Goal: Task Accomplishment & Management: Manage account settings

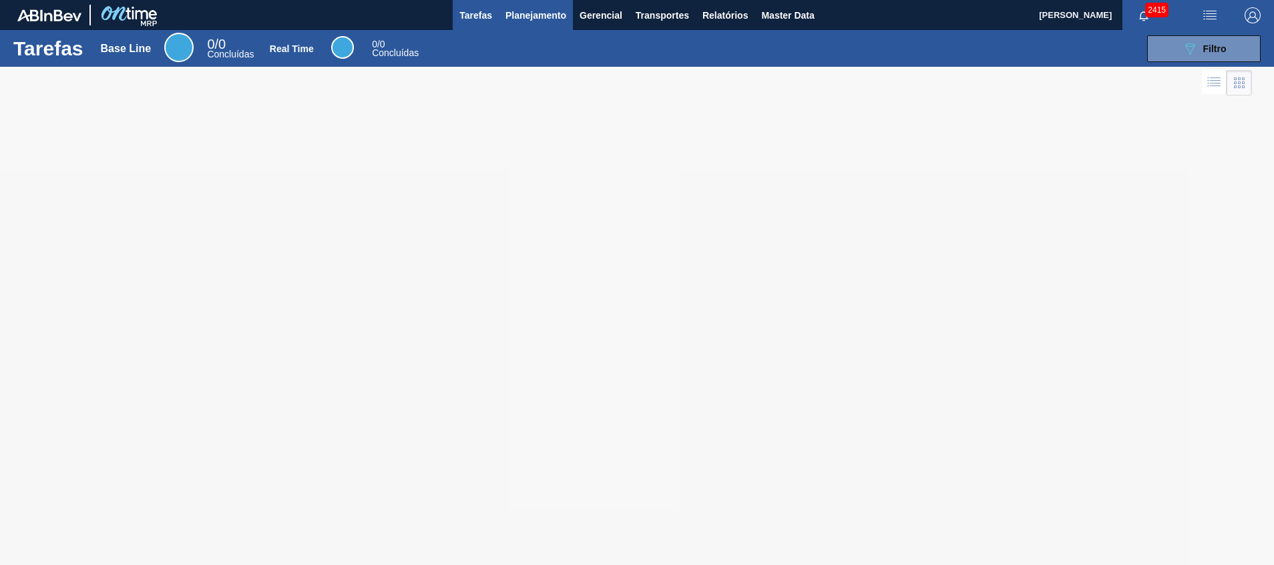
click at [528, 11] on span "Planejamento" at bounding box center [536, 15] width 61 height 16
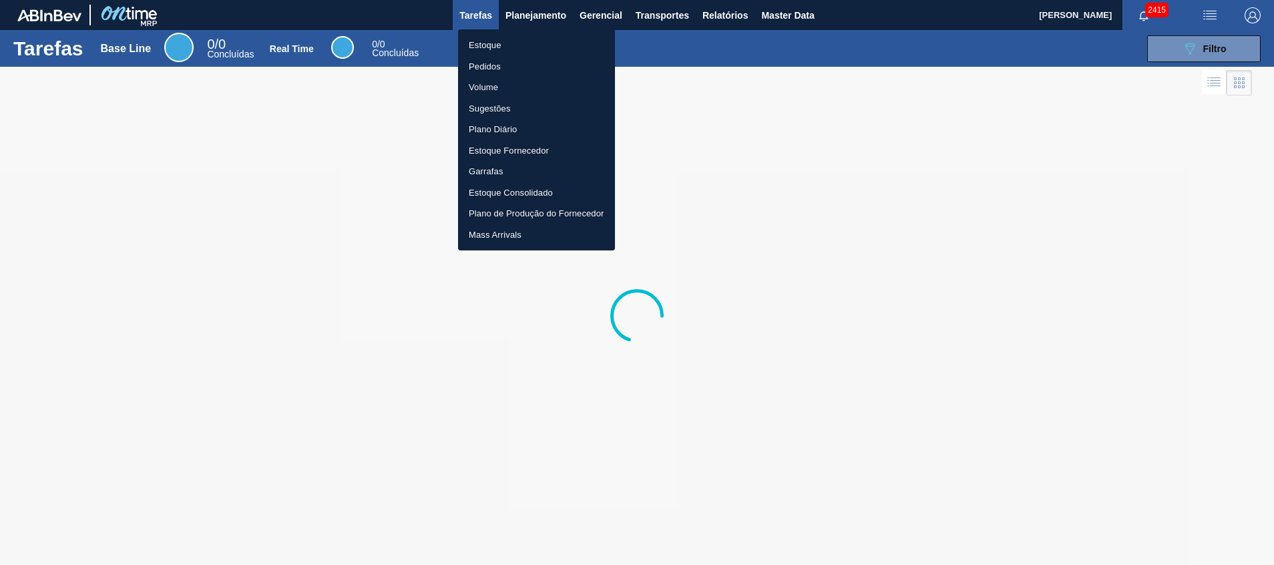
click at [523, 50] on li "Estoque" at bounding box center [536, 45] width 157 height 21
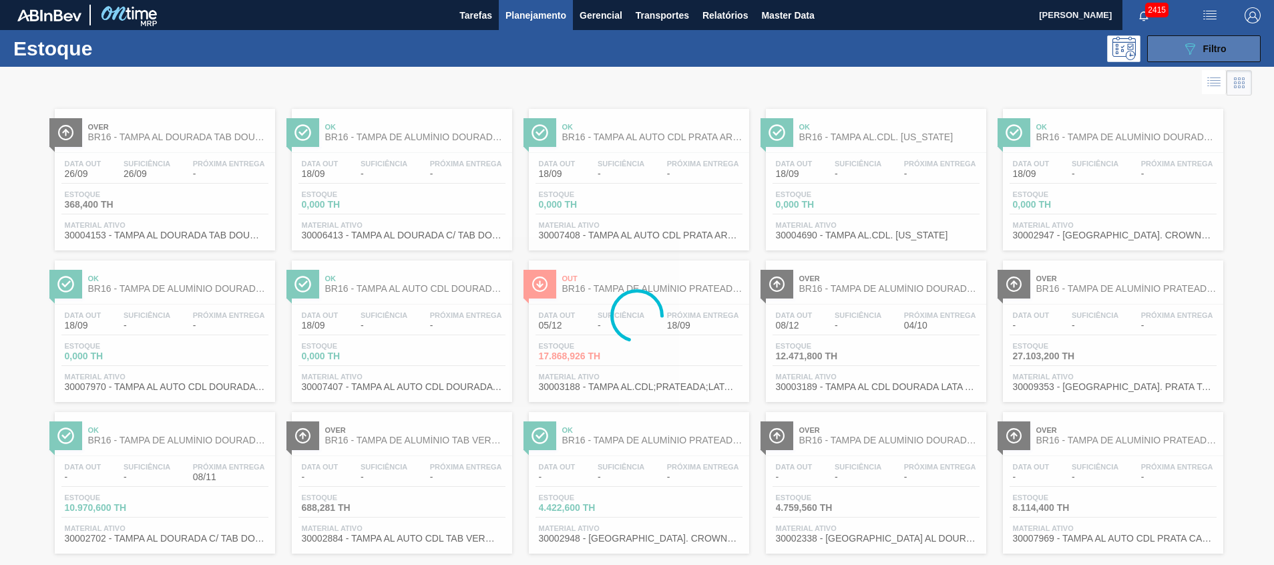
click at [1185, 39] on button "089F7B8B-B2A5-4AFE-B5C0-19BA573D28AC Filtro" at bounding box center [1204, 48] width 114 height 27
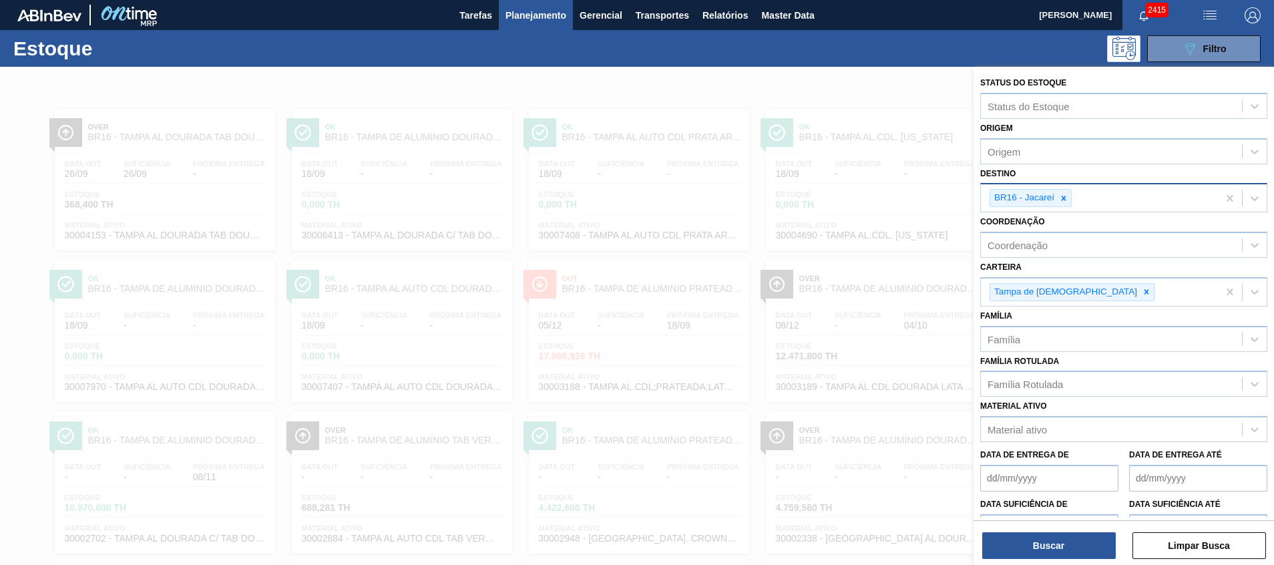
click at [1058, 194] on div at bounding box center [1064, 198] width 15 height 17
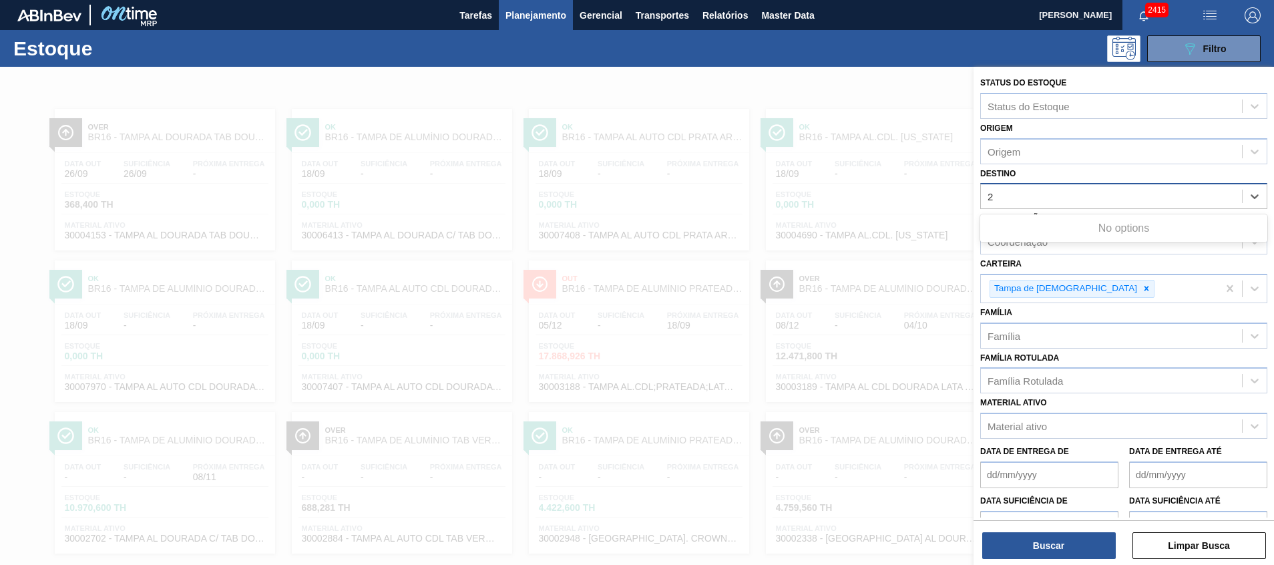
type input "26"
click at [1063, 192] on div "26" at bounding box center [1111, 196] width 261 height 19
type input "26"
click at [1062, 201] on div "26" at bounding box center [1111, 196] width 261 height 19
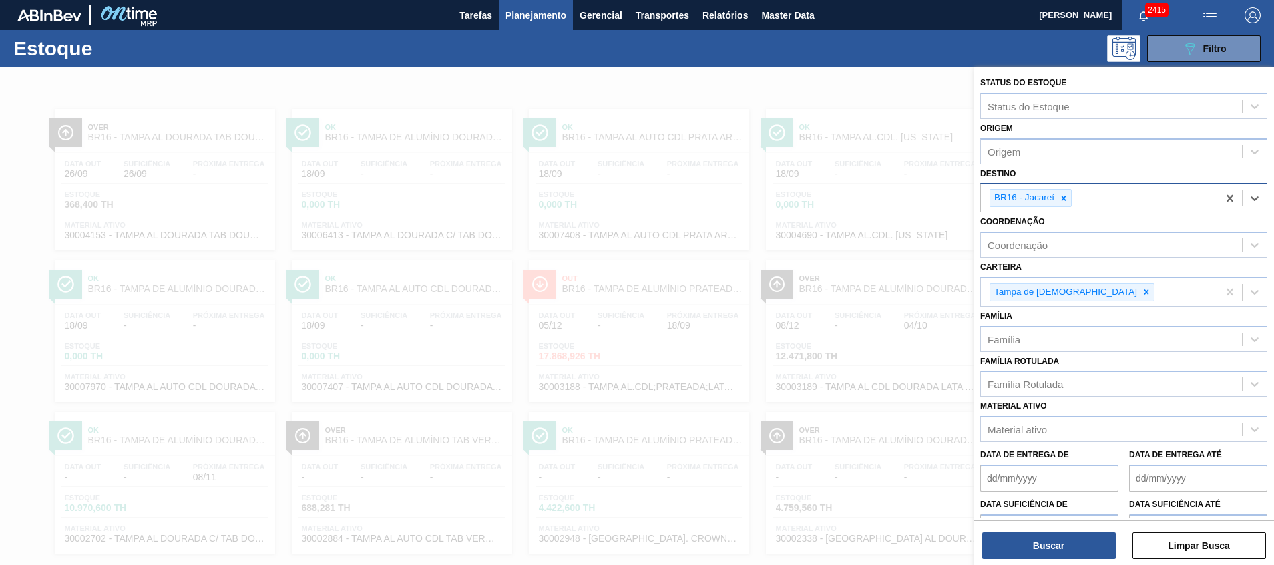
click at [1062, 201] on icon at bounding box center [1063, 198] width 9 height 9
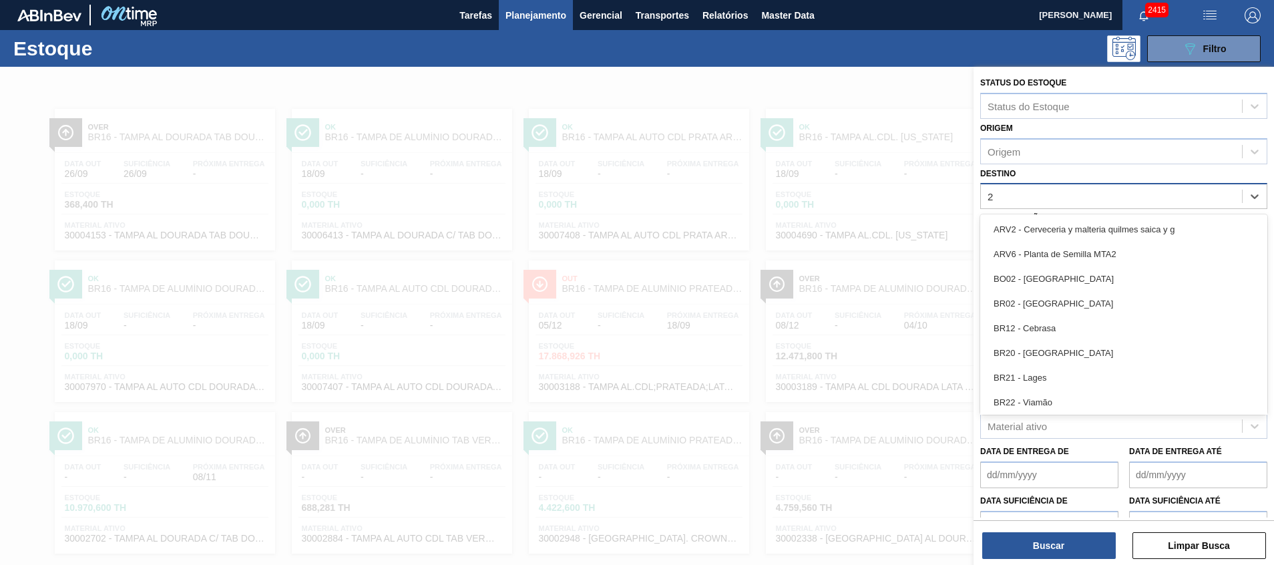
type input "26"
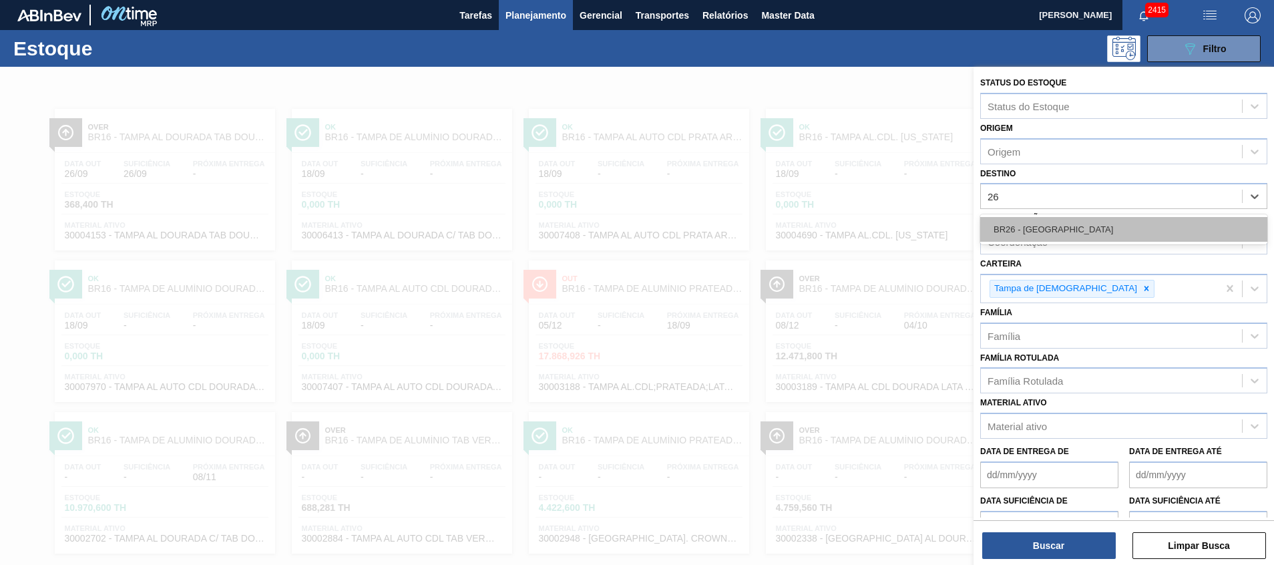
click at [1057, 232] on div "BR26 - Uberlândia" at bounding box center [1123, 229] width 287 height 25
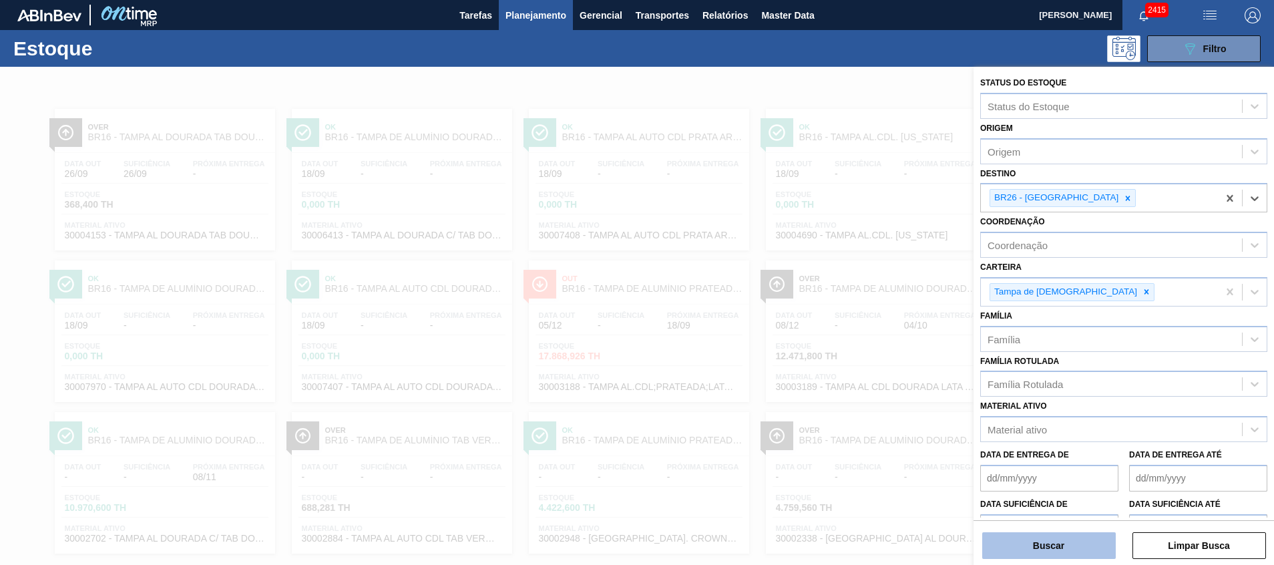
click at [1045, 536] on button "Buscar" at bounding box center [1049, 545] width 134 height 27
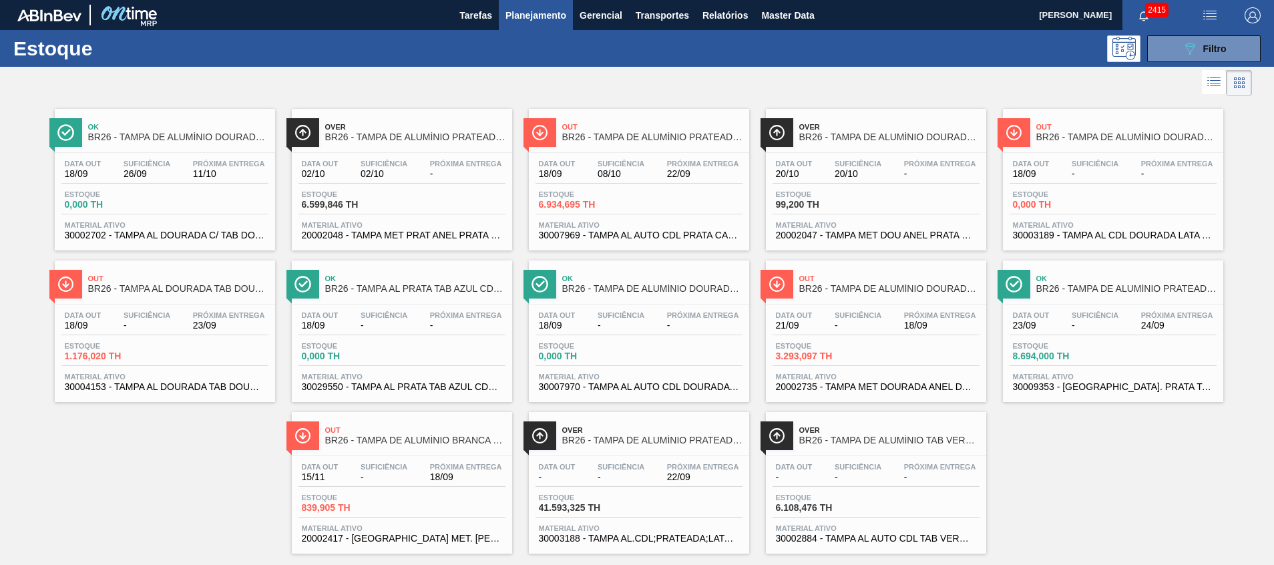
scroll to position [22, 0]
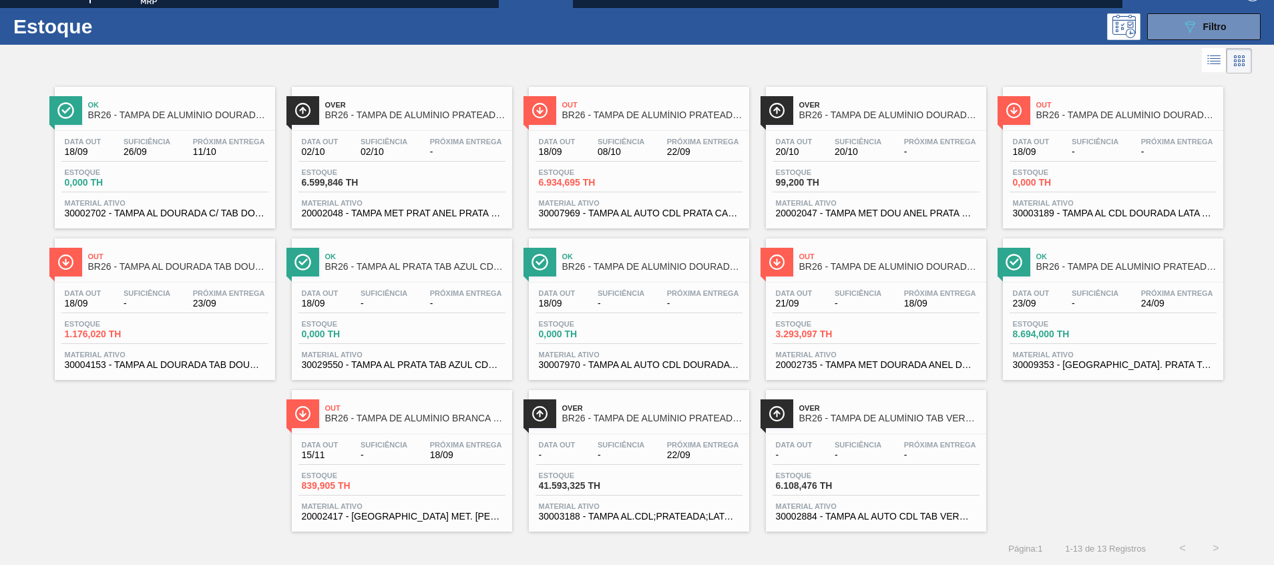
click at [926, 357] on span "Material ativo" at bounding box center [876, 355] width 200 height 8
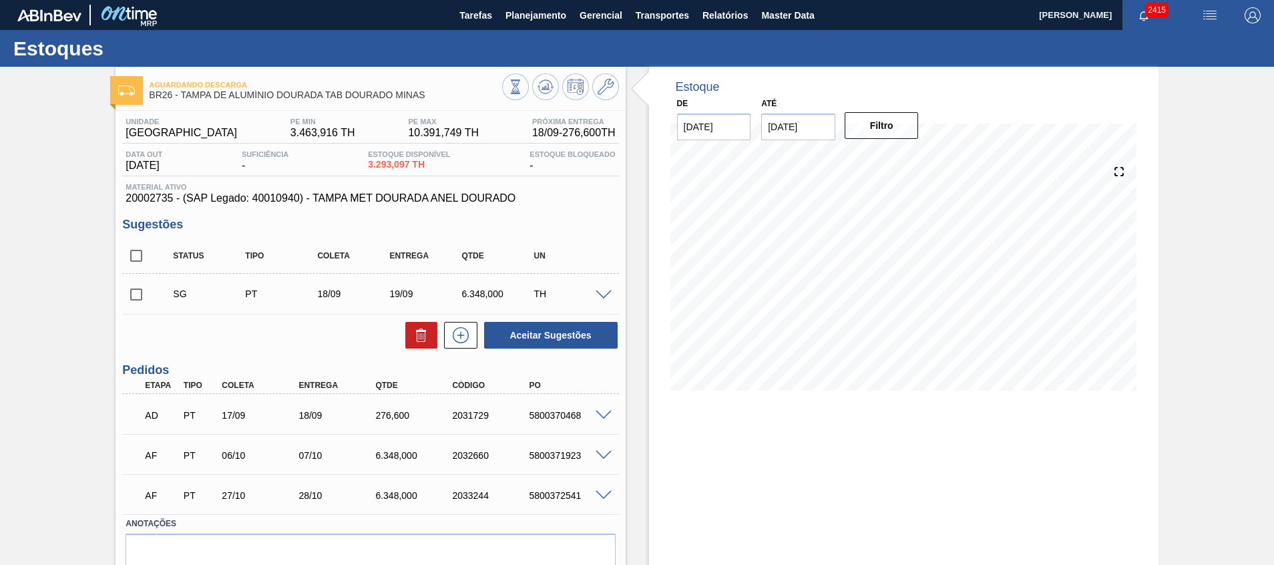
click at [140, 256] on input "checkbox" at bounding box center [136, 256] width 28 height 28
checkbox input "true"
click at [428, 327] on button at bounding box center [421, 335] width 32 height 27
checkbox input "false"
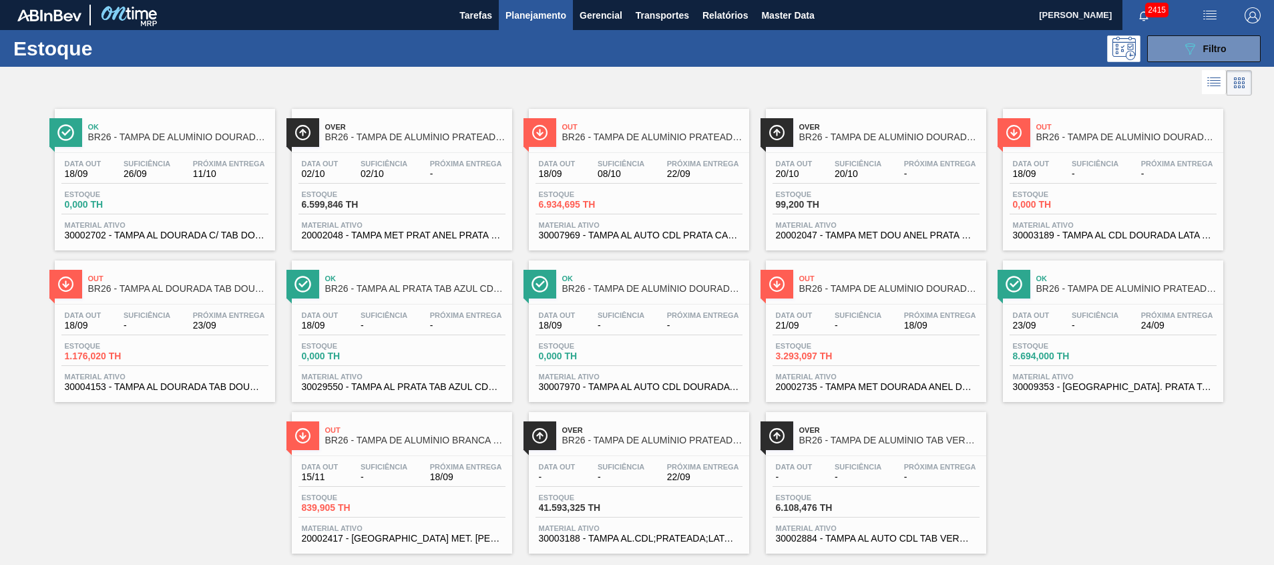
click at [124, 389] on span "30004153 - TAMPA AL DOURADA TAB DOURADO CDL CANPACK" at bounding box center [165, 387] width 200 height 10
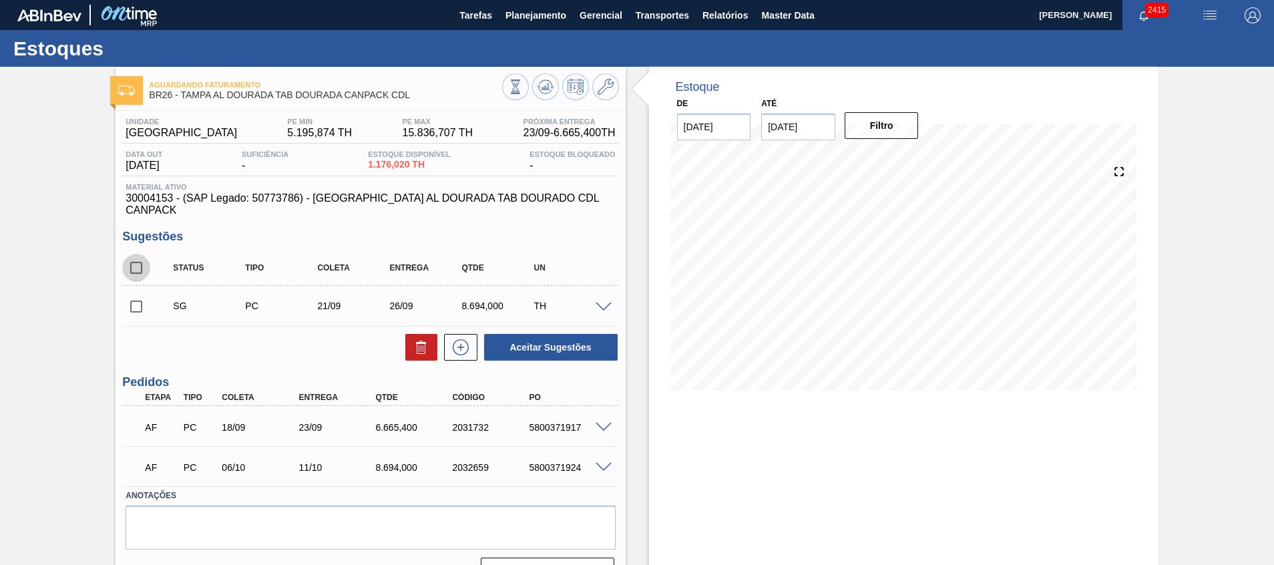
click at [131, 254] on input "checkbox" at bounding box center [136, 268] width 28 height 28
checkbox input "true"
click at [419, 342] on icon at bounding box center [421, 343] width 10 height 2
checkbox input "false"
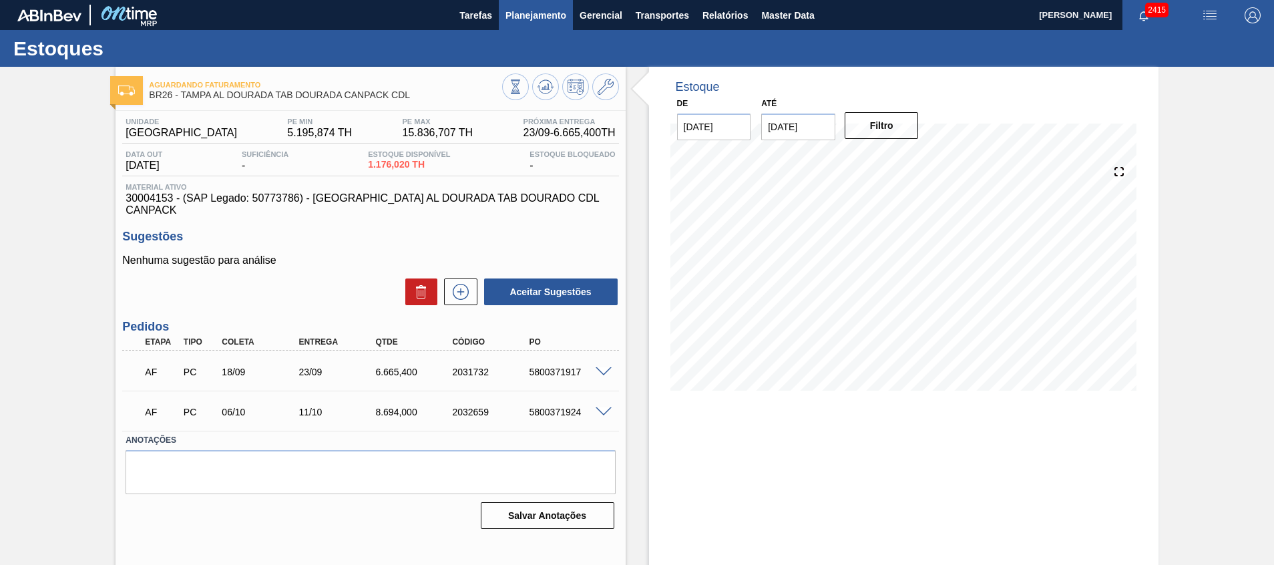
click at [500, 4] on button "Planejamento" at bounding box center [536, 15] width 74 height 30
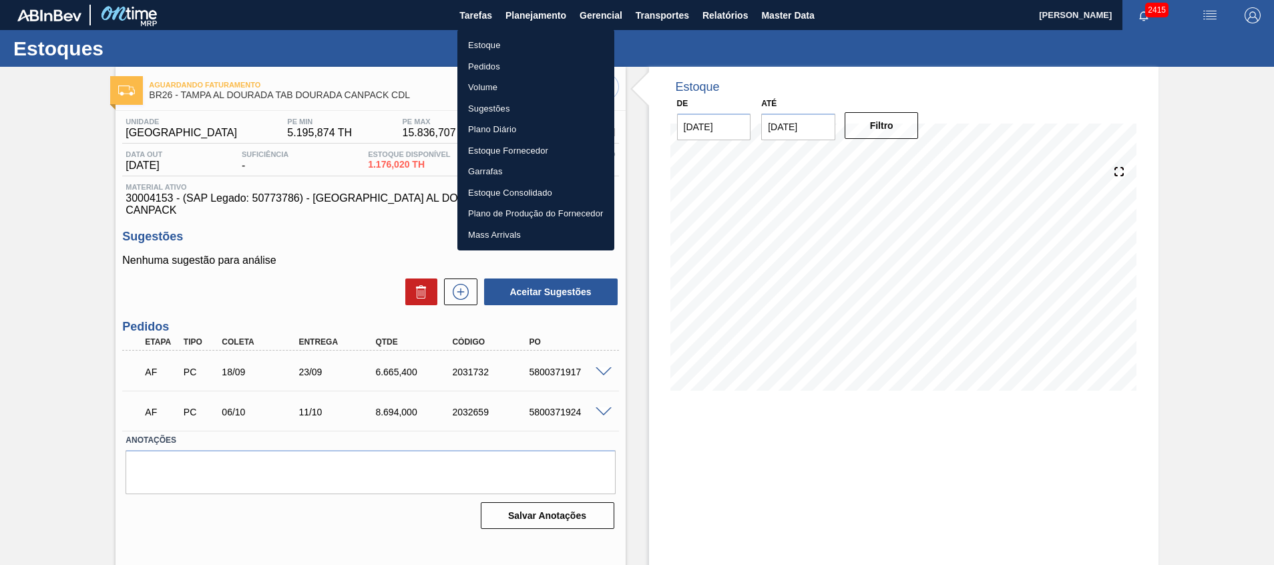
drag, startPoint x: 518, startPoint y: 36, endPoint x: 510, endPoint y: 37, distance: 7.5
click at [518, 37] on li "Estoque" at bounding box center [535, 45] width 157 height 21
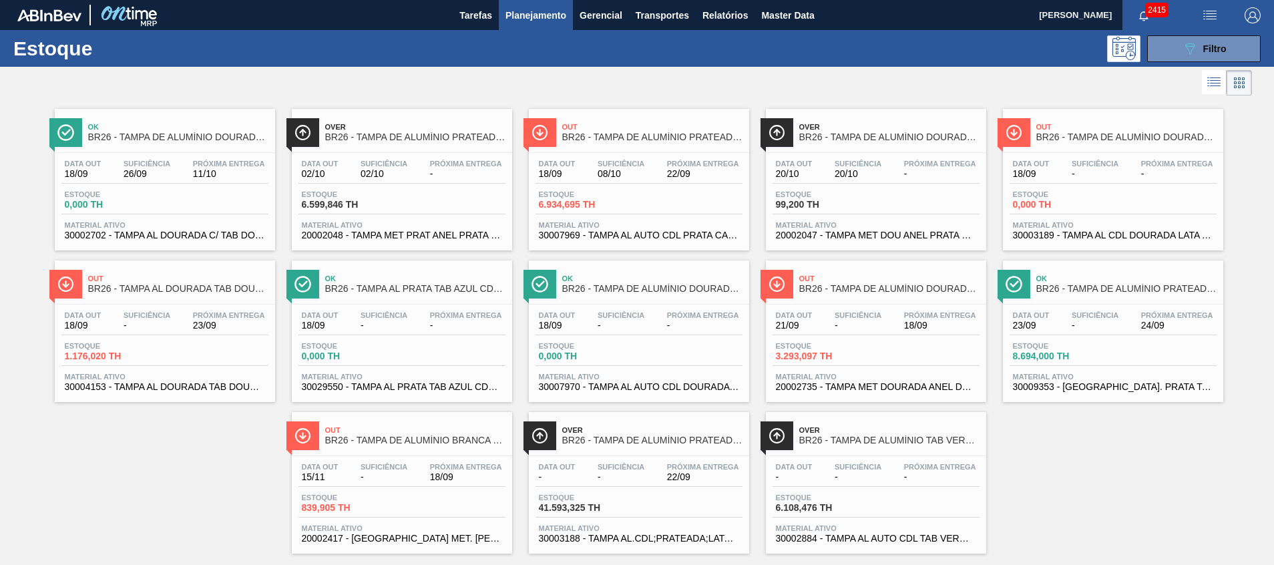
click at [221, 196] on div "Estoque 0,000 TH" at bounding box center [164, 202] width 207 height 24
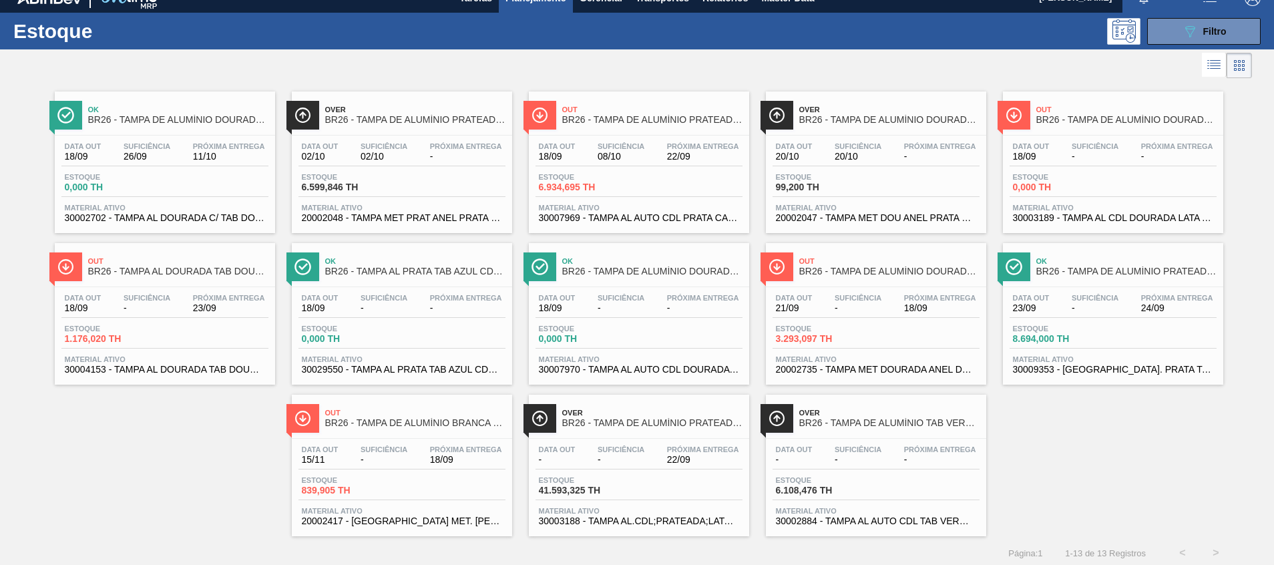
scroll to position [22, 0]
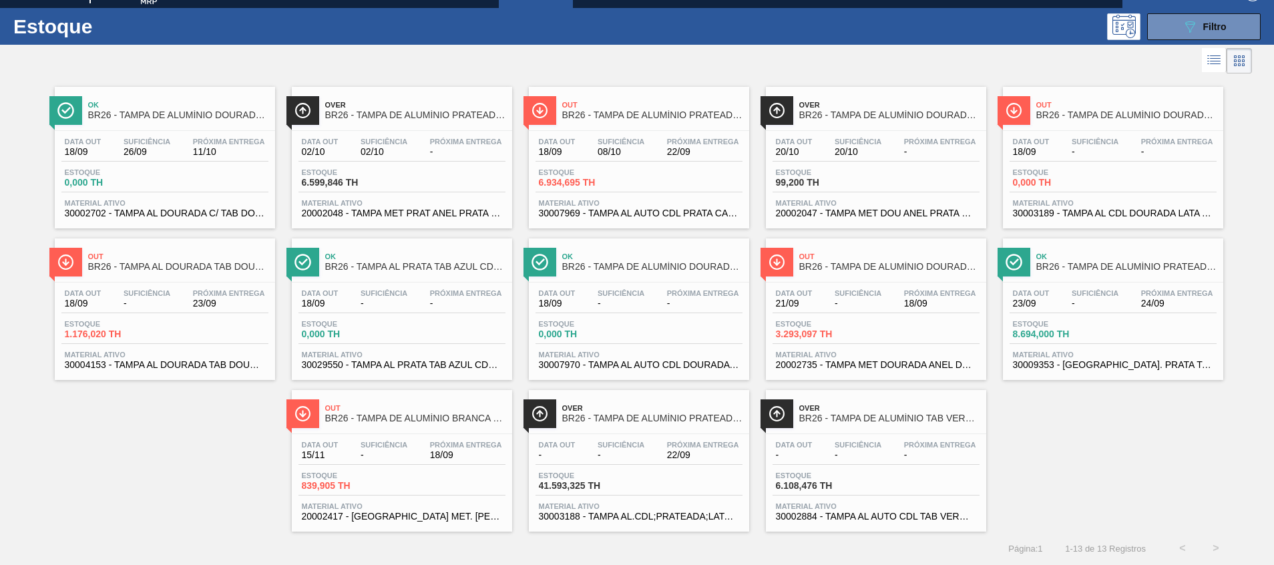
drag, startPoint x: 886, startPoint y: 363, endPoint x: 879, endPoint y: 358, distance: 8.7
click at [886, 363] on span "20002735 - TAMPA MET DOURADA ANEL DOURADO" at bounding box center [876, 365] width 200 height 10
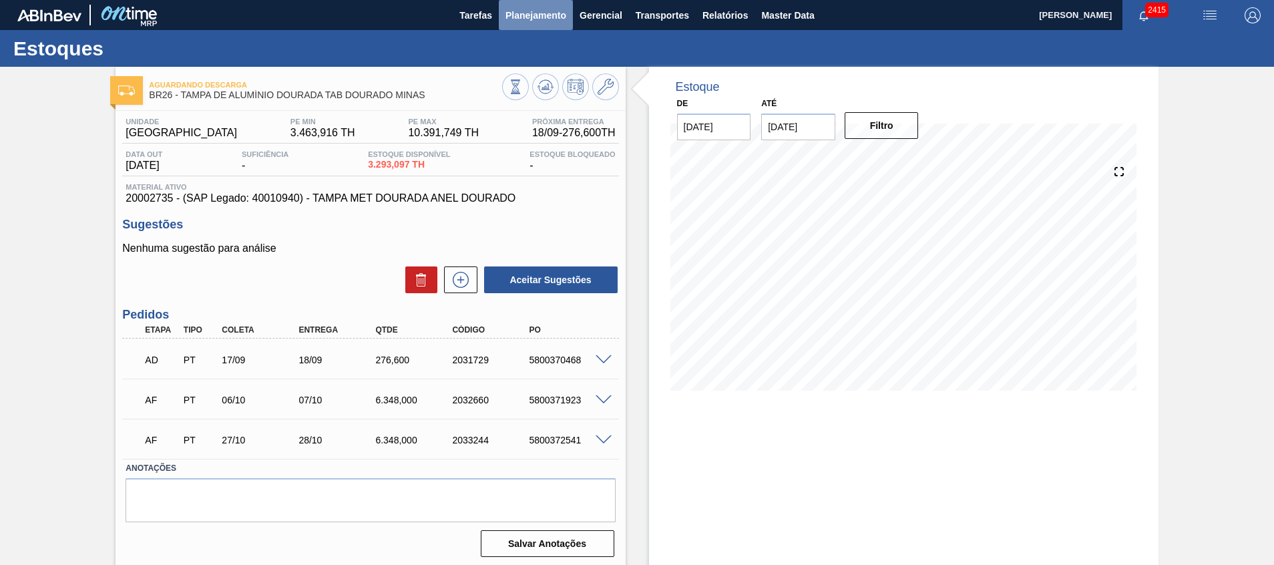
click at [513, 25] on button "Planejamento" at bounding box center [536, 15] width 74 height 30
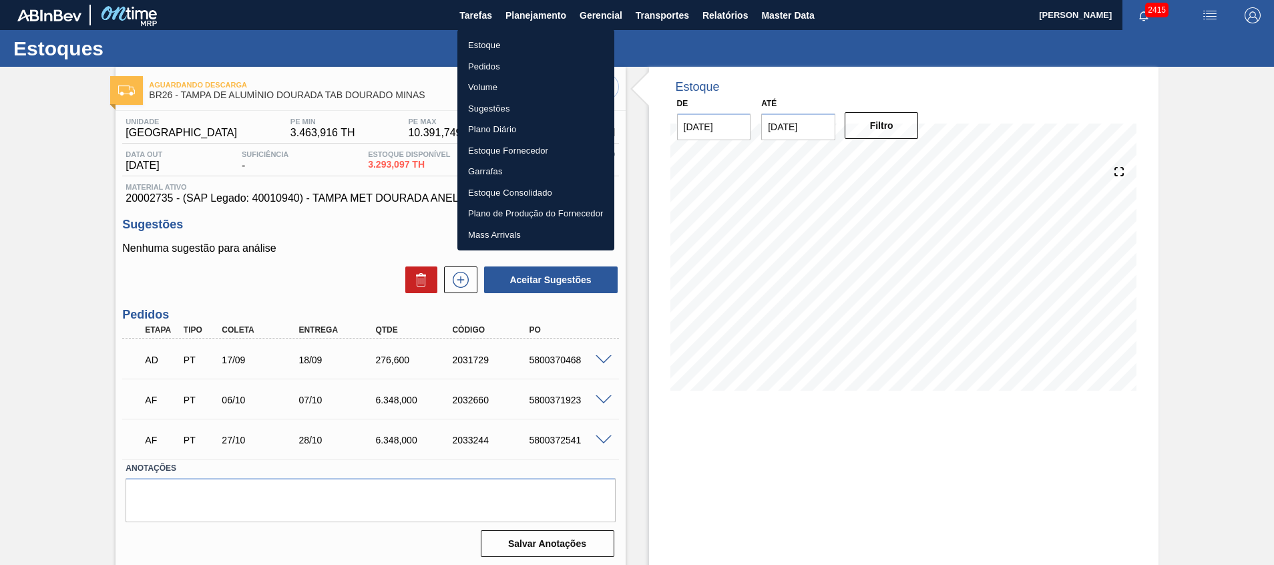
click at [672, 454] on div at bounding box center [637, 282] width 1274 height 565
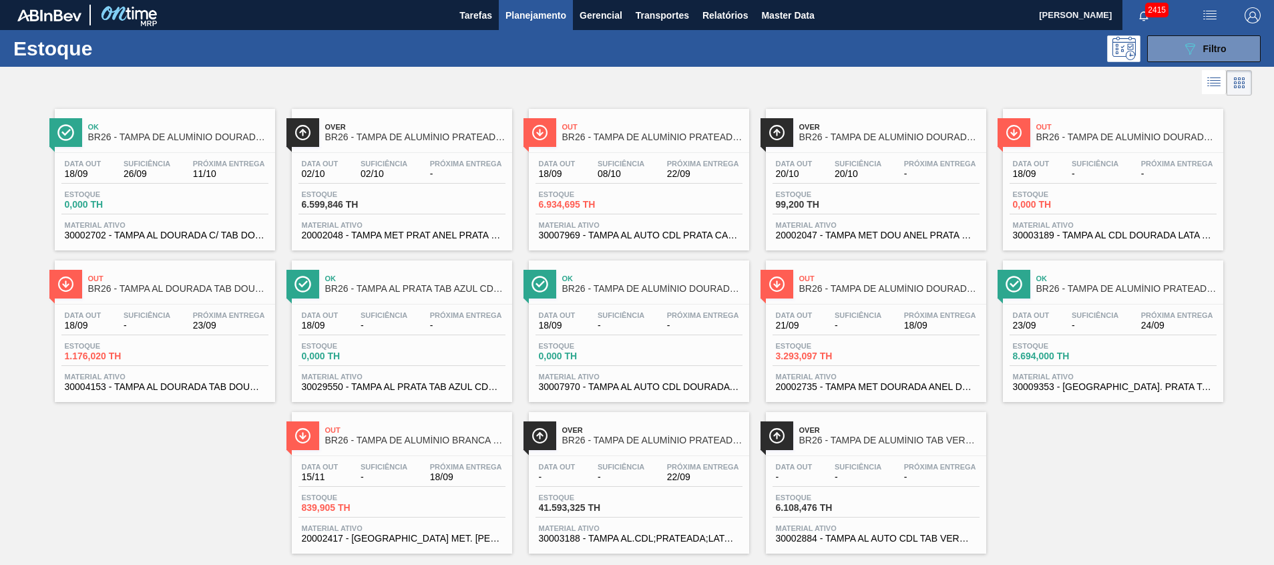
click at [810, 305] on div "Data out 21/09 Suficiência - Próxima Entrega 18/09 Estoque 3.293,097 TH Materia…" at bounding box center [876, 350] width 220 height 91
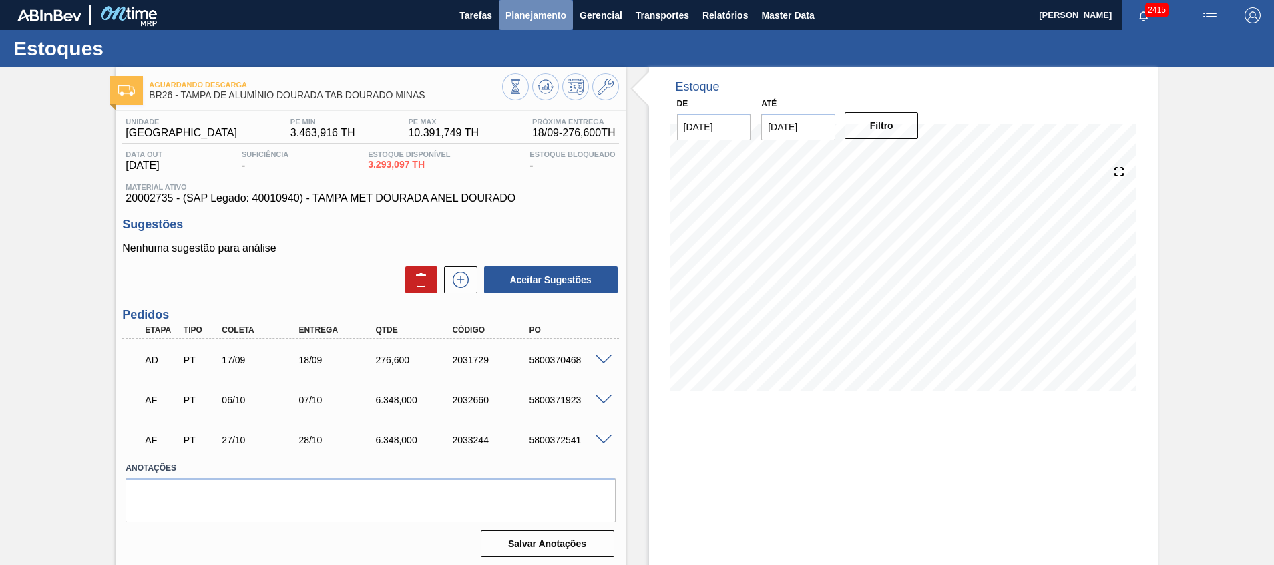
click at [534, 10] on span "Planejamento" at bounding box center [536, 15] width 61 height 16
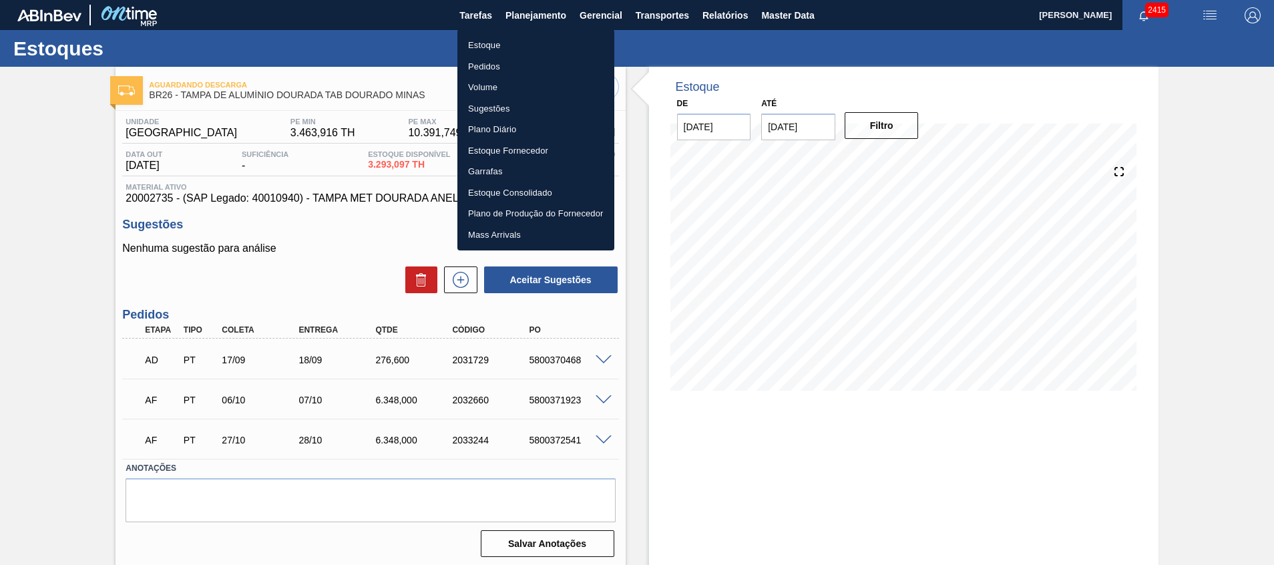
click at [751, 405] on div at bounding box center [637, 282] width 1274 height 565
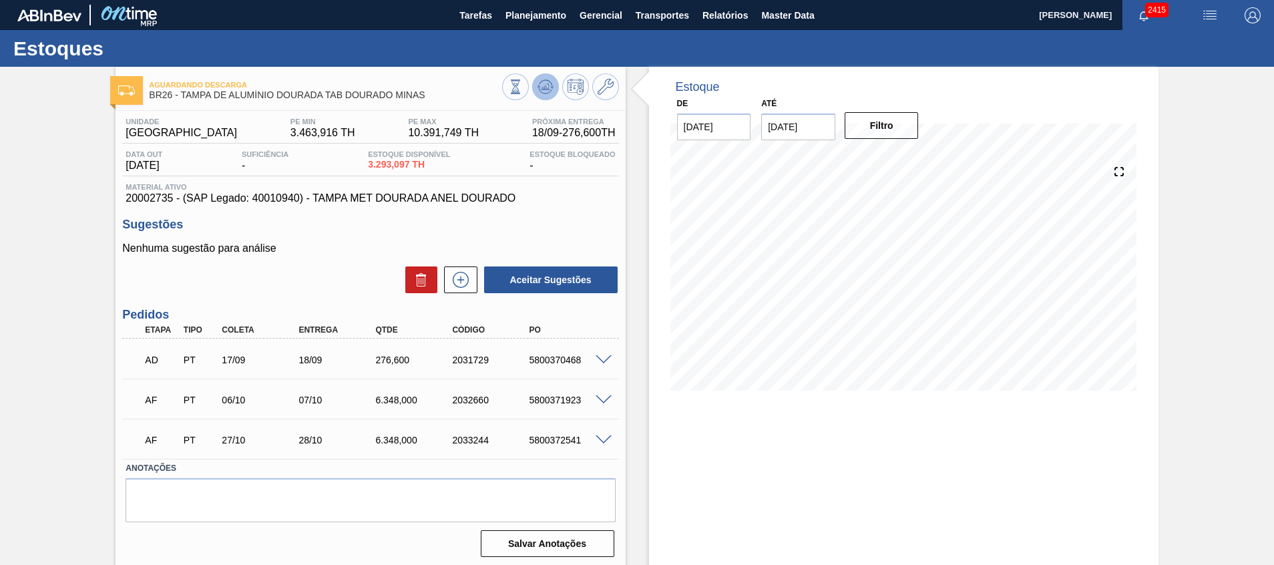
click at [536, 85] on button at bounding box center [545, 86] width 27 height 27
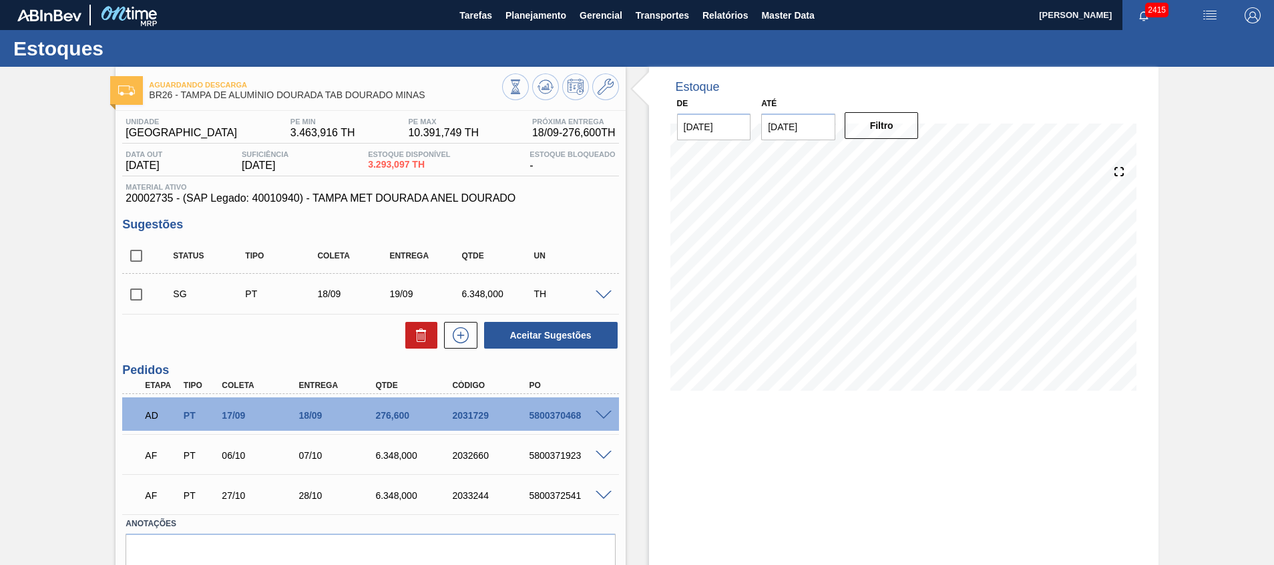
click at [145, 292] on input "checkbox" at bounding box center [136, 294] width 28 height 28
click at [419, 336] on icon at bounding box center [419, 336] width 1 height 7
checkbox input "false"
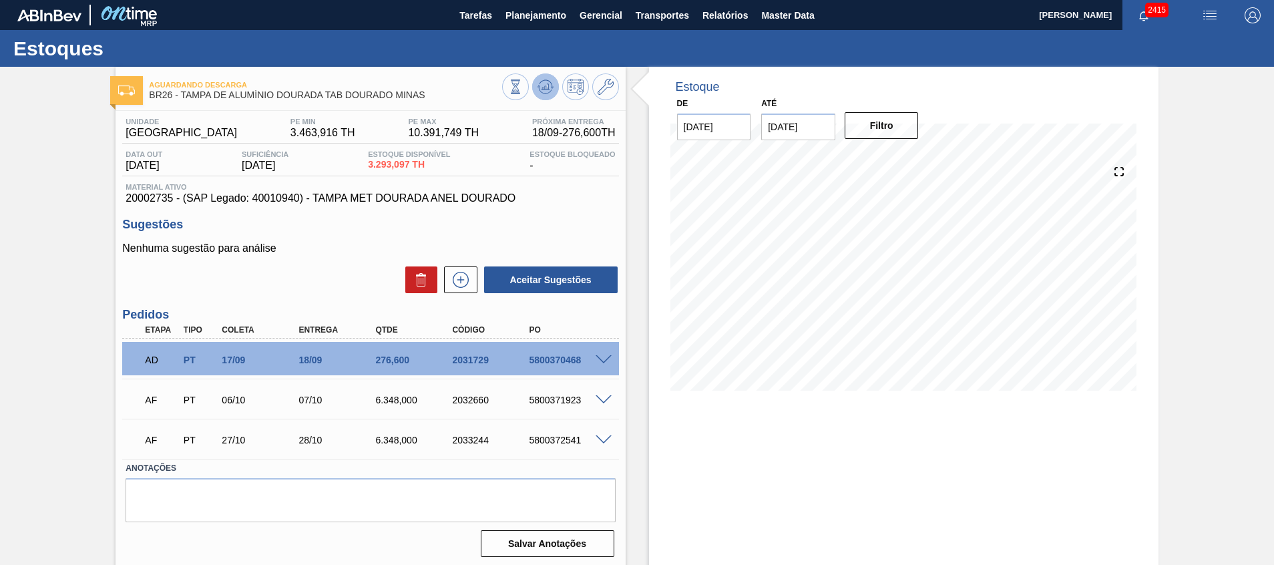
click at [548, 95] on span at bounding box center [546, 87] width 16 height 16
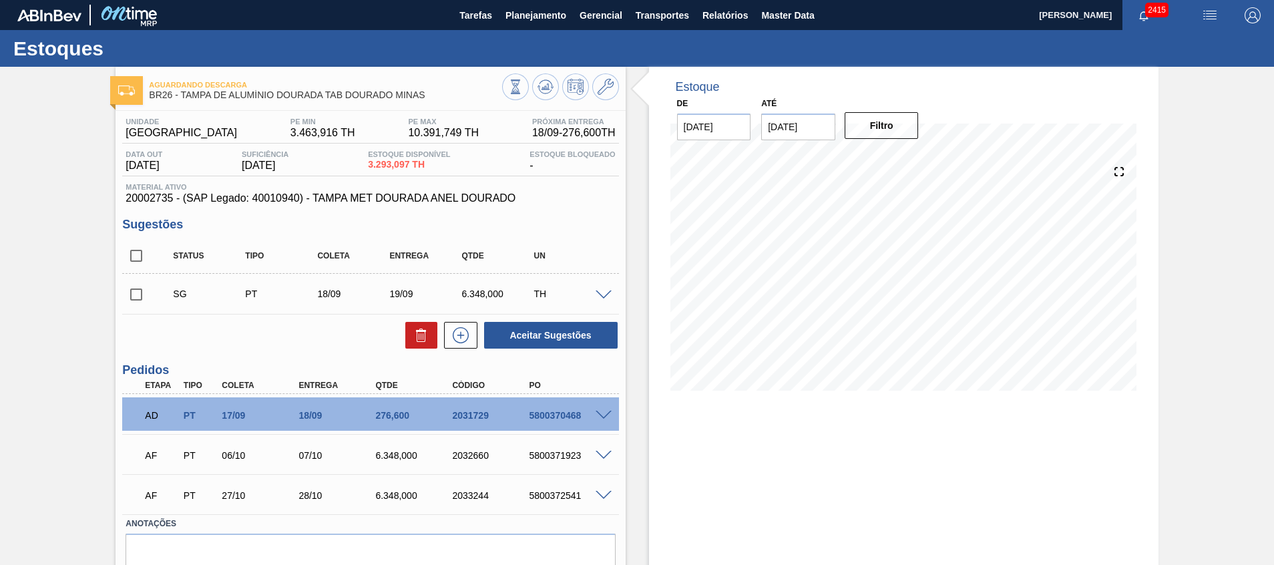
click at [140, 258] on input "checkbox" at bounding box center [136, 256] width 28 height 28
checkbox input "true"
click at [411, 333] on button at bounding box center [421, 335] width 32 height 27
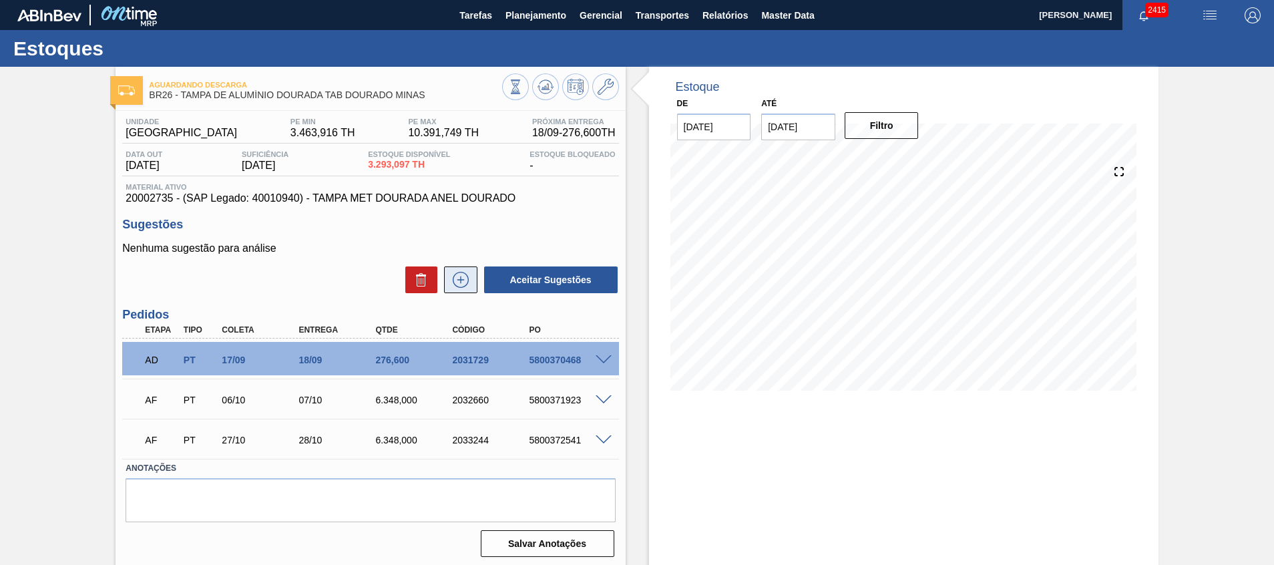
click at [450, 271] on button at bounding box center [460, 279] width 33 height 27
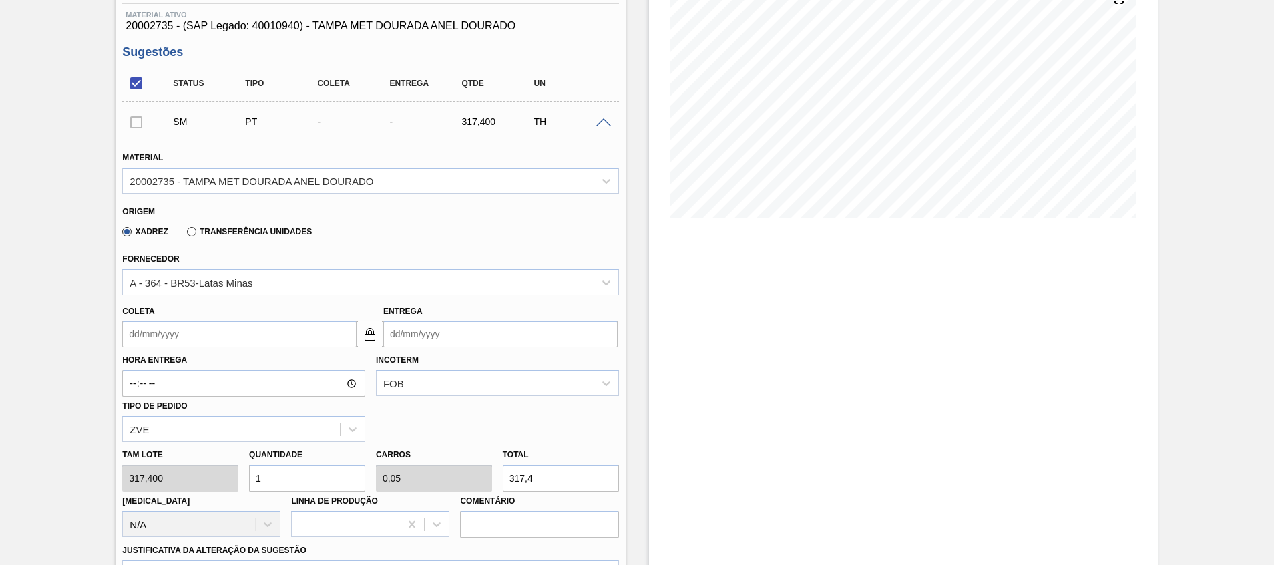
scroll to position [401, 0]
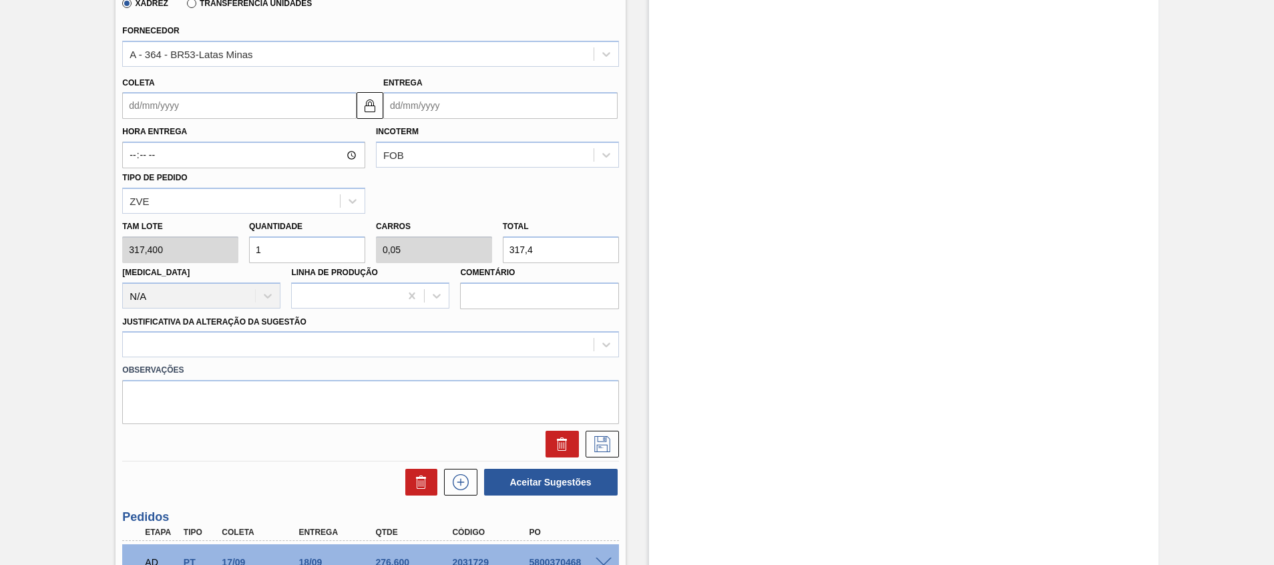
click at [226, 236] on div "Tam lote 317,400 Quantidade 1 Carros 0,05 Total 317,4 Doca N/A Linha de Produçã…" at bounding box center [370, 262] width 507 height 96
type input "3"
type input "0,15"
type input "952,2"
type input "3"
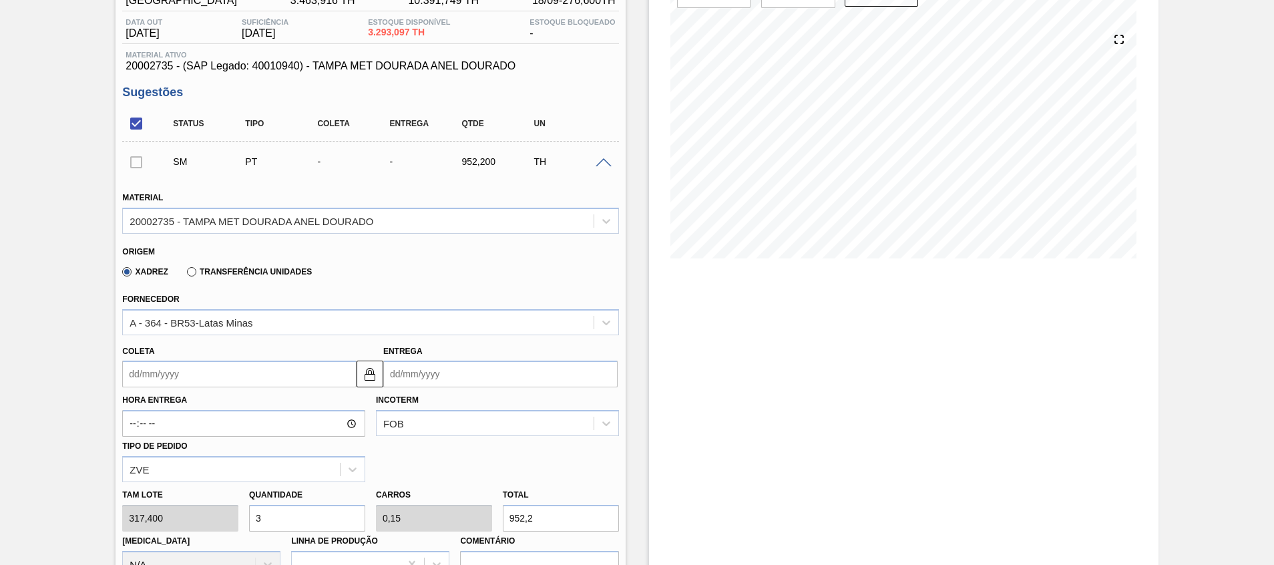
scroll to position [0, 0]
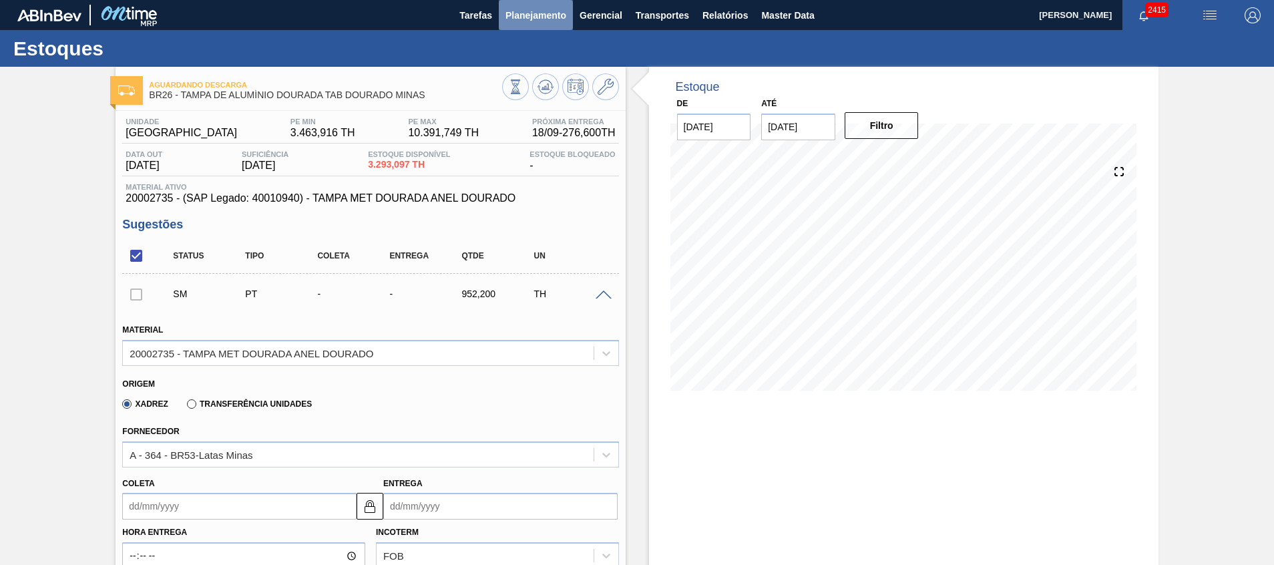
click at [526, 21] on span "Planejamento" at bounding box center [536, 15] width 61 height 16
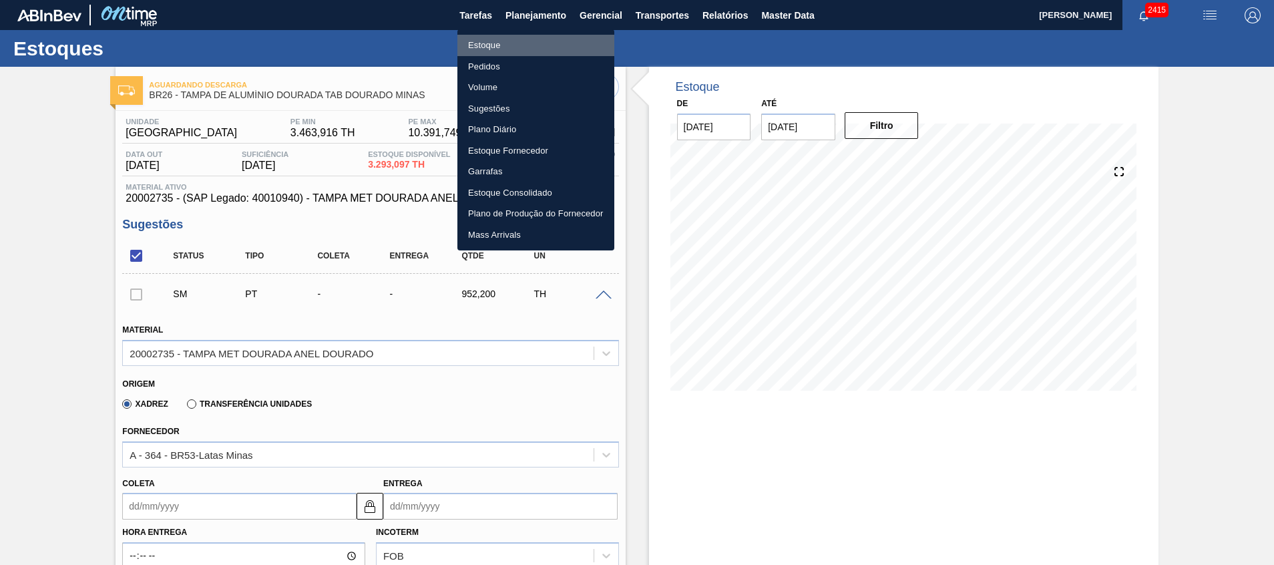
click at [541, 50] on li "Estoque" at bounding box center [535, 45] width 157 height 21
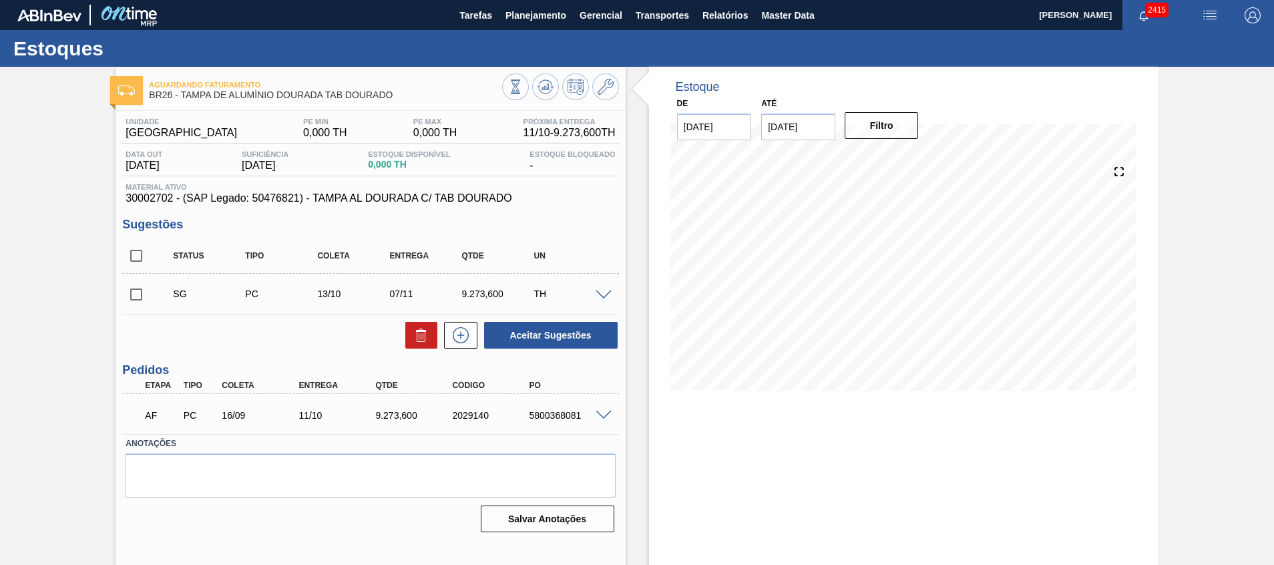
click at [600, 299] on span at bounding box center [604, 296] width 16 height 10
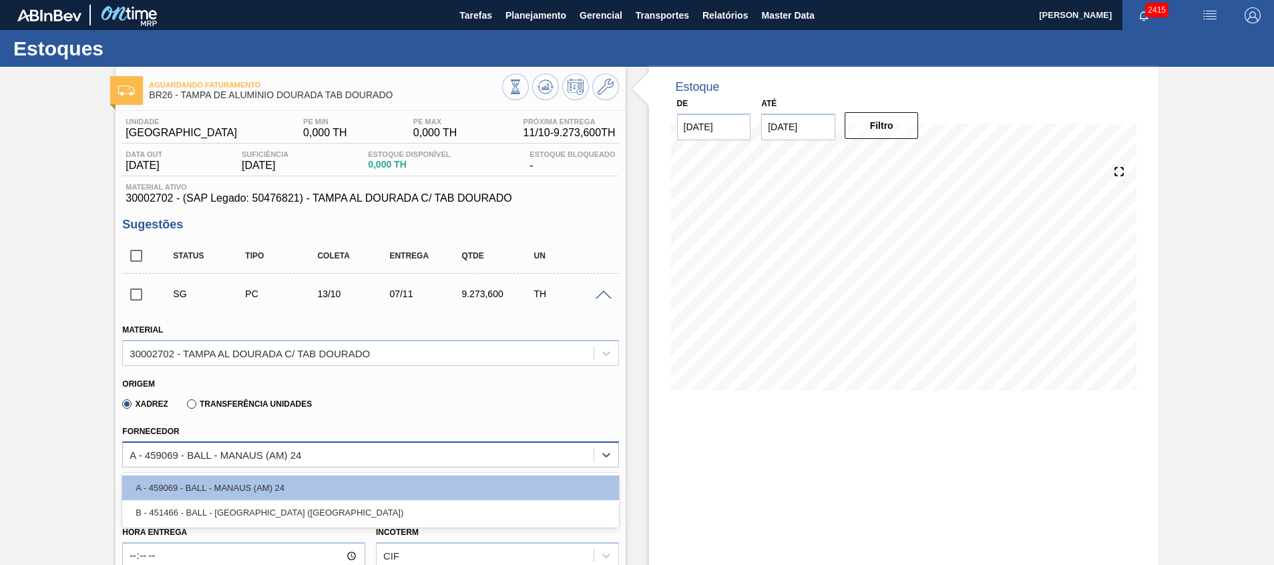
click at [503, 454] on div "A - 459069 - BALL - MANAUS (AM) 24" at bounding box center [358, 454] width 470 height 19
click at [634, 441] on div "Estoque De 18/09/2025 Até 31/10/2025 Filtro 20/09 Projeção de Estoque 0 Nec.SAP…" at bounding box center [892, 555] width 533 height 976
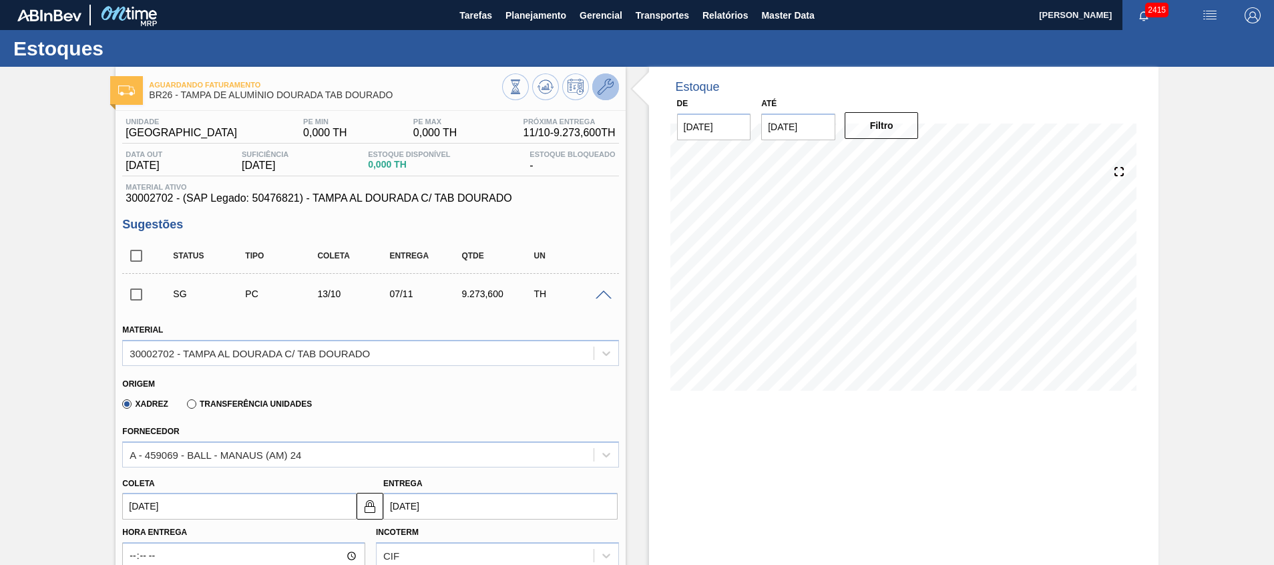
click at [598, 93] on icon at bounding box center [606, 87] width 16 height 16
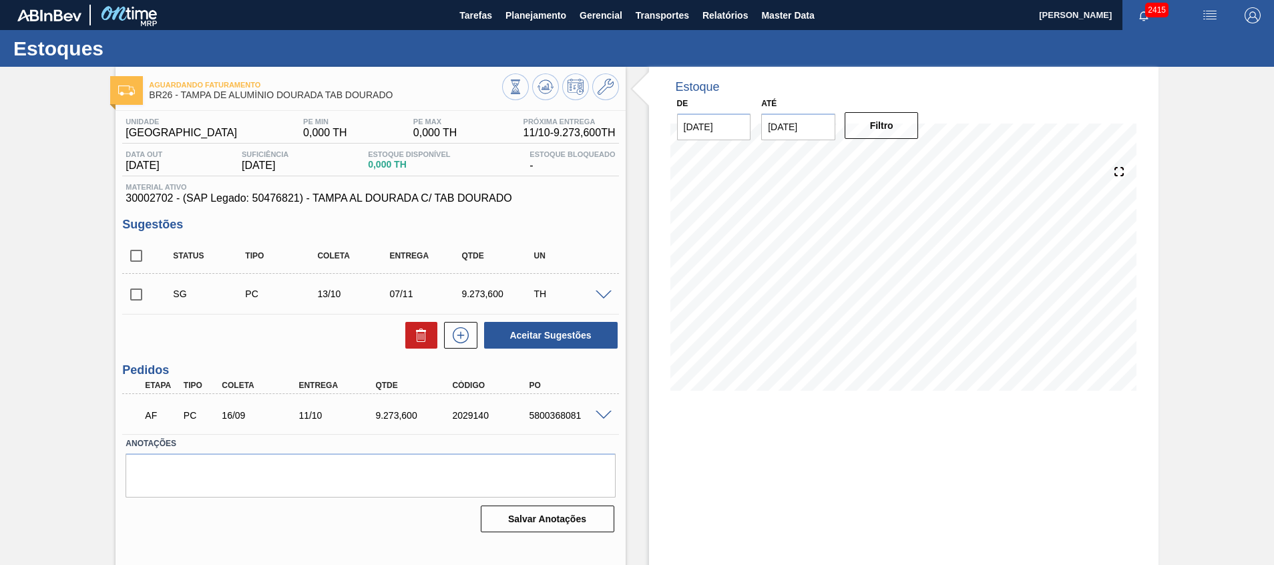
click at [65, 338] on div "Aguardando Faturamento BR26 - TAMPA DE ALUMÍNIO DOURADA TAB DOURADO Unidade Ube…" at bounding box center [637, 321] width 1274 height 508
click at [164, 191] on div "Material ativo 30002702 - (SAP Legado: 50476821) - TAMPA AL DOURADA C/ TAB DOUR…" at bounding box center [370, 193] width 496 height 21
click at [156, 202] on span "30002702 - (SAP Legado: 50476821) - TAMPA AL DOURADA C/ TAB DOURADO" at bounding box center [371, 198] width 490 height 12
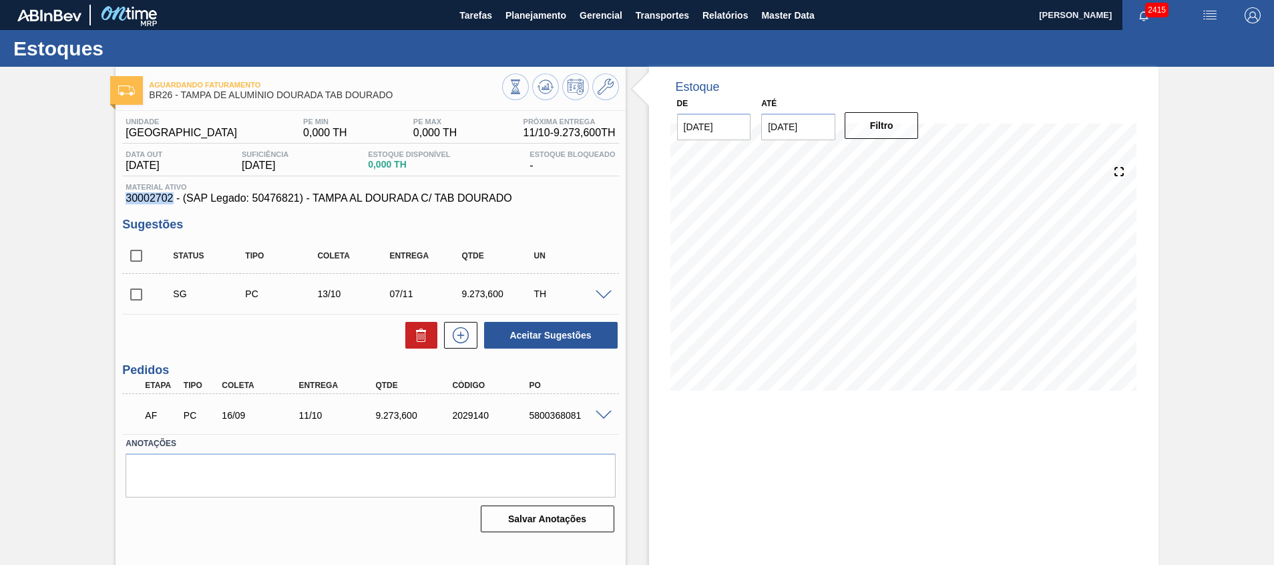
copy span "30002702"
click at [616, 411] on div at bounding box center [605, 414] width 27 height 10
click at [603, 413] on span at bounding box center [604, 416] width 16 height 10
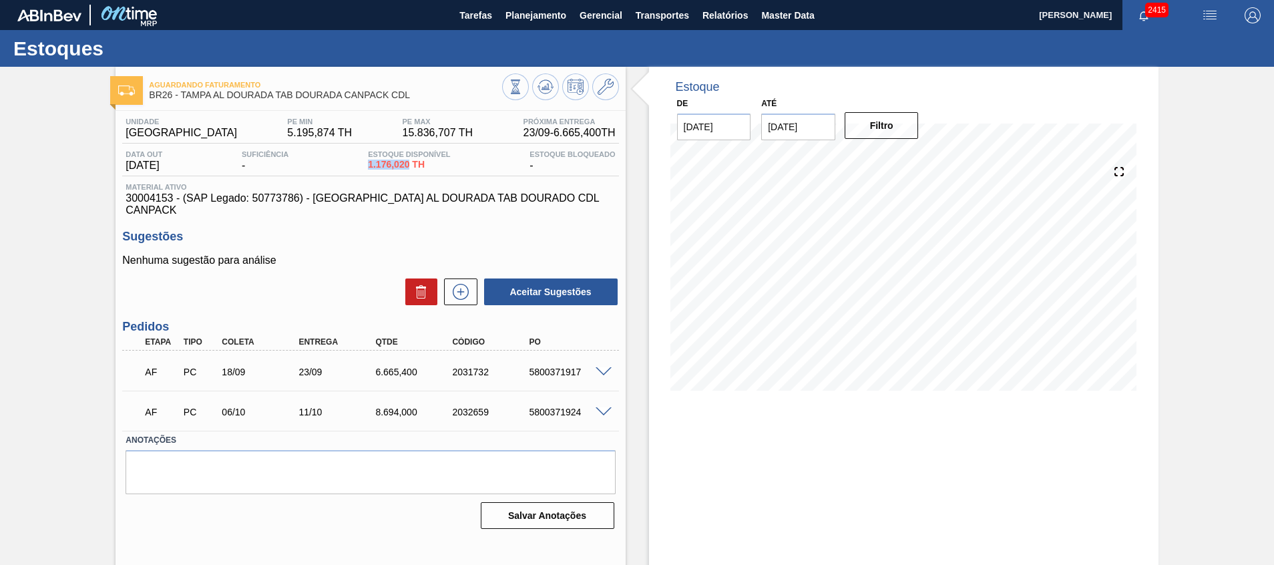
drag, startPoint x: 383, startPoint y: 163, endPoint x: 413, endPoint y: 162, distance: 30.7
click at [413, 162] on div "Data out [DATE] Suficiência - Estoque Disponível 1.176,020 TH Estoque Bloqueado…" at bounding box center [370, 163] width 496 height 26
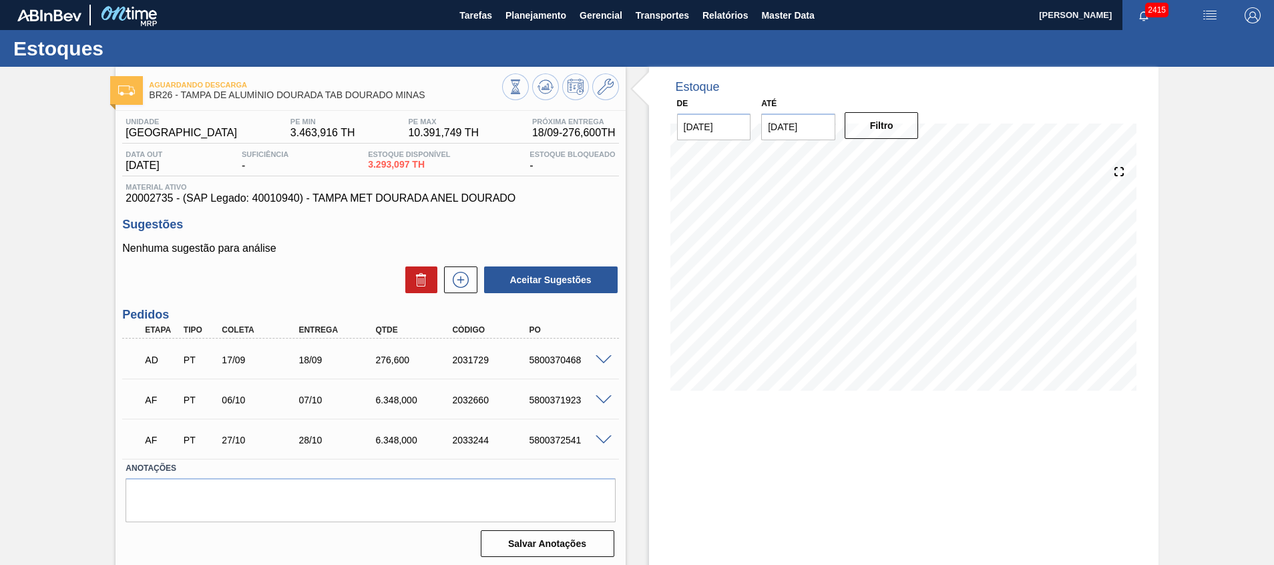
click at [154, 196] on span "20002735 - (SAP Legado: 40010940) - TAMPA MET DOURADA ANEL DOURADO" at bounding box center [371, 198] width 490 height 12
copy span "20002735"
click at [544, 10] on span "Planejamento" at bounding box center [536, 15] width 61 height 16
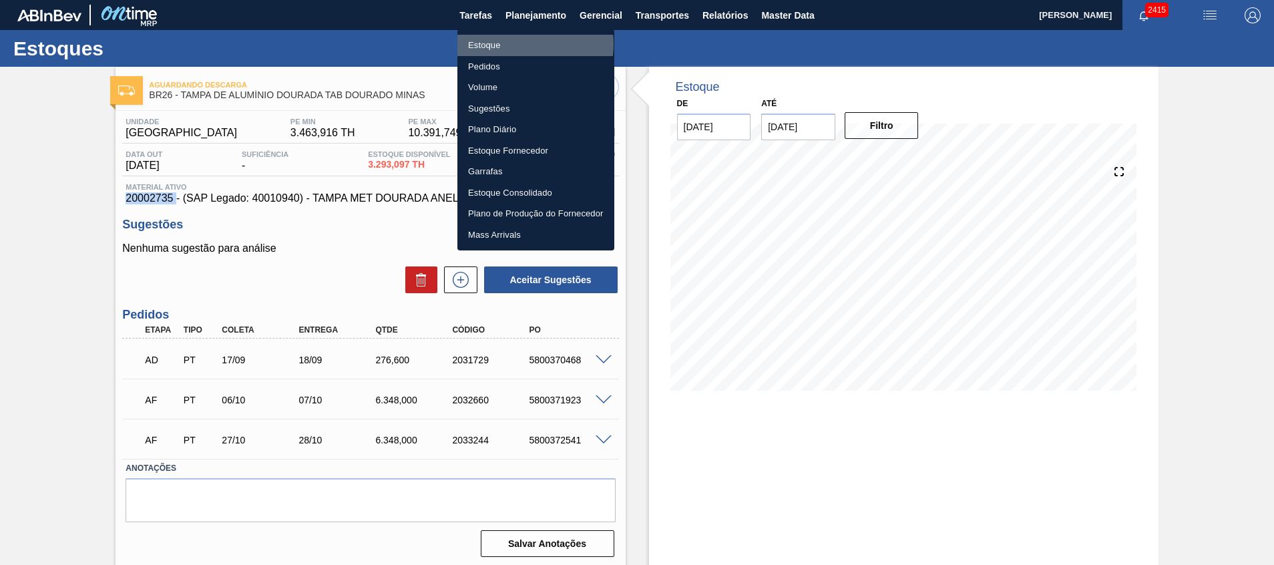
click at [516, 44] on li "Estoque" at bounding box center [535, 45] width 157 height 21
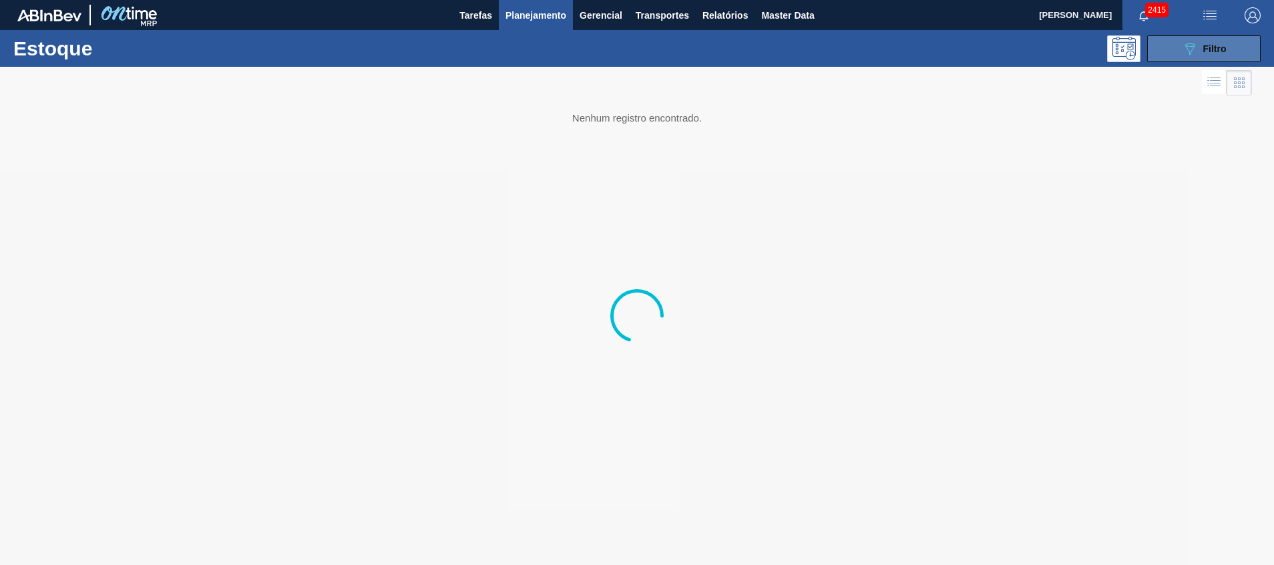
click at [1213, 61] on button "089F7B8B-B2A5-4AFE-B5C0-19BA573D28AC Filtro" at bounding box center [1204, 48] width 114 height 27
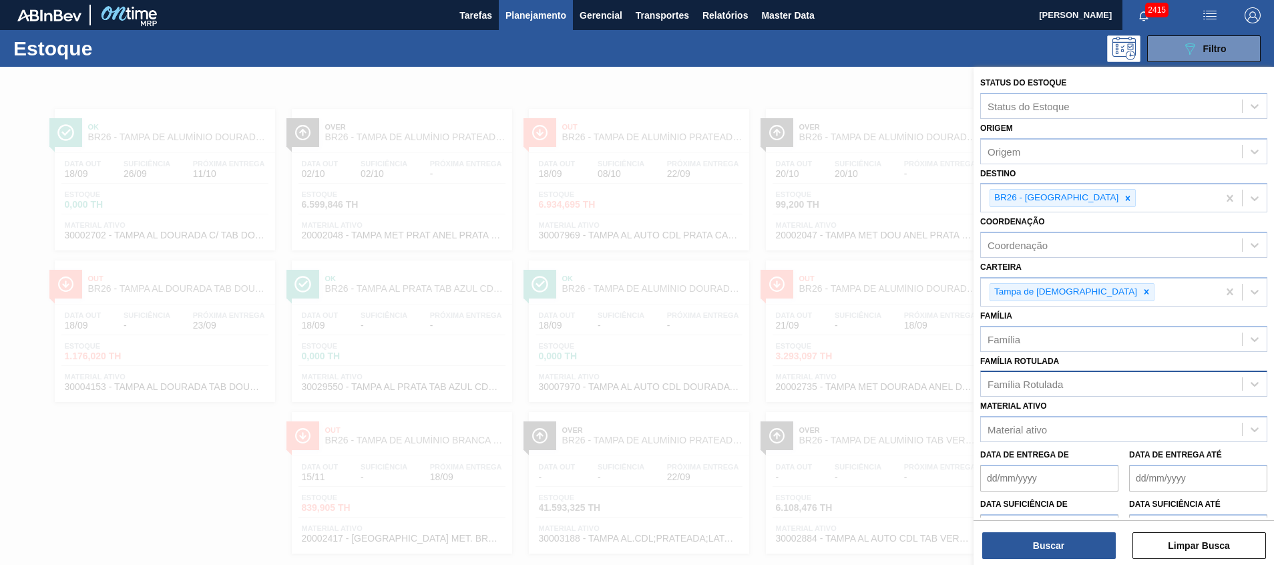
click at [1028, 395] on div "Família Rotulada" at bounding box center [1123, 384] width 287 height 26
click at [1031, 363] on label "Família Rotulada" at bounding box center [1019, 361] width 79 height 9
click at [989, 379] on Rotulada "Família Rotulada" at bounding box center [988, 384] width 1 height 11
click at [1026, 433] on div "Material ativo" at bounding box center [1017, 429] width 59 height 11
paste ativo "20002735"
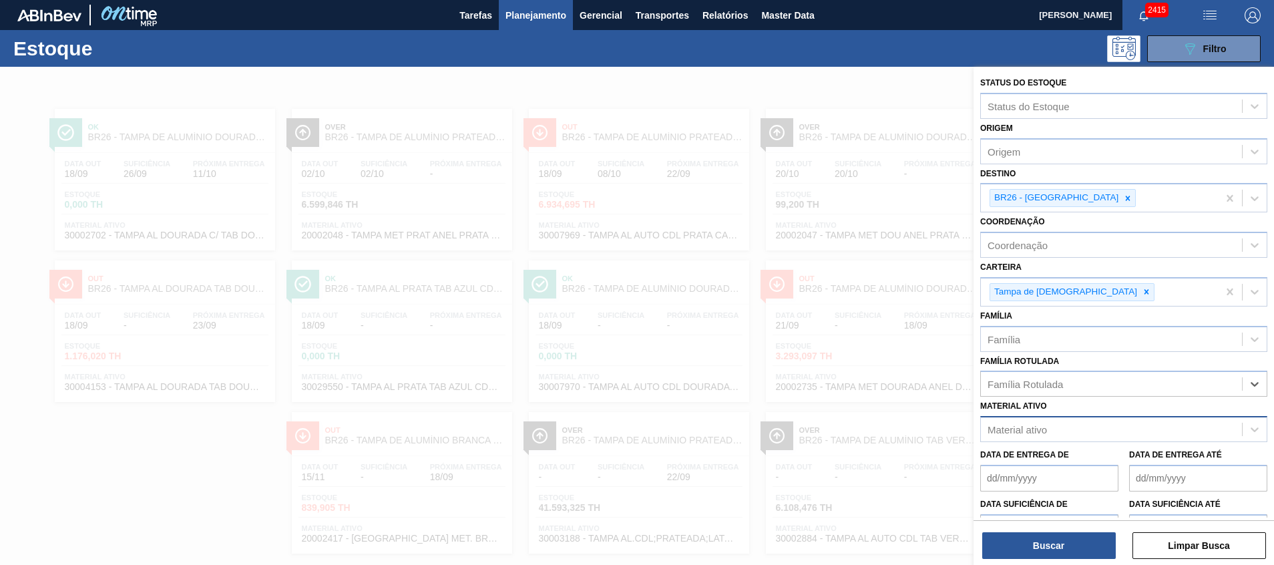
type ativo "20002735"
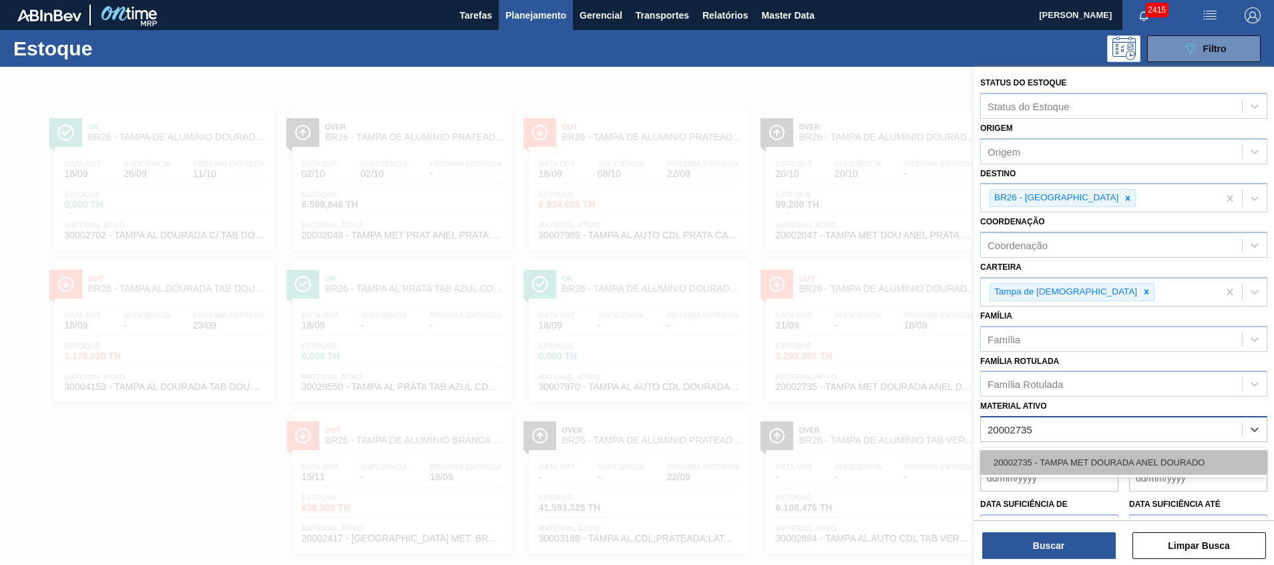
click at [1030, 452] on div "20002735 - TAMPA MET DOURADA ANEL DOURADO" at bounding box center [1123, 462] width 287 height 25
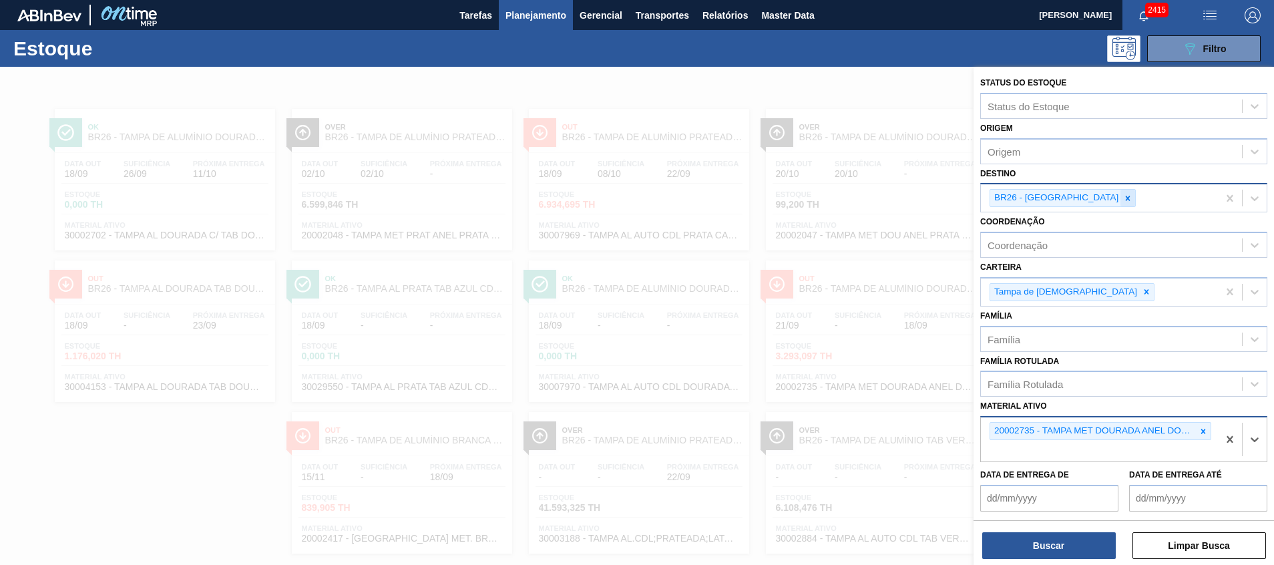
click at [1123, 197] on icon at bounding box center [1127, 198] width 9 height 9
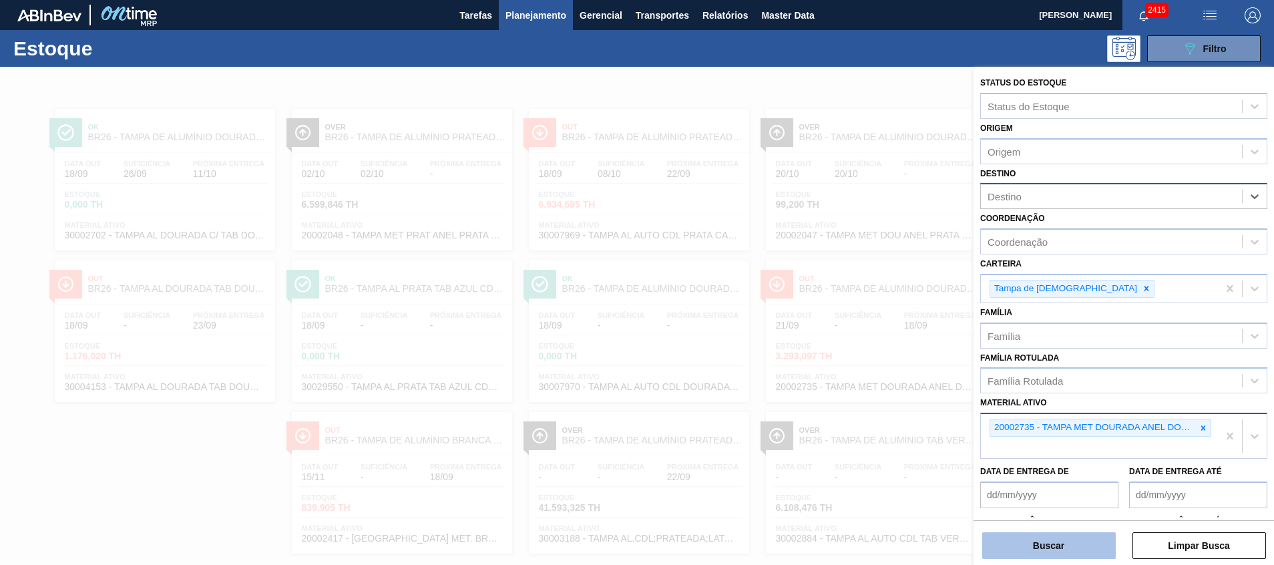
click at [1023, 550] on button "Buscar" at bounding box center [1049, 545] width 134 height 27
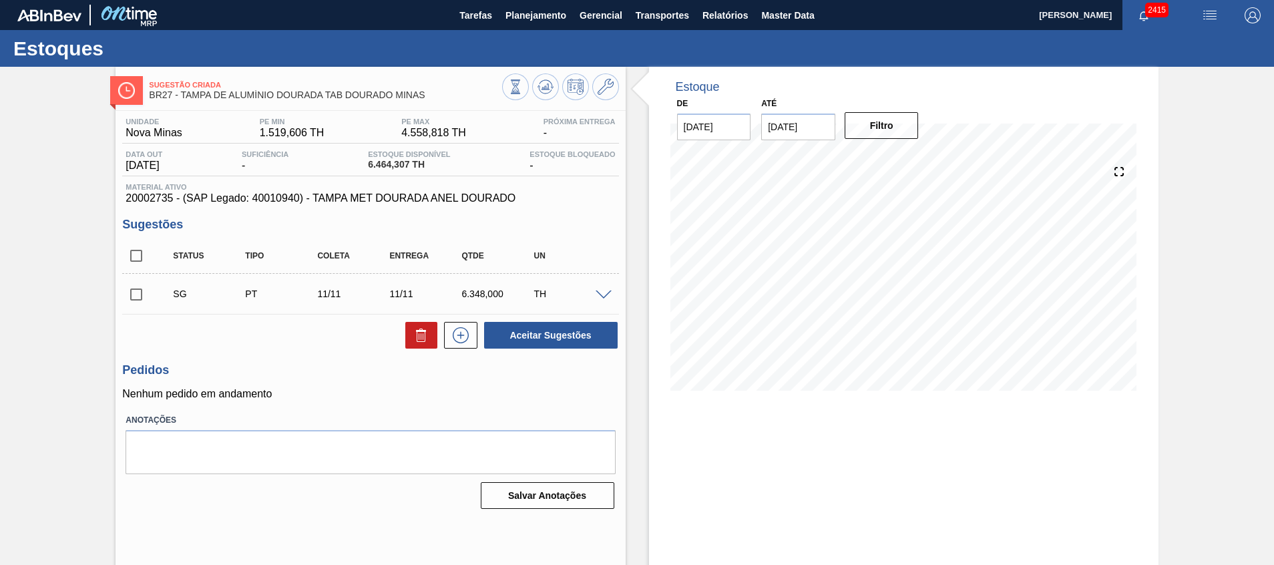
click at [149, 196] on span "20002735 - (SAP Legado: 40010940) - TAMPA MET DOURADA ANEL DOURADO" at bounding box center [371, 198] width 490 height 12
copy span "20002735"
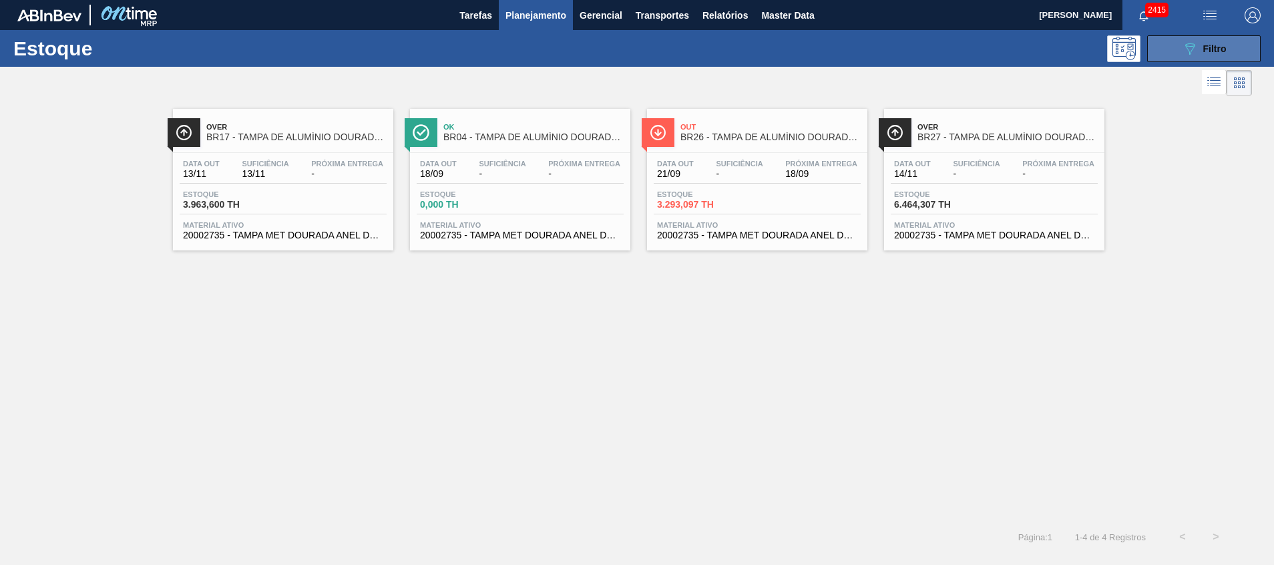
click at [1233, 55] on button "089F7B8B-B2A5-4AFE-B5C0-19BA573D28AC Filtro" at bounding box center [1204, 48] width 114 height 27
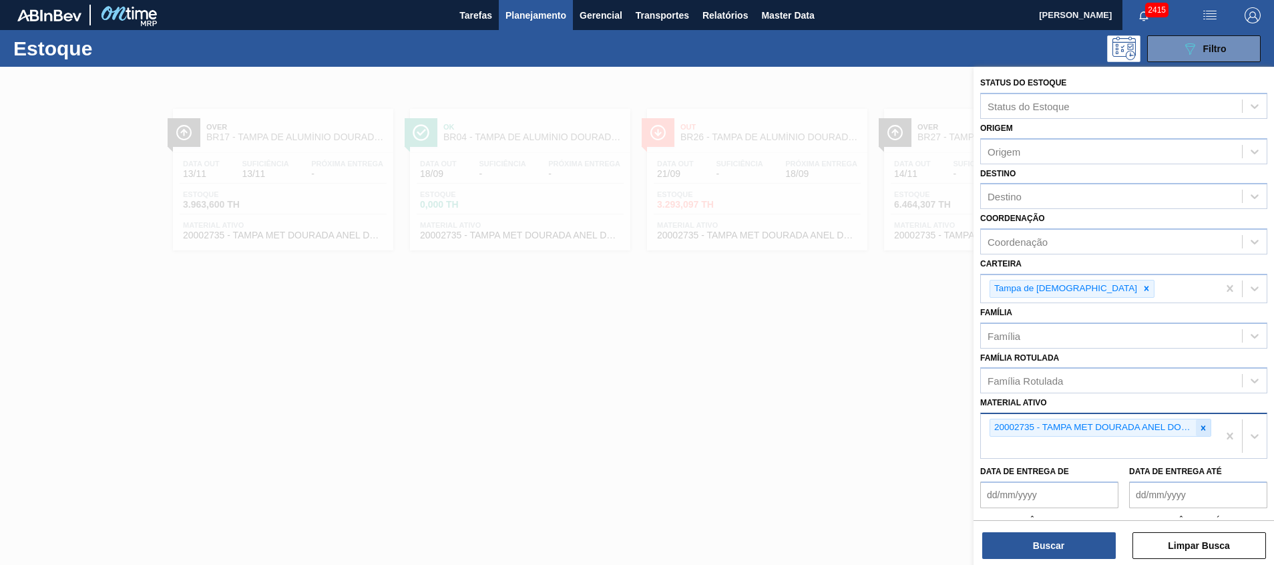
click at [1197, 424] on div at bounding box center [1203, 427] width 15 height 17
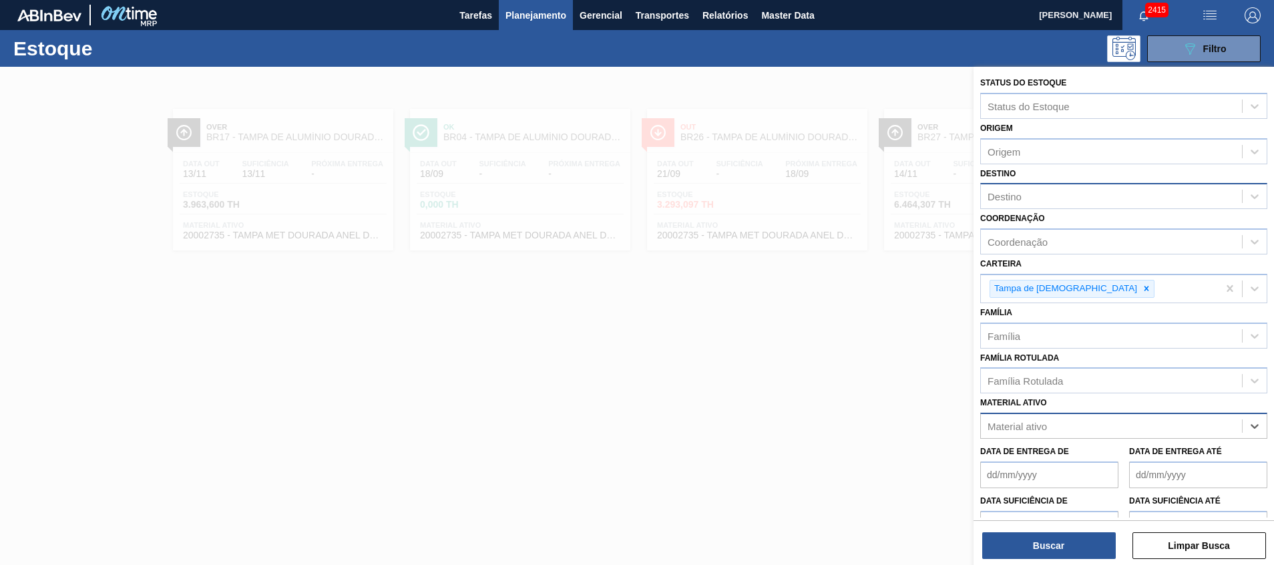
click at [1048, 192] on div "Destino" at bounding box center [1111, 196] width 261 height 19
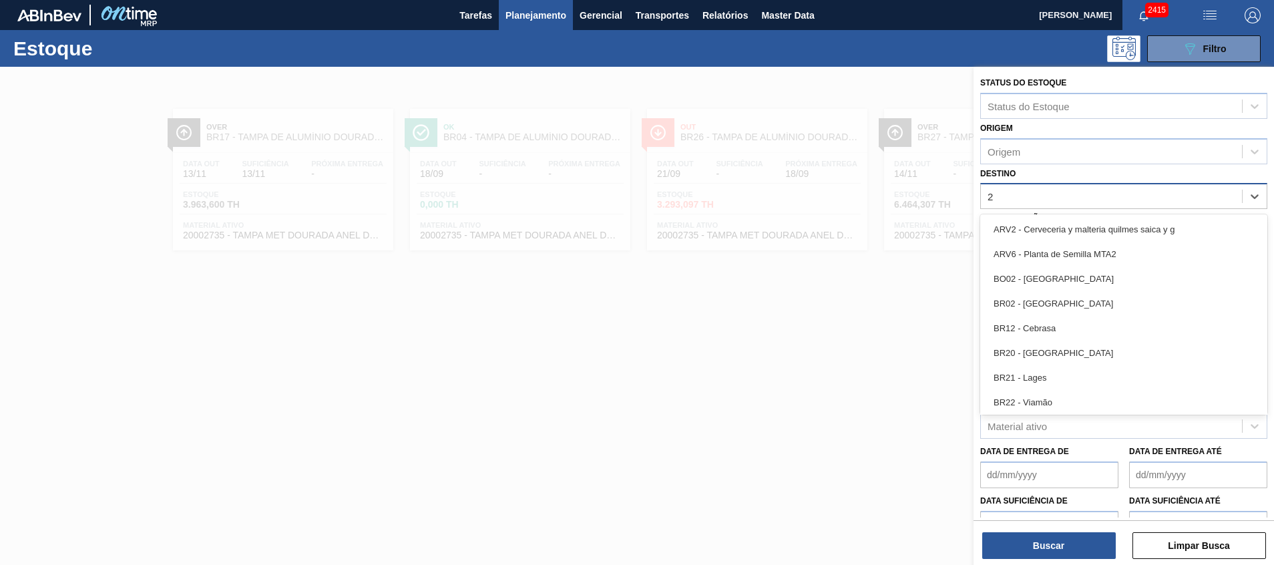
type input "26"
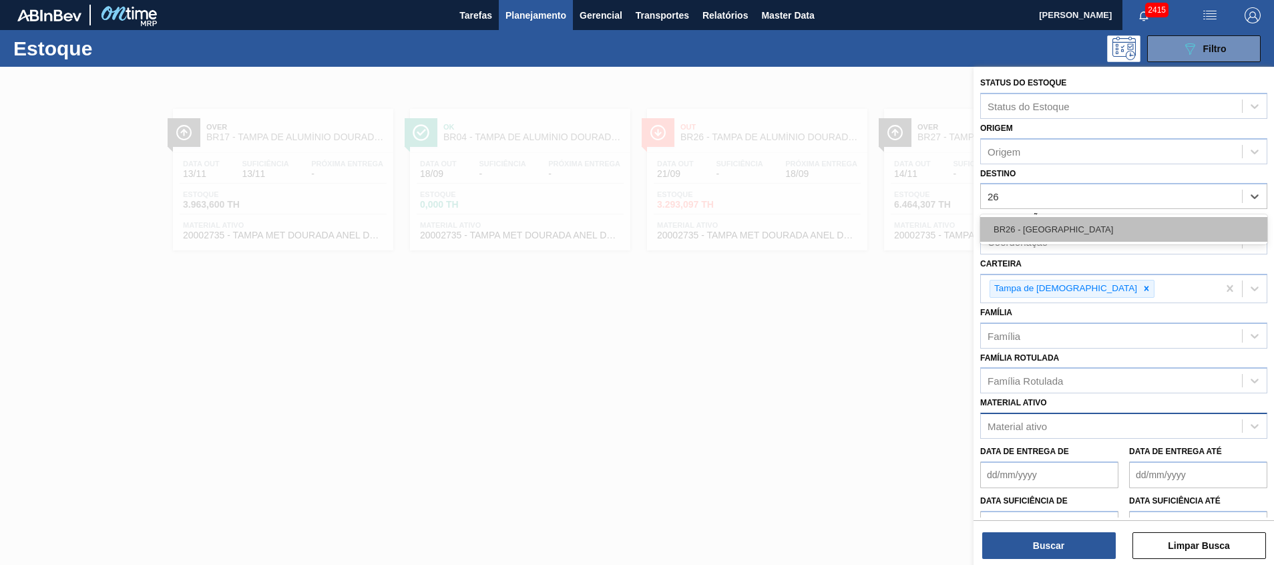
click at [1040, 228] on div "BR26 - Uberlândia" at bounding box center [1123, 229] width 287 height 25
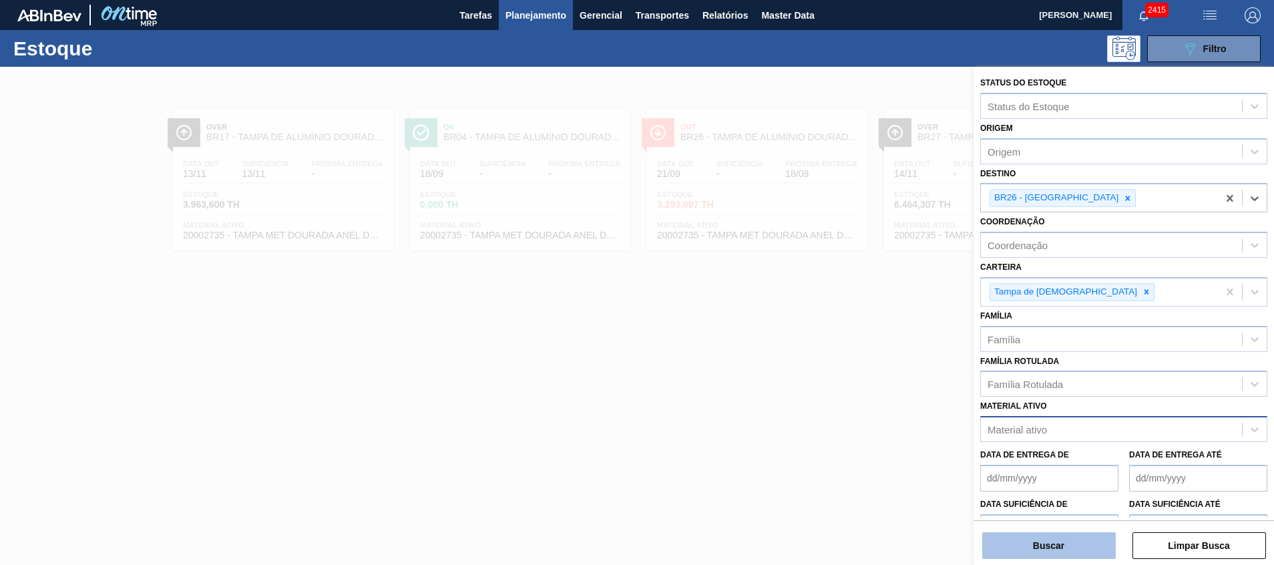
click at [1039, 556] on button "Buscar" at bounding box center [1049, 545] width 134 height 27
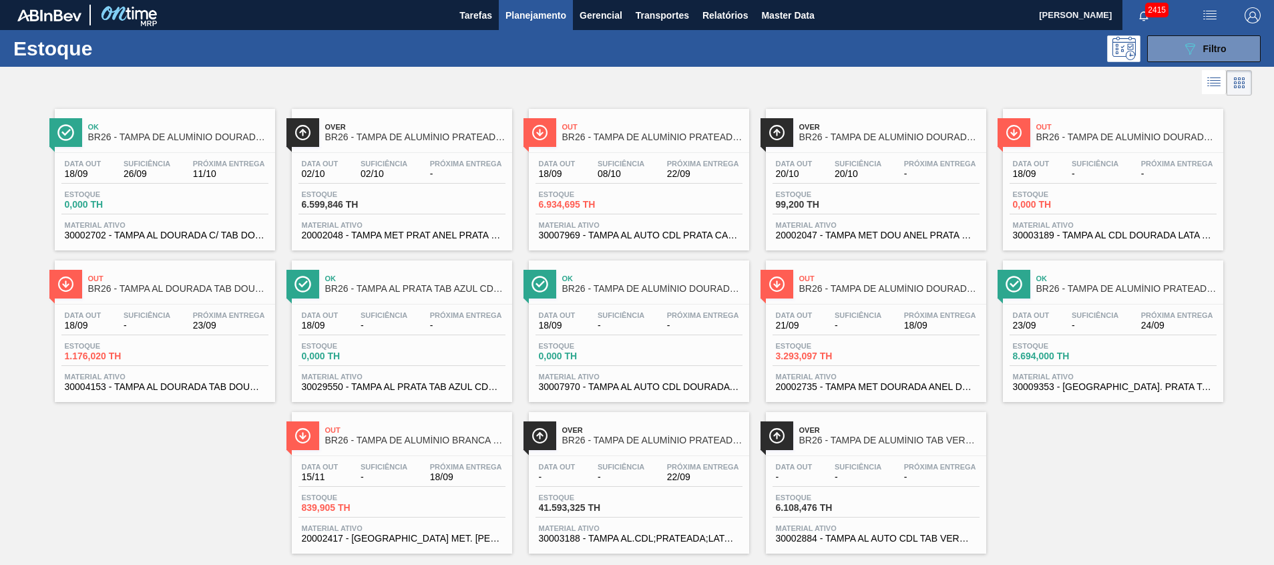
click at [630, 269] on div "Ok BR26 - TAMPA DE ALUMÍNIO DOURADA CANPACK CDL" at bounding box center [639, 282] width 220 height 30
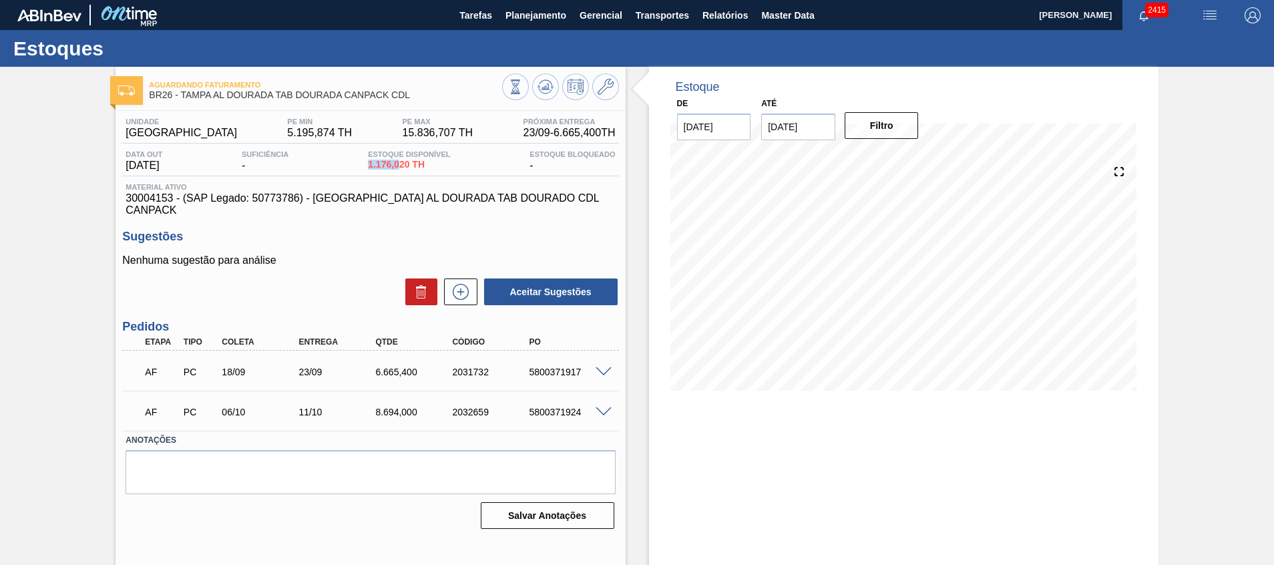
drag, startPoint x: 366, startPoint y: 164, endPoint x: 407, endPoint y: 170, distance: 41.1
click at [407, 170] on div "Data out 18/09/2025 Suficiência - Estoque Disponível 1.176,020 TH Estoque Bloqu…" at bounding box center [370, 163] width 496 height 26
drag, startPoint x: 128, startPoint y: 198, endPoint x: 172, endPoint y: 199, distance: 43.4
click at [172, 199] on span "30004153 - (SAP Legado: 50773786) - TAMPA AL DOURADA TAB DOURADO CDL CANPACK" at bounding box center [371, 204] width 490 height 24
copy span "30004153"
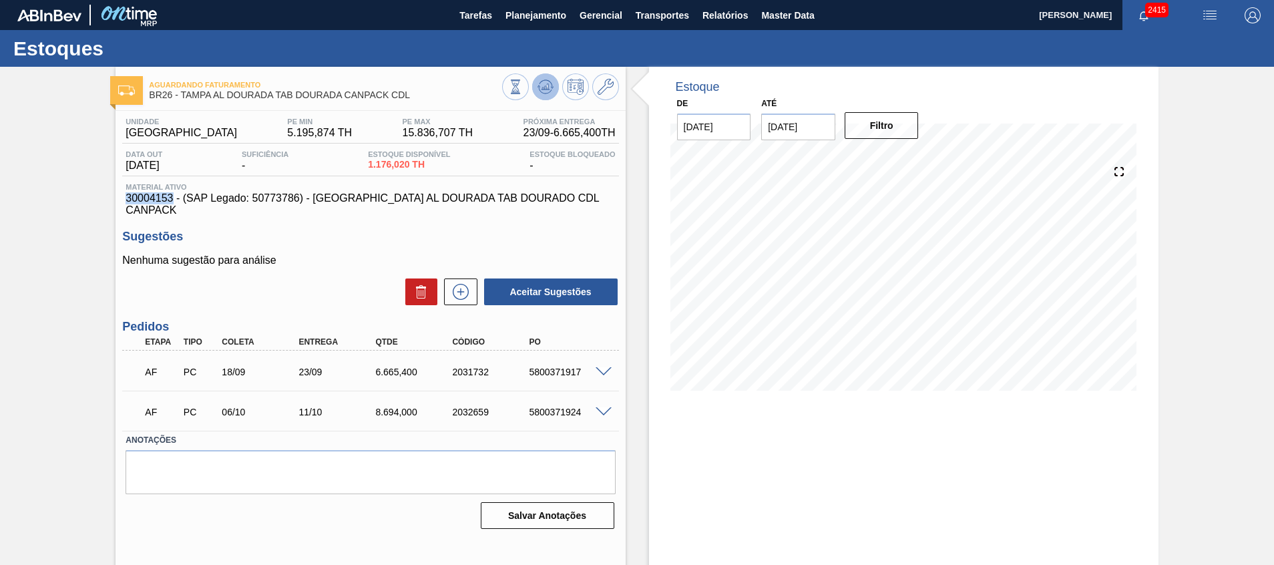
click at [541, 85] on icon at bounding box center [546, 87] width 16 height 16
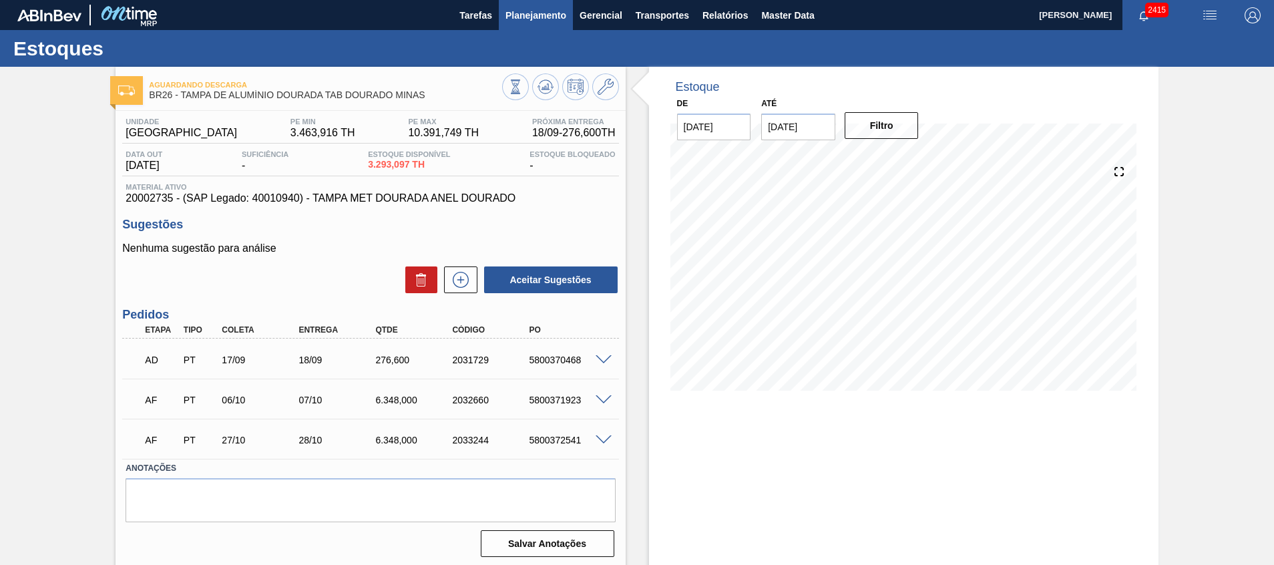
click at [510, 14] on span "Planejamento" at bounding box center [536, 15] width 61 height 16
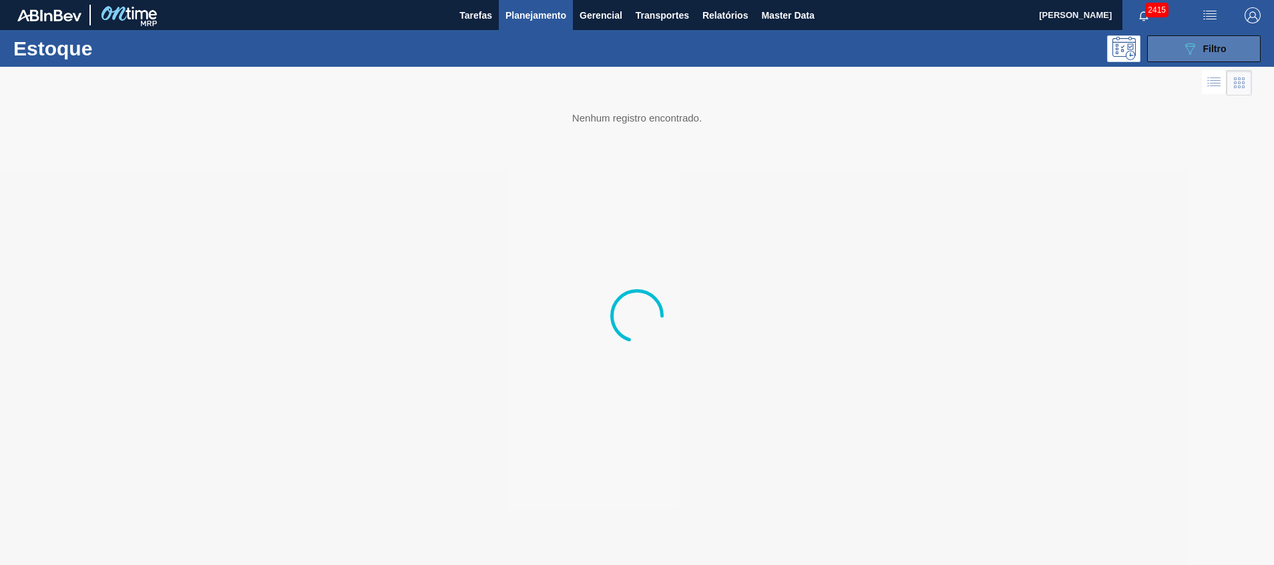
click at [1209, 42] on div "089F7B8B-B2A5-4AFE-B5C0-19BA573D28AC Filtro" at bounding box center [1204, 49] width 45 height 16
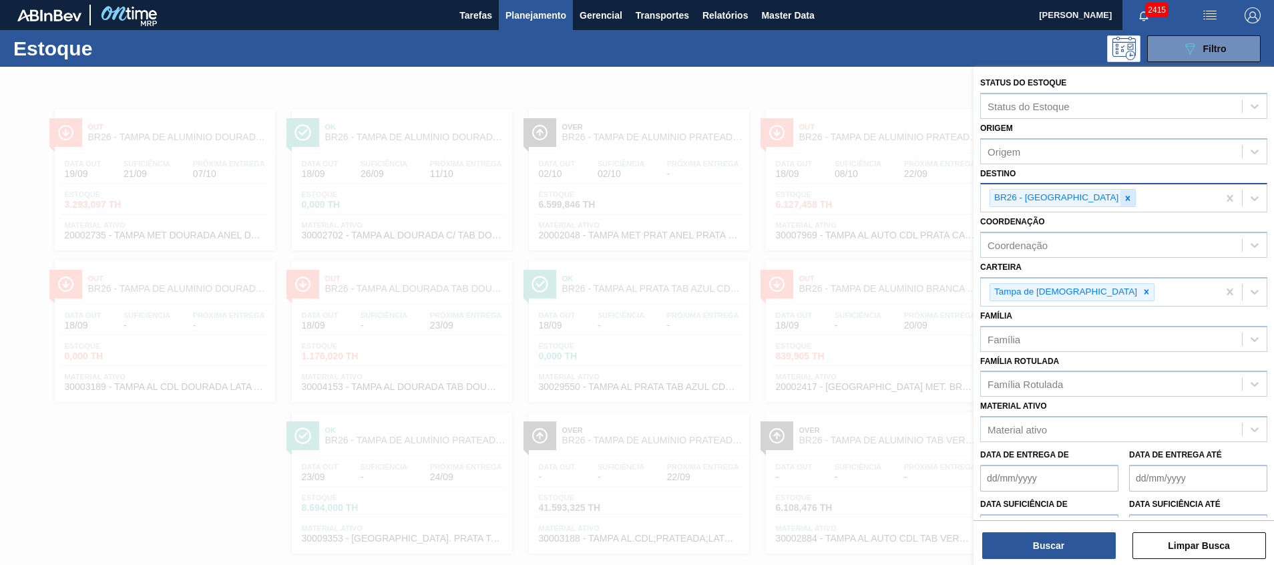
click at [1121, 202] on div at bounding box center [1128, 198] width 15 height 17
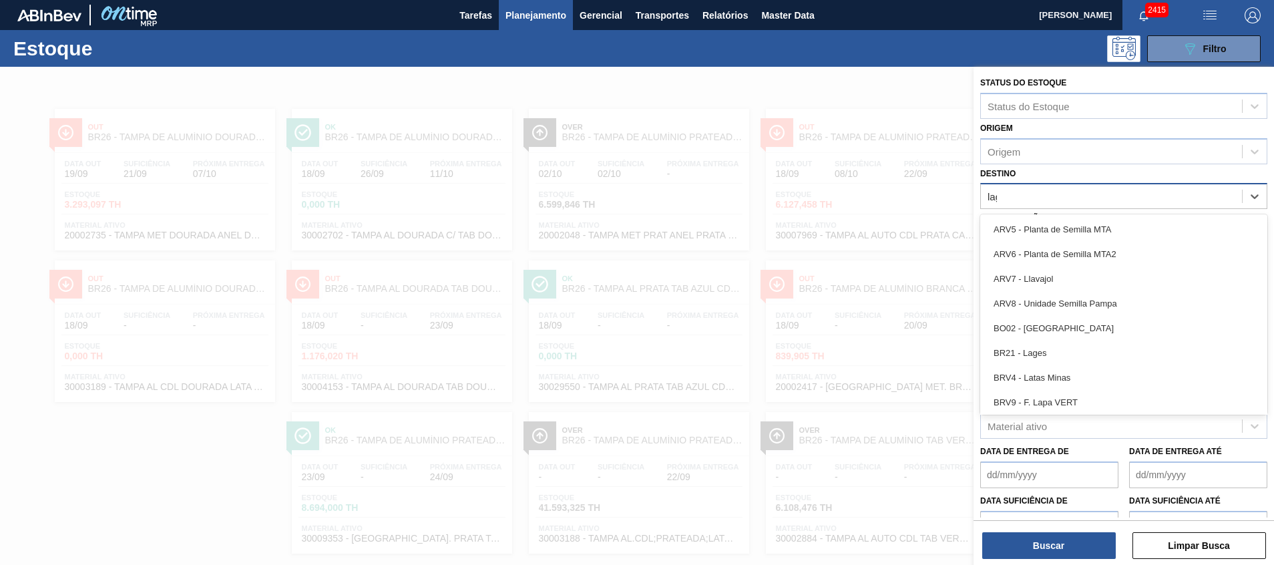
type input "lage"
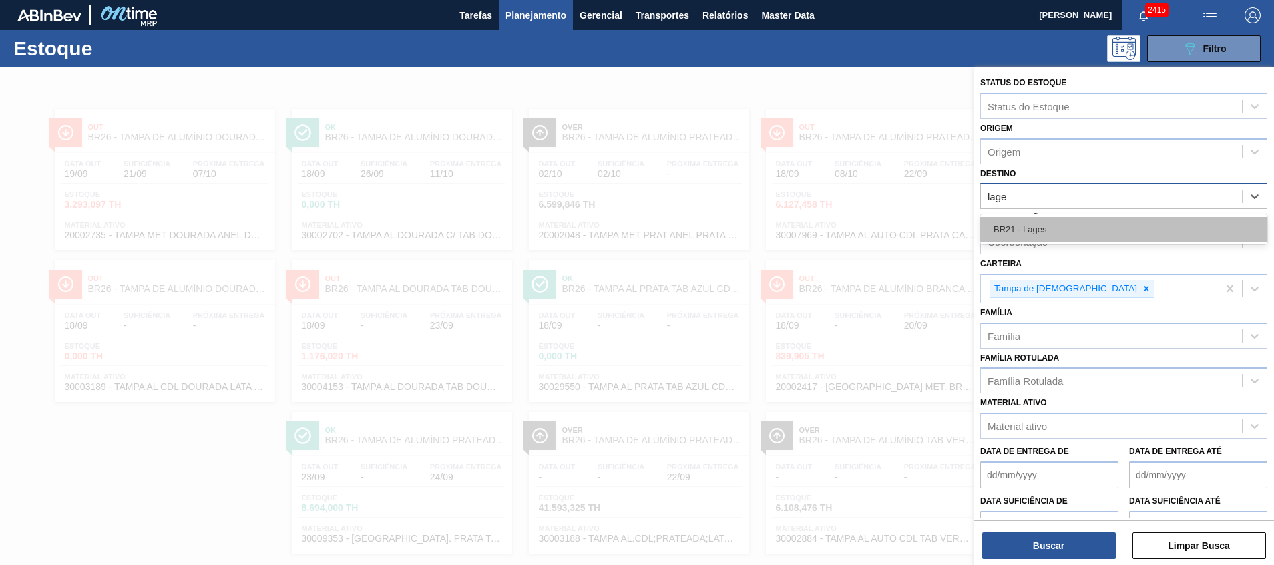
click at [1040, 222] on div "BR21 - Lages" at bounding box center [1123, 229] width 287 height 25
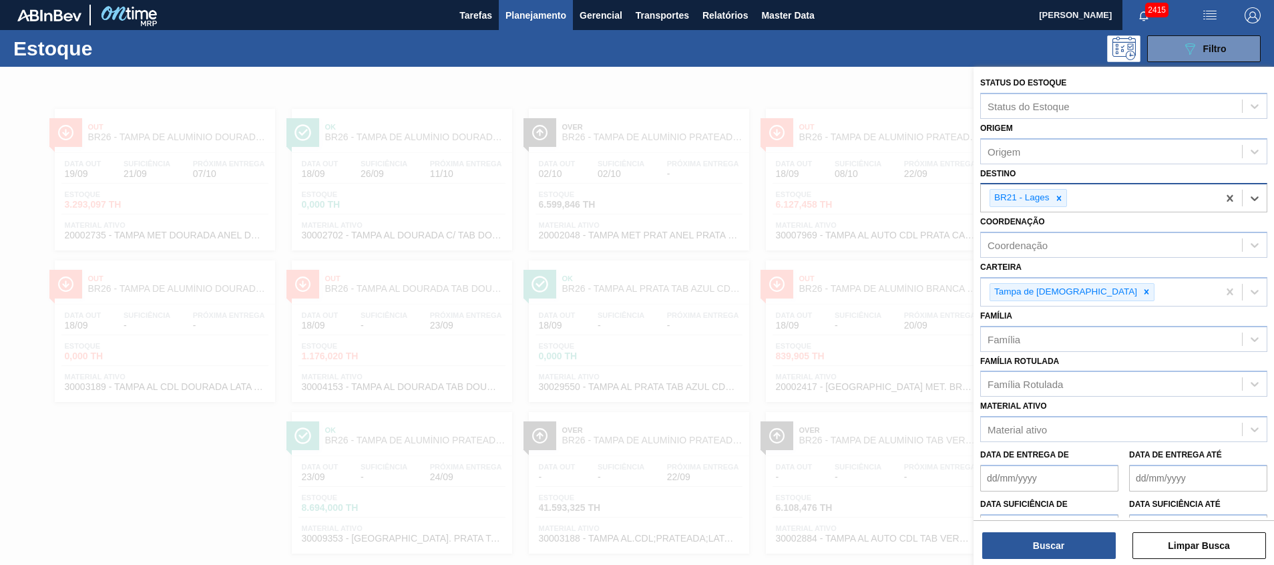
click at [1042, 530] on div "Buscar Limpar Busca" at bounding box center [1124, 538] width 301 height 37
click at [1038, 539] on button "Buscar" at bounding box center [1049, 545] width 134 height 27
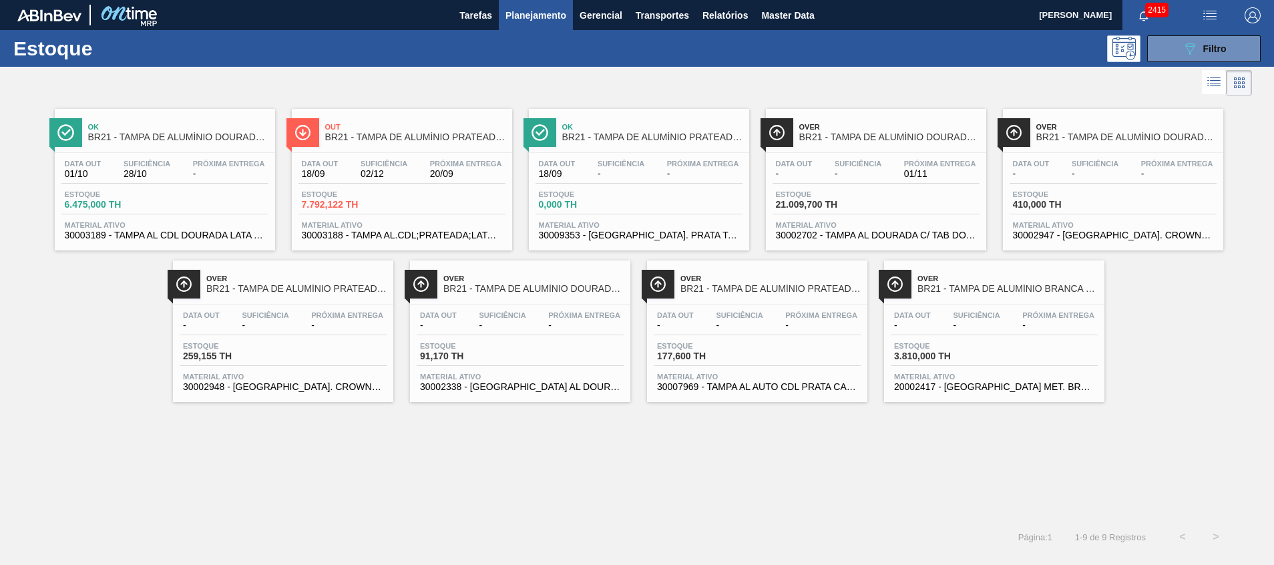
click at [386, 235] on span "30003188 - TAMPA AL.CDL;PRATEADA;LATA-AUTOMATICA;" at bounding box center [402, 235] width 200 height 10
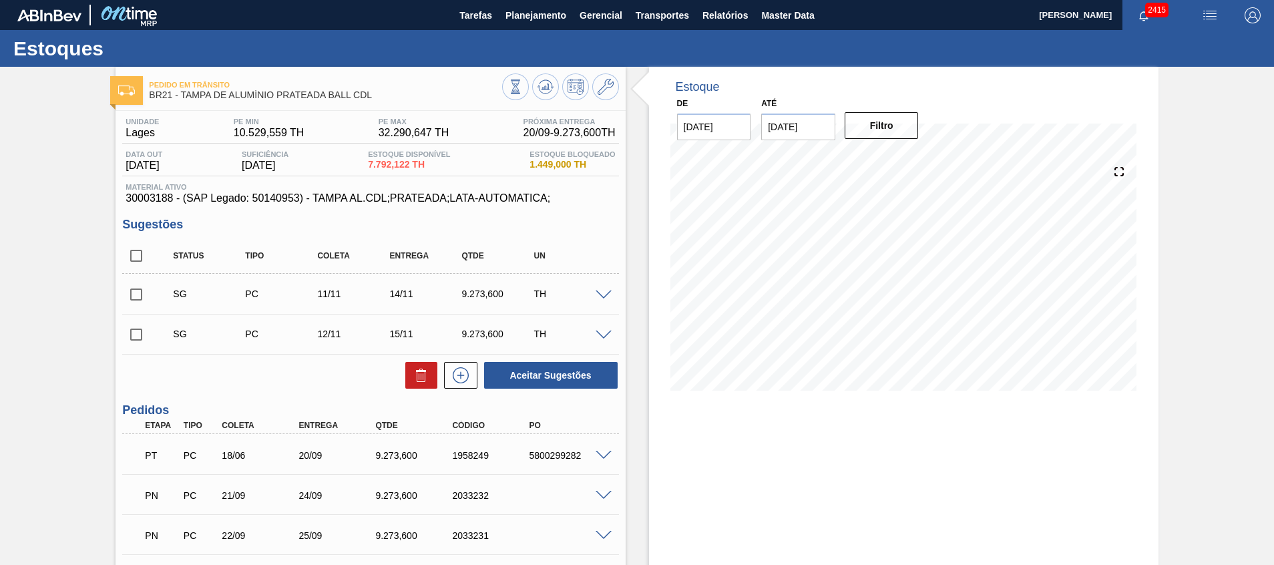
click at [610, 455] on span at bounding box center [604, 456] width 16 height 10
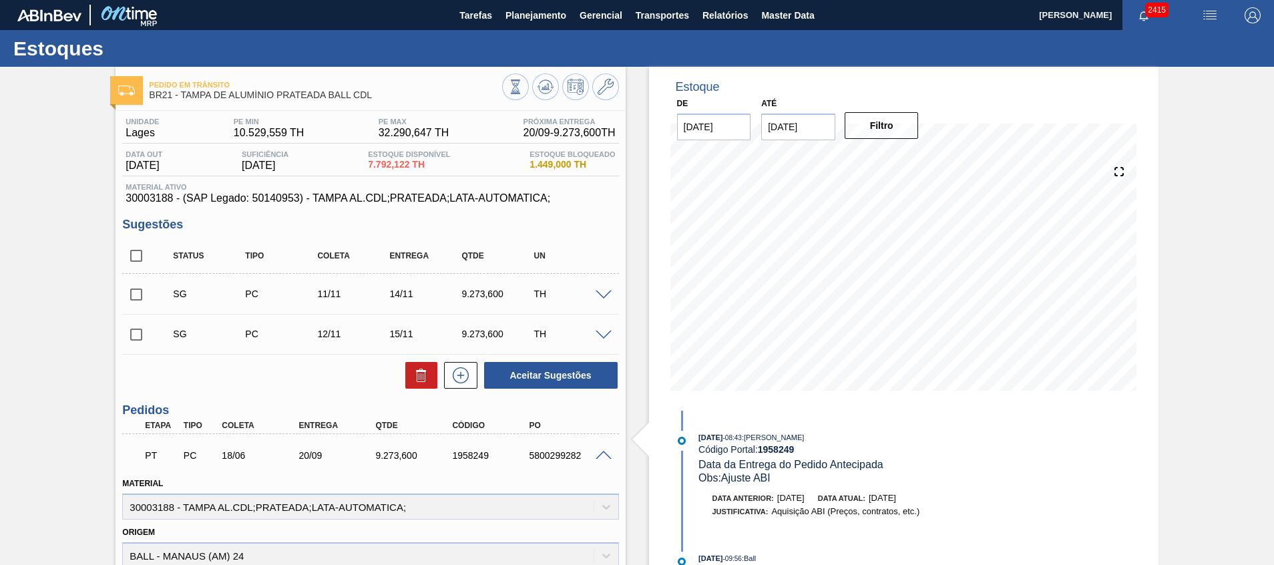
click at [607, 455] on span at bounding box center [604, 456] width 16 height 10
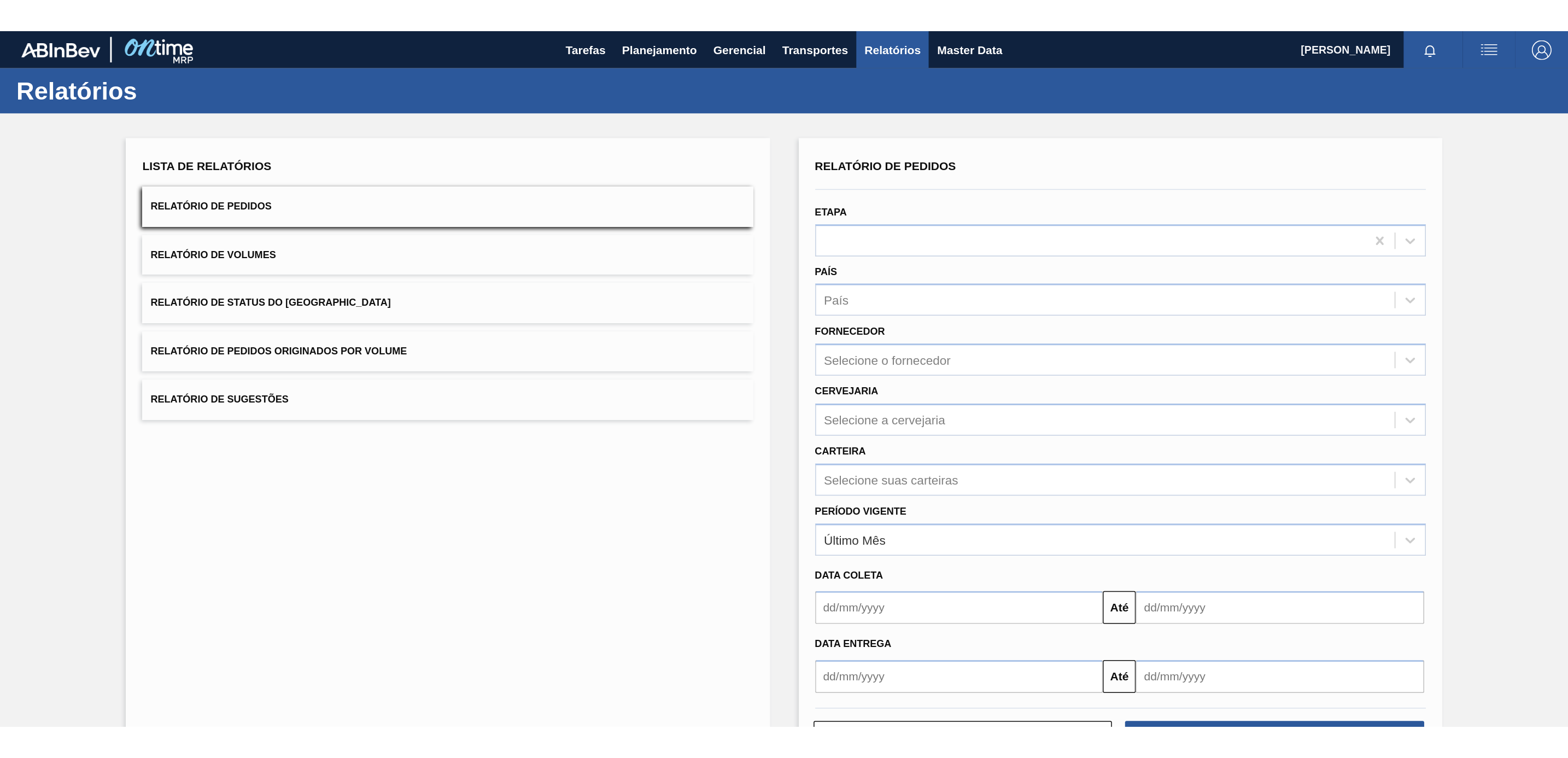
scroll to position [43, 0]
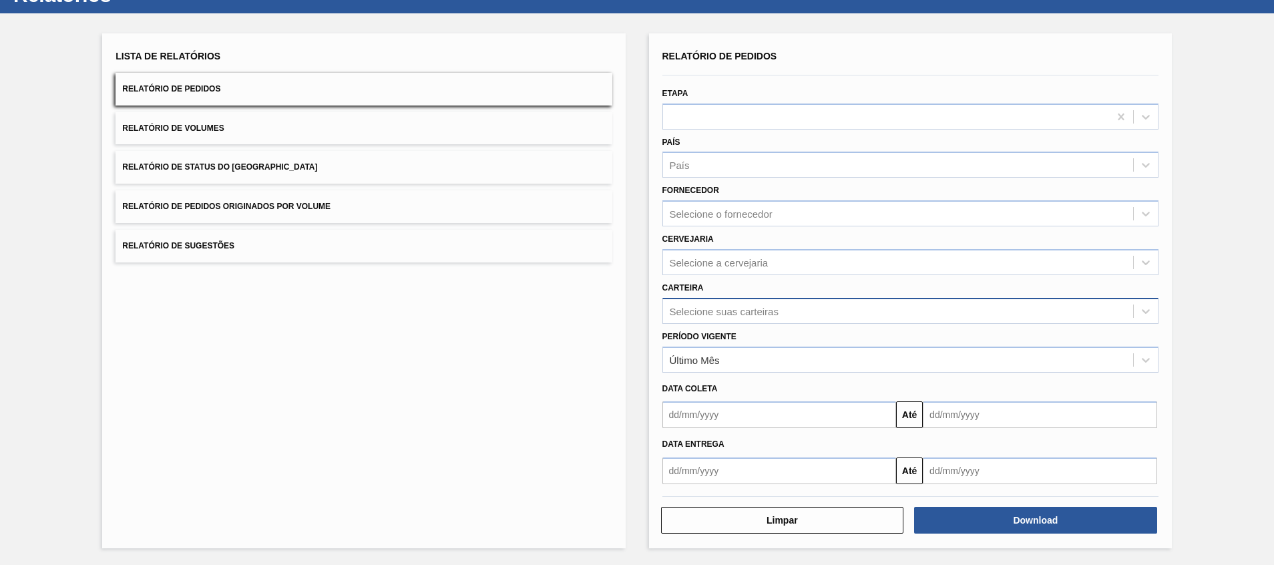
click at [887, 311] on div "Selecione suas carteiras" at bounding box center [898, 310] width 470 height 19
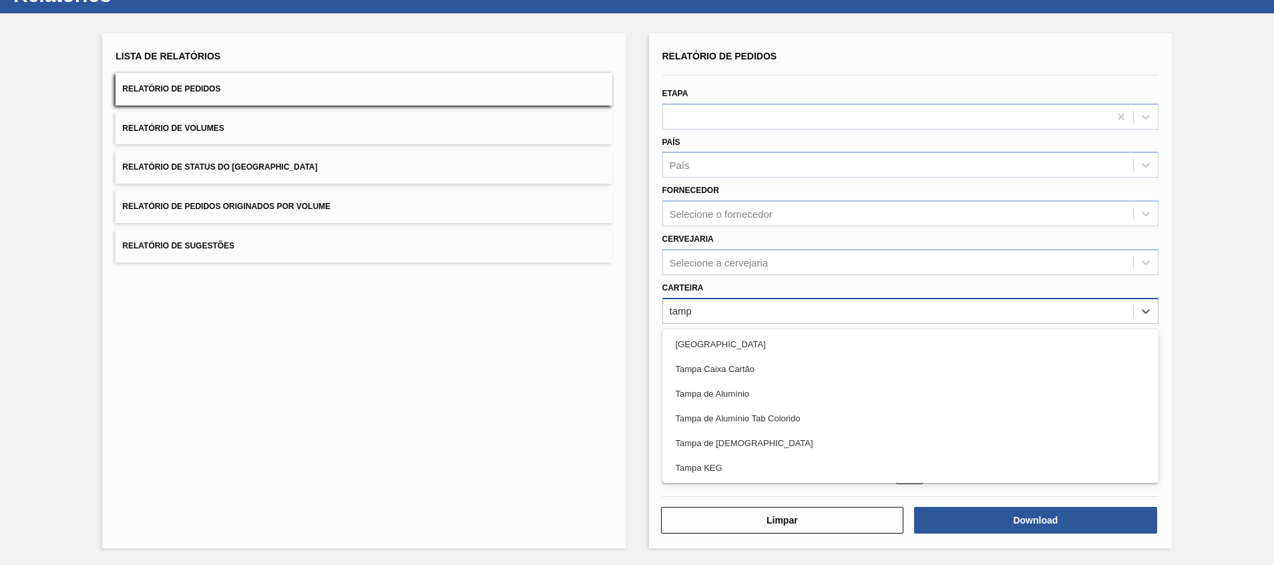
type input "tampa"
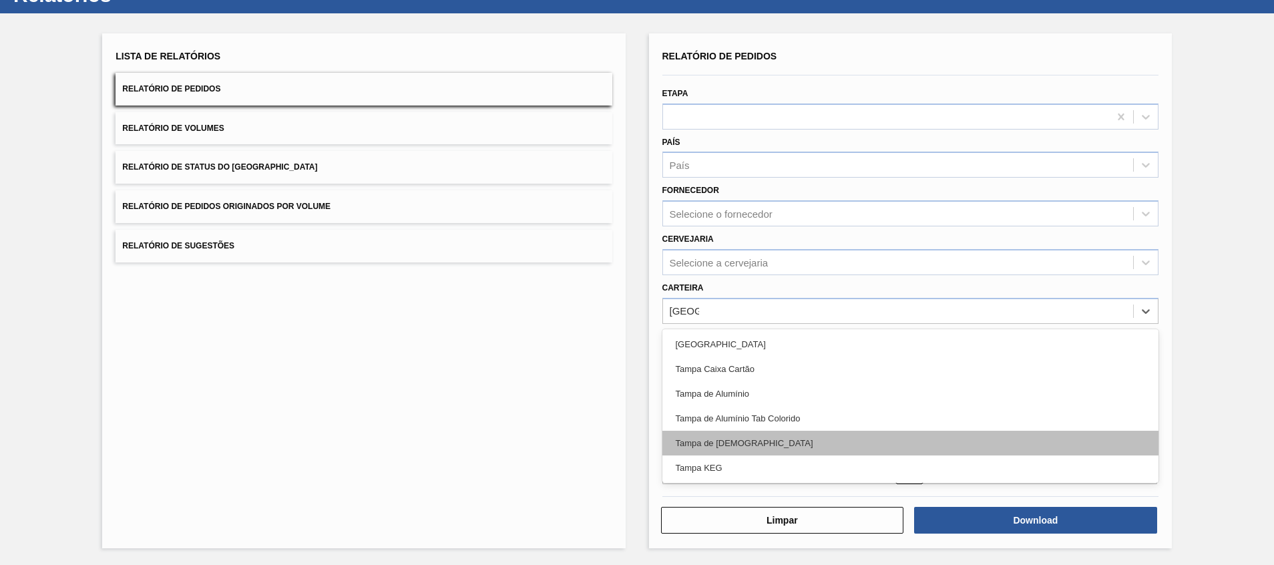
drag, startPoint x: 824, startPoint y: 429, endPoint x: 828, endPoint y: 436, distance: 8.4
click at [828, 436] on div "Tampa Tampa Caixa Cartão Tampa de Alumínio Tampa de Alumínio Tab Colorido Tampa…" at bounding box center [910, 406] width 496 height 154
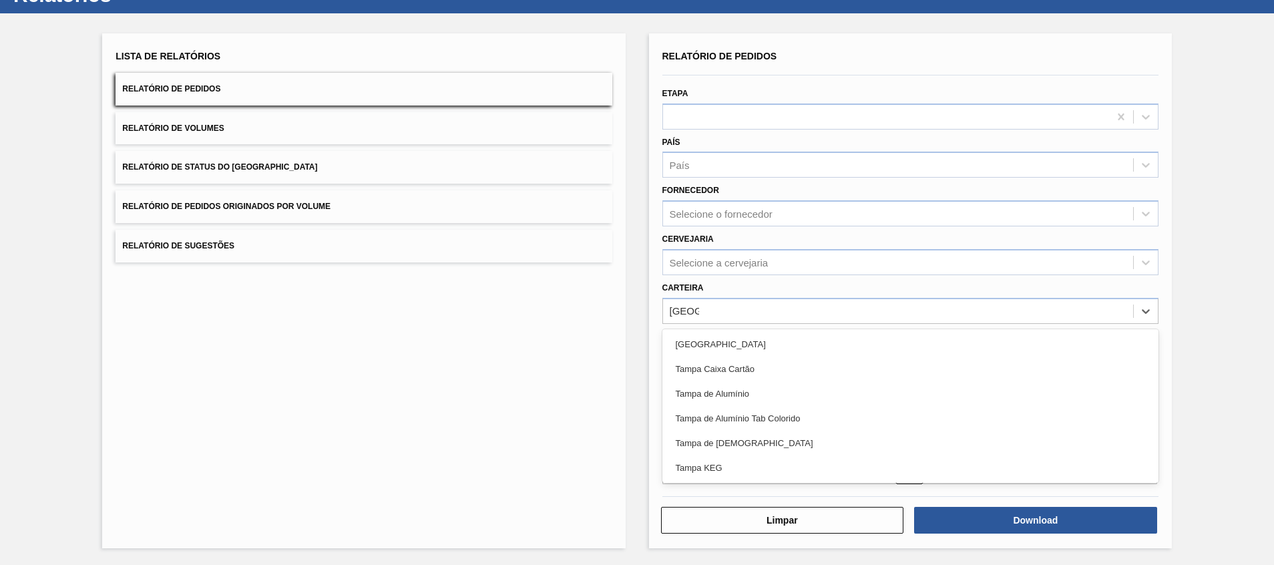
drag, startPoint x: 828, startPoint y: 436, endPoint x: 890, endPoint y: 459, distance: 66.4
click at [828, 437] on div "Tampa de [DEMOGRAPHIC_DATA]" at bounding box center [910, 443] width 496 height 25
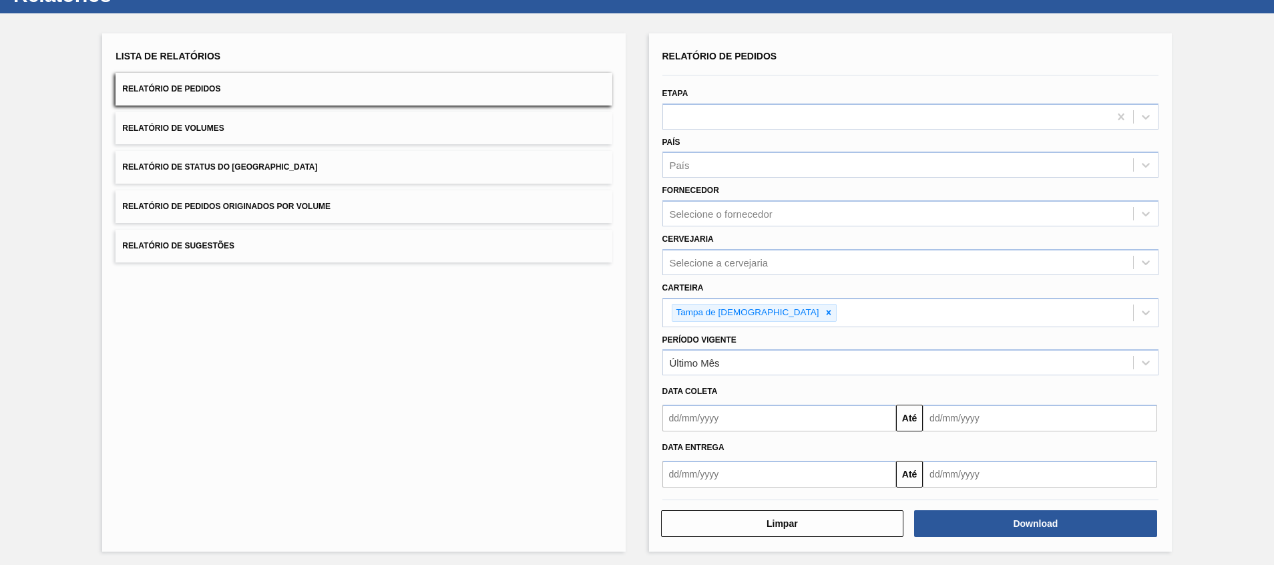
click at [985, 499] on div at bounding box center [910, 499] width 507 height 11
click at [988, 510] on div "Download" at bounding box center [1037, 523] width 254 height 29
click at [996, 513] on button "Download" at bounding box center [1035, 523] width 243 height 27
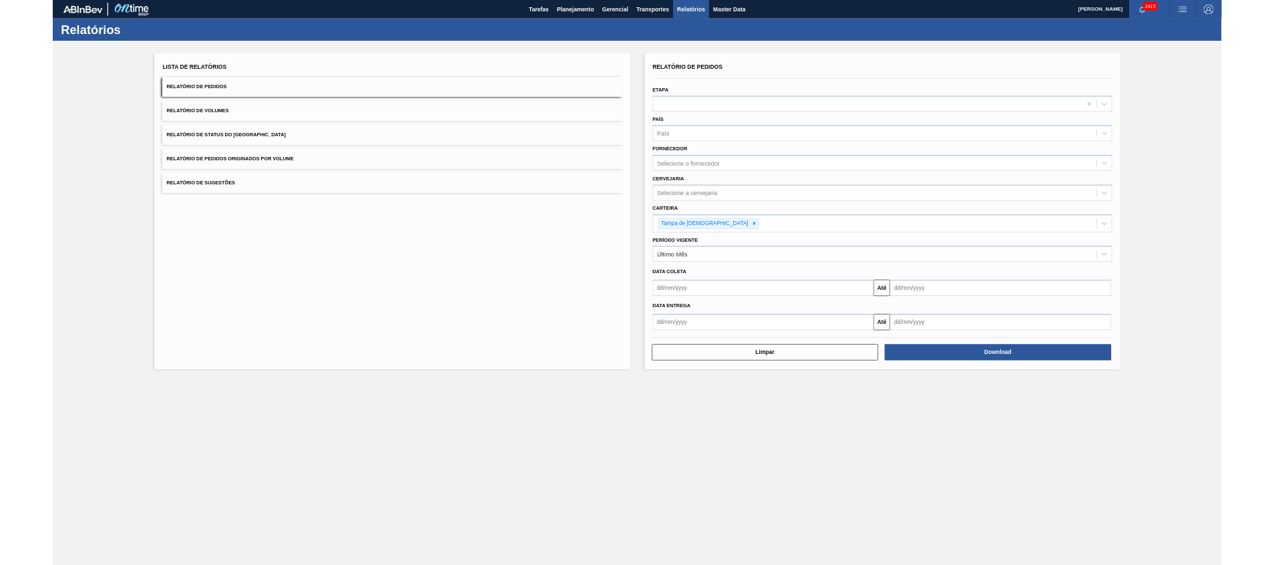
scroll to position [0, 0]
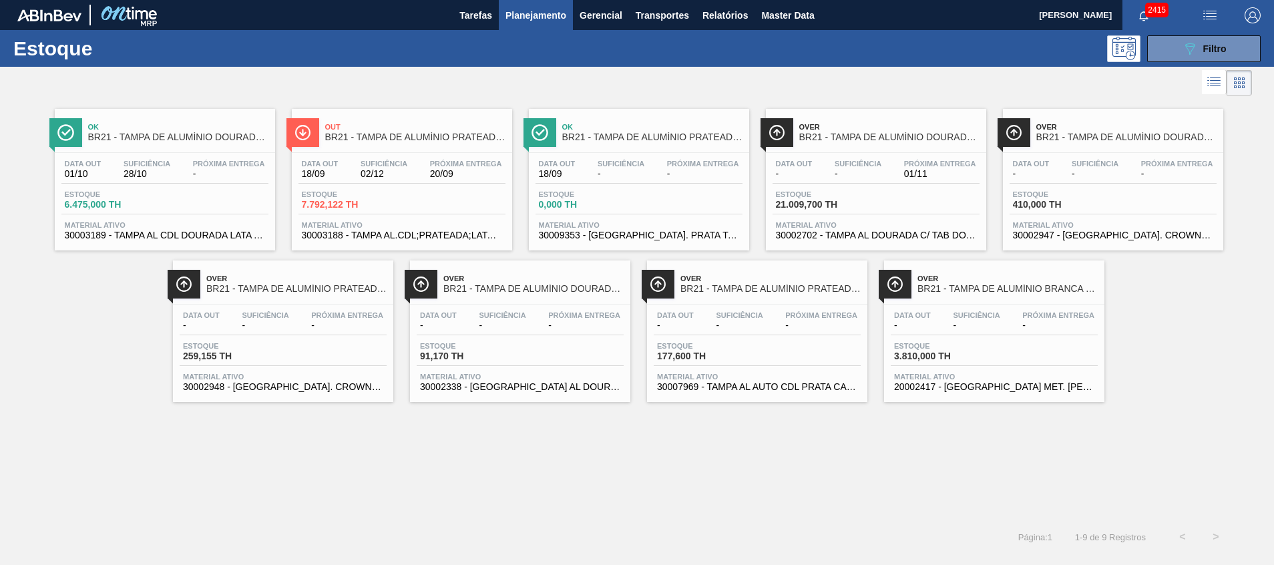
drag, startPoint x: 1174, startPoint y: 56, endPoint x: 1169, endPoint y: 70, distance: 15.0
click at [1175, 56] on button "089F7B8B-B2A5-4AFE-B5C0-19BA573D28AC Filtro" at bounding box center [1204, 48] width 114 height 27
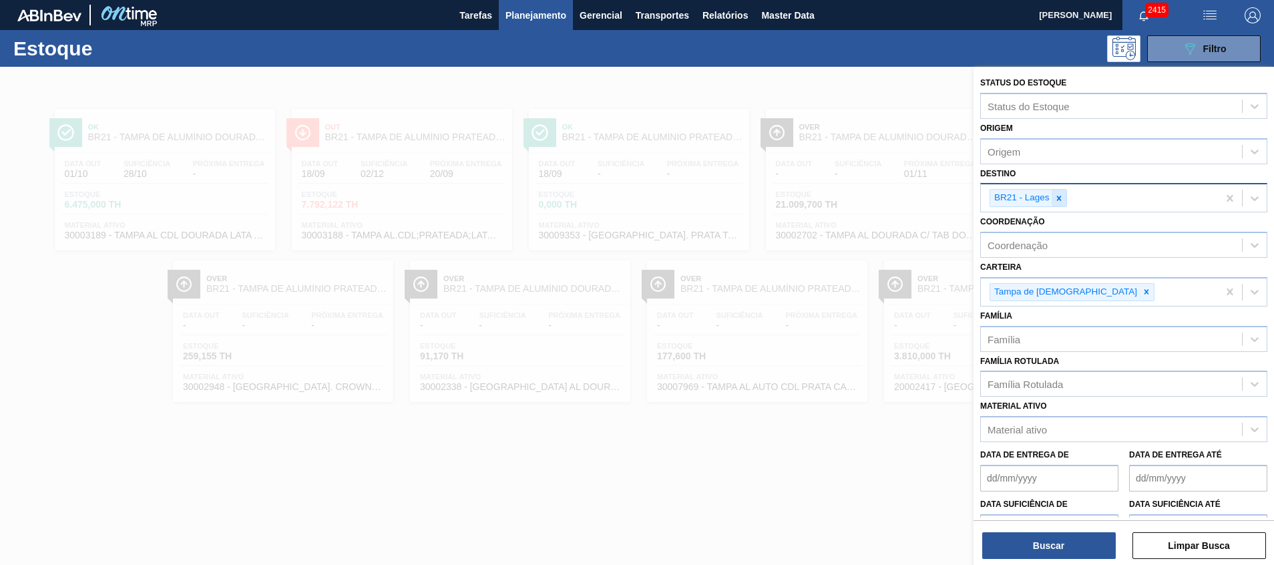
click at [1061, 200] on icon at bounding box center [1059, 198] width 9 height 9
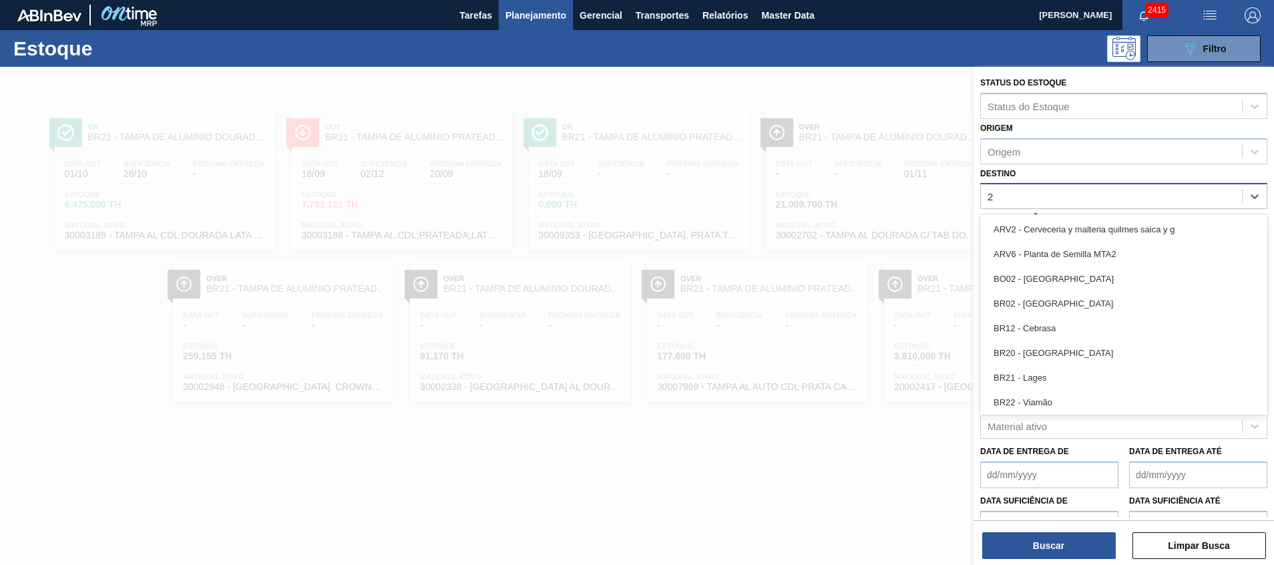
type input "26"
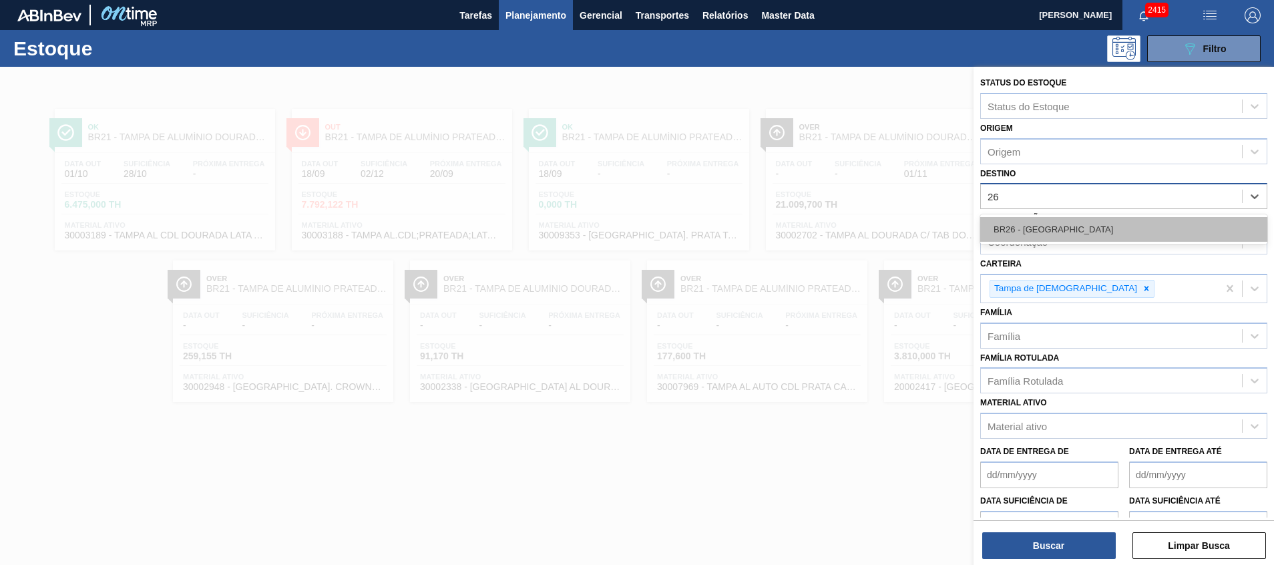
click at [1056, 224] on div "BR26 - [GEOGRAPHIC_DATA]" at bounding box center [1123, 229] width 287 height 25
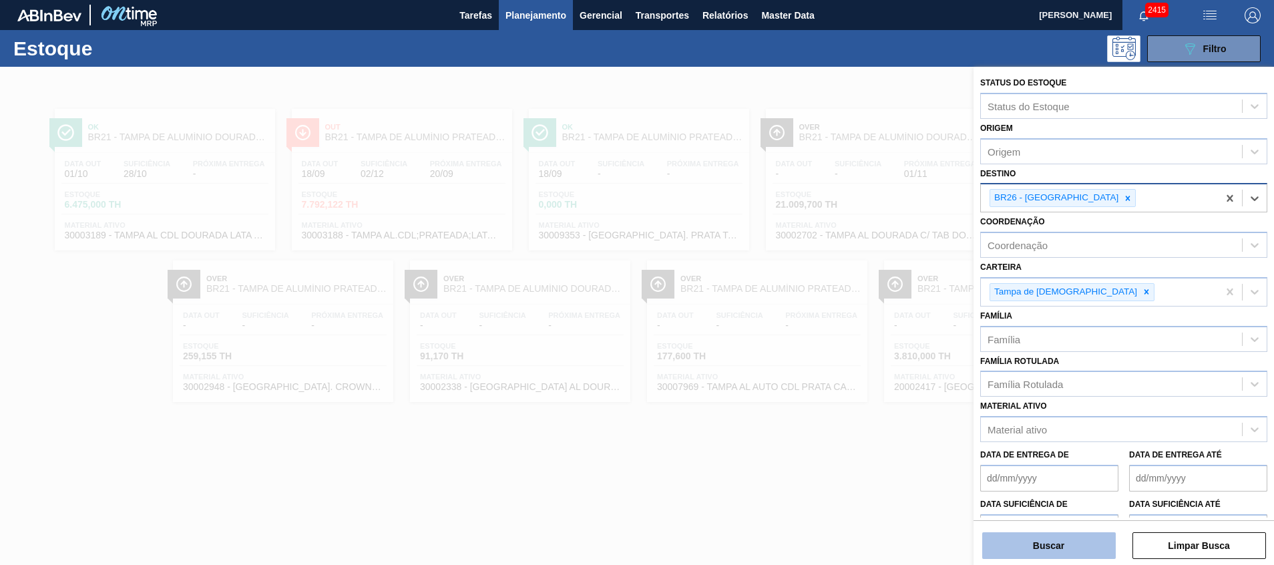
click at [986, 546] on button "Buscar" at bounding box center [1049, 545] width 134 height 27
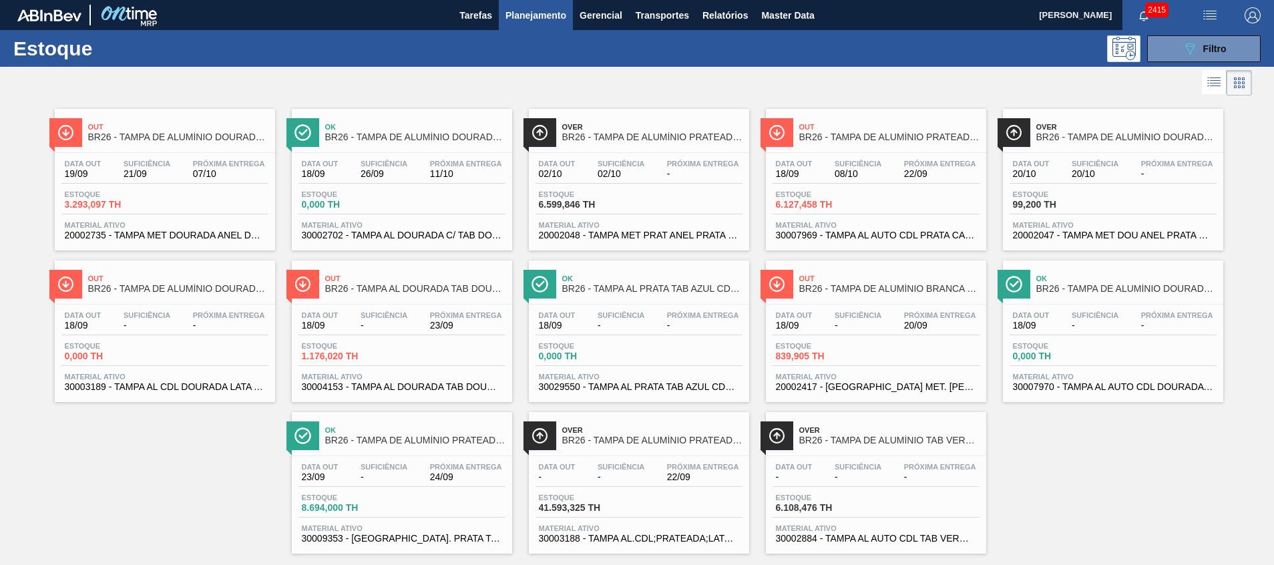
click at [429, 235] on span "30002702 - TAMPA AL DOURADA C/ TAB DOURADO" at bounding box center [402, 235] width 200 height 10
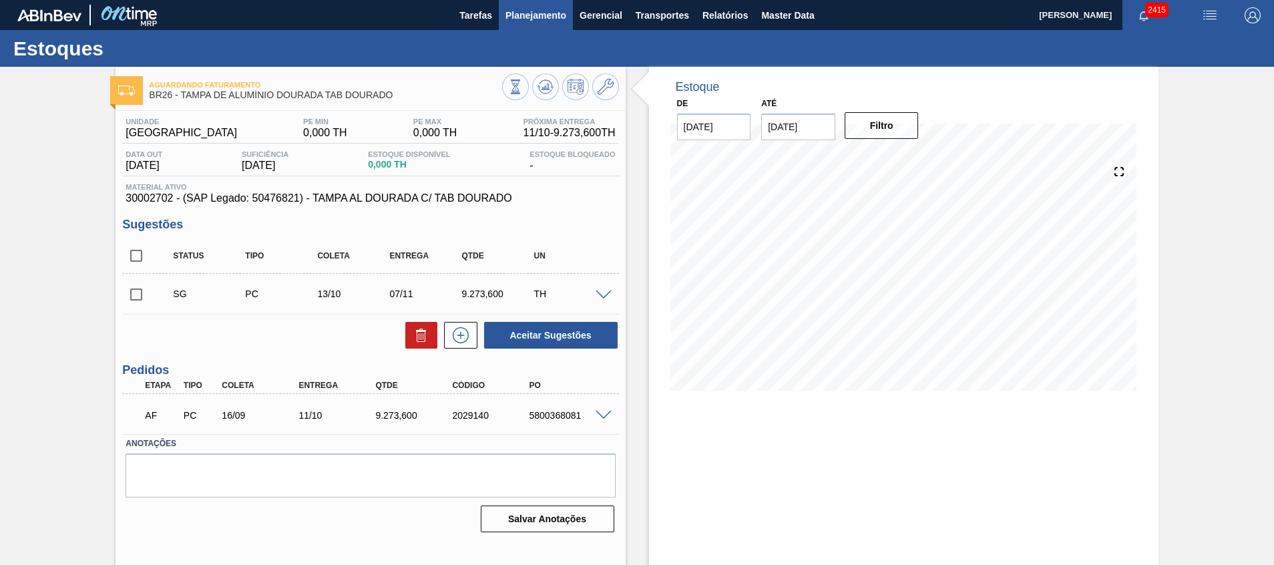
click at [509, 15] on span "Planejamento" at bounding box center [536, 15] width 61 height 16
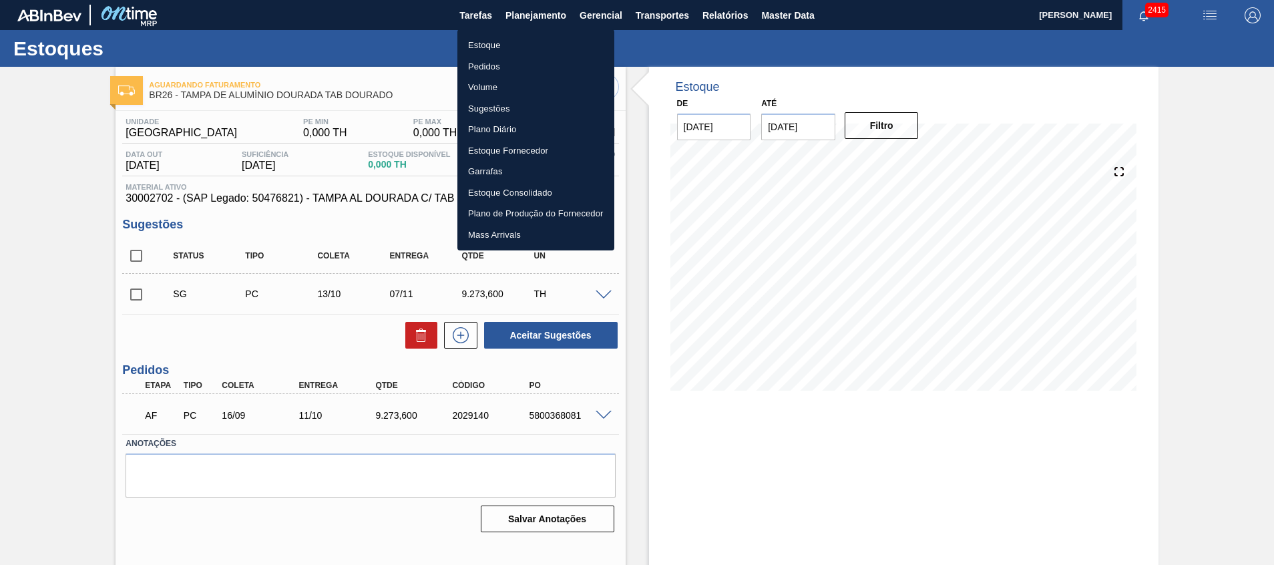
click at [509, 45] on li "Estoque" at bounding box center [535, 45] width 157 height 21
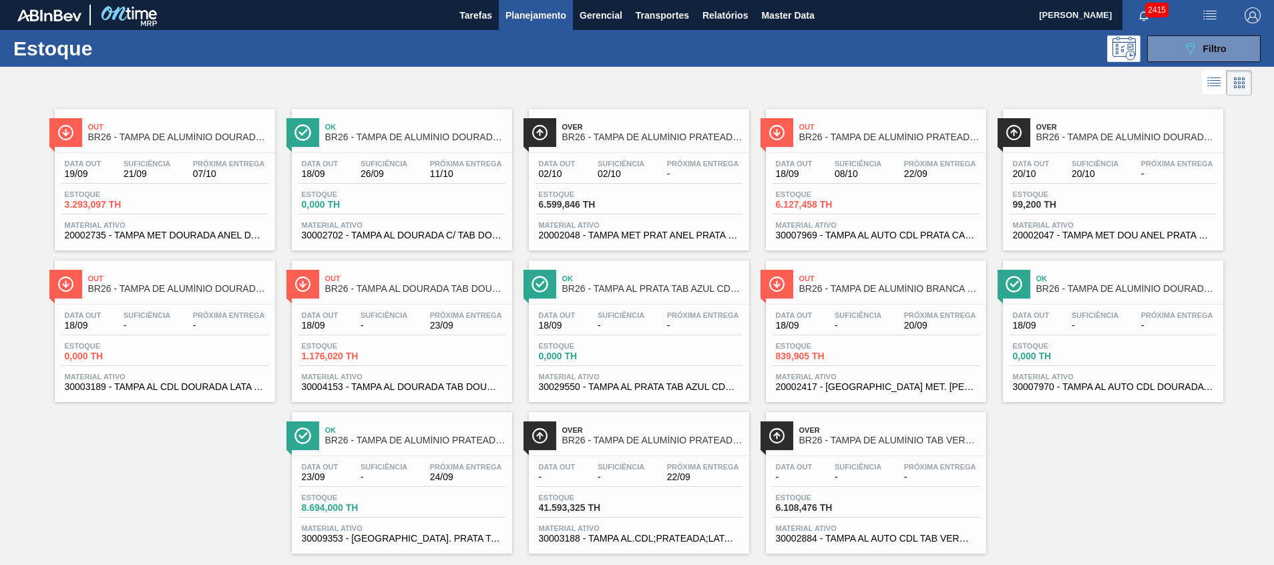
scroll to position [22, 0]
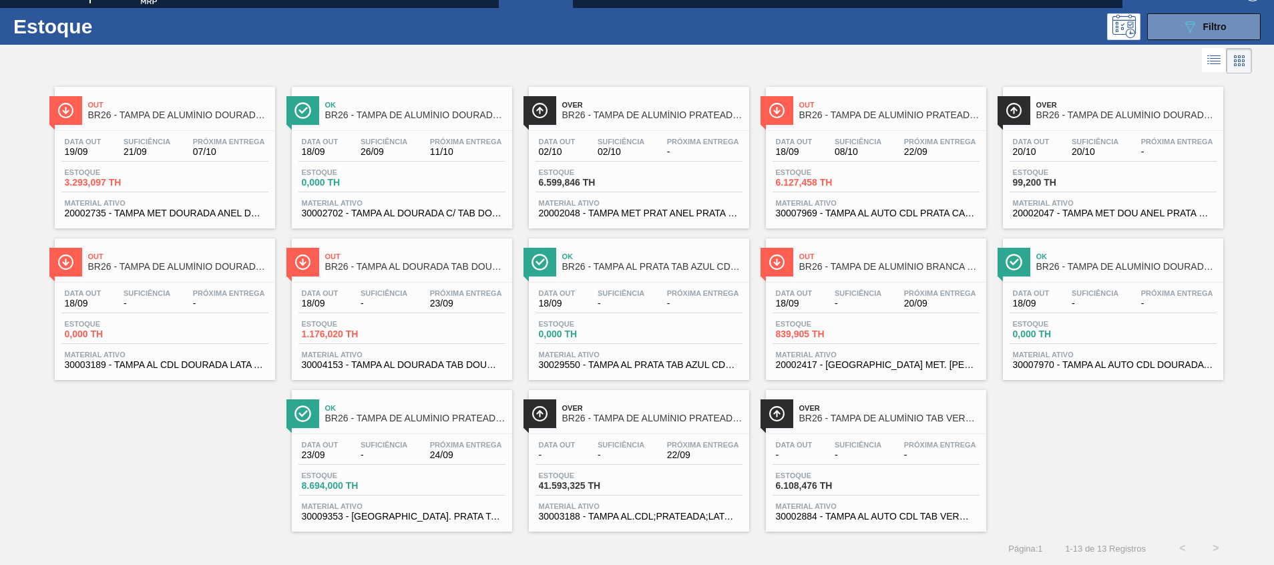
click at [210, 215] on span "20002735 - TAMPA MET DOURADA ANEL DOURADO" at bounding box center [165, 213] width 200 height 10
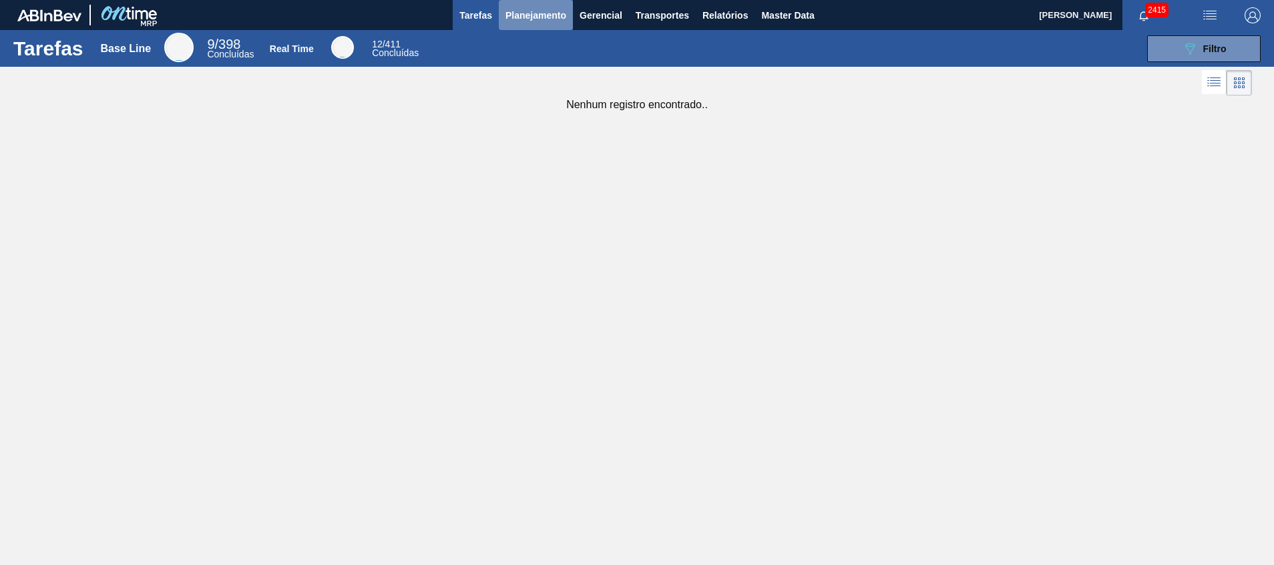
click at [568, 21] on button "Planejamento" at bounding box center [536, 15] width 74 height 30
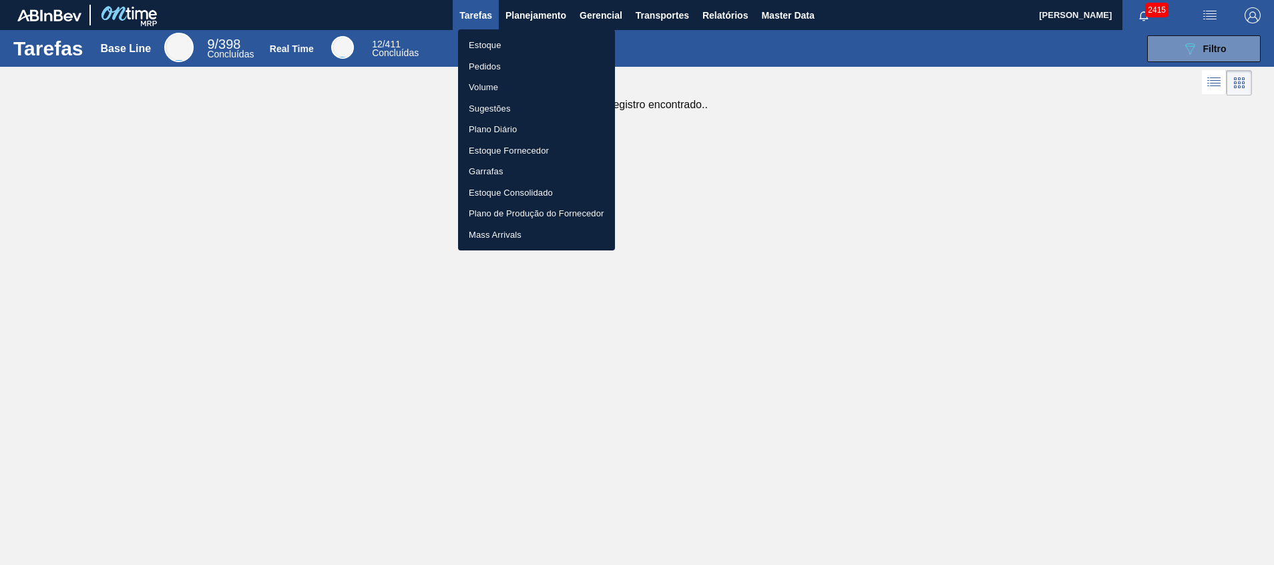
click at [577, 43] on li "Estoque" at bounding box center [536, 45] width 157 height 21
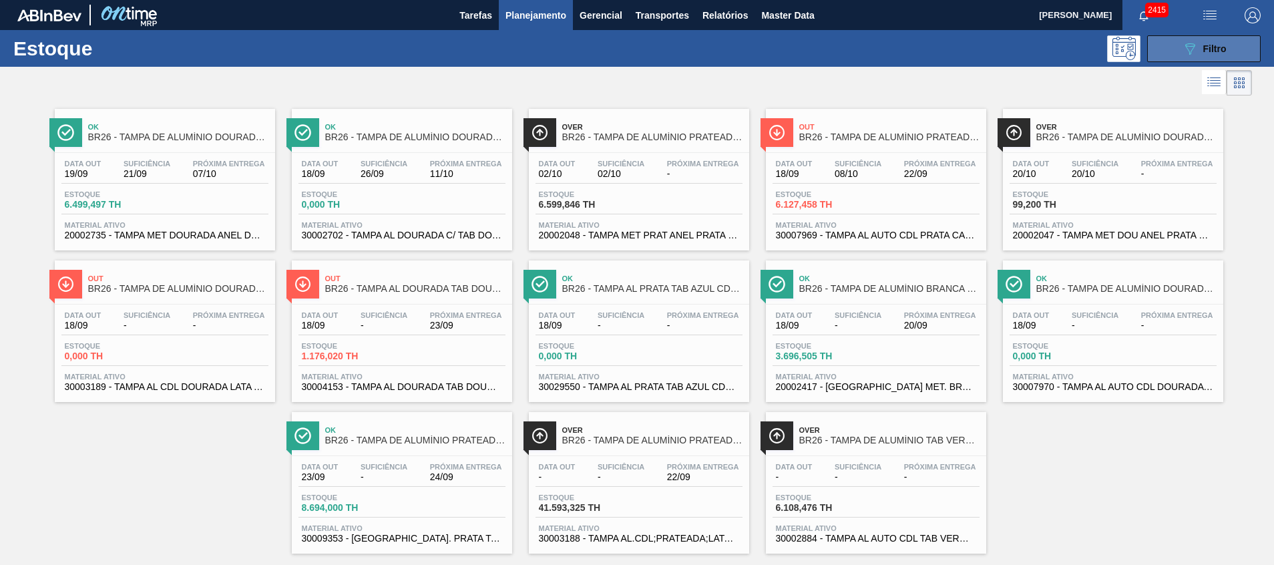
click at [1217, 54] on div "089F7B8B-B2A5-4AFE-B5C0-19BA573D28AC Filtro" at bounding box center [1204, 49] width 45 height 16
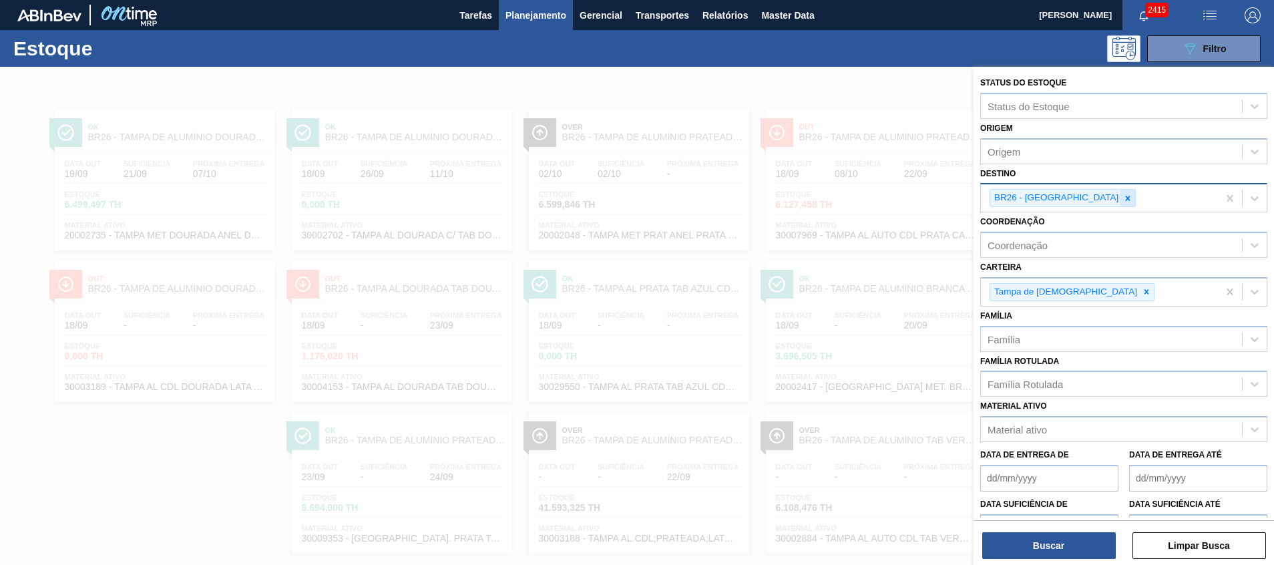
click at [1123, 196] on icon at bounding box center [1127, 198] width 9 height 9
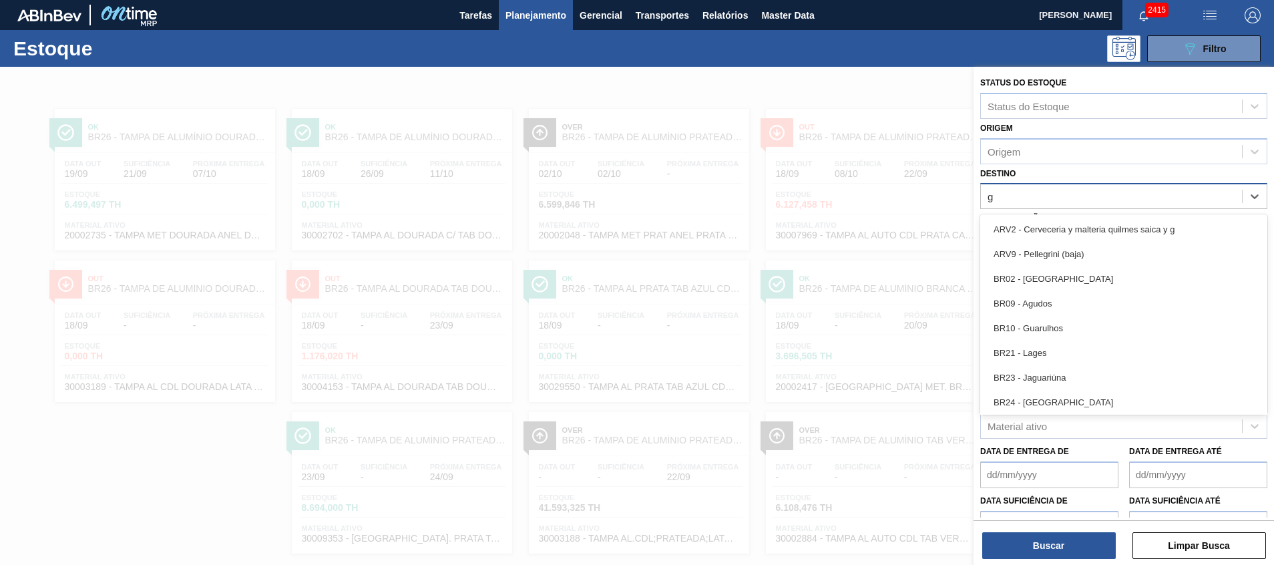
type input "gu"
click at [1086, 242] on div "BR10 - Guarulhos" at bounding box center [1123, 254] width 287 height 25
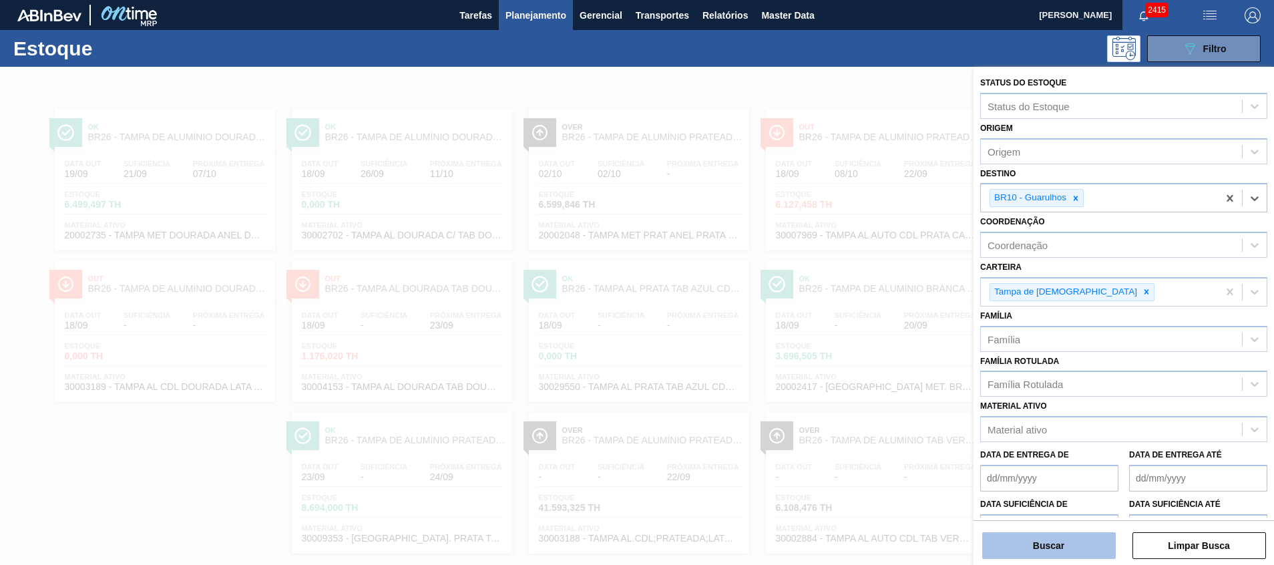
click at [1034, 550] on button "Buscar" at bounding box center [1049, 545] width 134 height 27
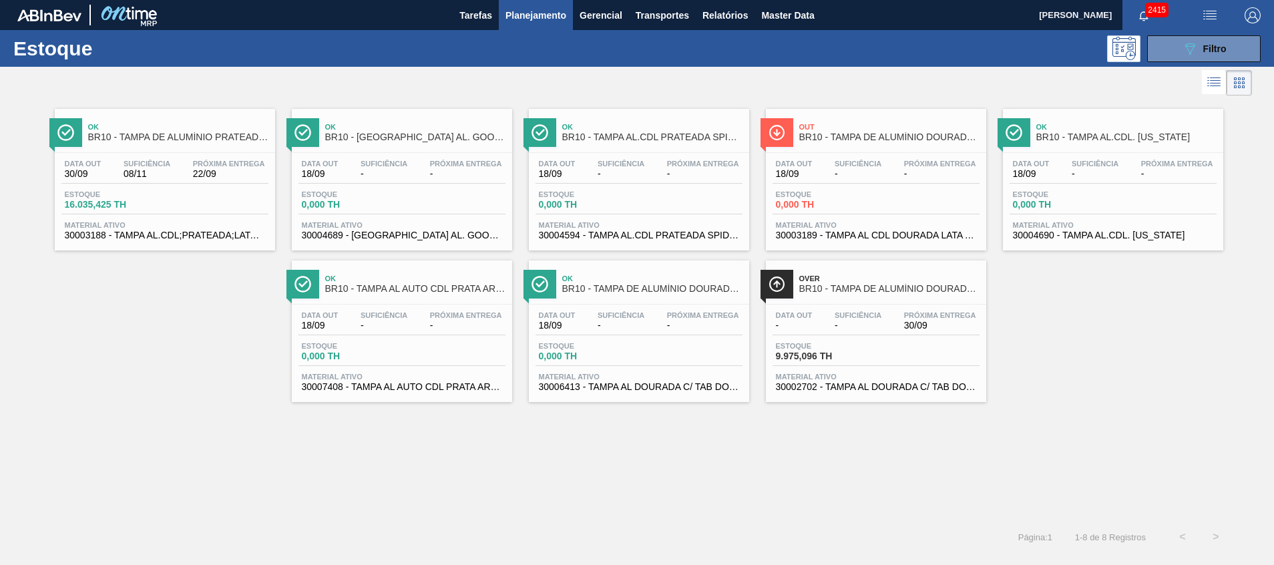
click at [908, 387] on span "30002702 - TAMPA AL DOURADA C/ TAB DOURADO" at bounding box center [876, 387] width 200 height 10
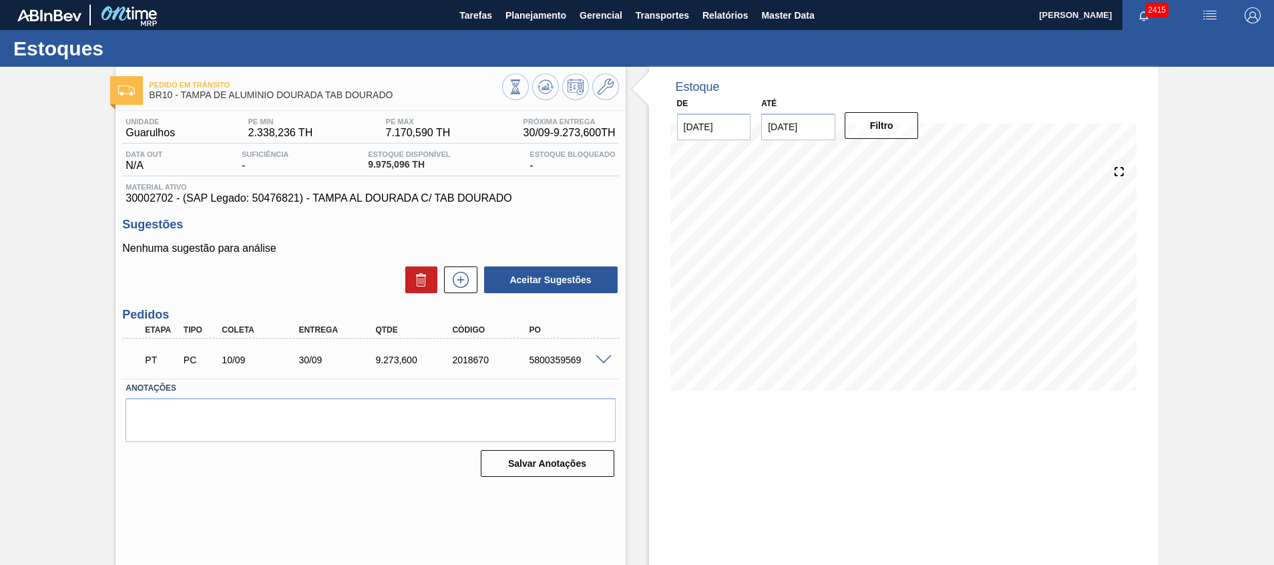
click at [604, 359] on span at bounding box center [604, 360] width 16 height 10
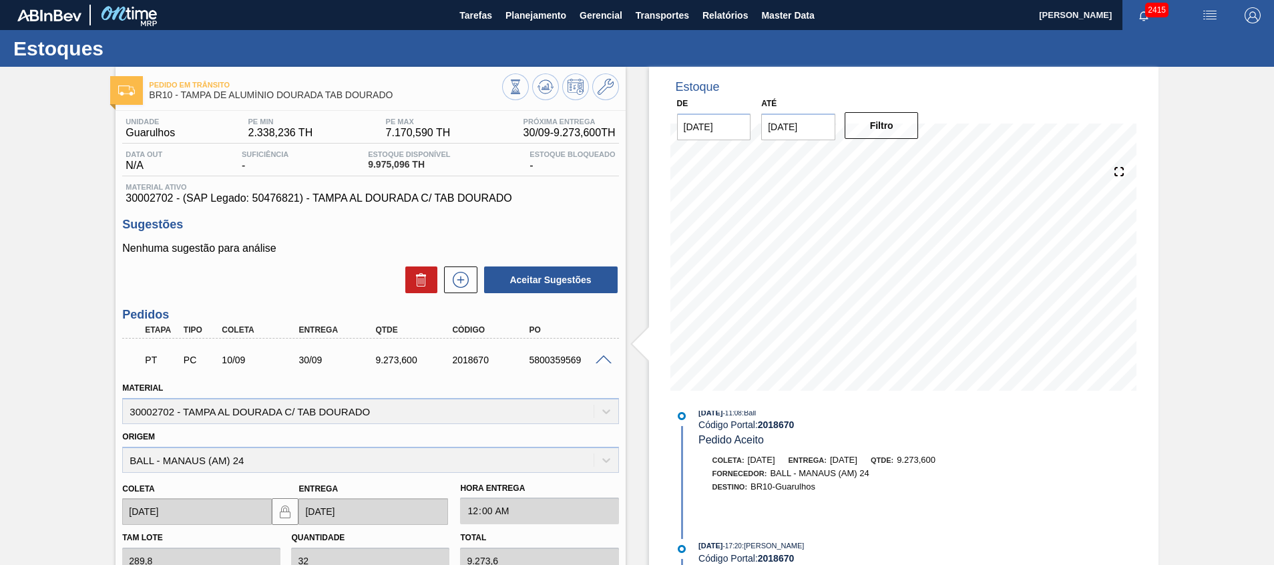
scroll to position [200, 0]
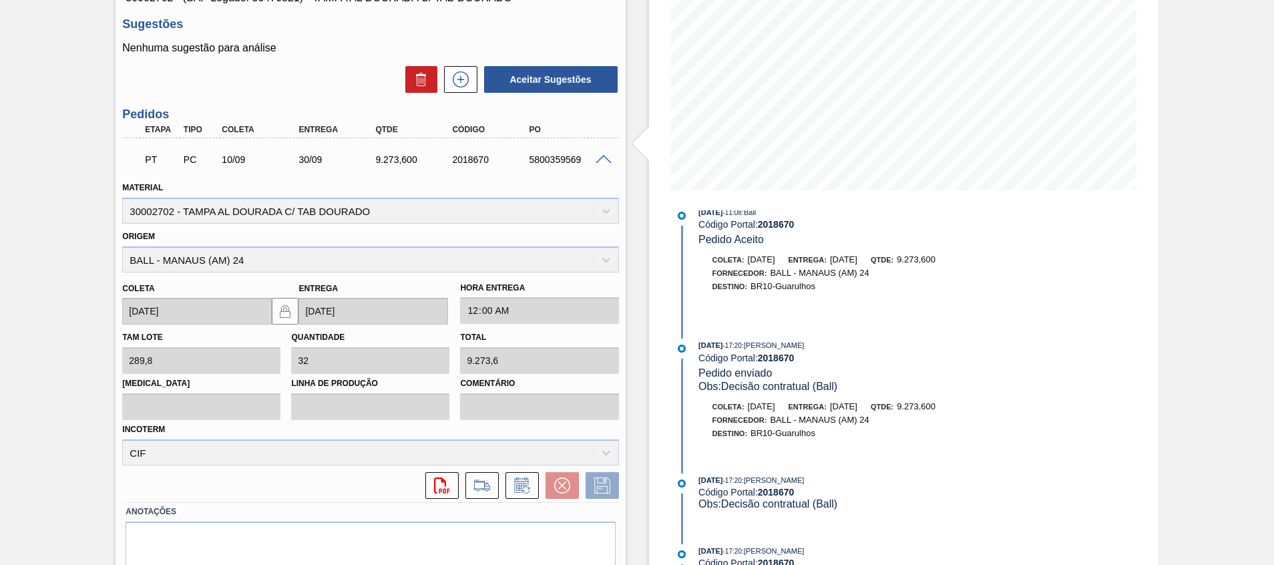
click at [564, 158] on div "5800359569" at bounding box center [569, 159] width 86 height 11
copy div "5800359569"
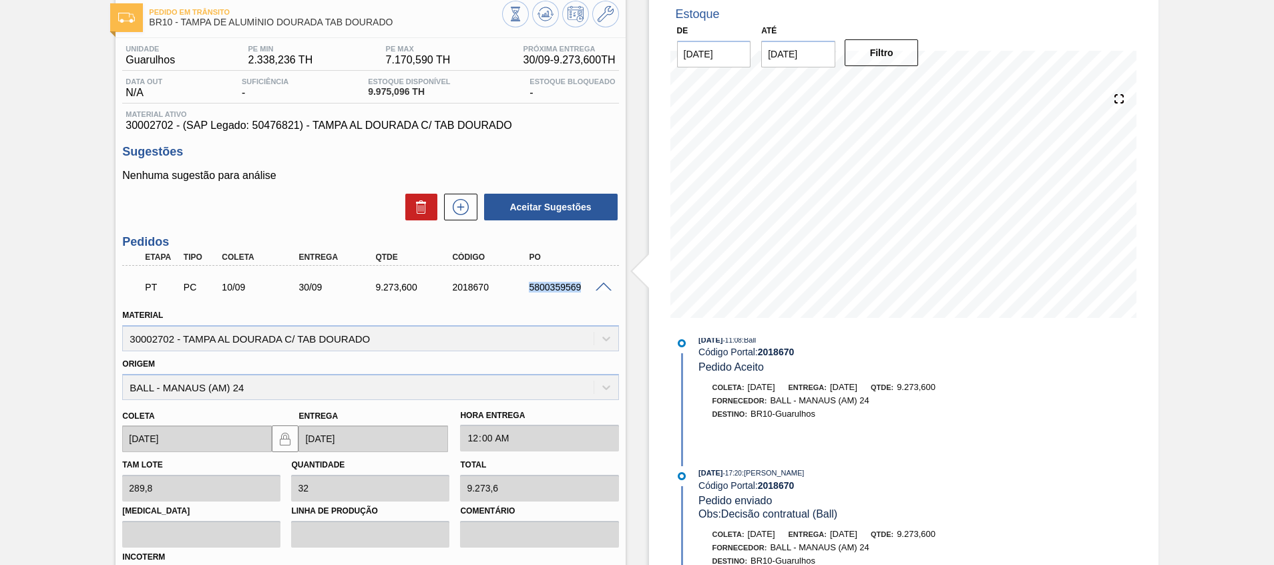
scroll to position [0, 0]
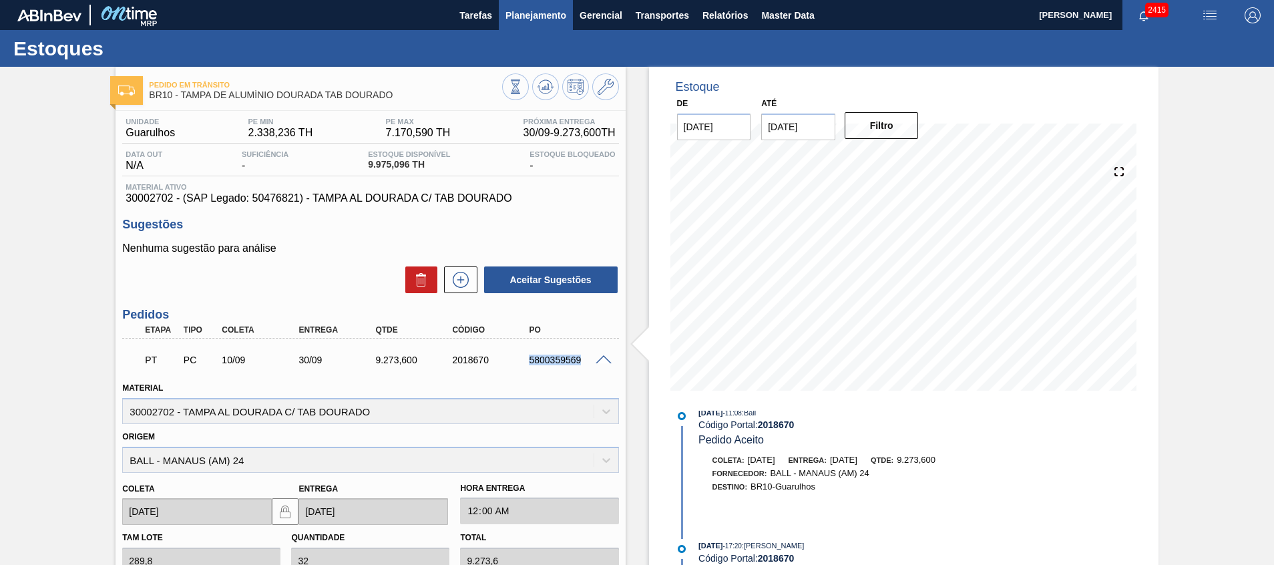
click at [537, 24] on button "Planejamento" at bounding box center [536, 15] width 74 height 30
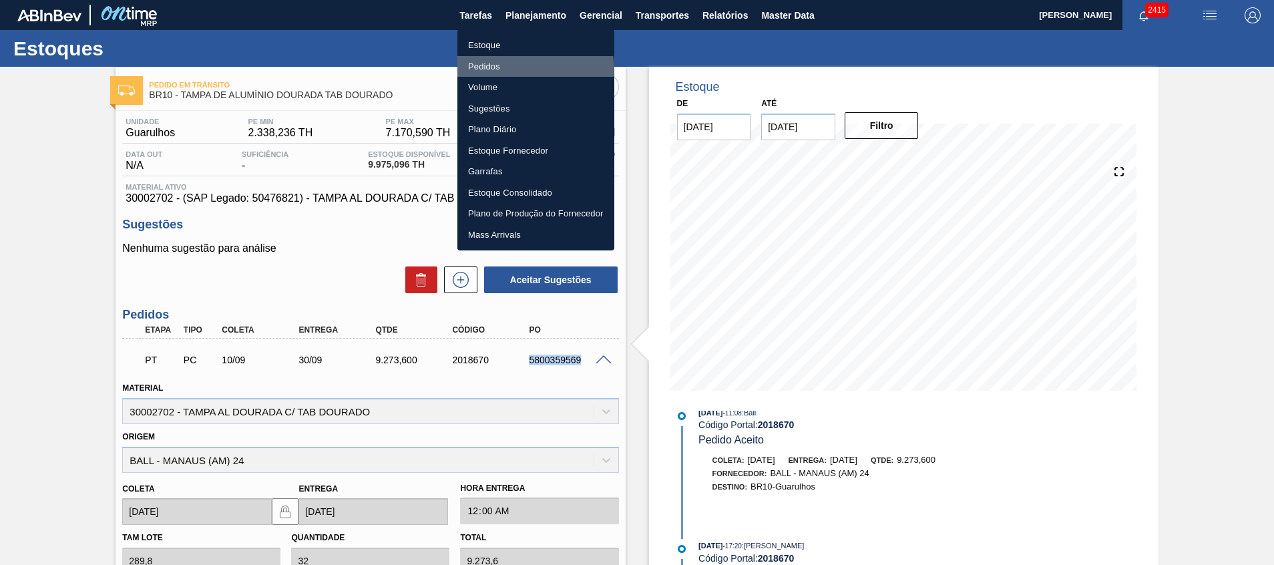
click at [530, 69] on li "Pedidos" at bounding box center [535, 66] width 157 height 21
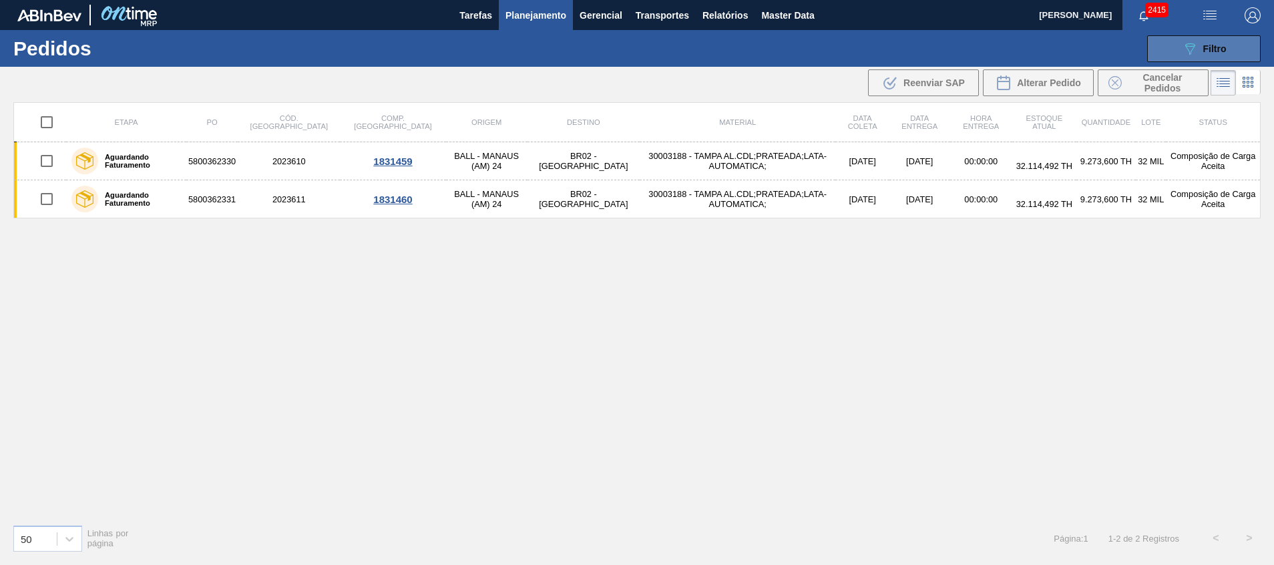
click at [1247, 39] on button "089F7B8B-B2A5-4AFE-B5C0-19BA573D28AC Filtro" at bounding box center [1204, 48] width 114 height 27
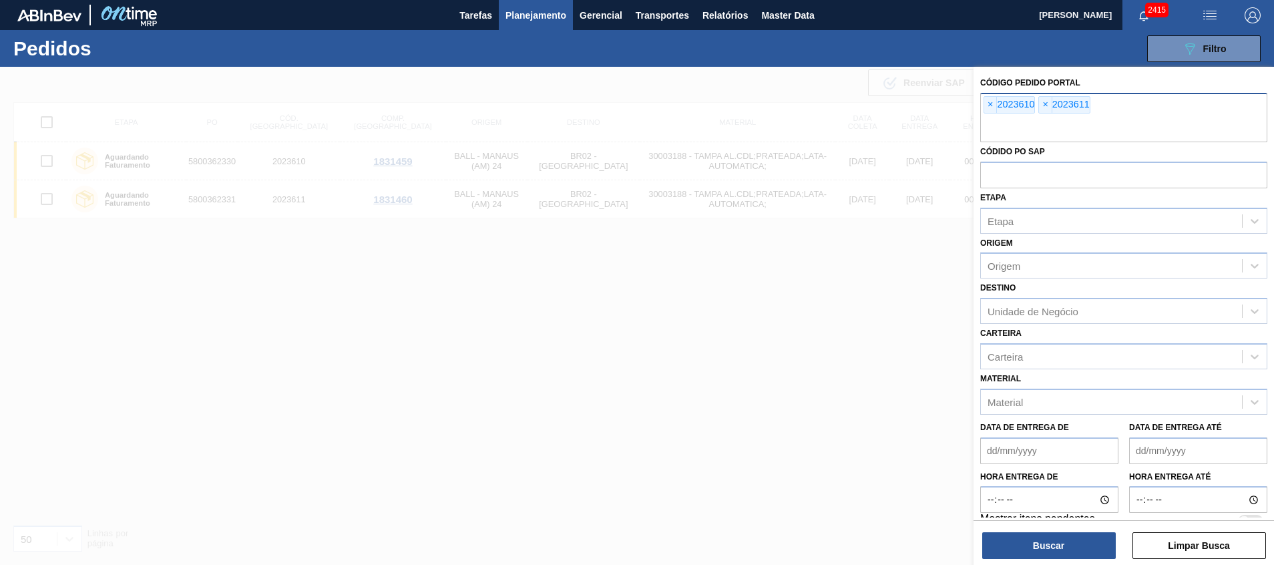
click at [1099, 115] on div "× 2023610 × 2023611" at bounding box center [1123, 117] width 287 height 49
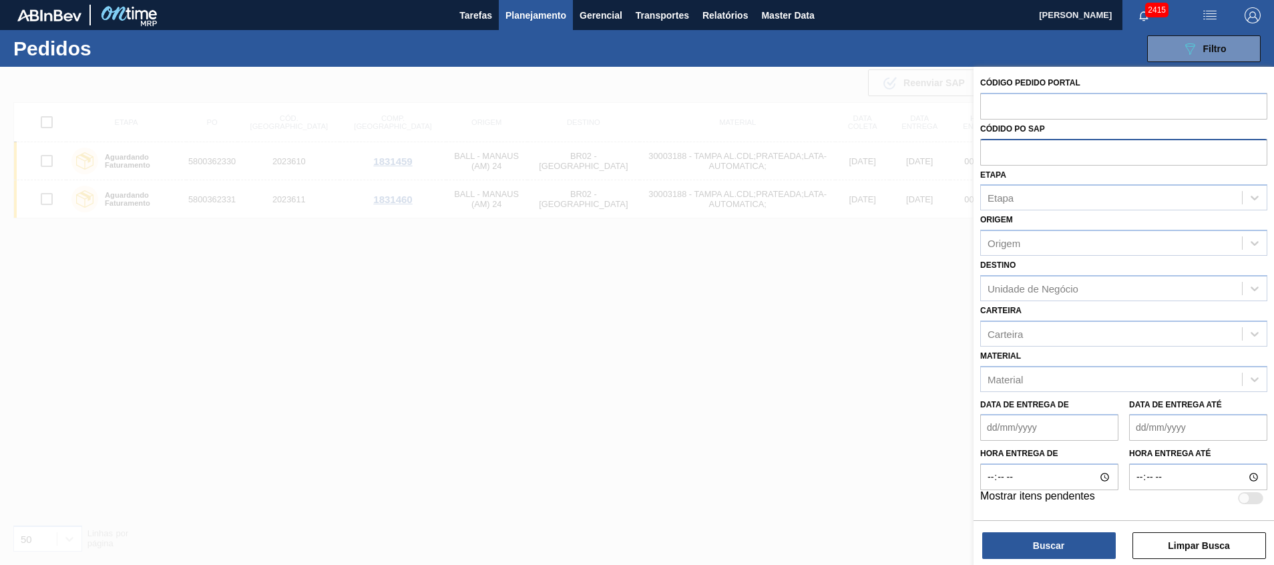
click at [1067, 151] on input "text" at bounding box center [1123, 151] width 287 height 25
paste input "5800359569"
type input "5800359569"
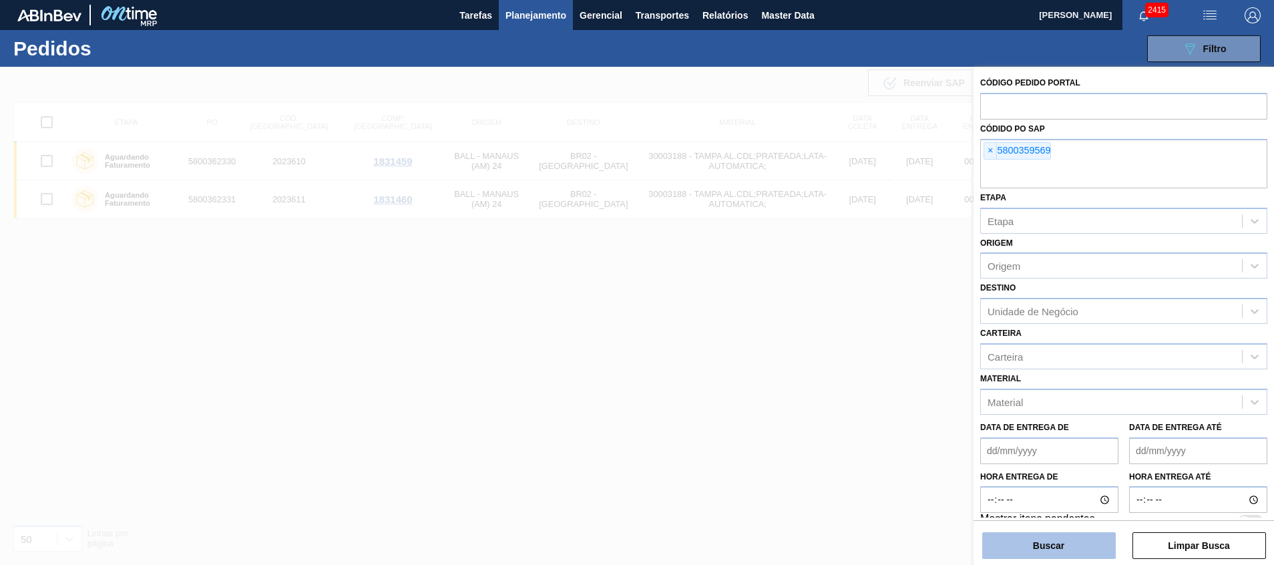
click at [1015, 547] on button "Buscar" at bounding box center [1049, 545] width 134 height 27
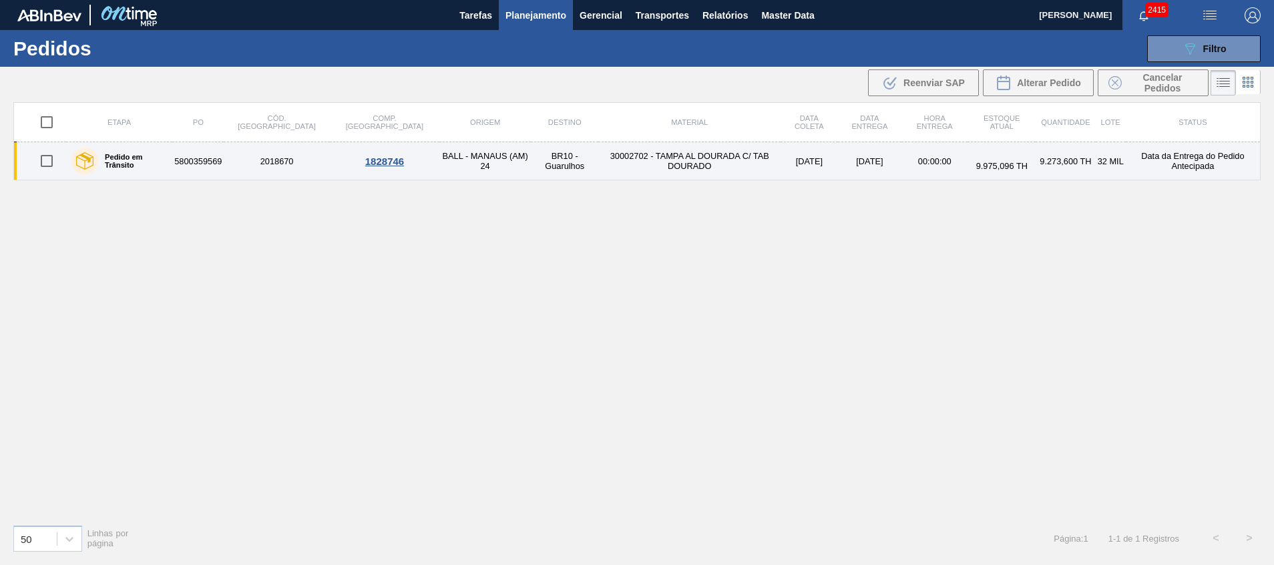
click at [48, 166] on input "checkbox" at bounding box center [47, 161] width 28 height 28
checkbox input "true"
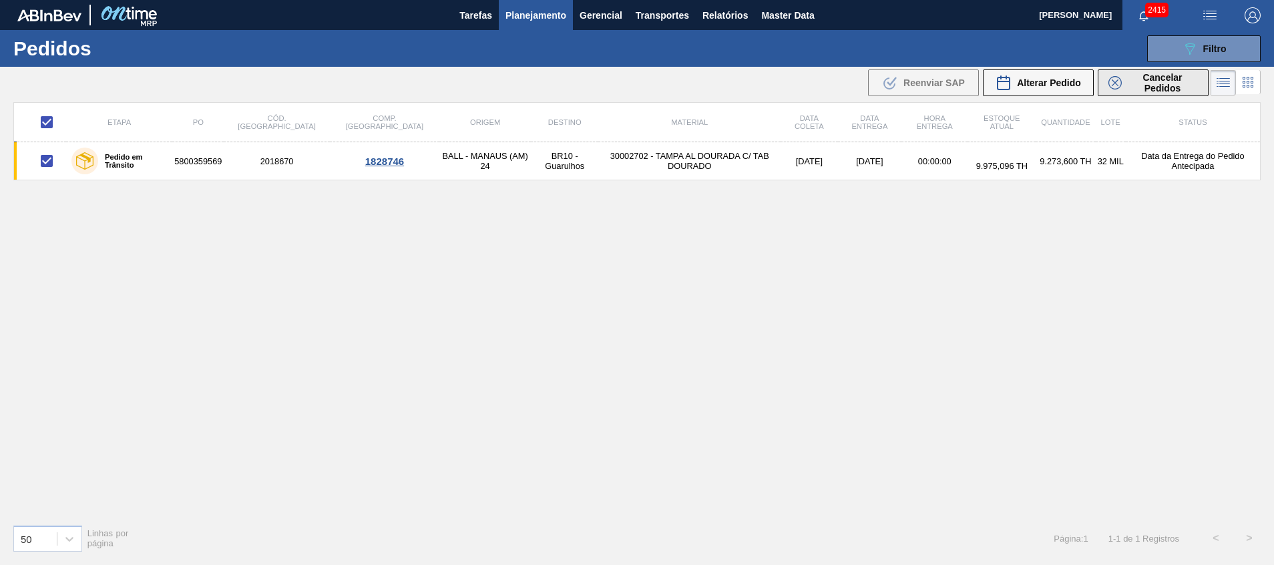
click at [1172, 78] on span "Cancelar Pedidos" at bounding box center [1162, 82] width 71 height 21
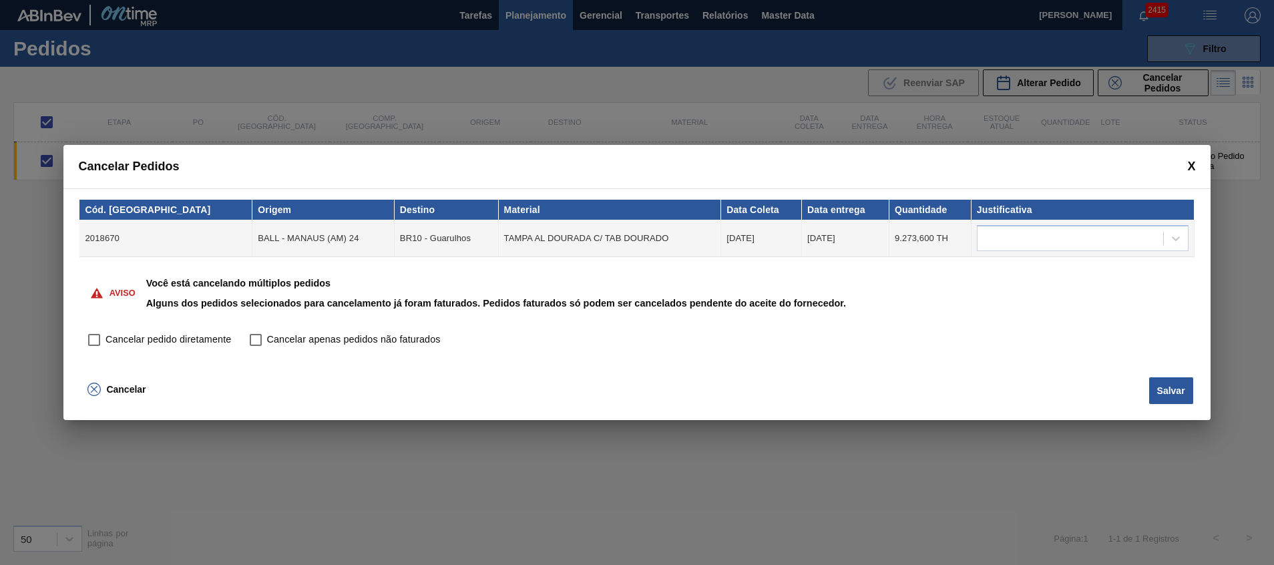
click at [149, 340] on span "Cancelar pedido diretamente" at bounding box center [169, 340] width 126 height 15
click at [106, 340] on input "Cancelar pedido diretamente" at bounding box center [94, 340] width 23 height 23
checkbox input "true"
click at [1179, 392] on button "Salvar" at bounding box center [1171, 390] width 44 height 27
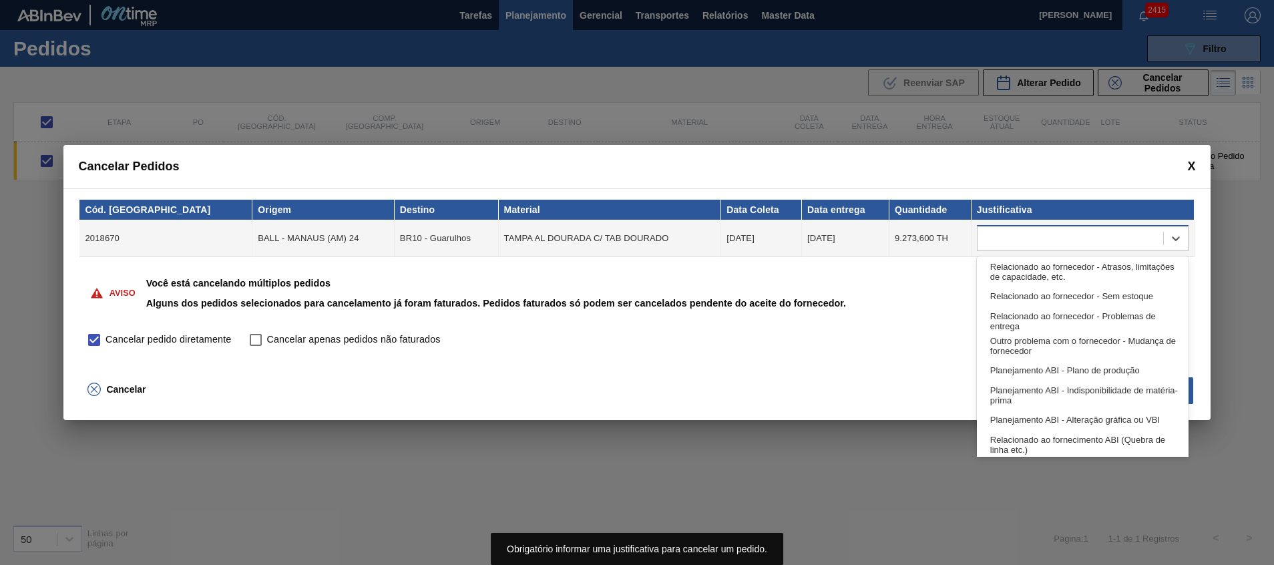
click at [1028, 237] on div at bounding box center [1071, 238] width 186 height 19
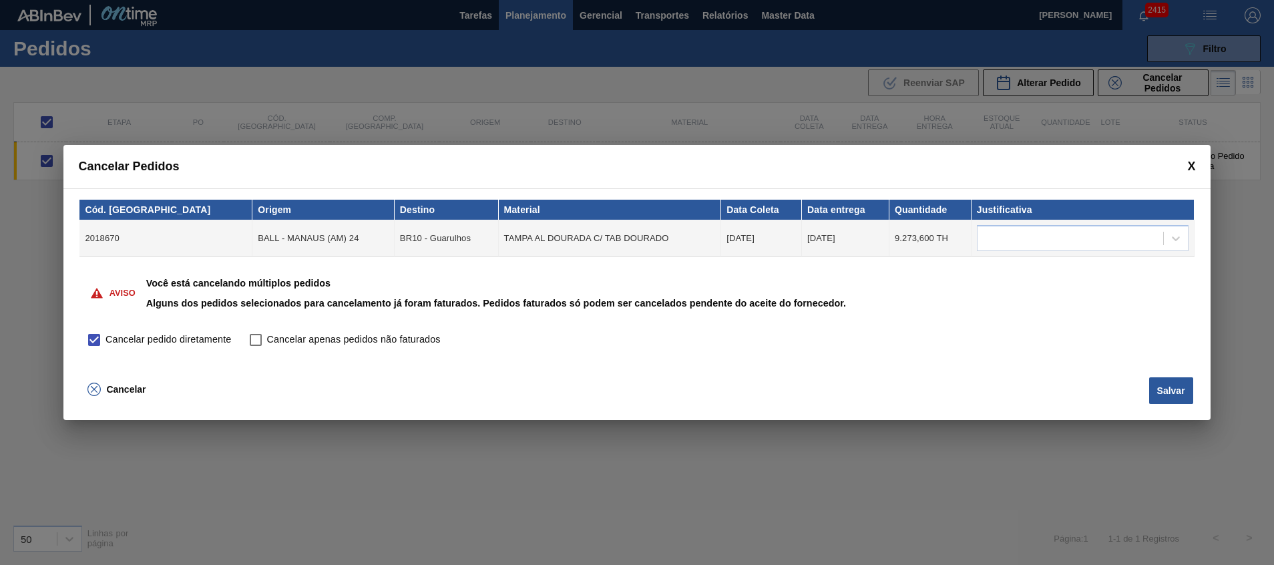
click at [813, 371] on div "Cód. Pedido Origem Destino Material Data Coleta Data entrega Quantidade Justifi…" at bounding box center [636, 280] width 1147 height 184
click at [1008, 244] on div at bounding box center [1071, 238] width 186 height 19
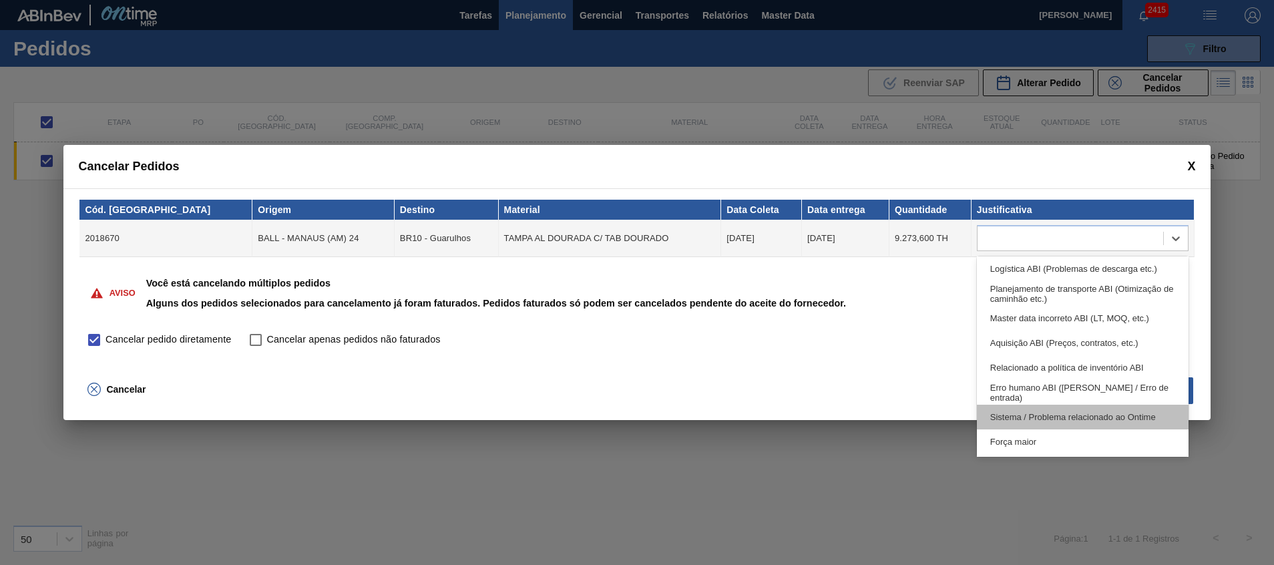
scroll to position [250, 0]
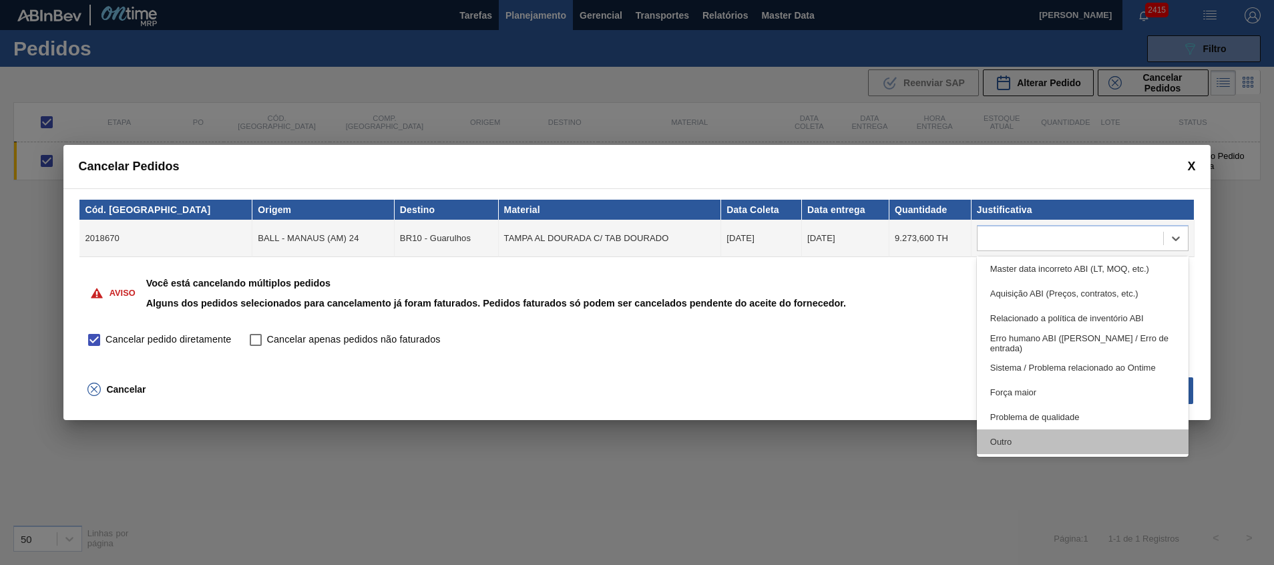
click at [1137, 432] on div "Outro" at bounding box center [1083, 441] width 212 height 25
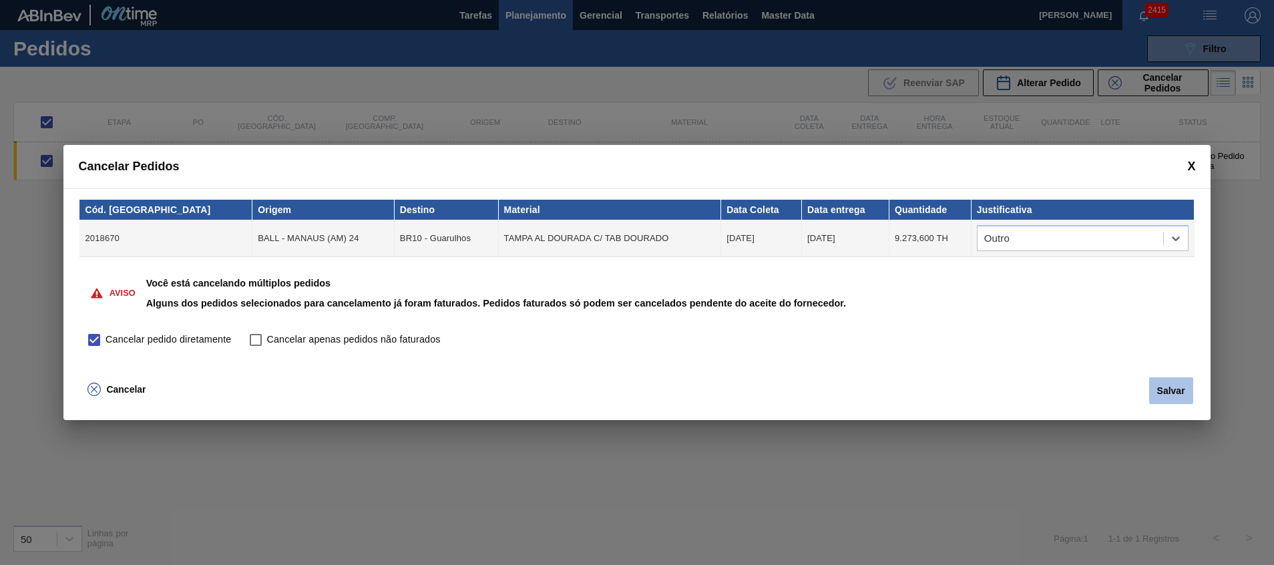
click at [1163, 389] on button "Salvar" at bounding box center [1171, 390] width 44 height 27
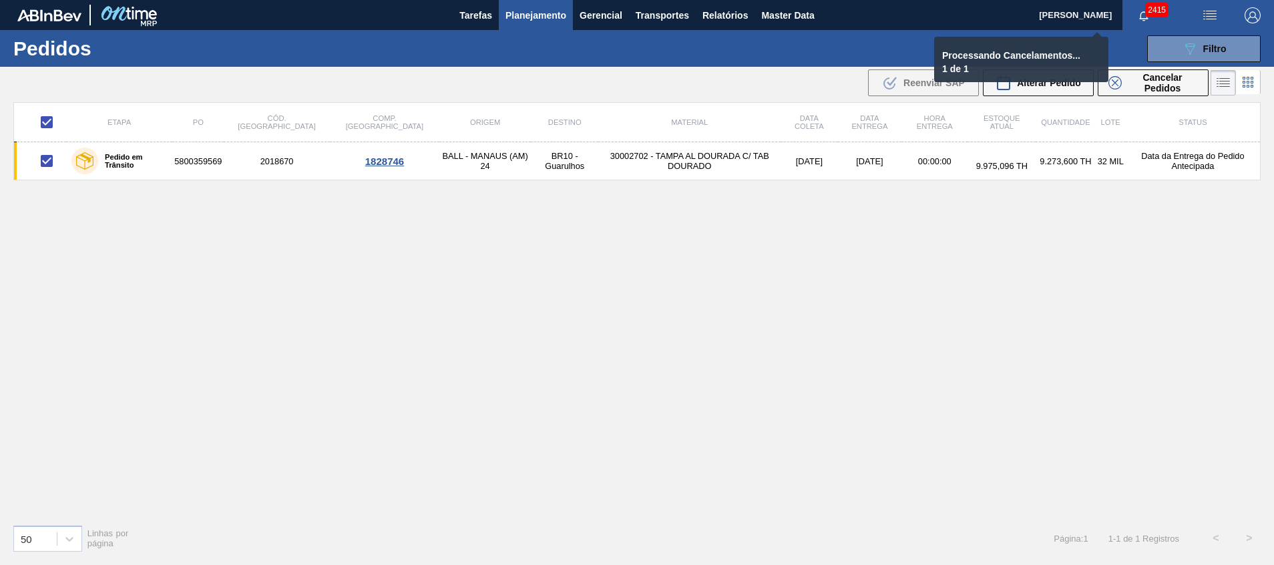
checkbox input "false"
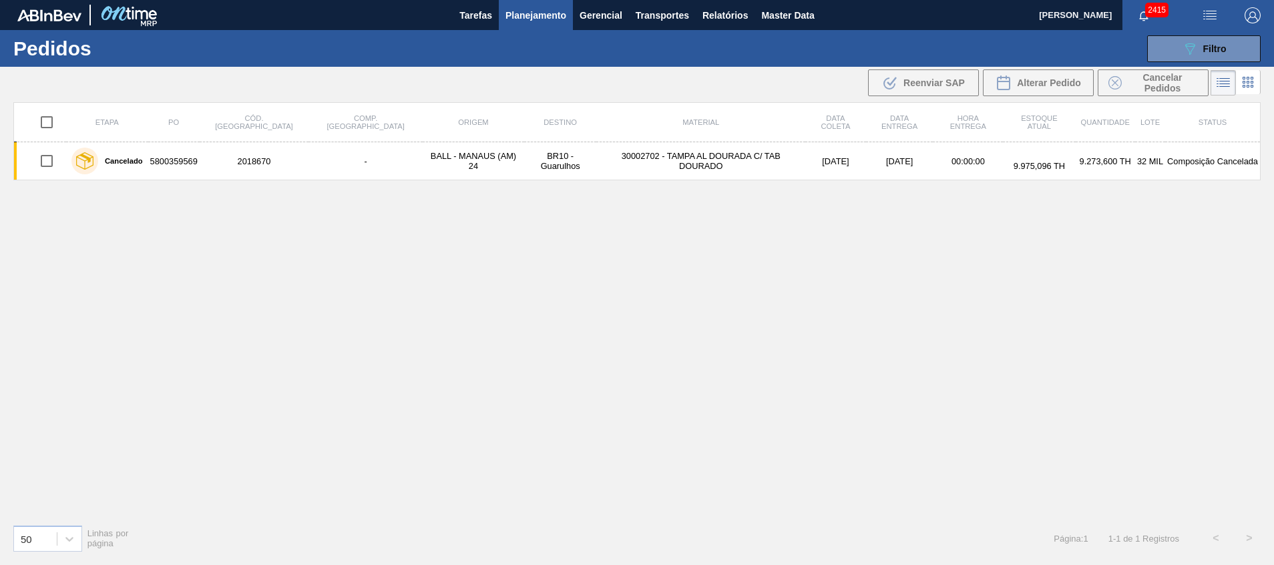
click at [556, 16] on span "Planejamento" at bounding box center [536, 15] width 61 height 16
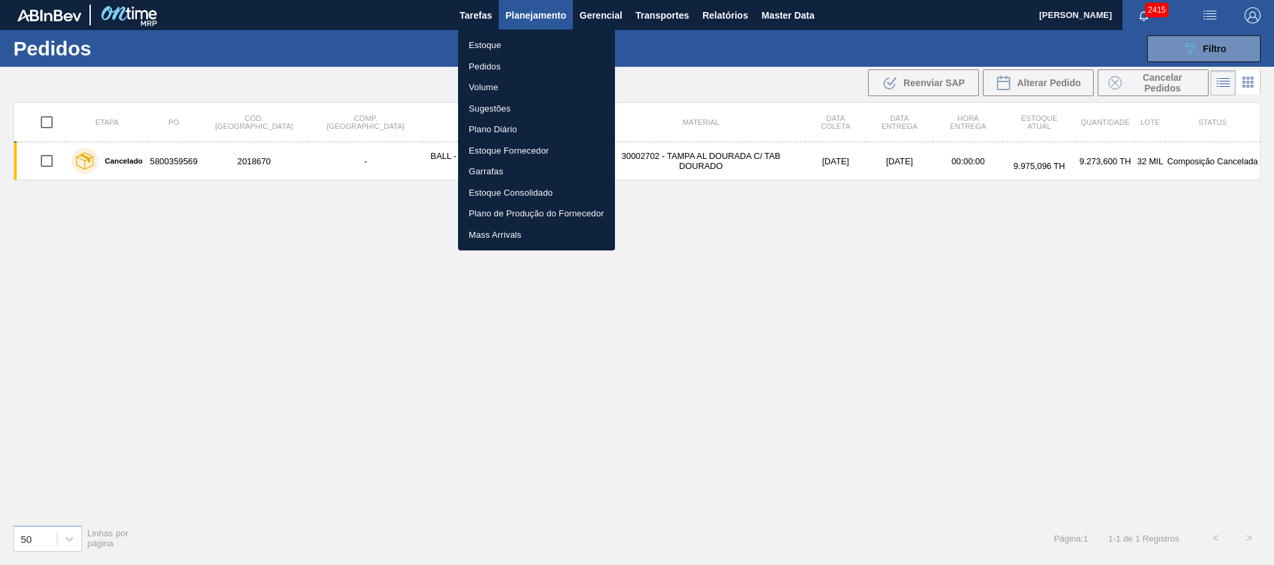
click at [555, 42] on li "Estoque" at bounding box center [536, 45] width 157 height 21
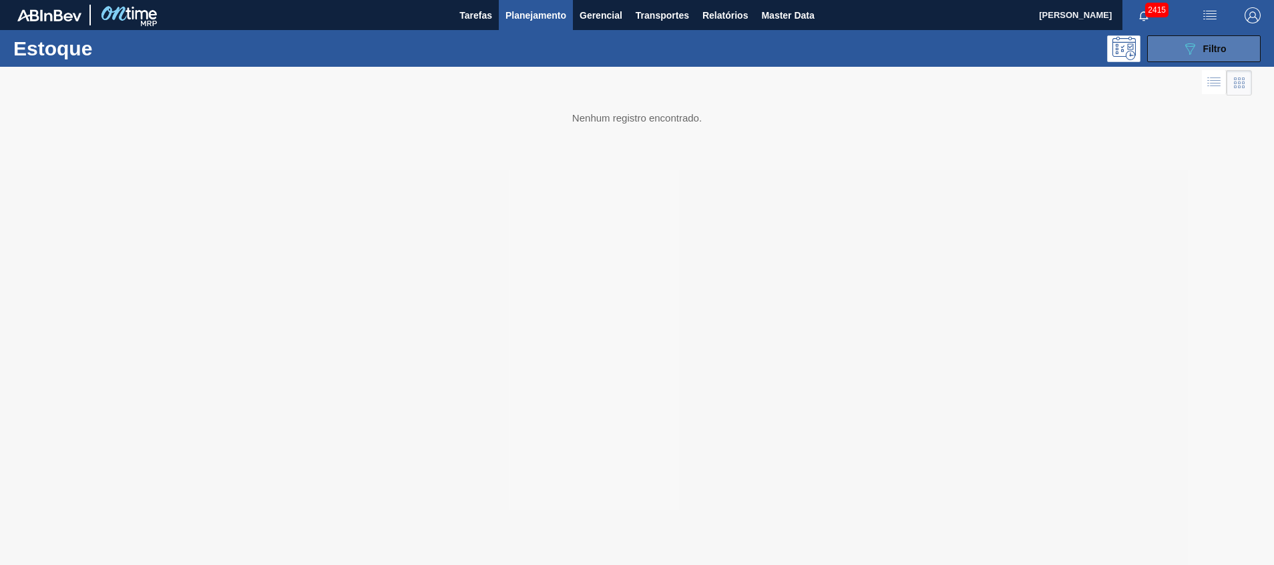
click at [1196, 47] on icon "089F7B8B-B2A5-4AFE-B5C0-19BA573D28AC" at bounding box center [1190, 49] width 16 height 16
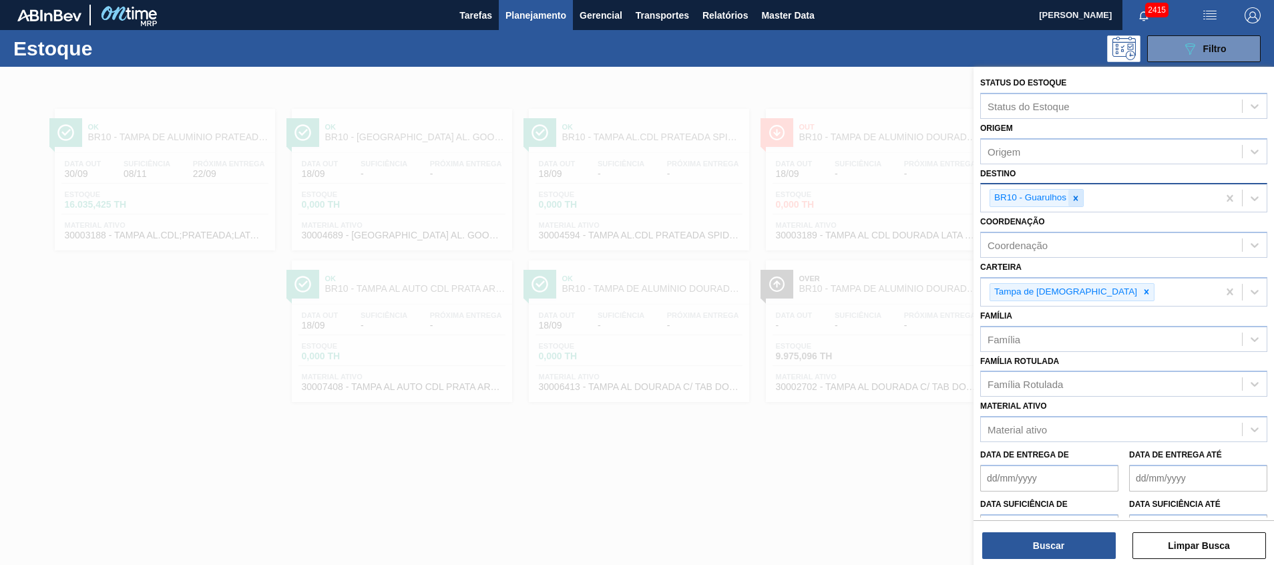
click at [1073, 196] on icon at bounding box center [1075, 198] width 9 height 9
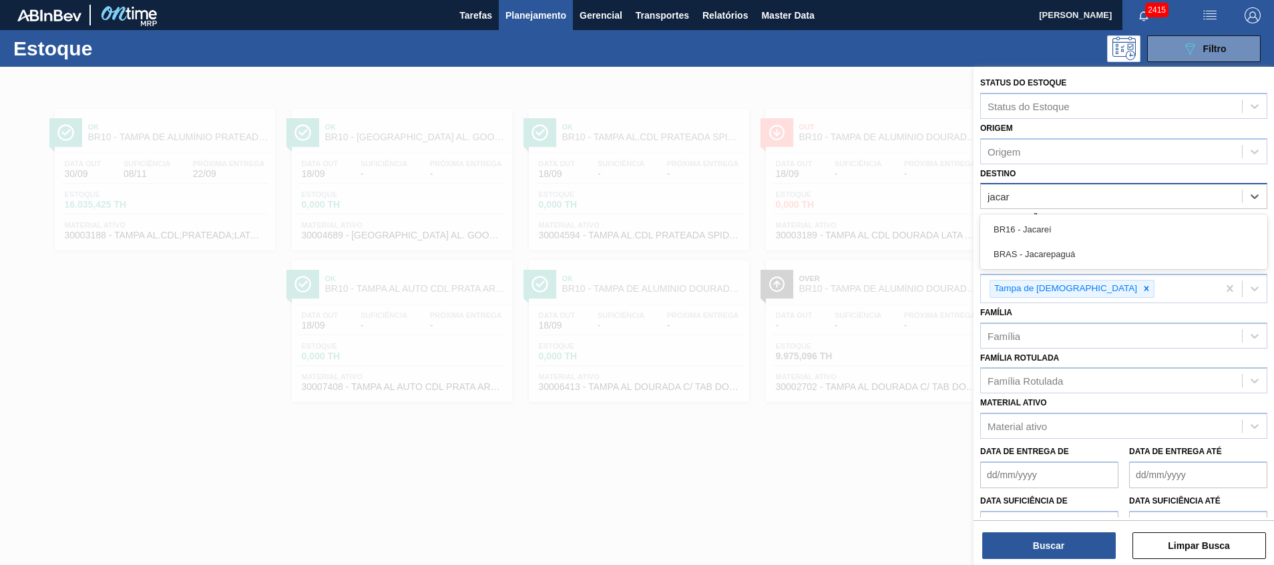
type input "jacare"
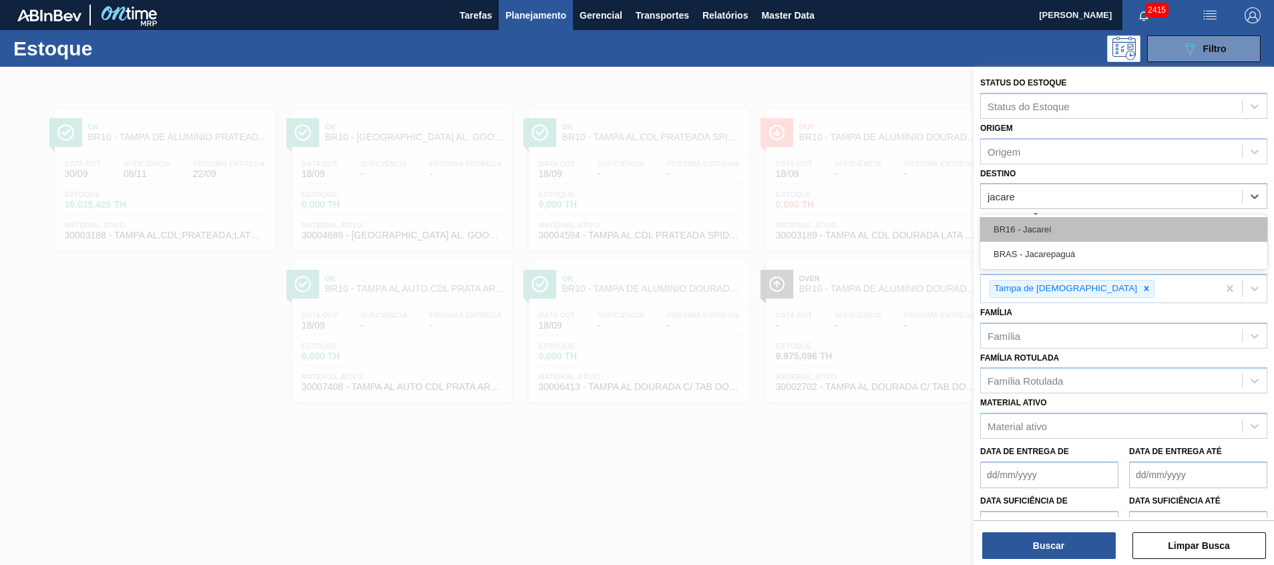
click at [1063, 226] on div "BR16 - Jacareí" at bounding box center [1123, 229] width 287 height 25
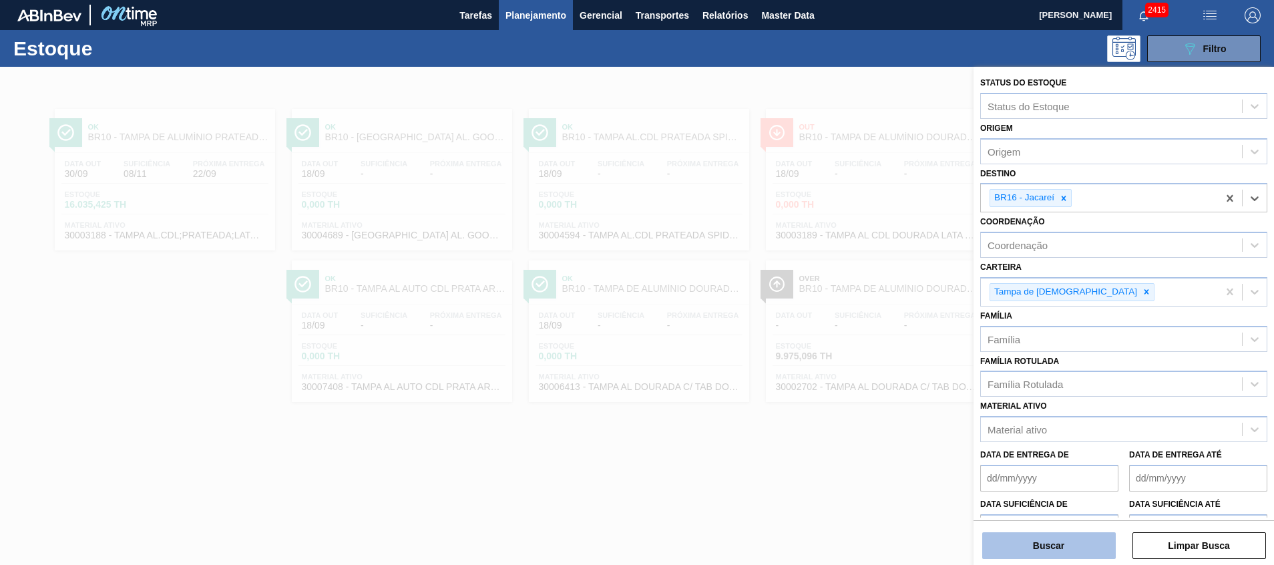
click at [1049, 550] on button "Buscar" at bounding box center [1049, 545] width 134 height 27
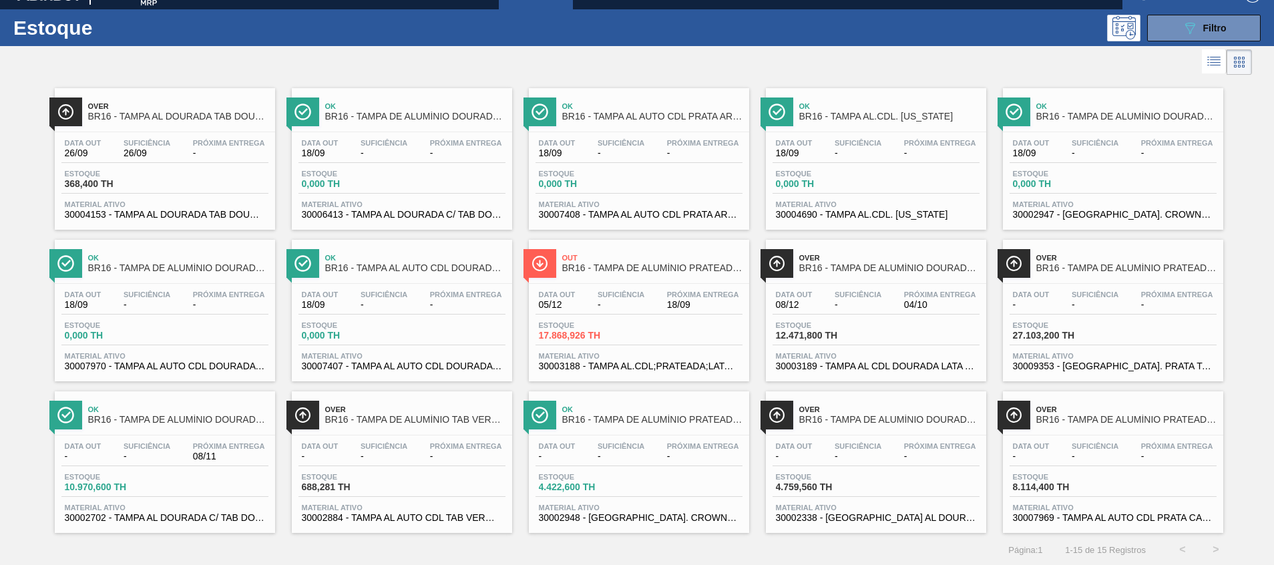
scroll to position [22, 0]
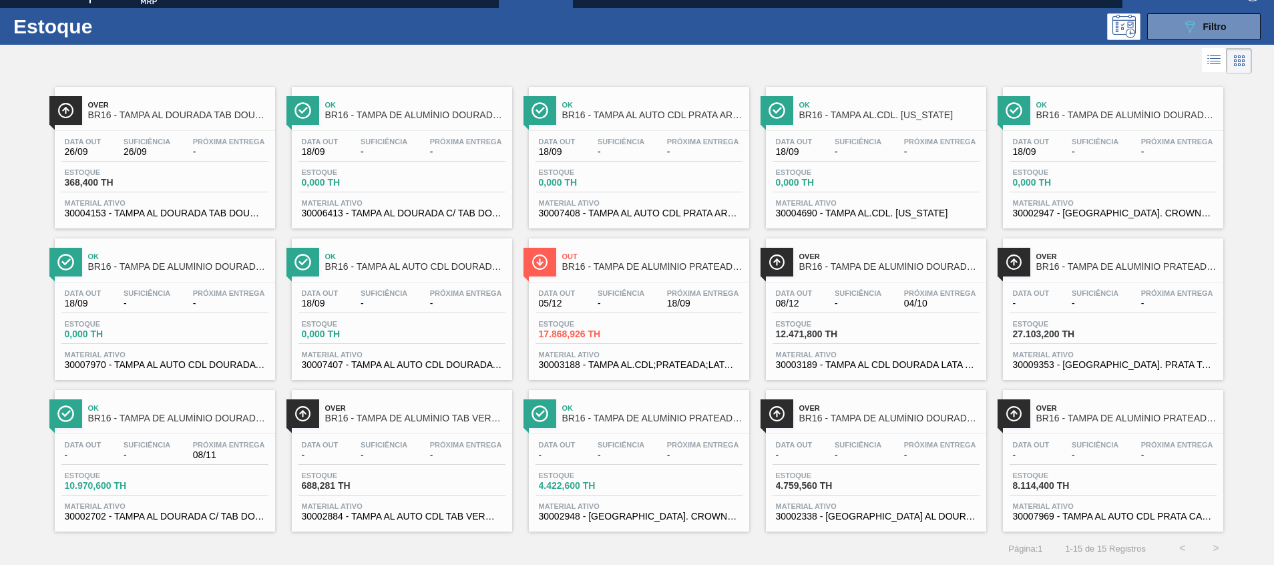
click at [198, 468] on div "Data out - Suficiência - Próxima Entrega 08/11 Estoque 10.970,600 TH Material a…" at bounding box center [165, 479] width 220 height 91
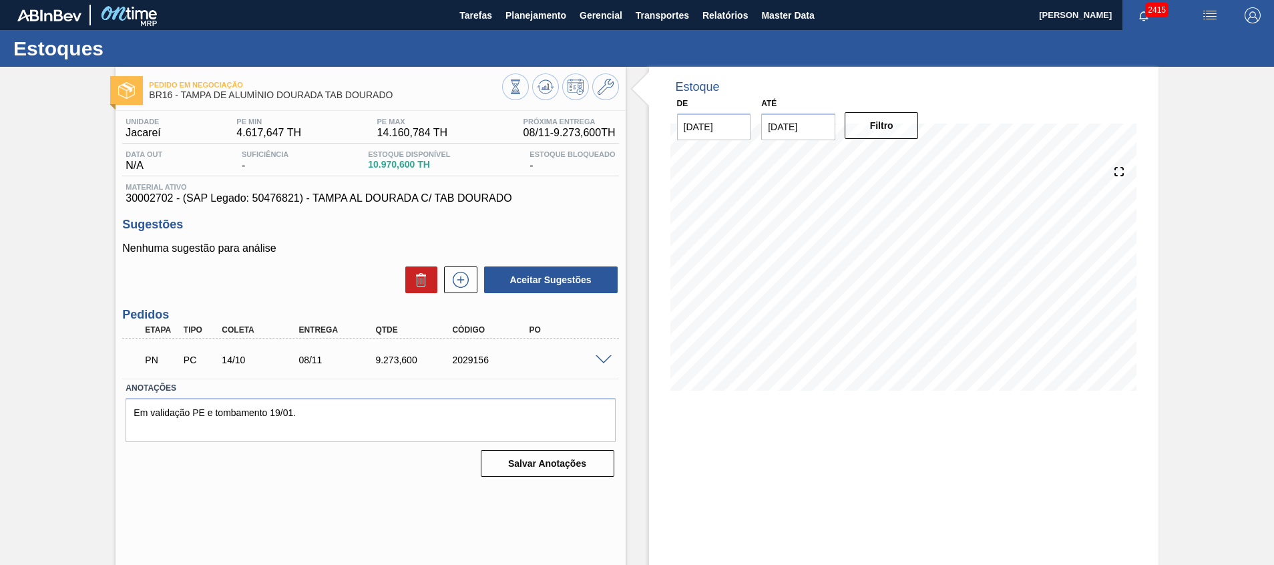
click at [606, 359] on span at bounding box center [604, 360] width 16 height 10
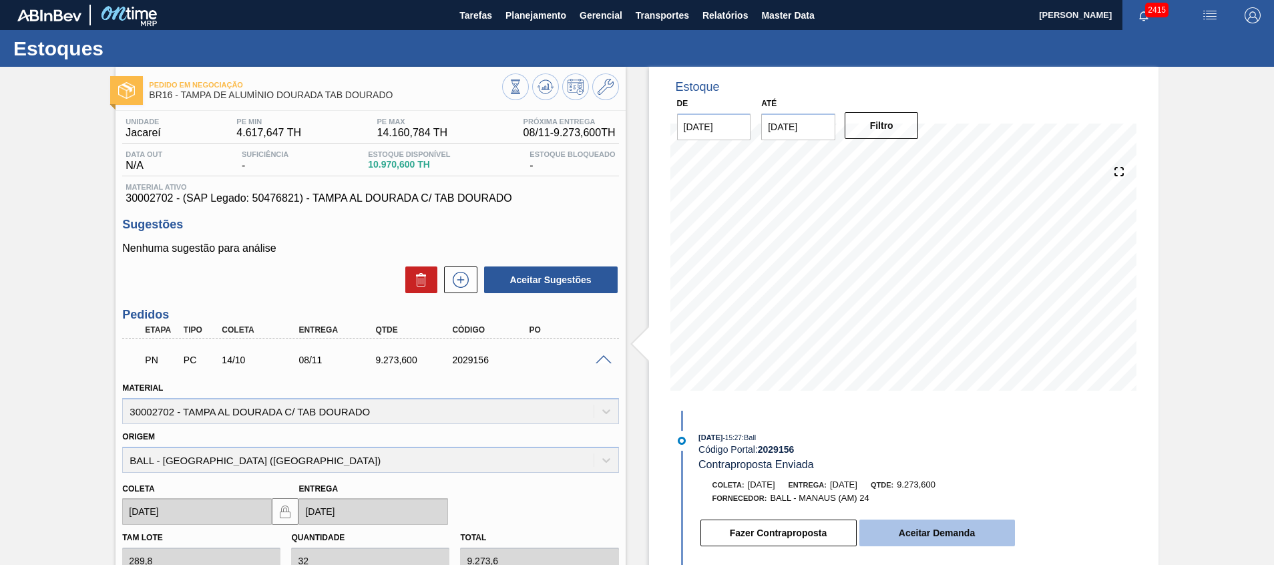
click at [917, 524] on button "Aceitar Demanda" at bounding box center [938, 533] width 156 height 27
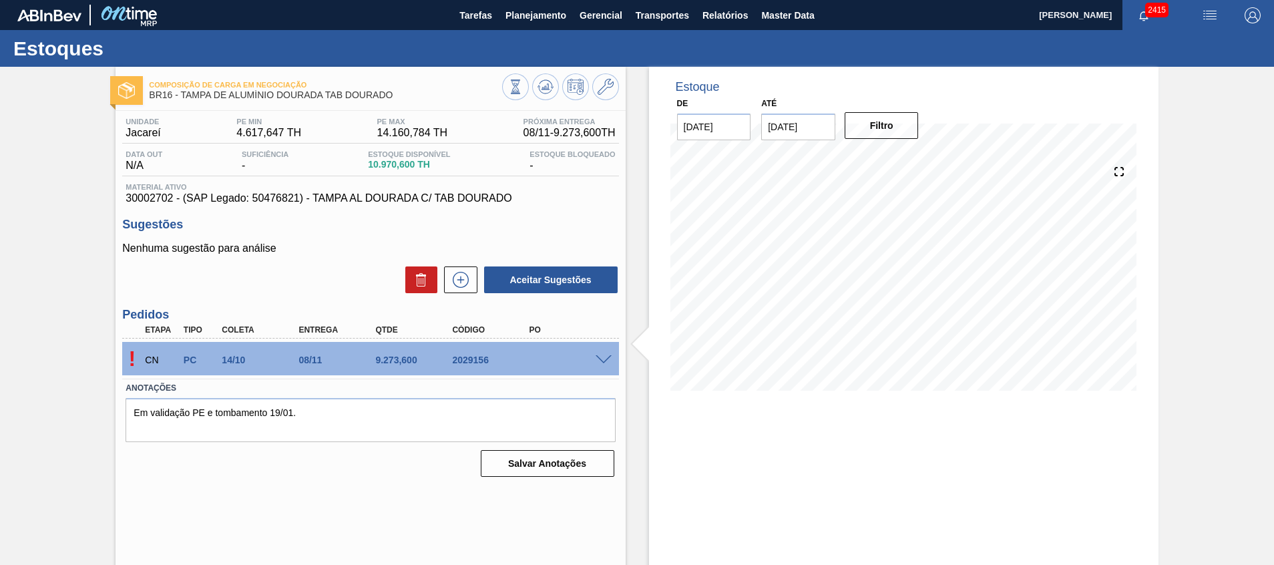
click at [594, 355] on div at bounding box center [605, 359] width 27 height 10
click at [597, 356] on span at bounding box center [604, 360] width 16 height 10
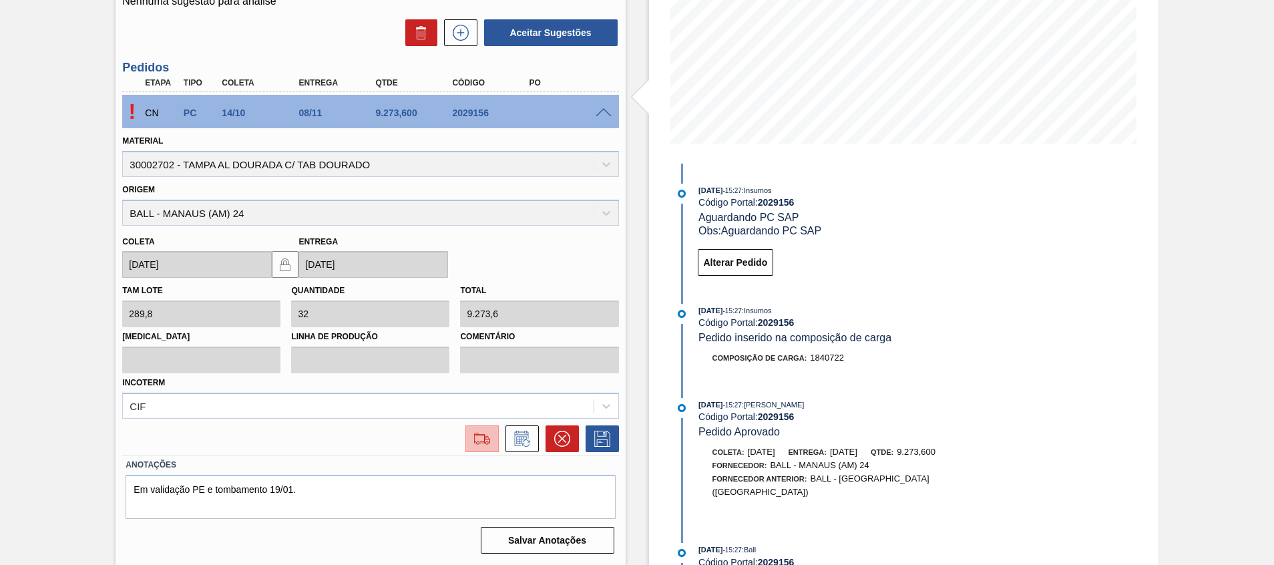
click at [483, 437] on img at bounding box center [481, 439] width 21 height 16
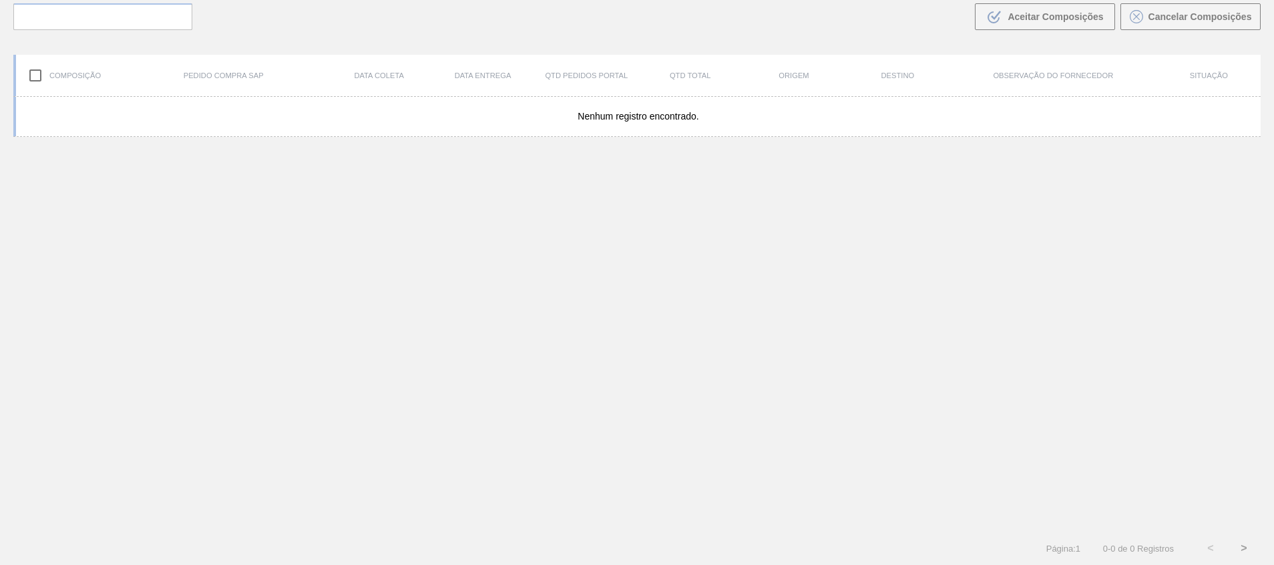
scroll to position [96, 0]
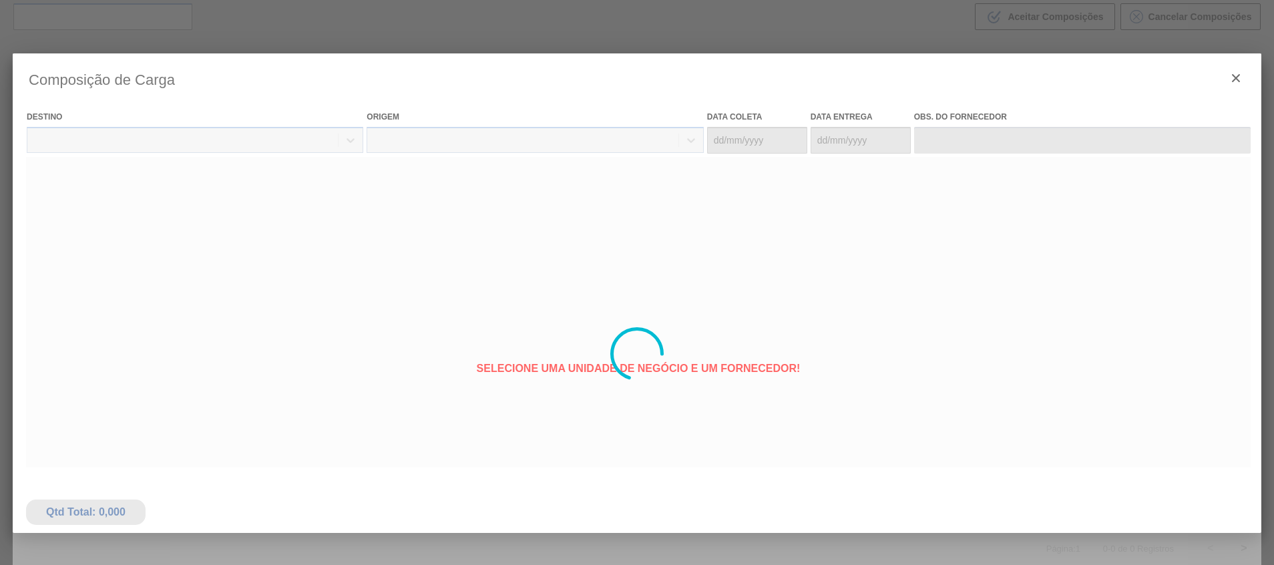
type coleta "14/10/2025"
type entrega "08/11/2025"
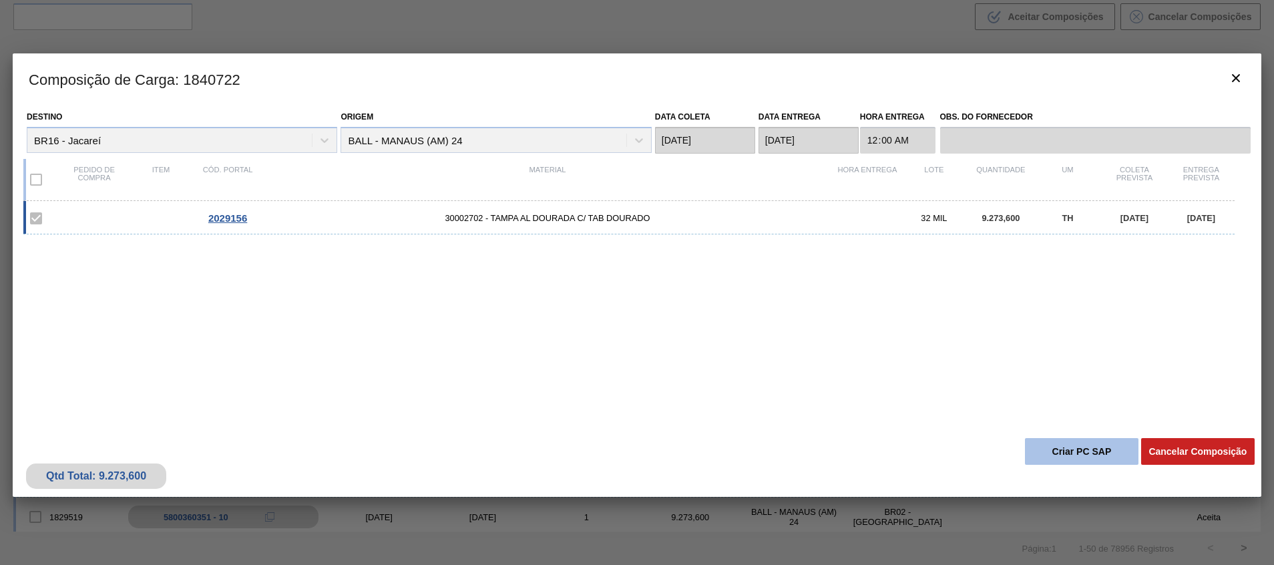
click at [1061, 454] on button "Criar PC SAP" at bounding box center [1082, 451] width 114 height 27
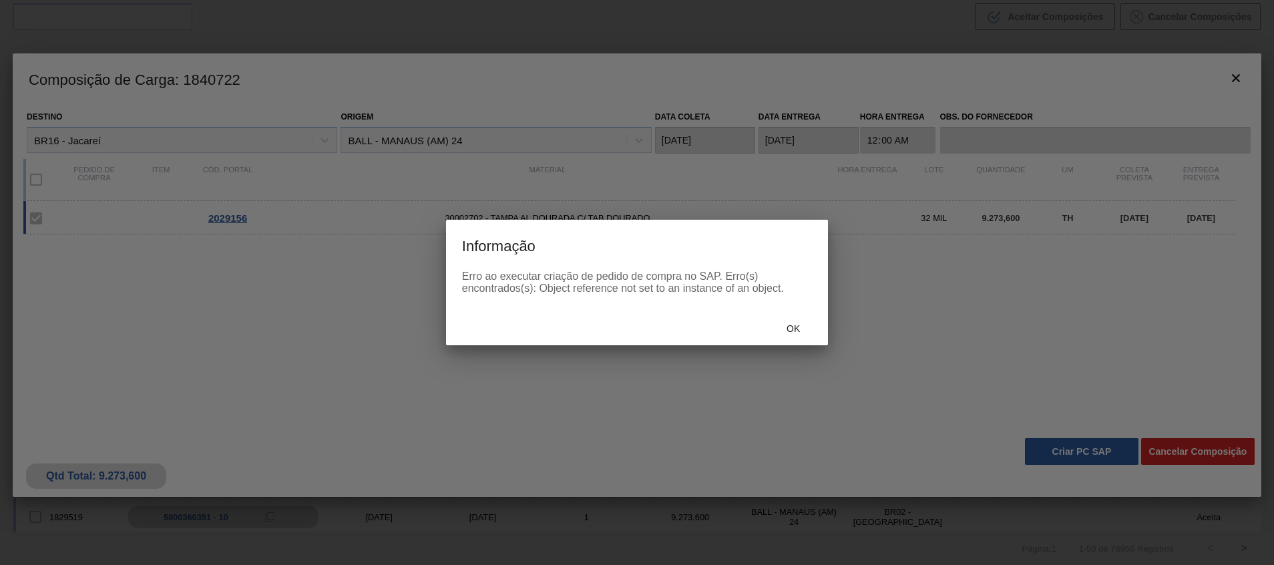
click at [791, 314] on div "Ok" at bounding box center [637, 328] width 382 height 35
click at [791, 323] on span "Ok" at bounding box center [793, 328] width 35 height 11
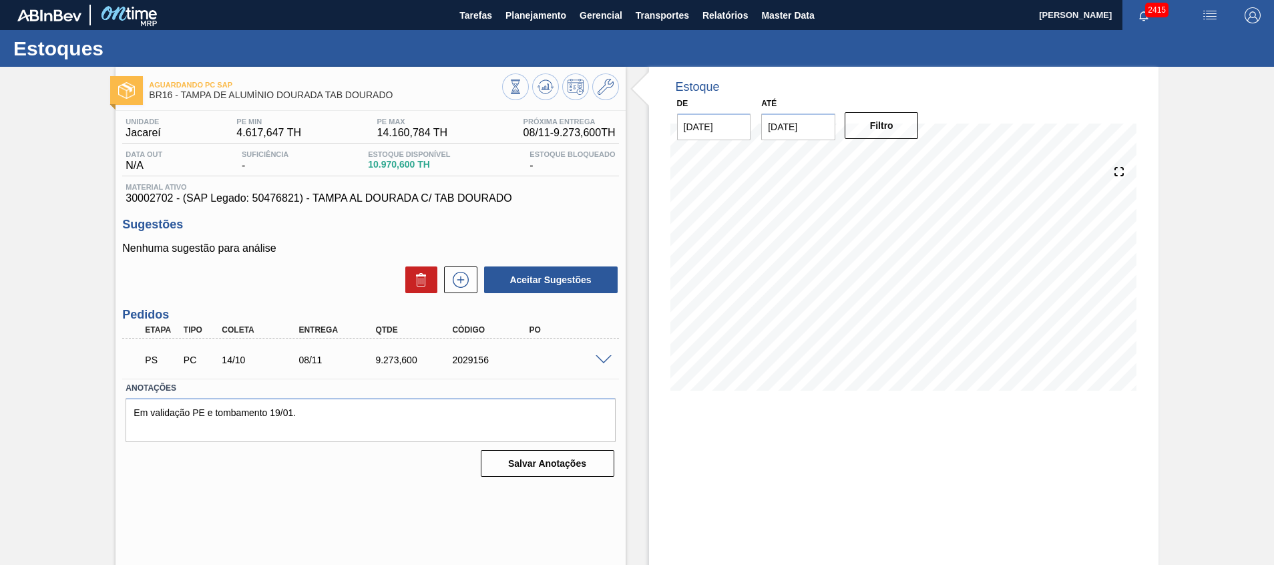
click at [604, 360] on span at bounding box center [604, 360] width 16 height 10
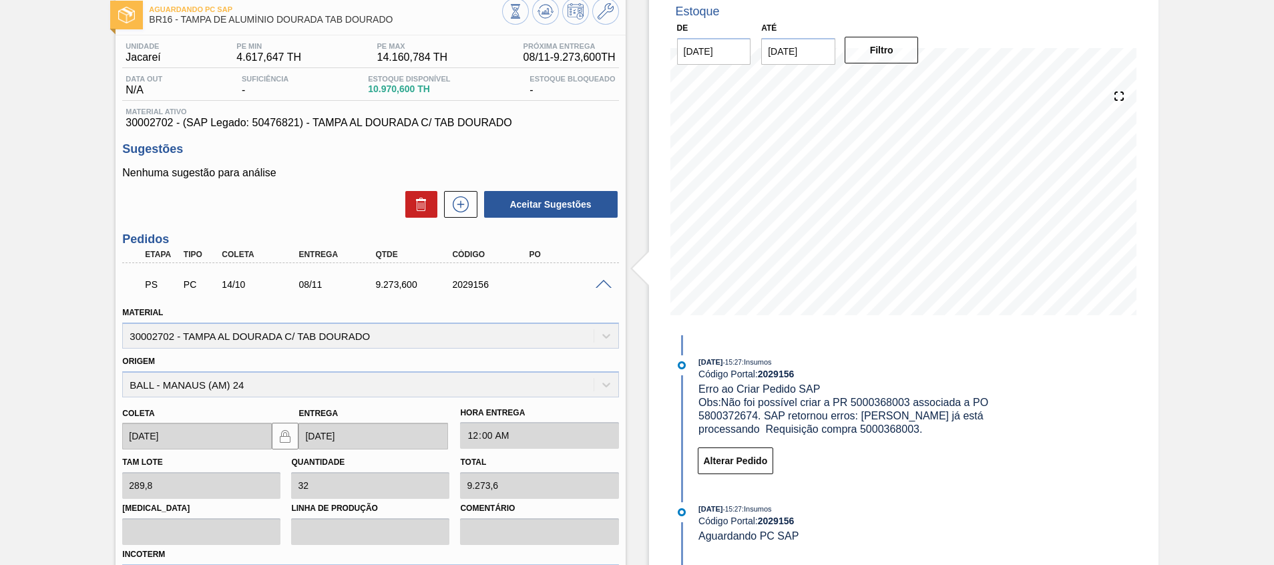
scroll to position [200, 0]
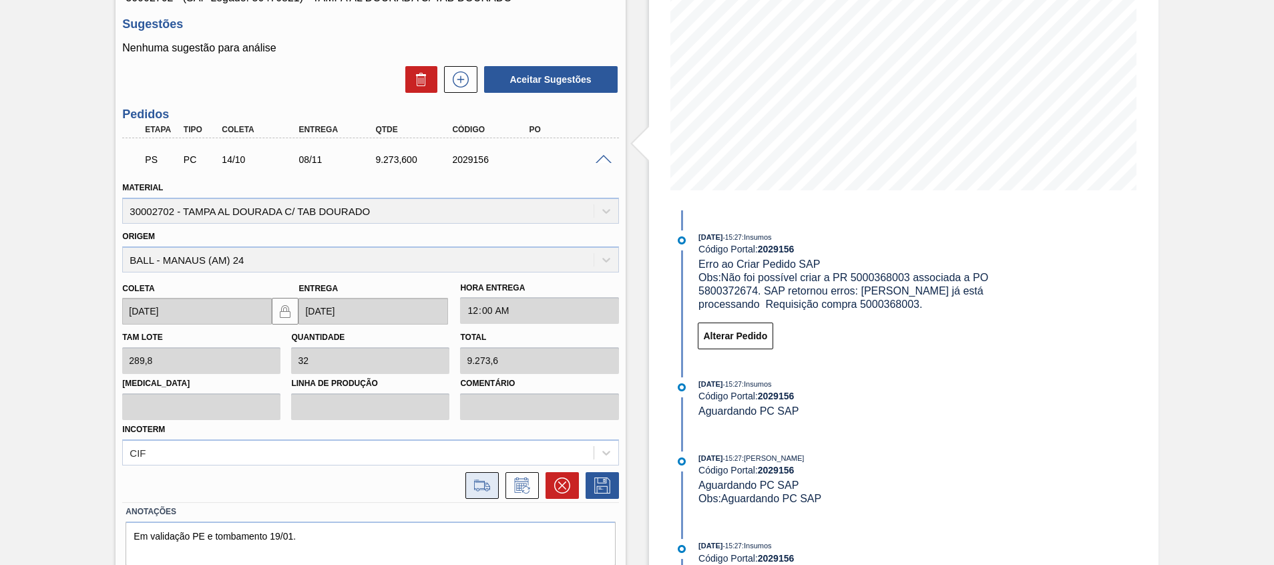
click at [476, 486] on icon at bounding box center [481, 486] width 21 height 16
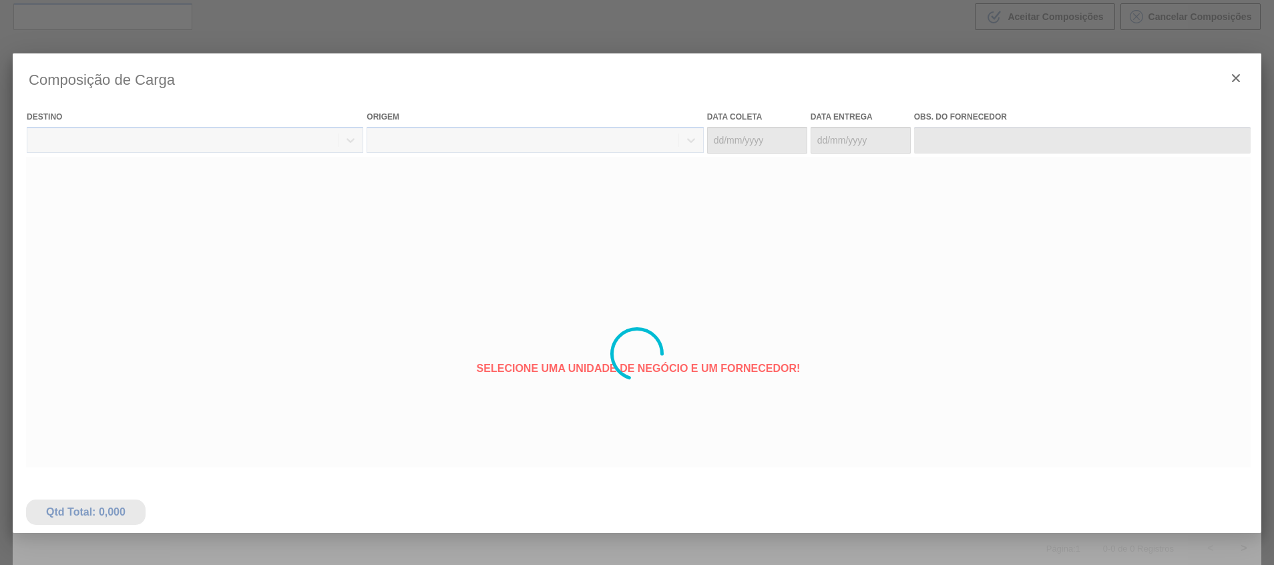
type coleta "14/10/2025"
type entrega "08/11/2025"
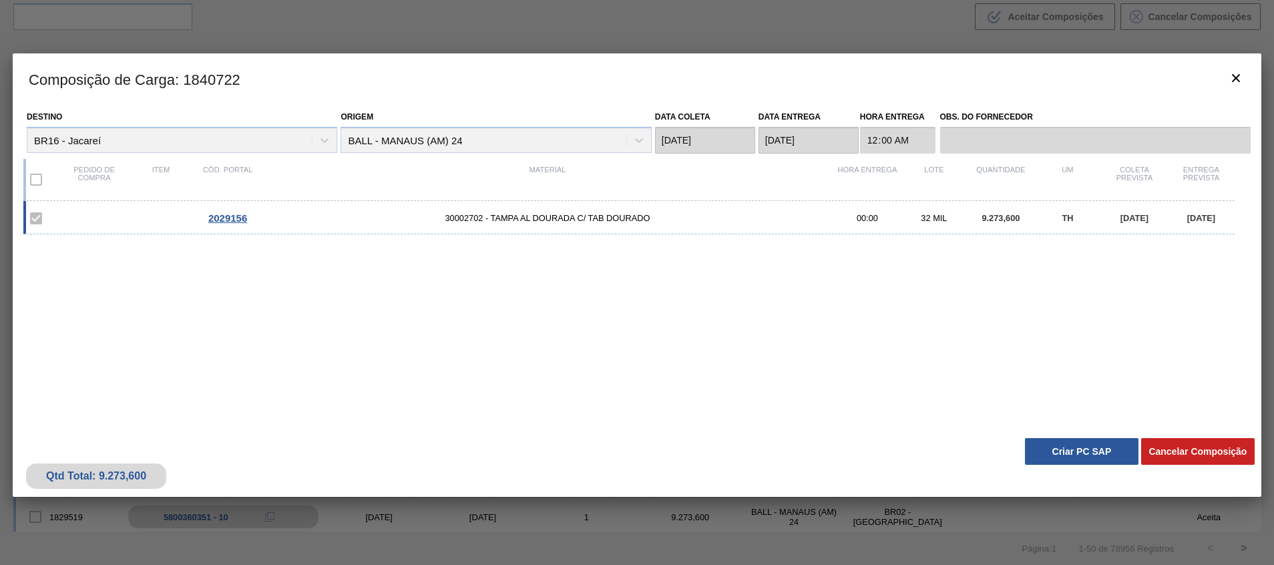
click at [1076, 452] on button "Criar PC SAP" at bounding box center [1082, 451] width 114 height 27
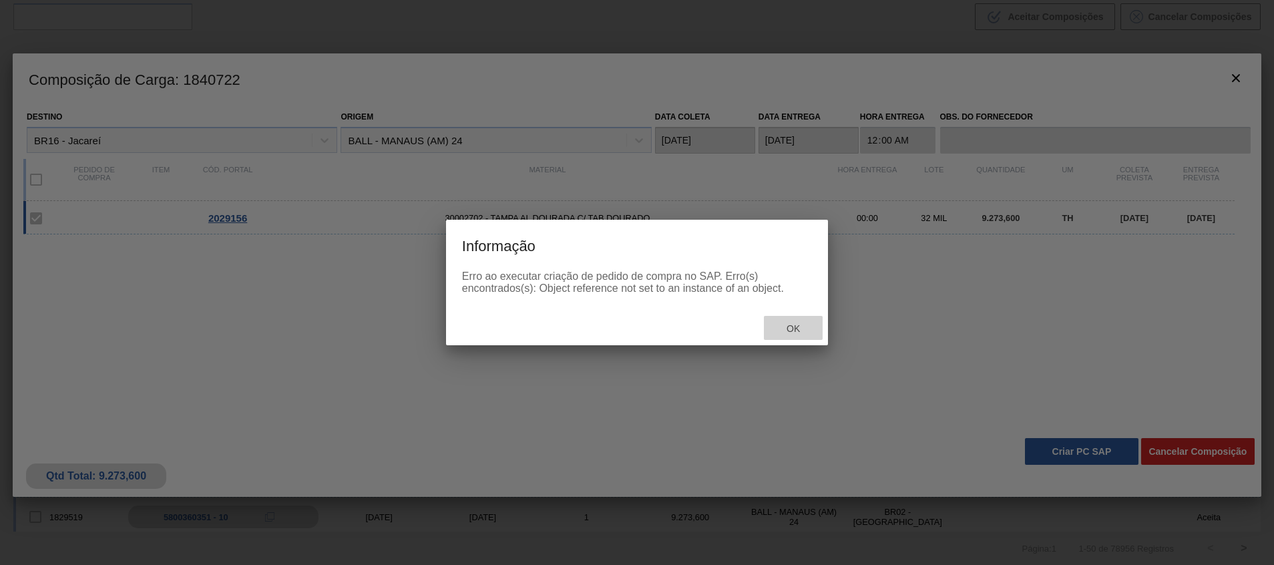
click at [785, 325] on span "Ok" at bounding box center [793, 328] width 35 height 11
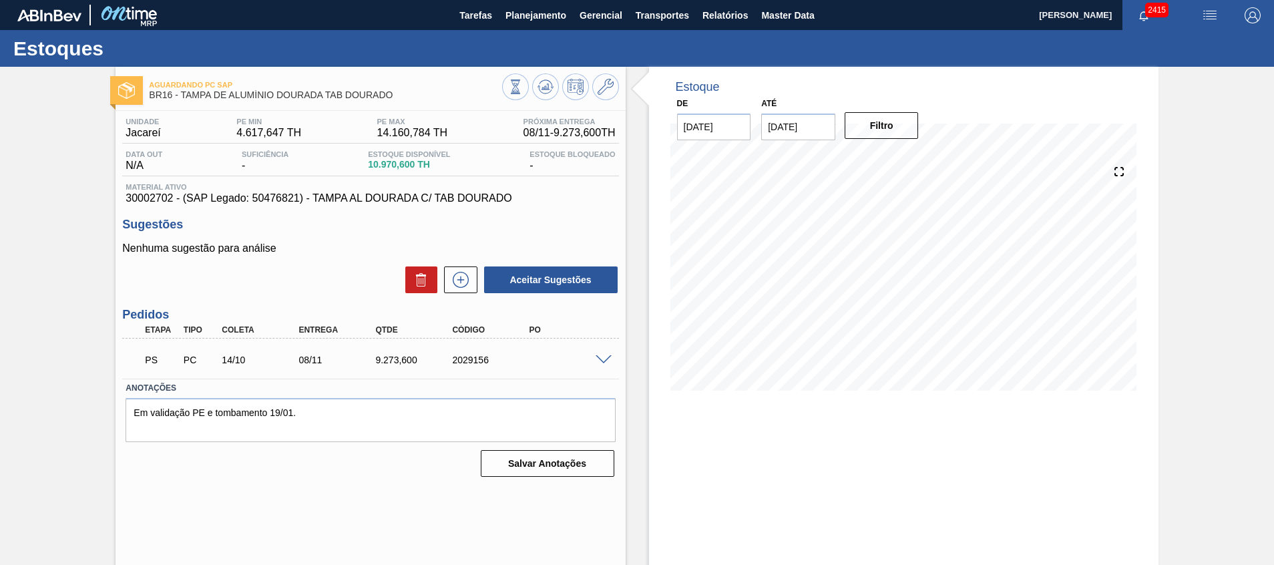
click at [605, 357] on span at bounding box center [604, 360] width 16 height 10
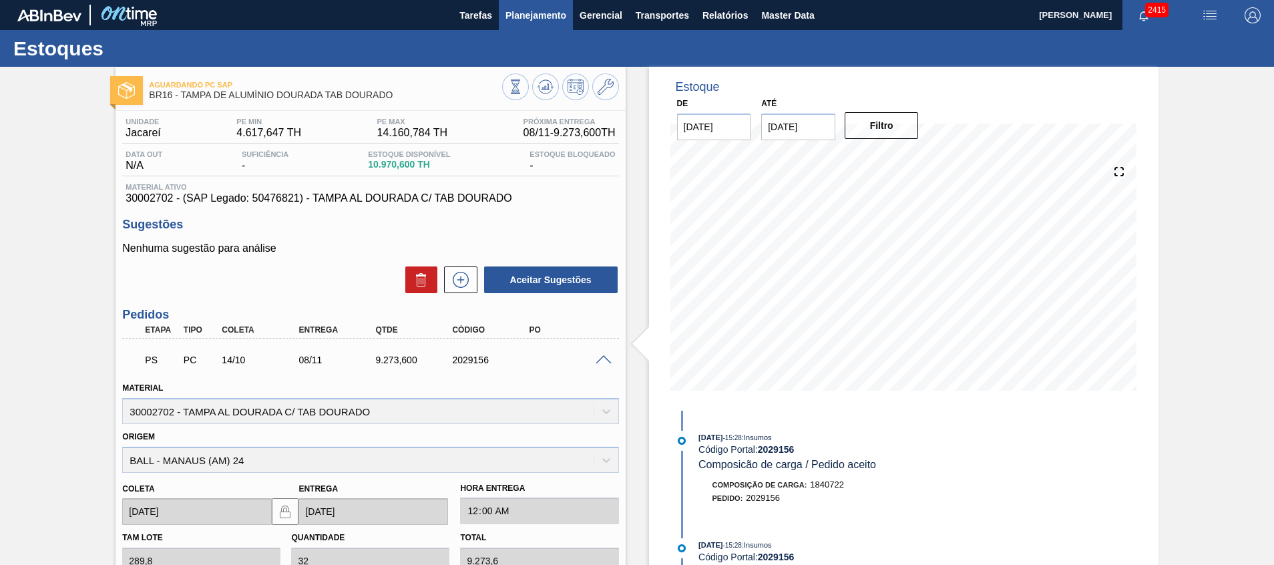
drag, startPoint x: 555, startPoint y: 33, endPoint x: 555, endPoint y: 25, distance: 8.0
click at [555, 32] on div "Estoques" at bounding box center [637, 48] width 1274 height 37
click at [554, 21] on span "Planejamento" at bounding box center [536, 15] width 61 height 16
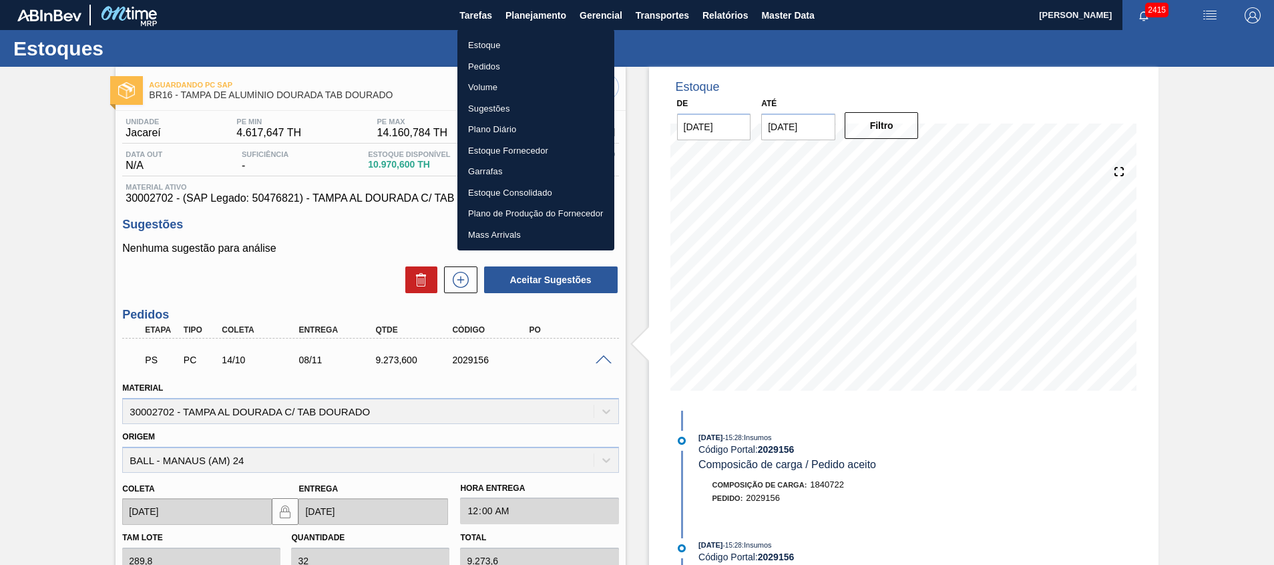
drag, startPoint x: 554, startPoint y: 44, endPoint x: 20, endPoint y: 541, distance: 729.1
click at [554, 44] on li "Estoque" at bounding box center [535, 45] width 157 height 21
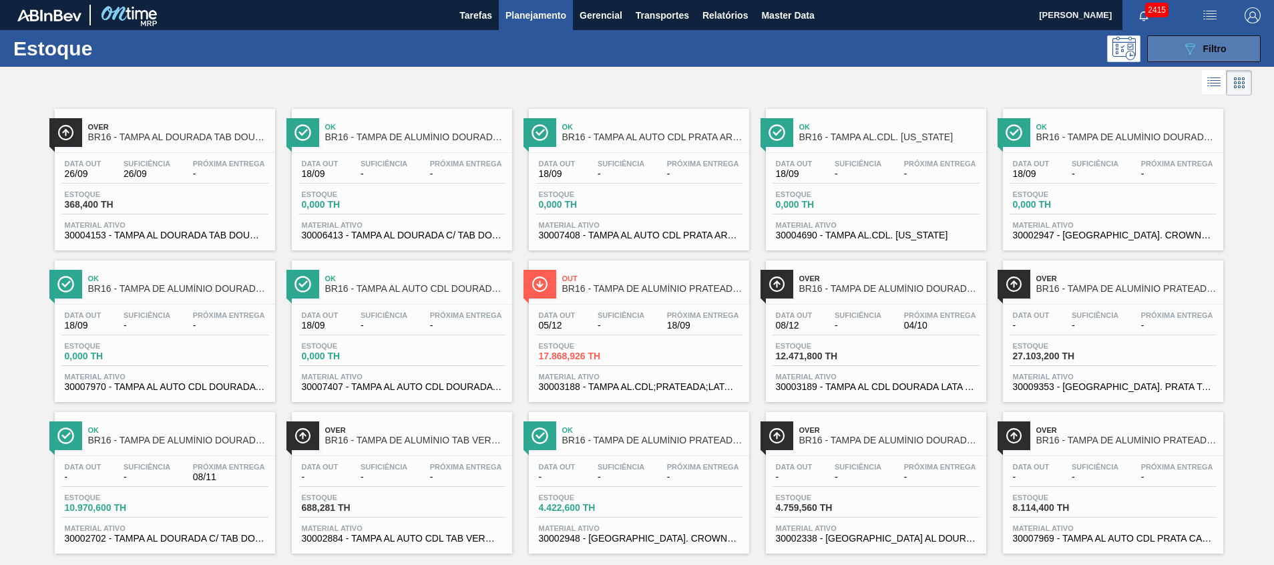
click at [1207, 53] on span "Filtro" at bounding box center [1214, 48] width 23 height 11
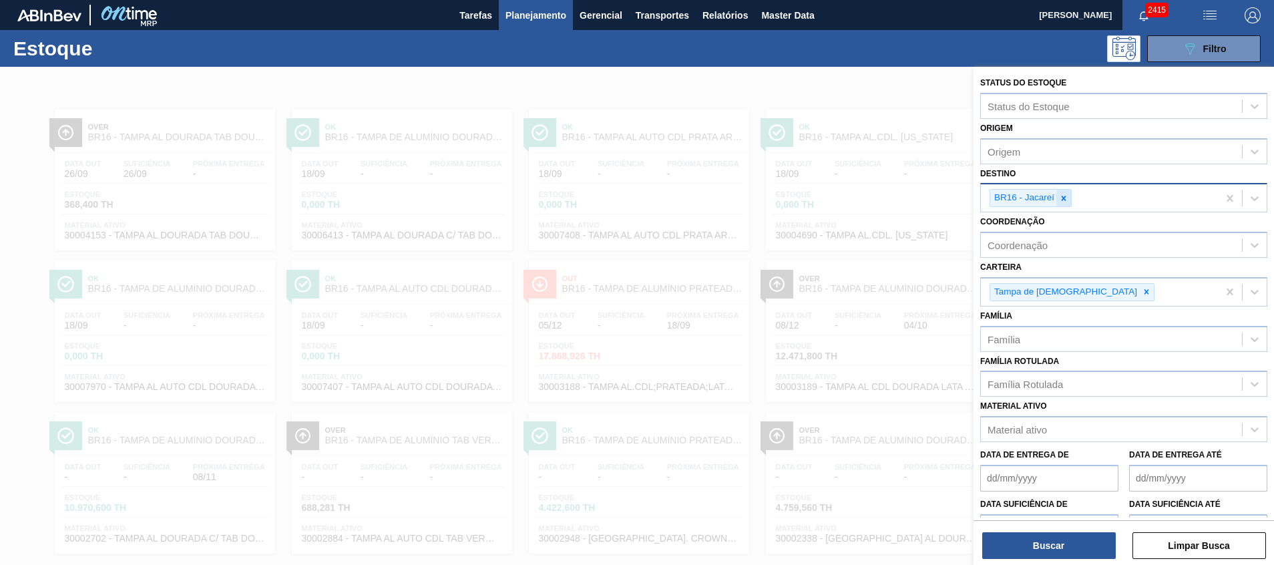
click at [1065, 202] on icon at bounding box center [1063, 198] width 9 height 9
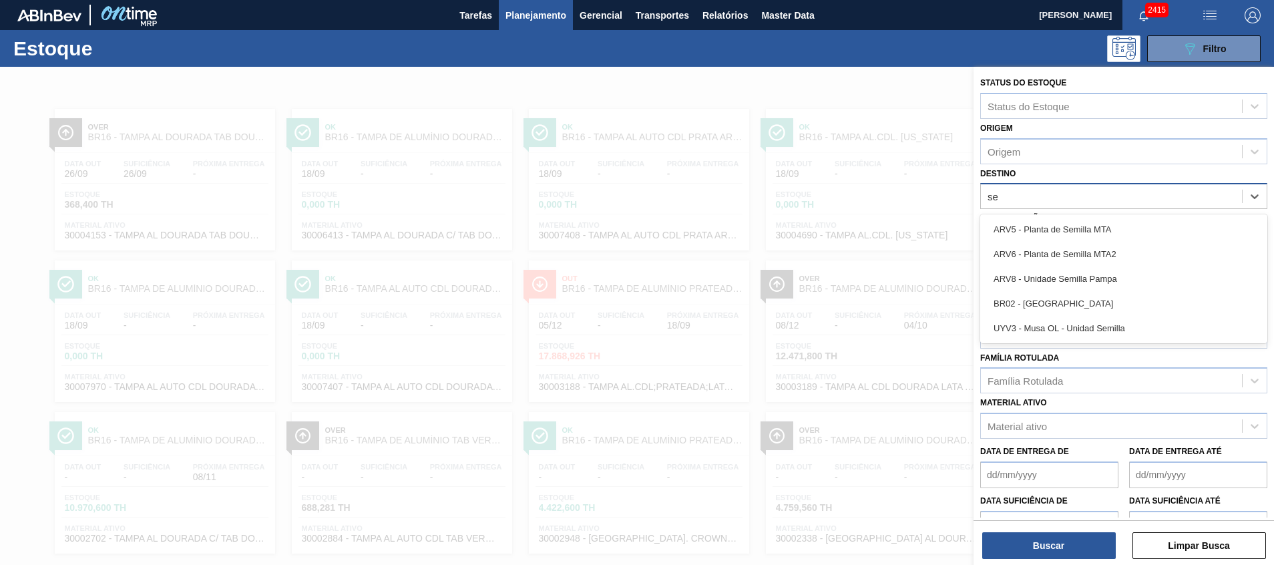
type input "ser"
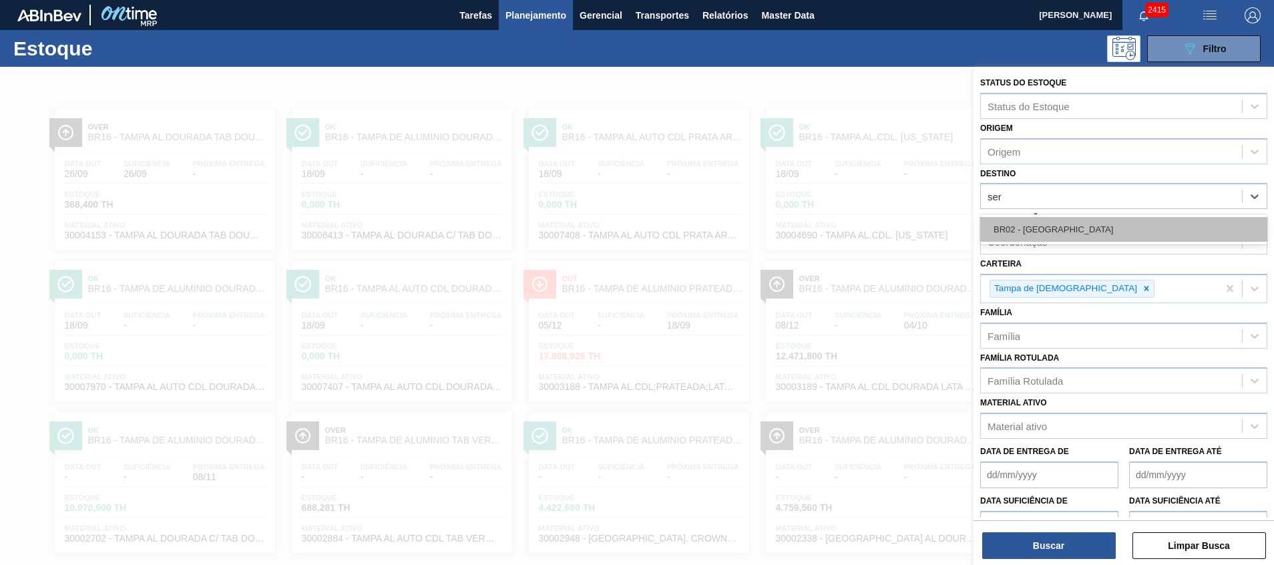
click at [1081, 227] on div "BR02 - [GEOGRAPHIC_DATA]" at bounding box center [1123, 229] width 287 height 25
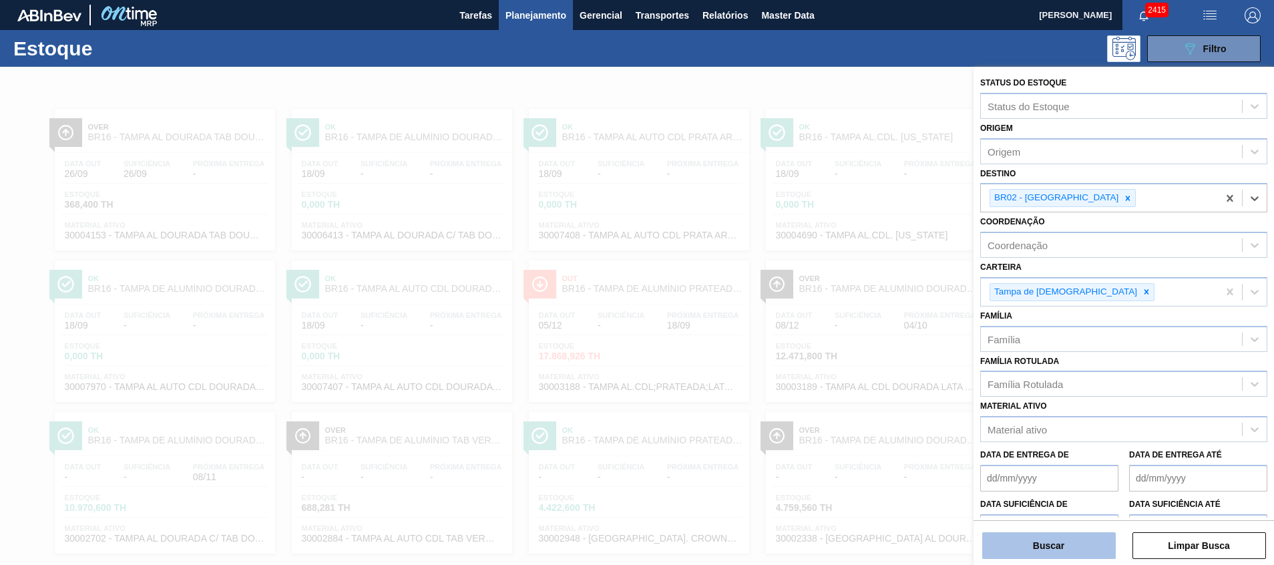
click at [1034, 553] on button "Buscar" at bounding box center [1049, 545] width 134 height 27
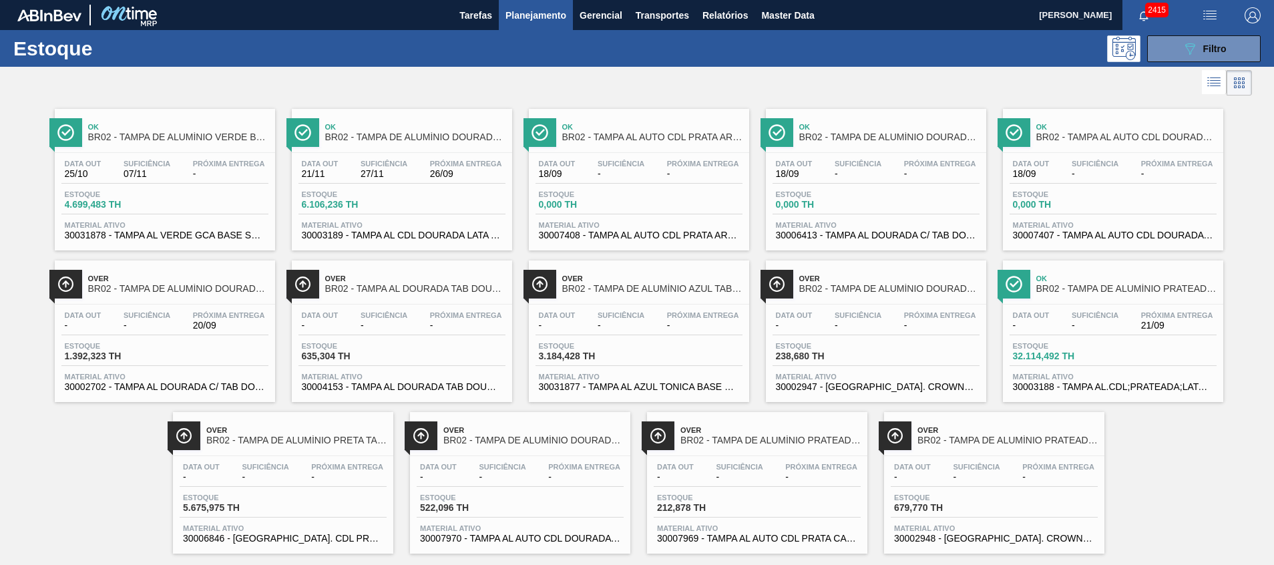
click at [337, 186] on div "Data out 21/11 Suficiência 27/11 Próxima Entrega 26/09 Estoque 6.106,236 TH Mat…" at bounding box center [402, 198] width 220 height 91
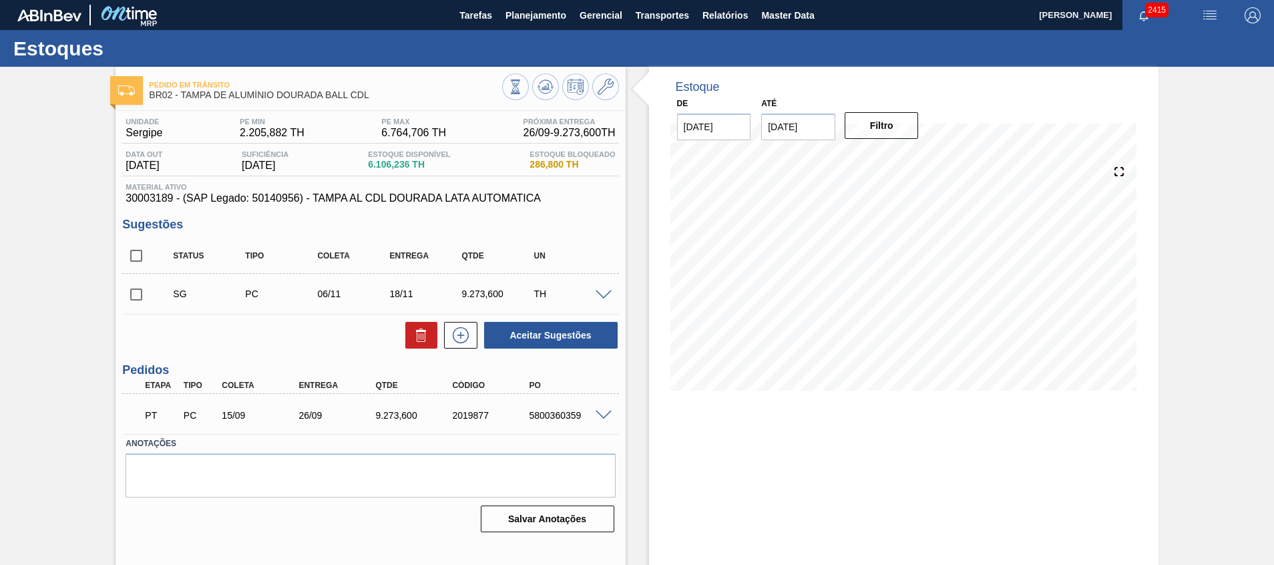
click at [600, 413] on span at bounding box center [604, 416] width 16 height 10
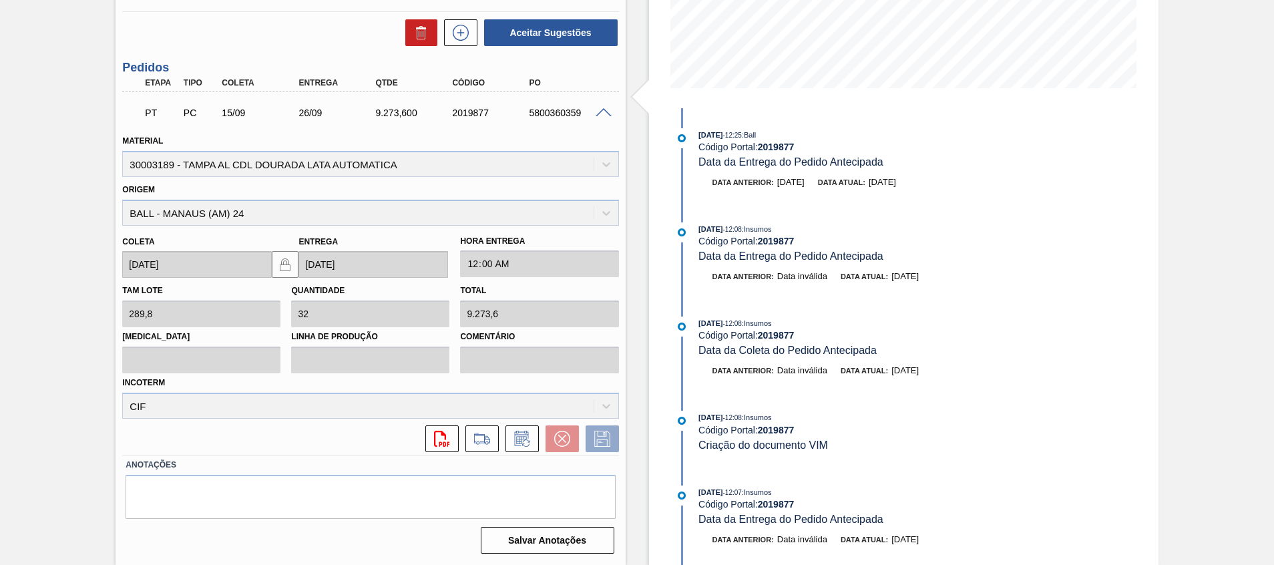
scroll to position [601, 0]
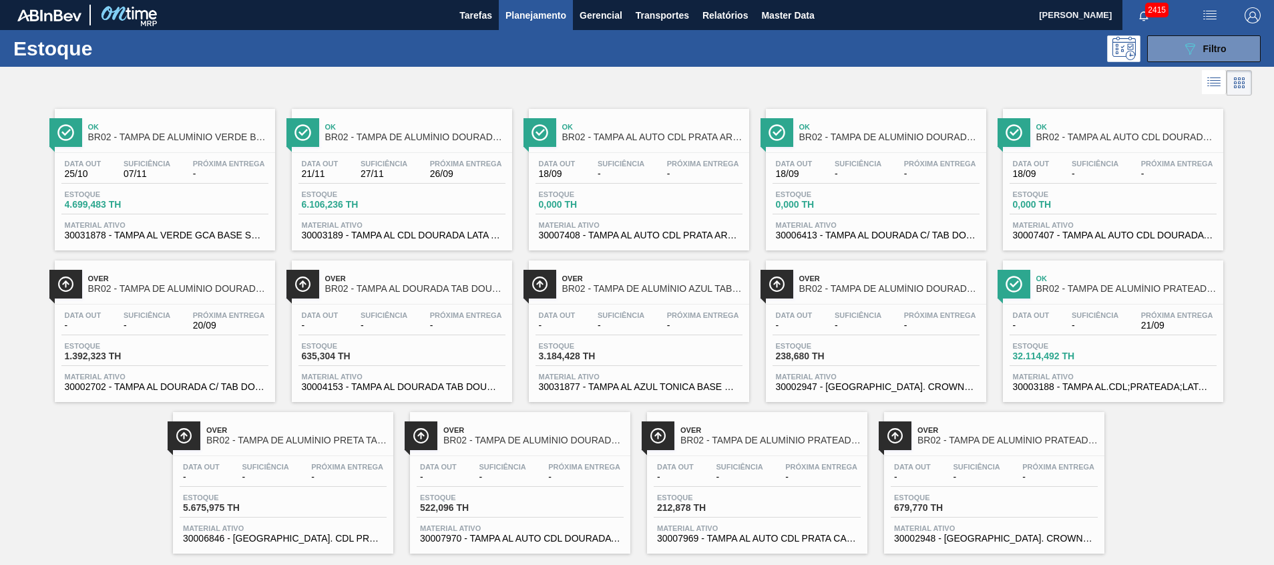
click at [202, 381] on div "Material ativo 30002702 - TAMPA AL DOURADA C/ TAB DOURADO" at bounding box center [164, 382] width 207 height 19
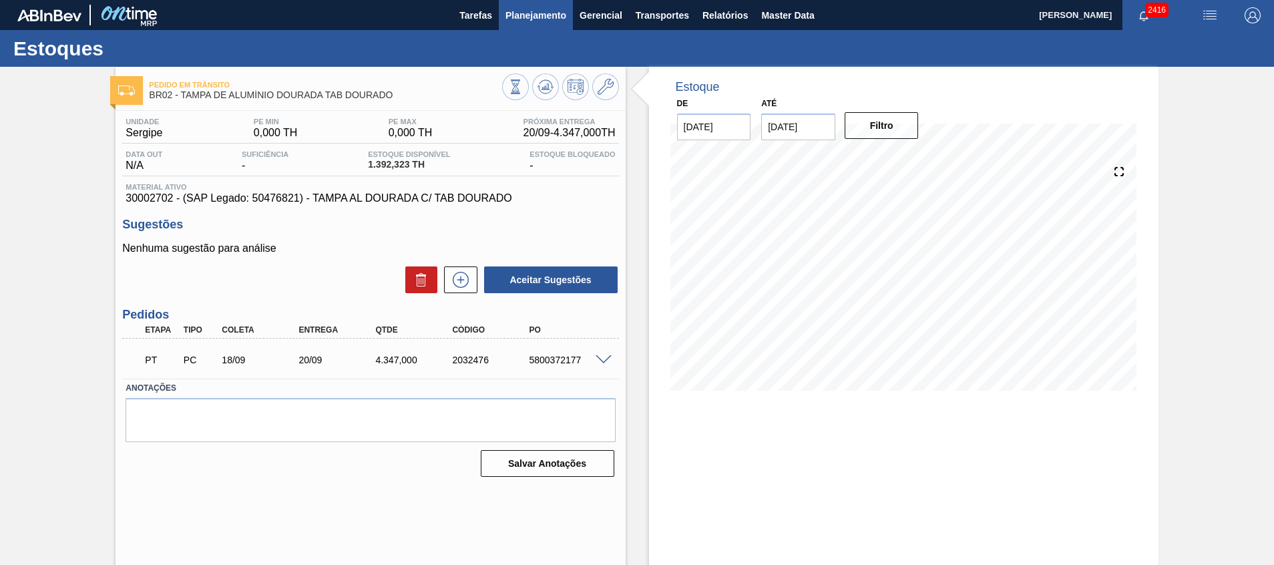
click at [506, 17] on span "Planejamento" at bounding box center [536, 15] width 61 height 16
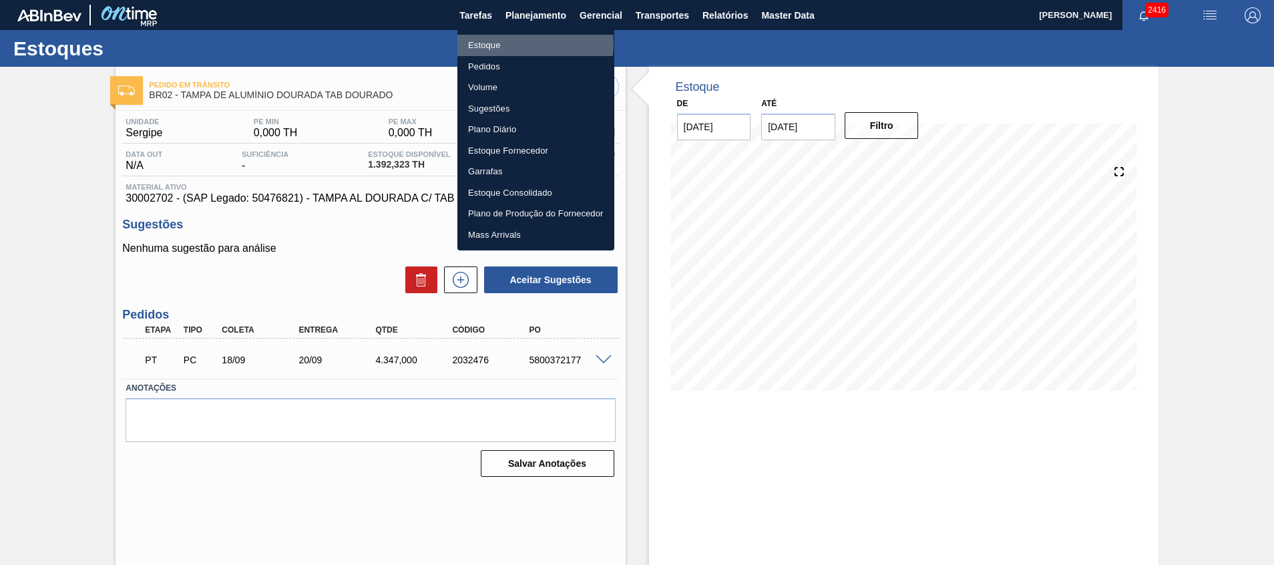
click at [504, 43] on li "Estoque" at bounding box center [535, 45] width 157 height 21
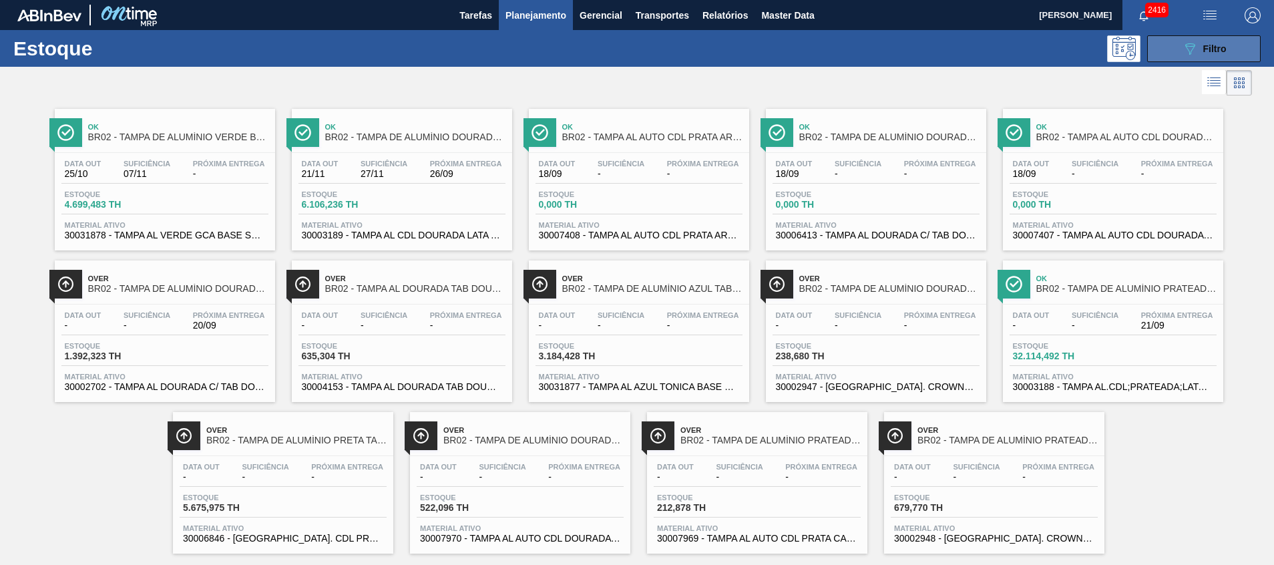
click at [1173, 48] on button "089F7B8B-B2A5-4AFE-B5C0-19BA573D28AC Filtro" at bounding box center [1204, 48] width 114 height 27
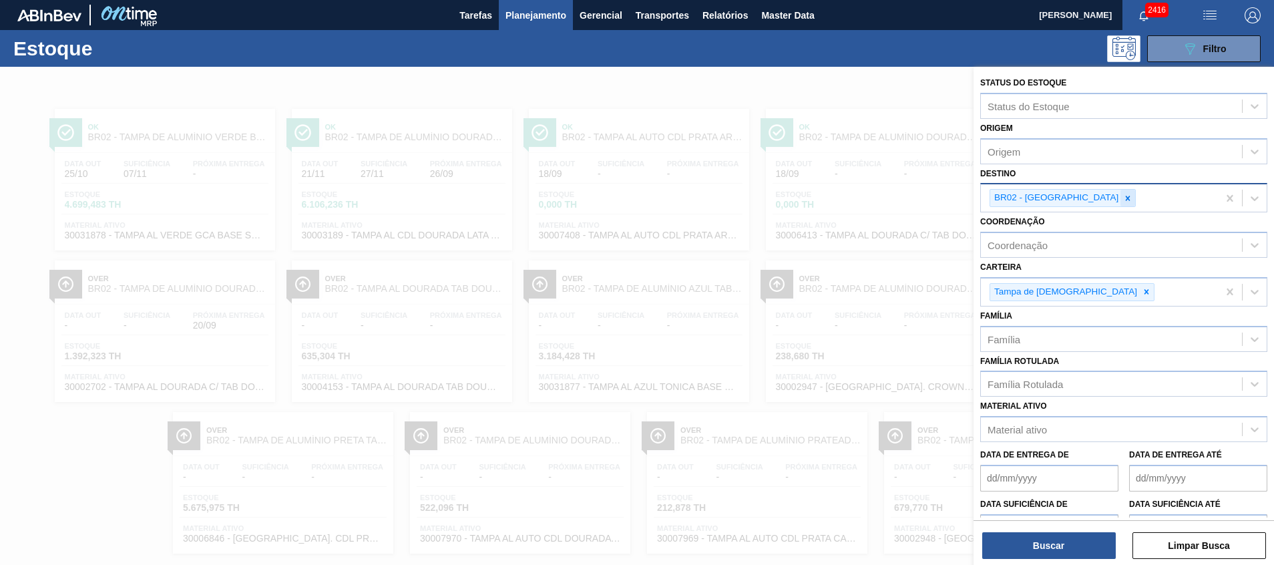
click at [1123, 201] on icon at bounding box center [1127, 198] width 9 height 9
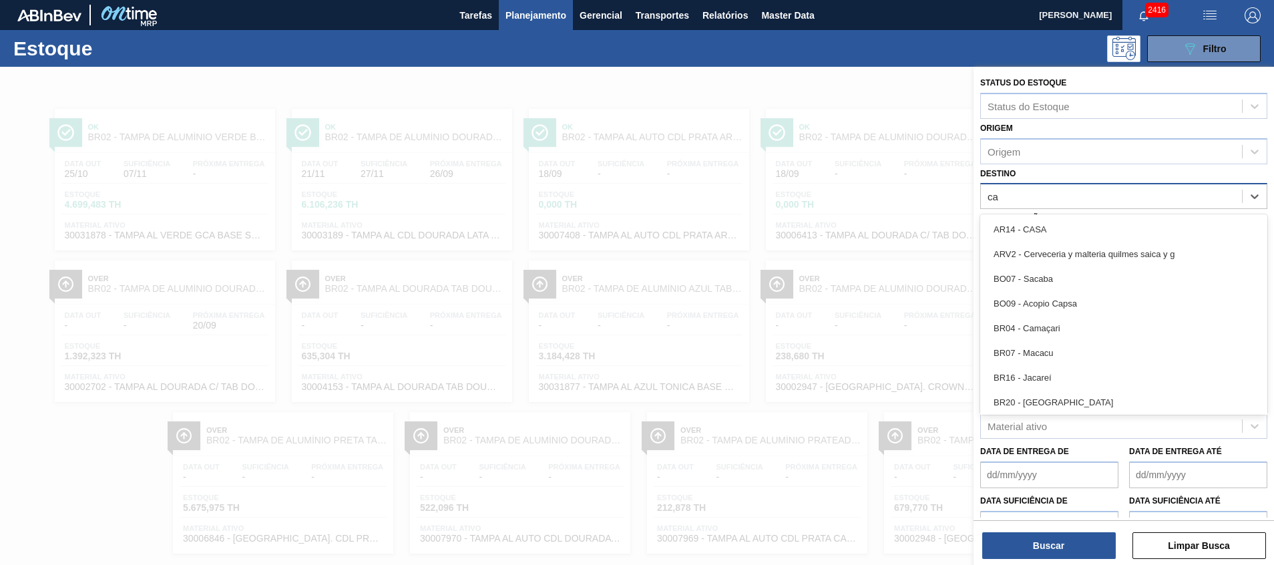
type input "c"
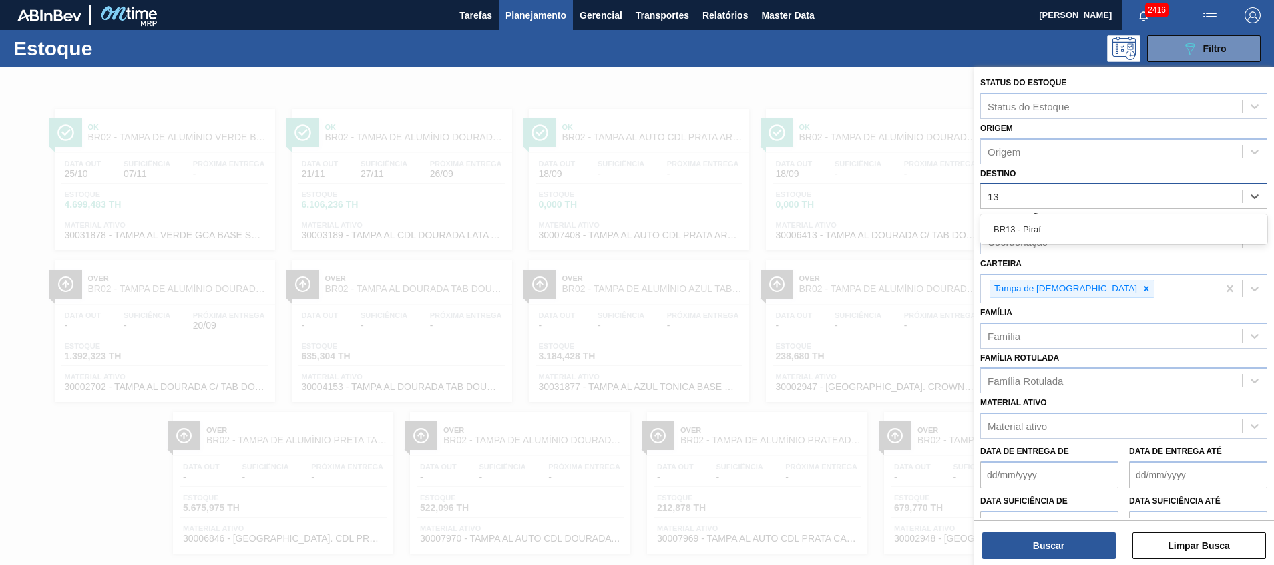
type input "1"
type input "jac"
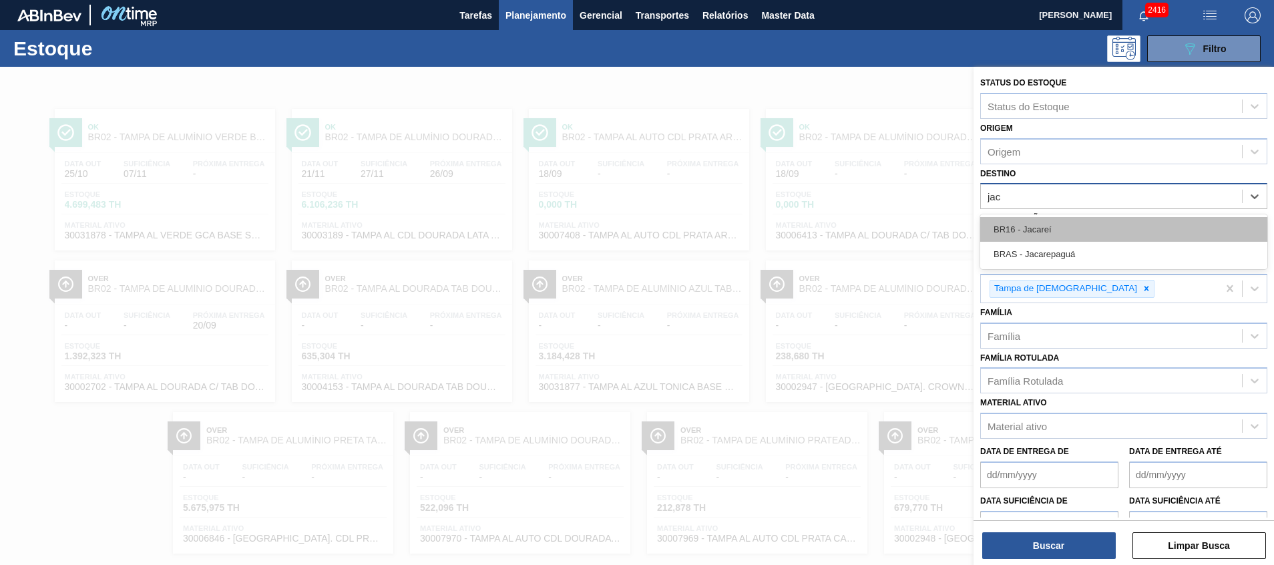
click at [1123, 227] on div "BR16 - Jacareí" at bounding box center [1123, 229] width 287 height 25
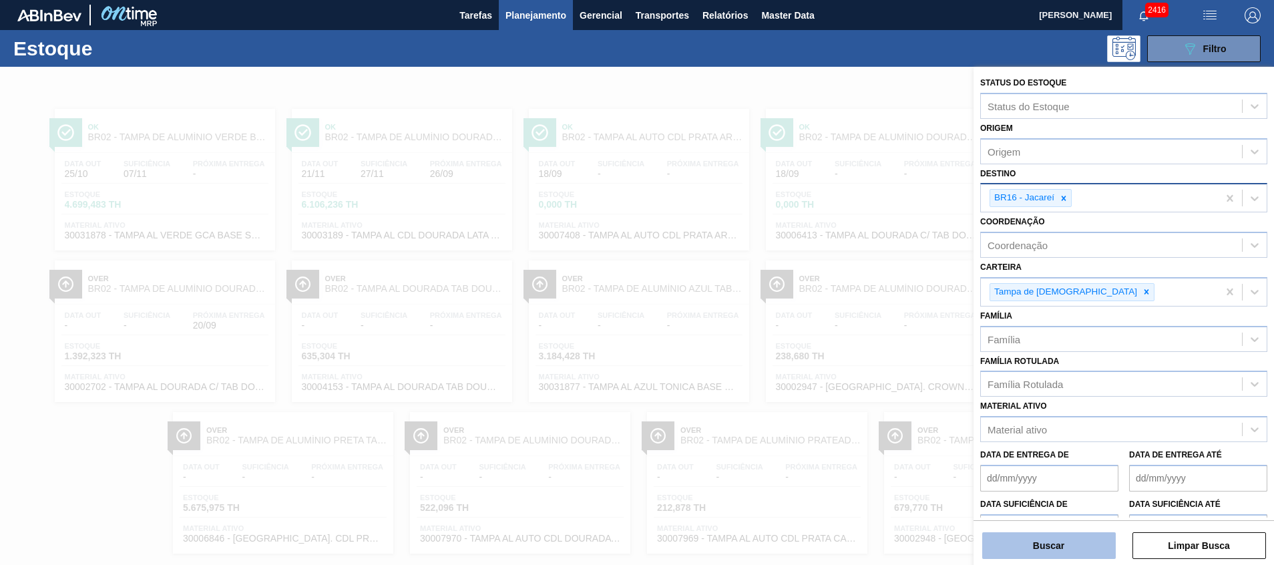
click at [1030, 539] on button "Buscar" at bounding box center [1049, 545] width 134 height 27
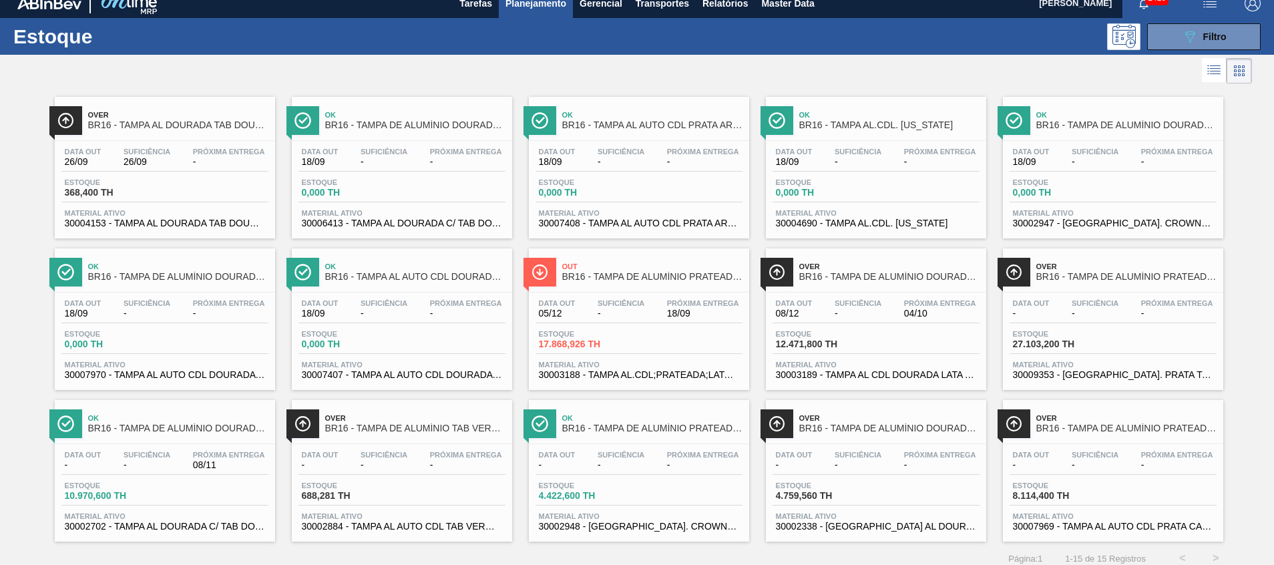
scroll to position [22, 0]
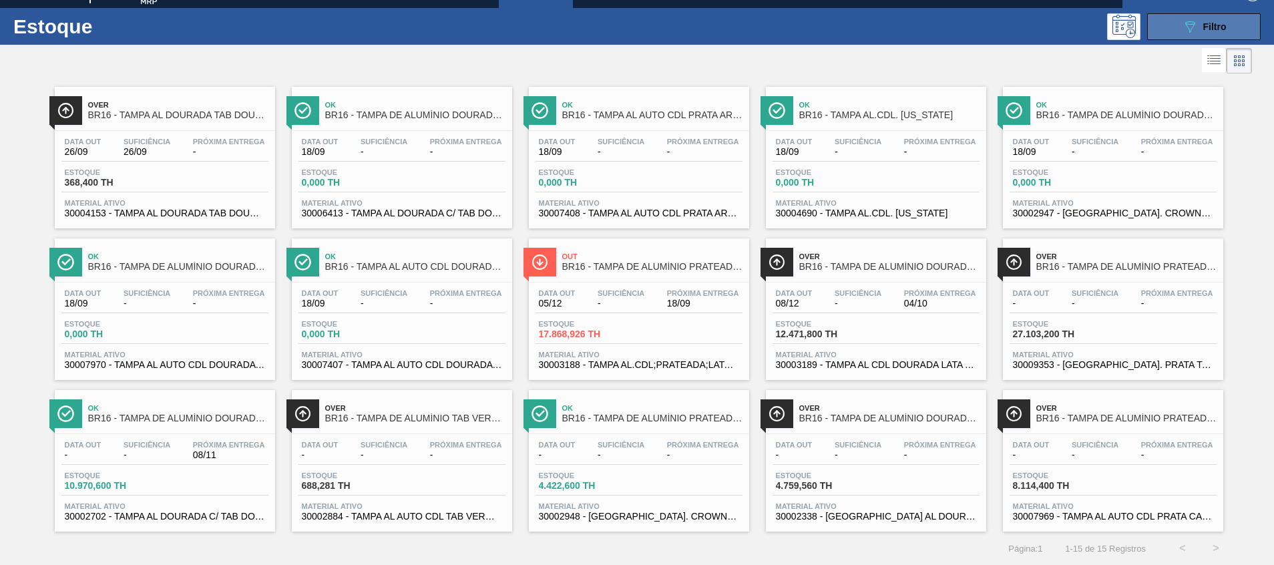
click at [1217, 21] on span "Filtro" at bounding box center [1214, 26] width 23 height 11
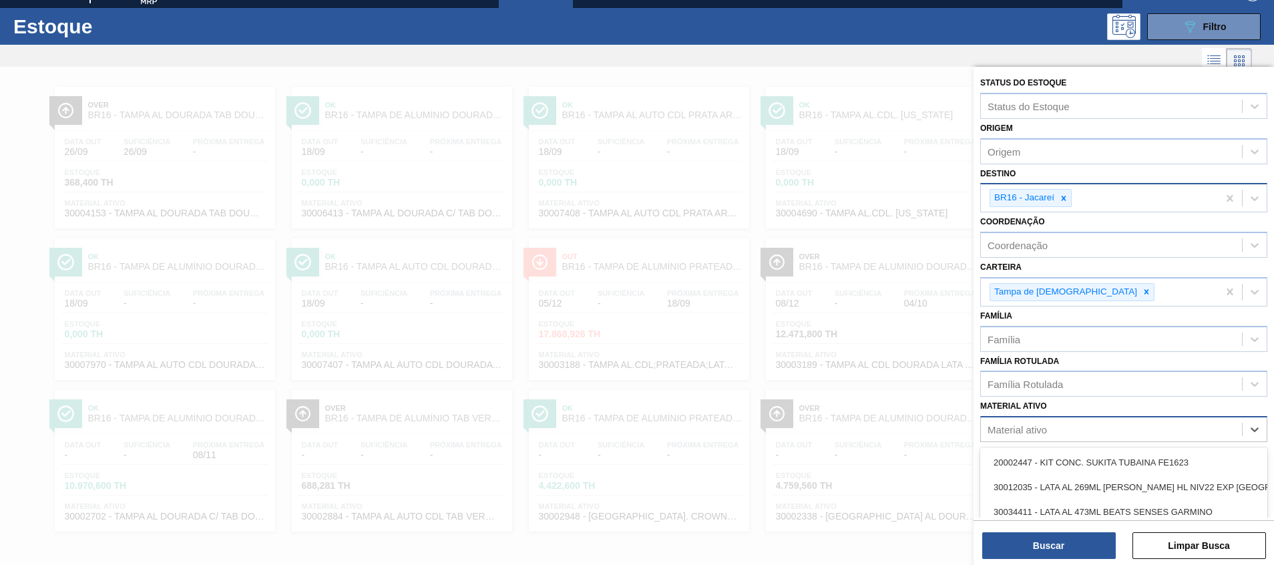
click at [1056, 427] on div "Material ativo" at bounding box center [1111, 429] width 261 height 19
paste ativo "30007969"
type ativo "30007969"
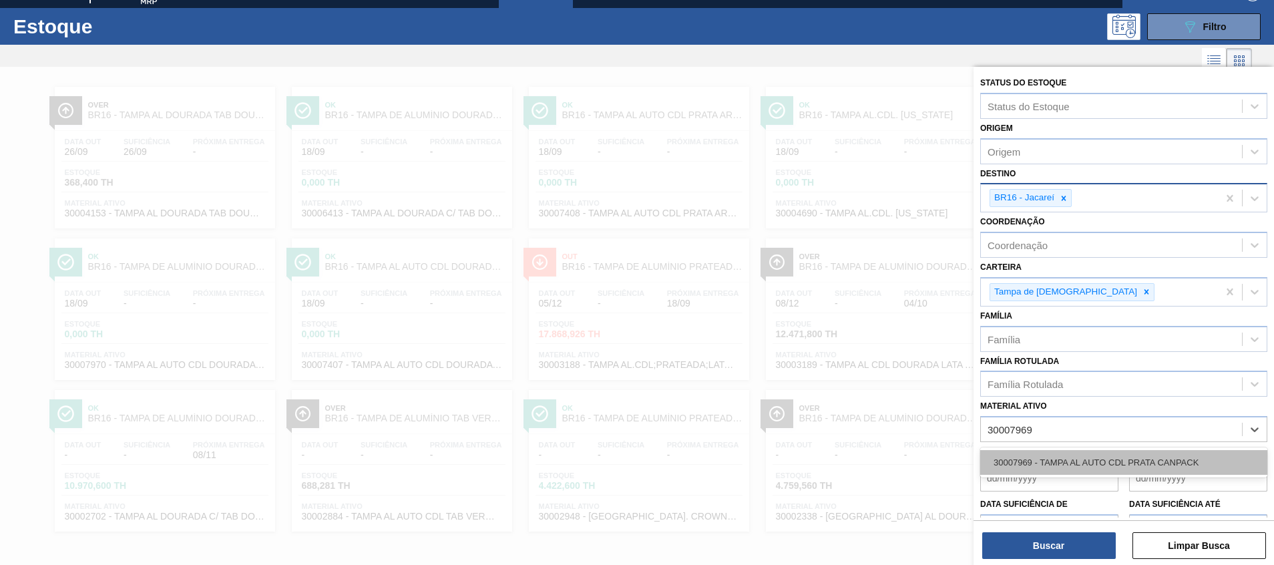
click at [1063, 460] on div "30007969 - TAMPA AL AUTO CDL PRATA CANPACK" at bounding box center [1123, 462] width 287 height 25
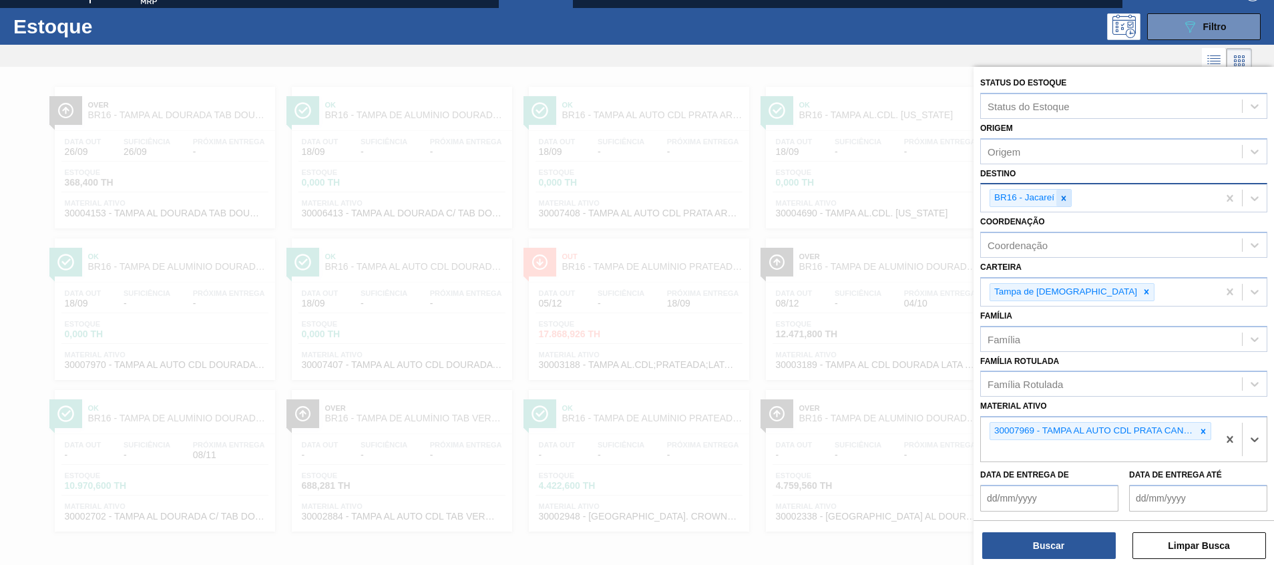
click at [1065, 199] on icon at bounding box center [1064, 198] width 5 height 5
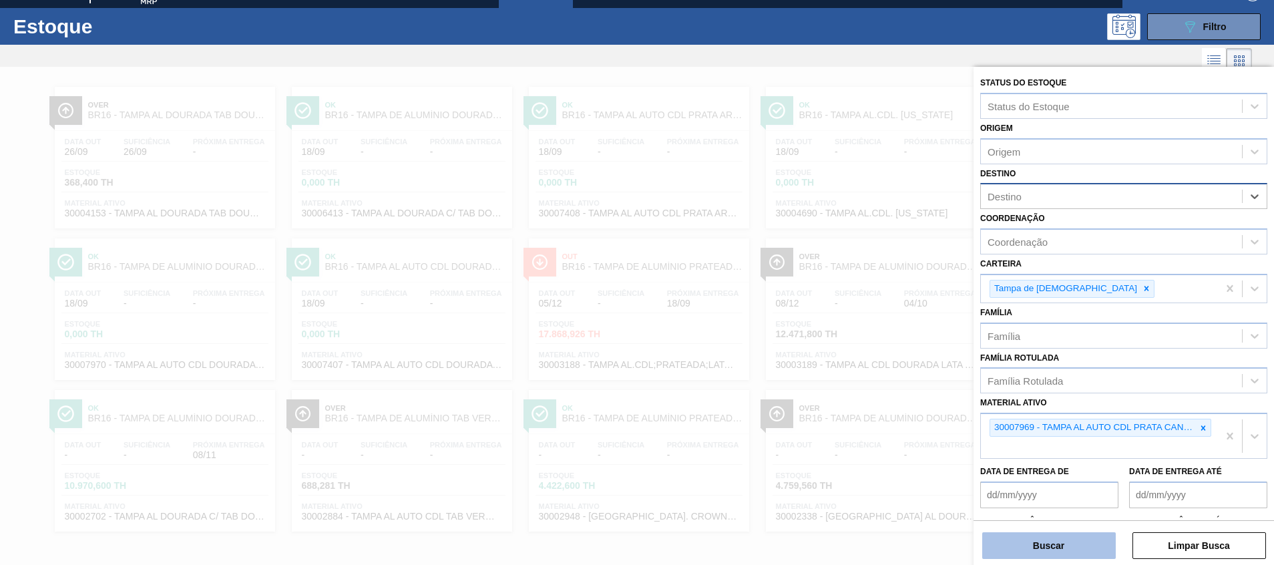
click at [1044, 550] on button "Buscar" at bounding box center [1049, 545] width 134 height 27
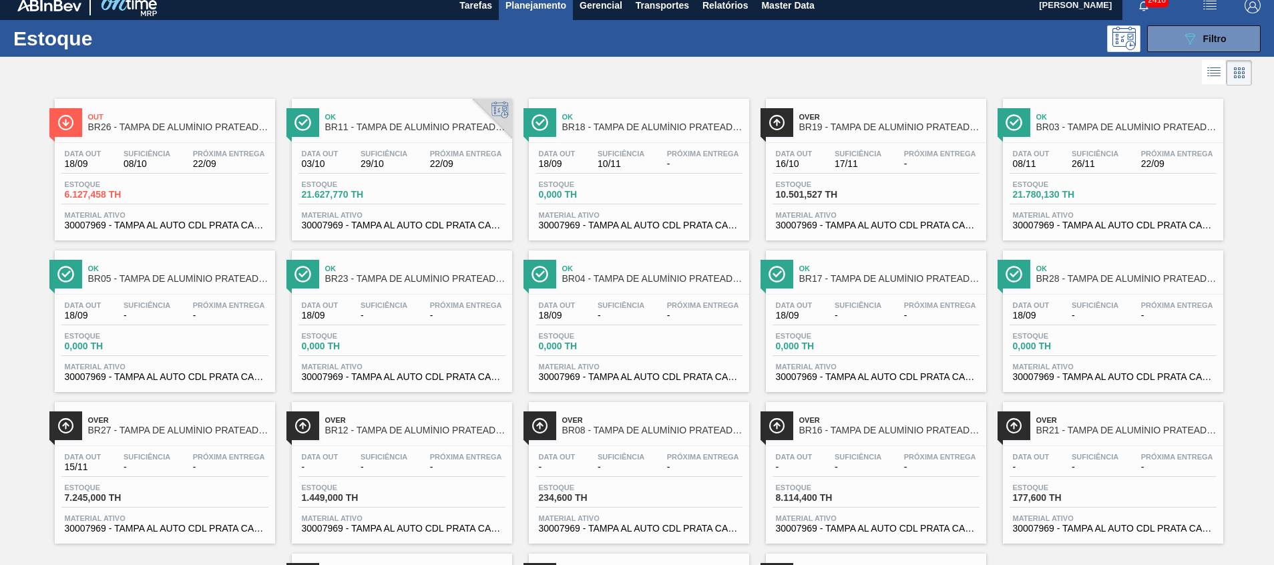
scroll to position [0, 0]
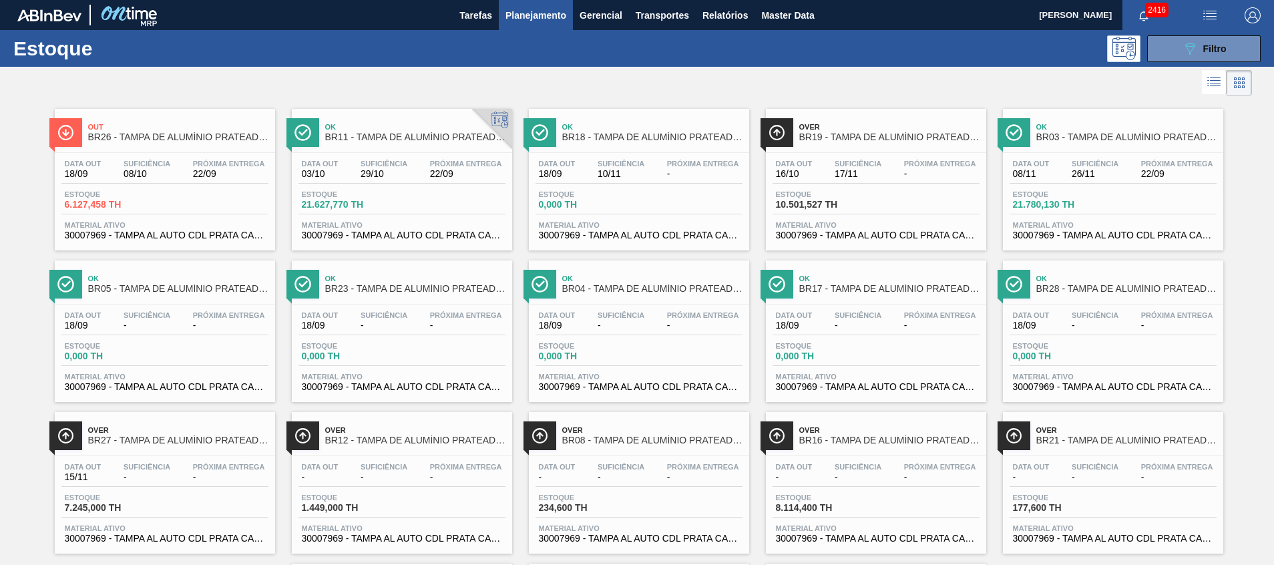
click at [859, 202] on span "10.501,527 TH" at bounding box center [822, 205] width 93 height 10
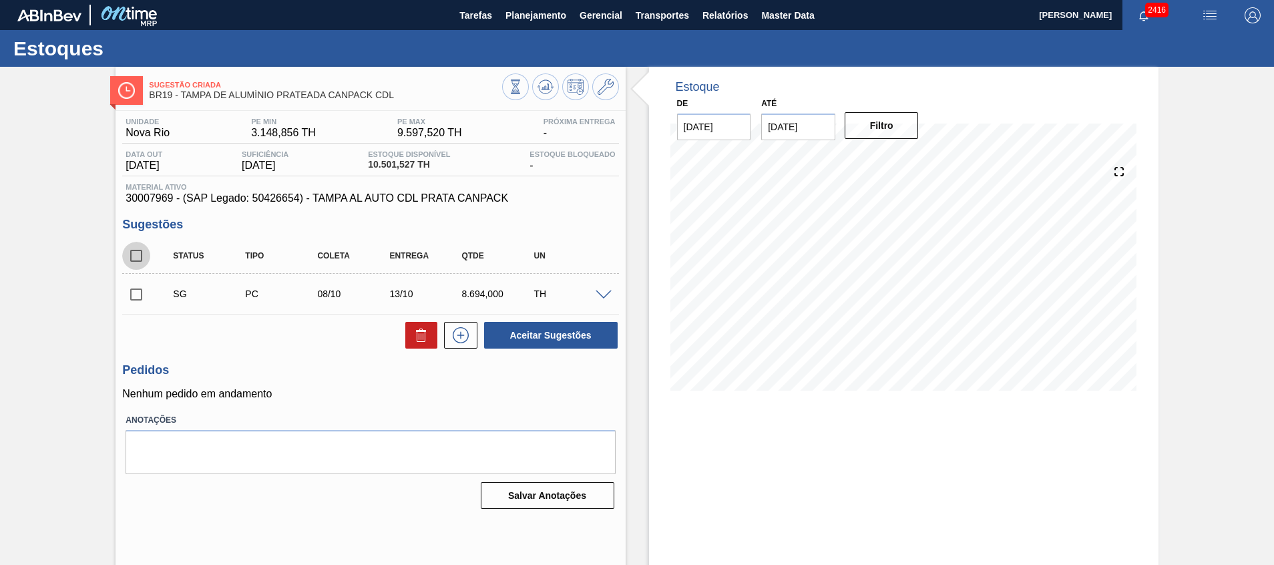
click at [138, 257] on input "checkbox" at bounding box center [136, 256] width 28 height 28
checkbox input "true"
click at [423, 337] on icon at bounding box center [421, 335] width 16 height 16
checkbox input "false"
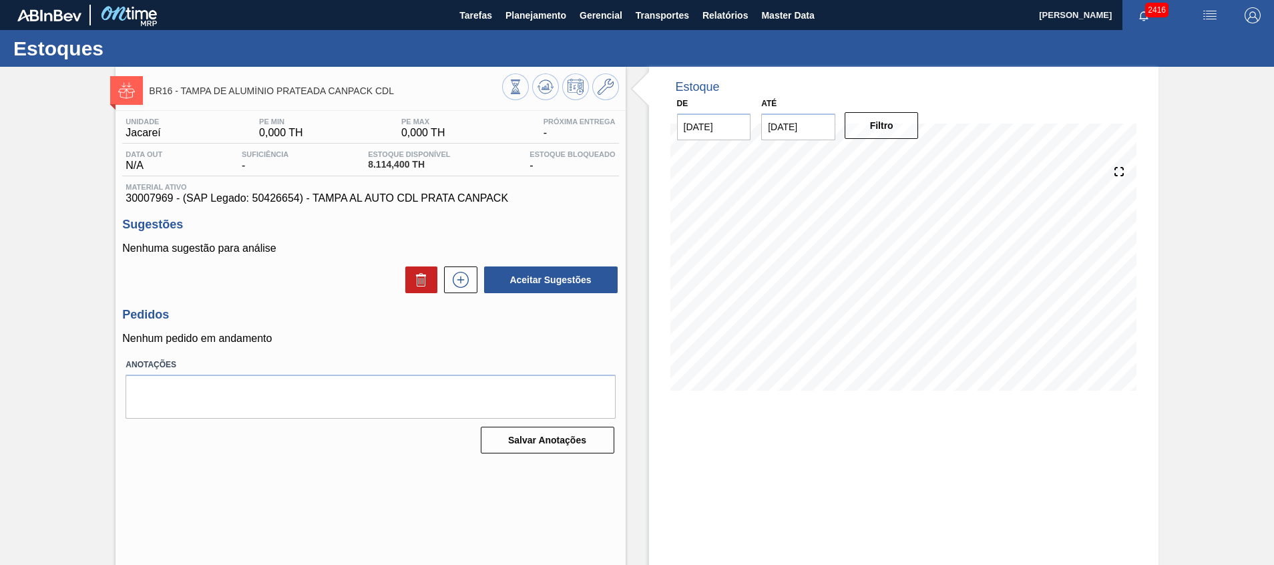
click at [152, 197] on span "30007969 - (SAP Legado: 50426654) - TAMPA AL AUTO CDL PRATA CANPACK" at bounding box center [371, 198] width 490 height 12
copy span "30007969"
click at [926, 500] on div "Estoque De 18/09/2025 Até 31/10/2025 Filtro 30/09 Projeção de Estoque 8,114.4 N…" at bounding box center [904, 321] width 510 height 508
click at [558, 22] on span "Planejamento" at bounding box center [536, 15] width 61 height 16
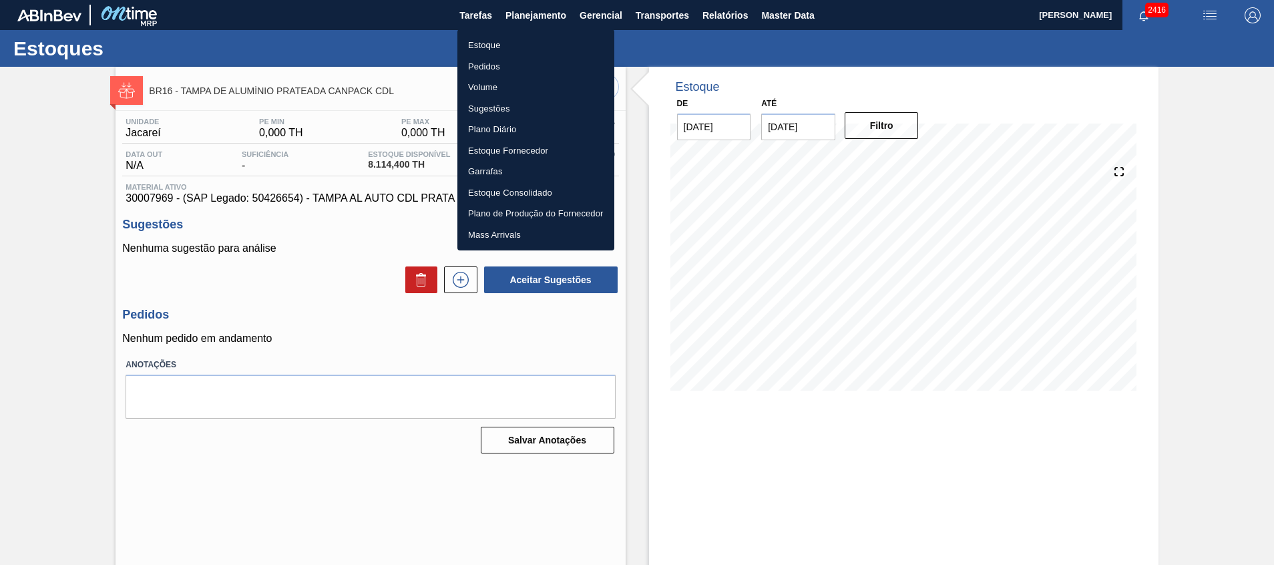
click at [551, 51] on li "Estoque" at bounding box center [535, 45] width 157 height 21
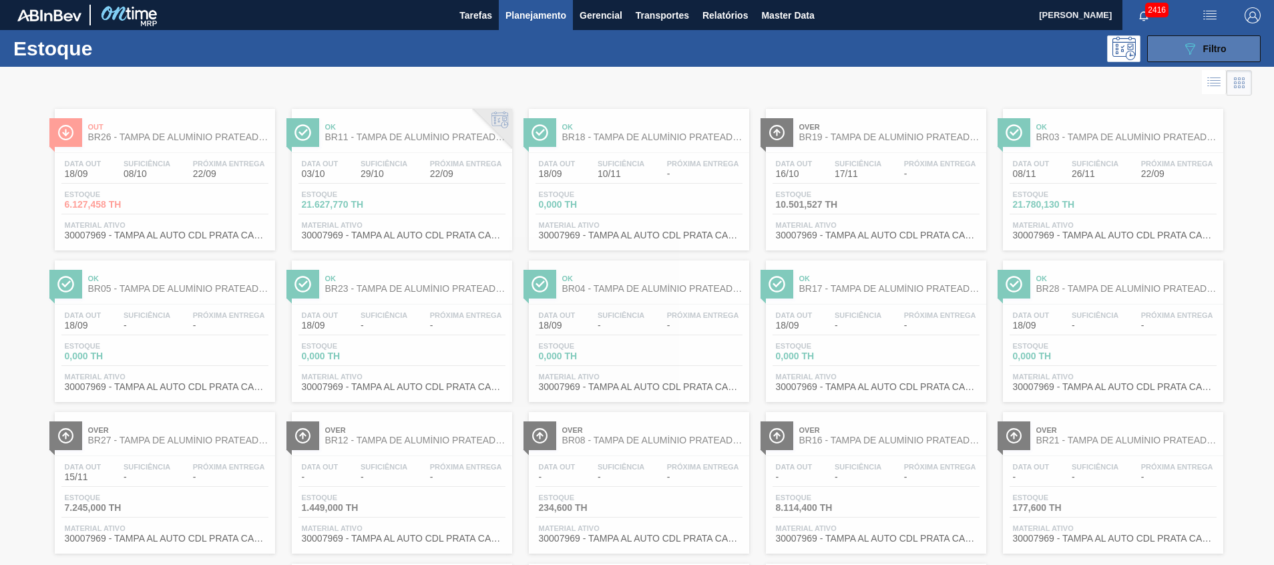
click at [1163, 53] on button "089F7B8B-B2A5-4AFE-B5C0-19BA573D28AC Filtro" at bounding box center [1204, 48] width 114 height 27
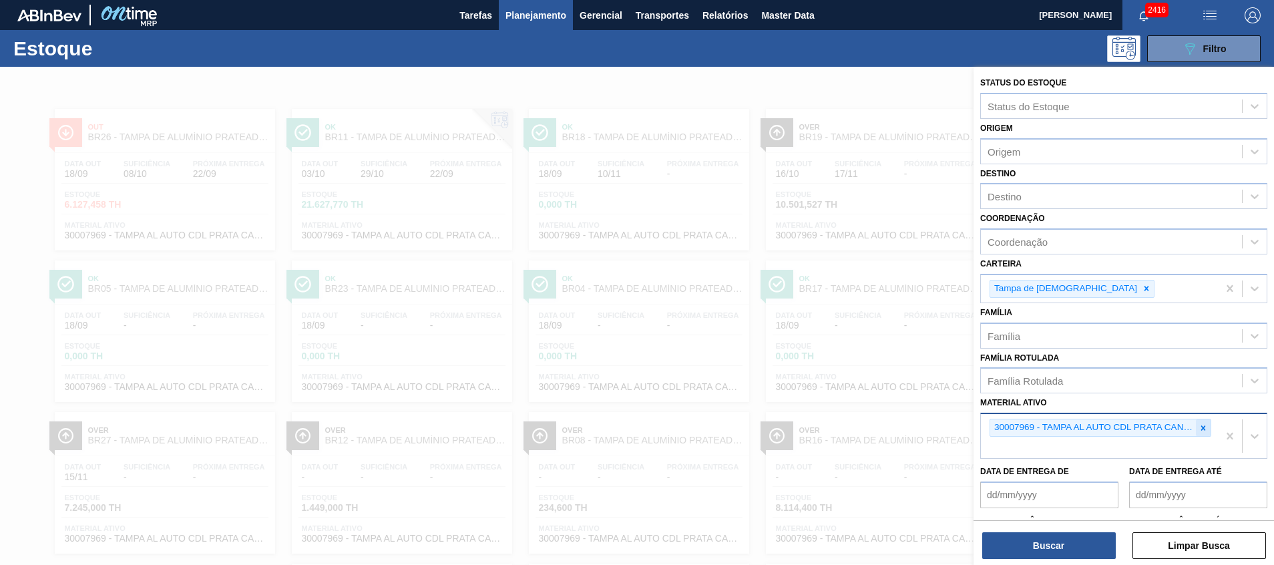
click at [1201, 430] on icon at bounding box center [1203, 427] width 5 height 5
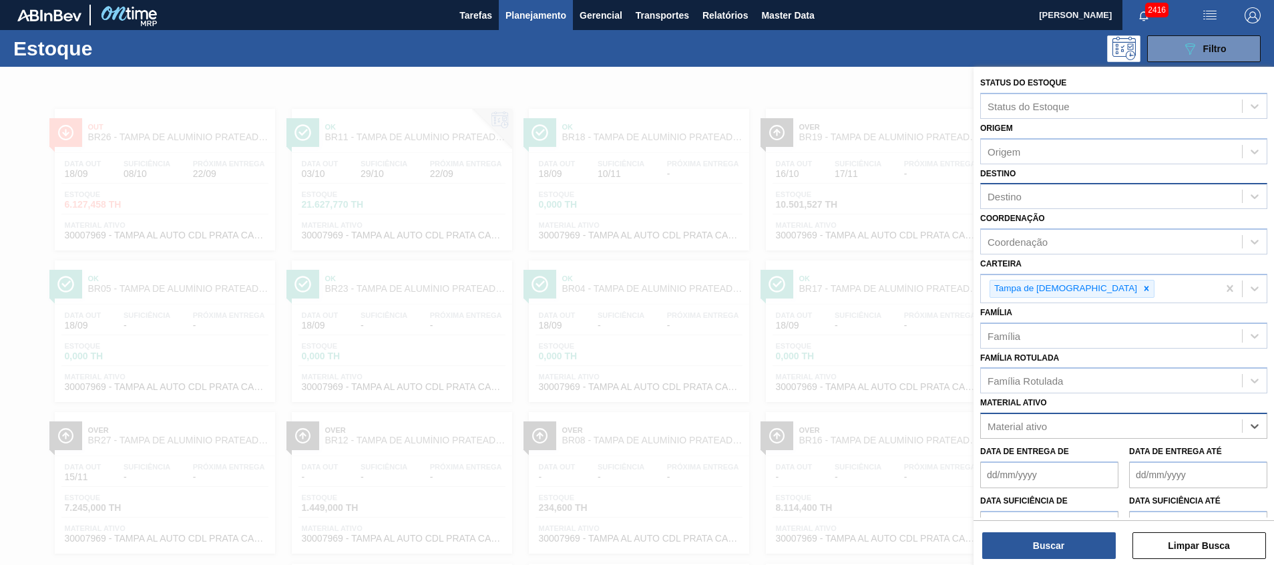
click at [1066, 209] on div "Destino" at bounding box center [1123, 196] width 287 height 26
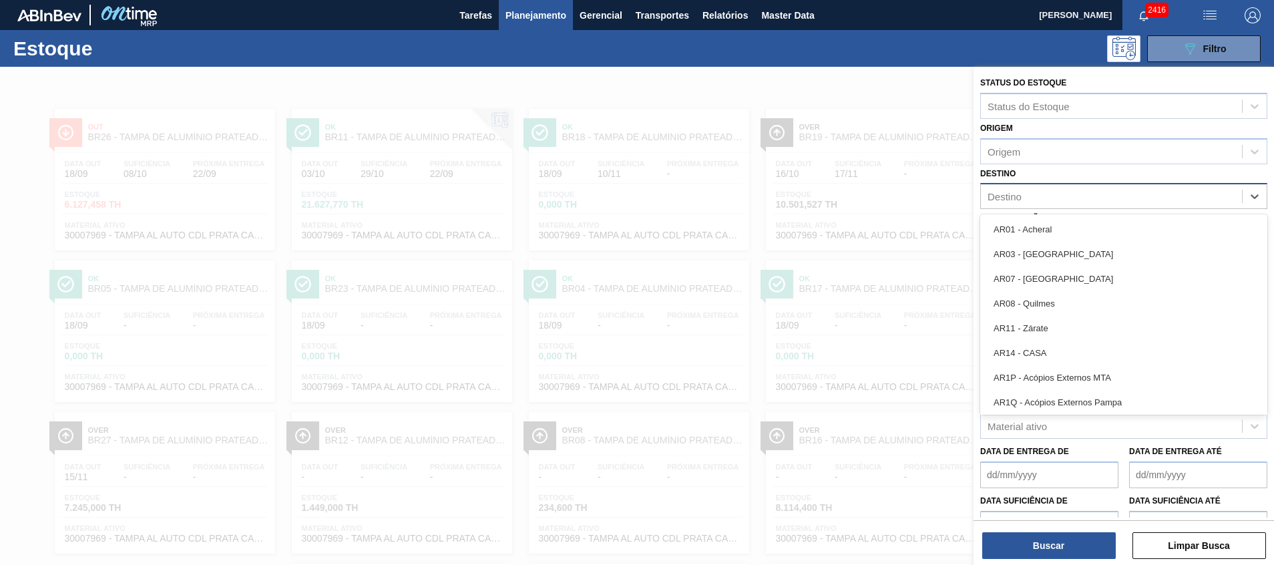
click at [1065, 200] on div "Destino" at bounding box center [1111, 196] width 261 height 19
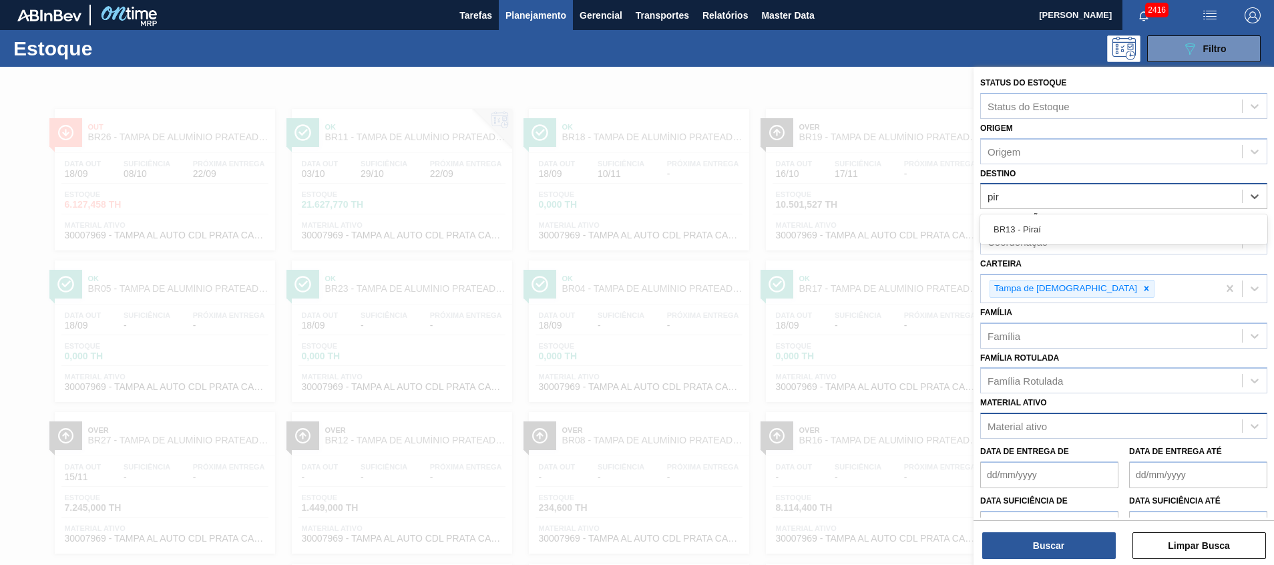
type input "pira"
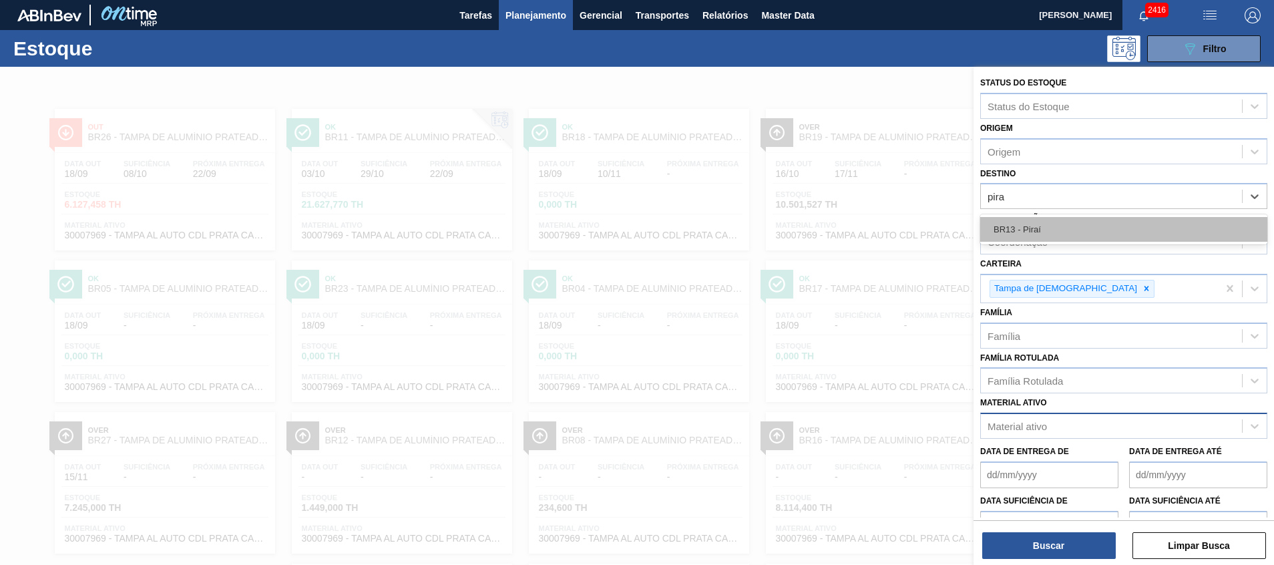
click at [1068, 220] on div "BR13 - Piraí" at bounding box center [1123, 229] width 287 height 25
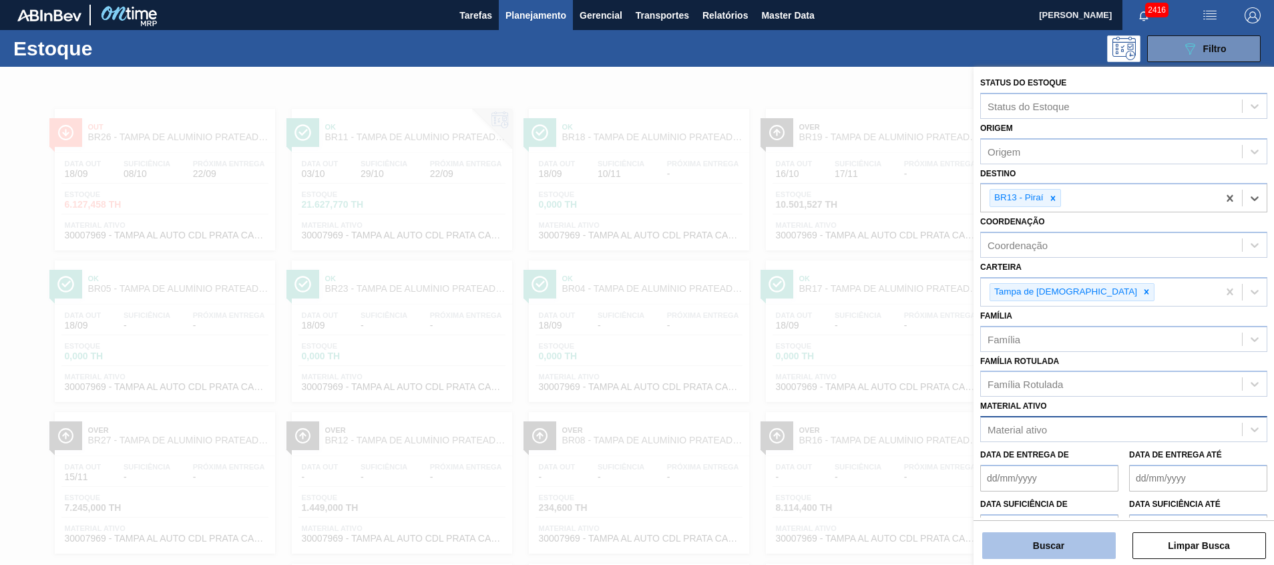
click at [1079, 558] on button "Buscar" at bounding box center [1049, 545] width 134 height 27
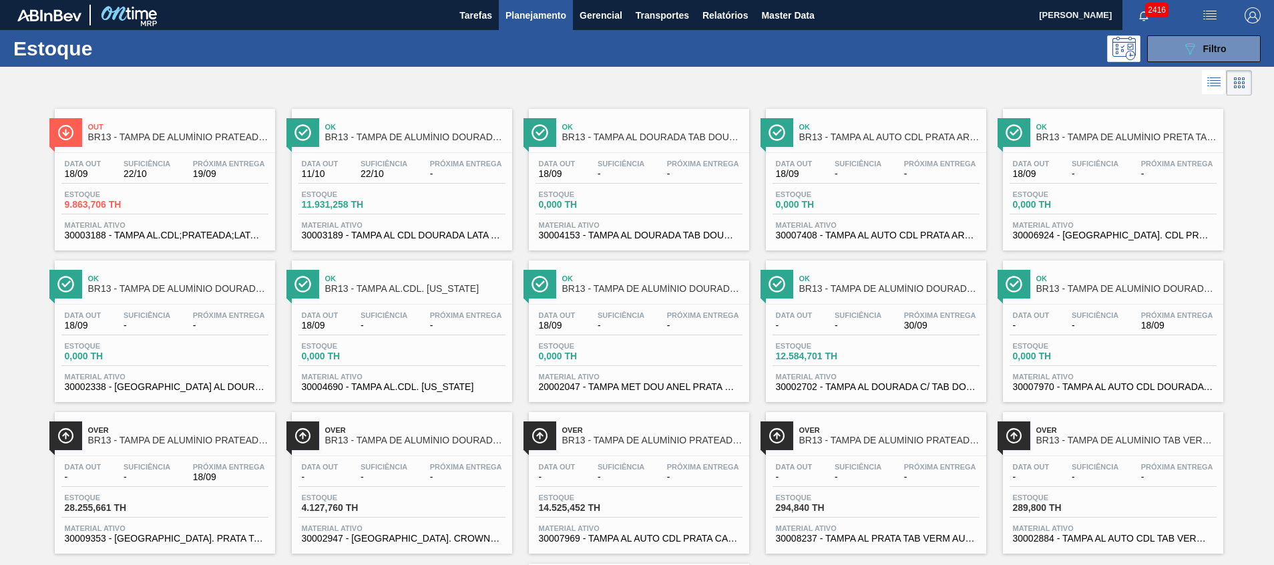
scroll to position [100, 0]
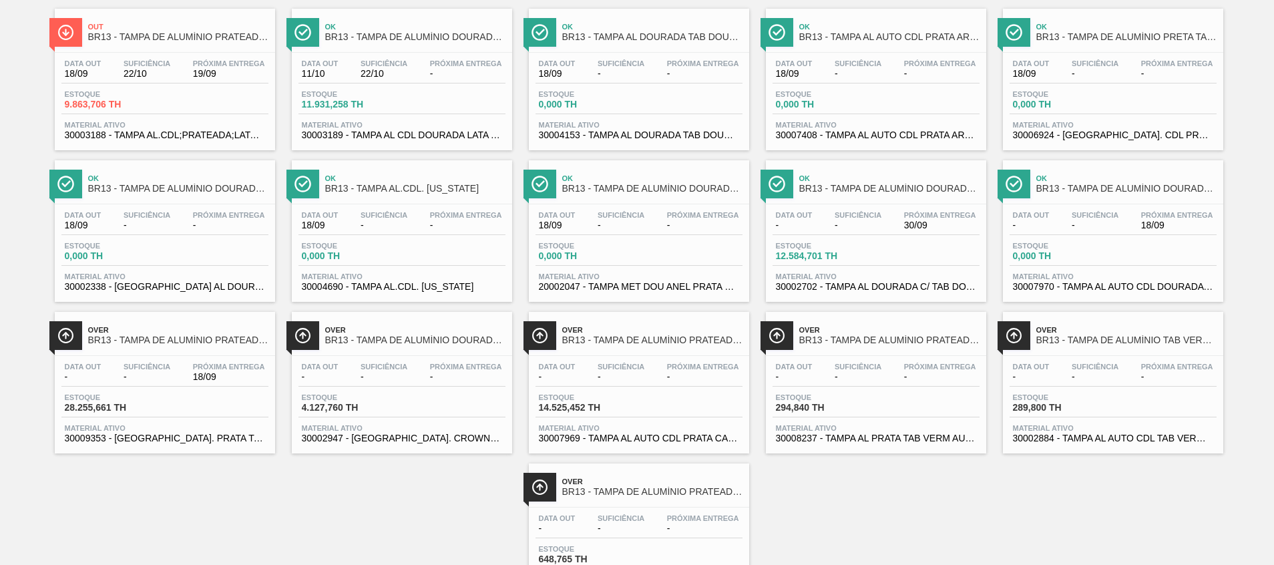
click at [636, 437] on span "30007969 - TAMPA AL AUTO CDL PRATA CANPACK" at bounding box center [639, 438] width 200 height 10
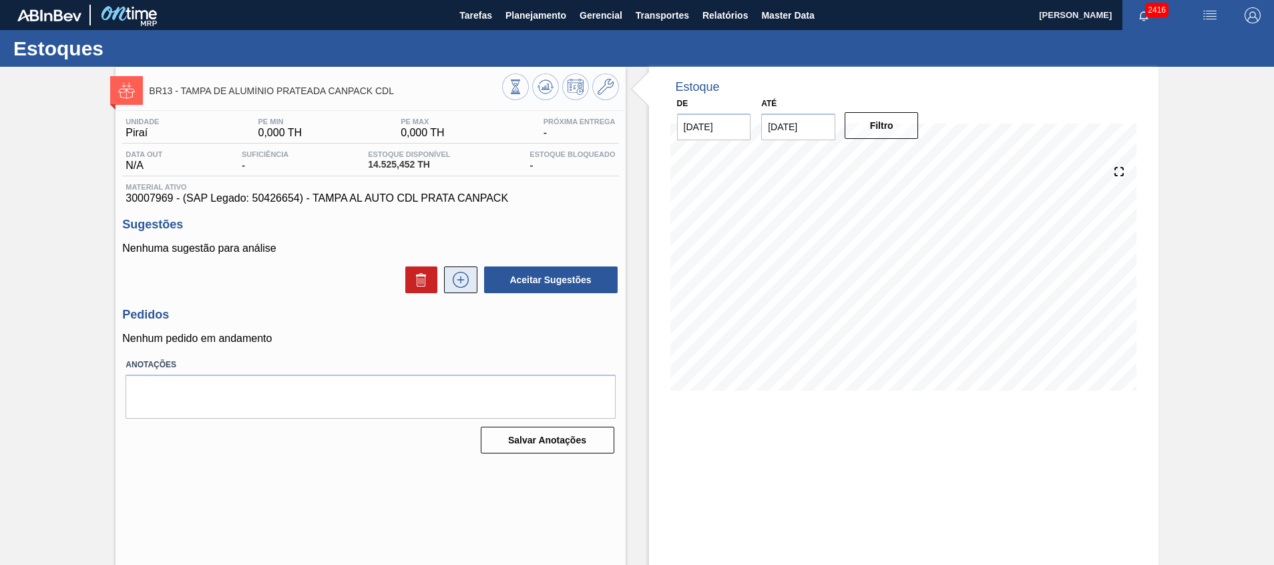
click at [445, 288] on button at bounding box center [460, 279] width 33 height 27
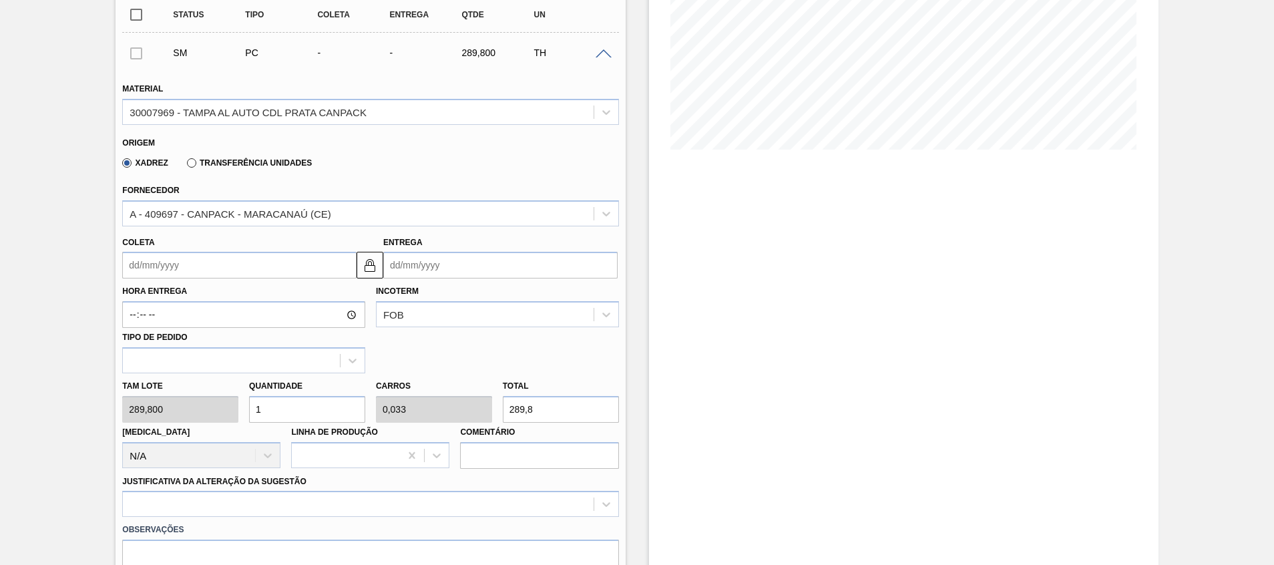
scroll to position [301, 0]
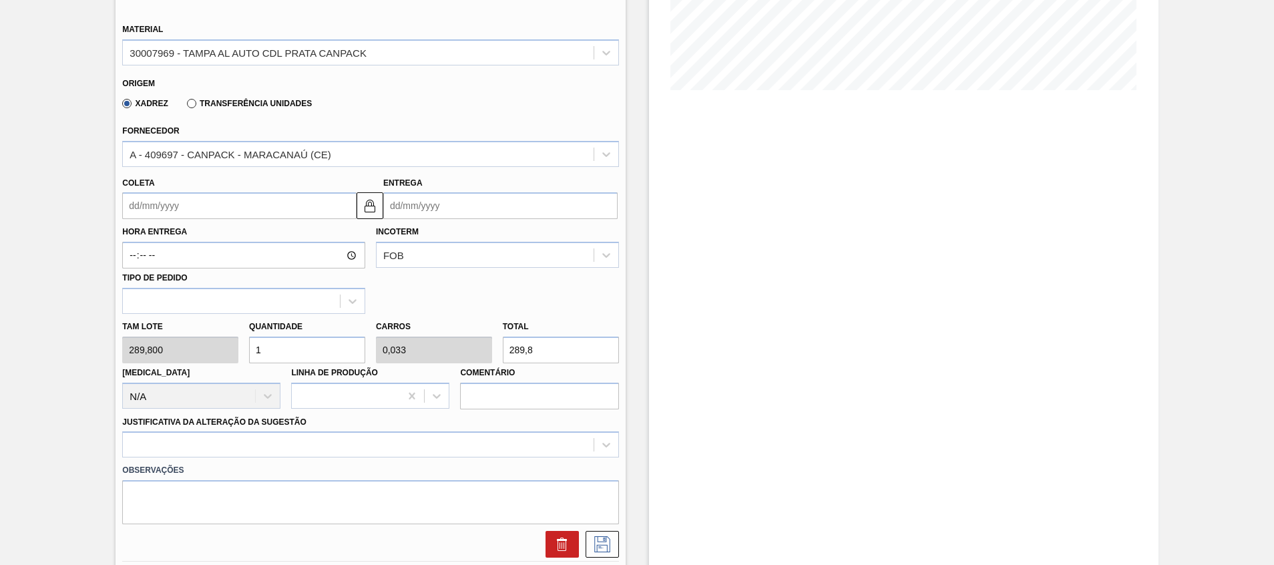
click at [389, 341] on div "Tam lote 289,800 Quantidade 1 Carros 0,033 Total 289,8 Doca N/A Linha de Produç…" at bounding box center [370, 362] width 507 height 96
click at [321, 347] on input "1" at bounding box center [307, 350] width 116 height 27
type input "0"
type input "2"
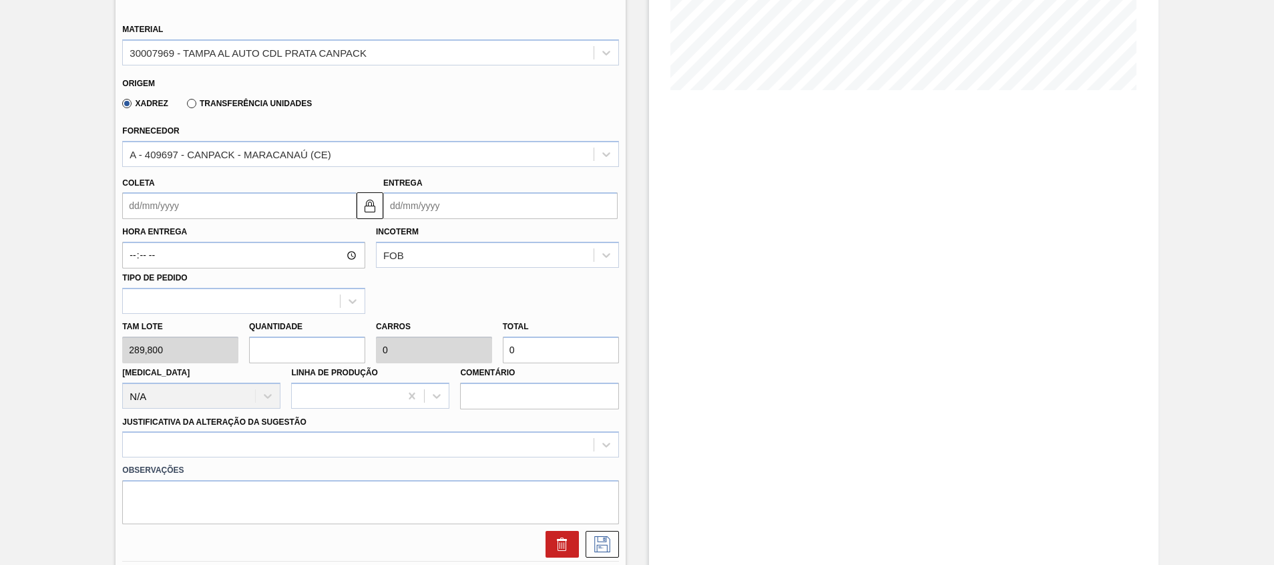
type input "0,067"
type input "579,6"
type input "22"
type input "0,733"
type input "6.375,6"
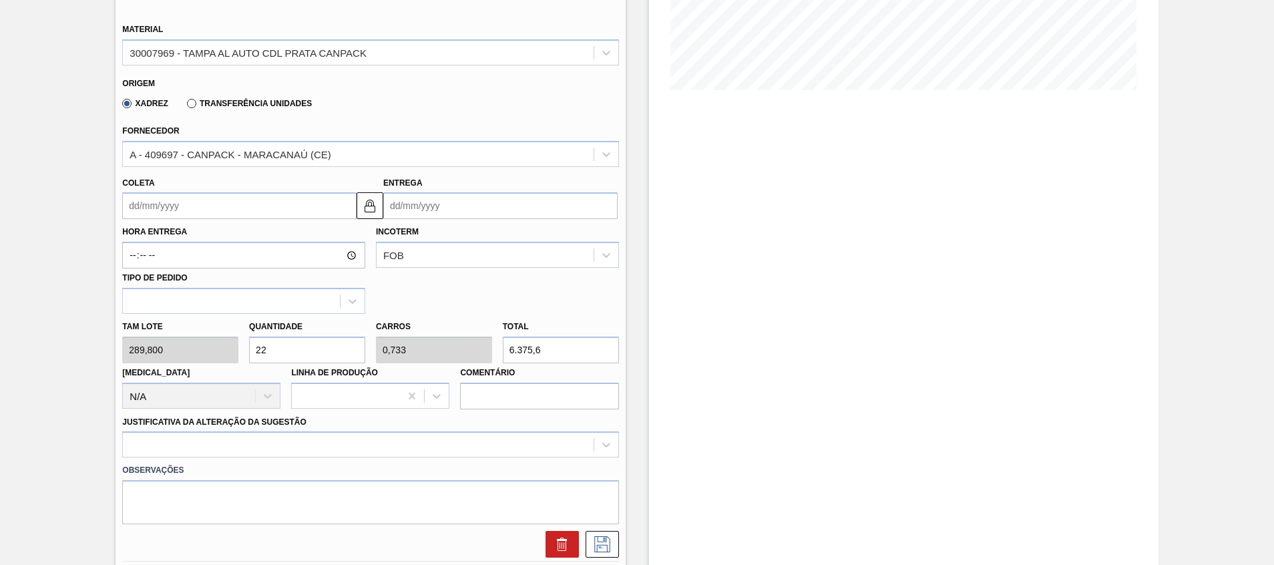
type input "22"
click at [460, 349] on div "Tam lote 289,800 Quantidade 22 Carros 0,733 Total 6.375,6 Doca N/A Linha de Pro…" at bounding box center [370, 362] width 507 height 96
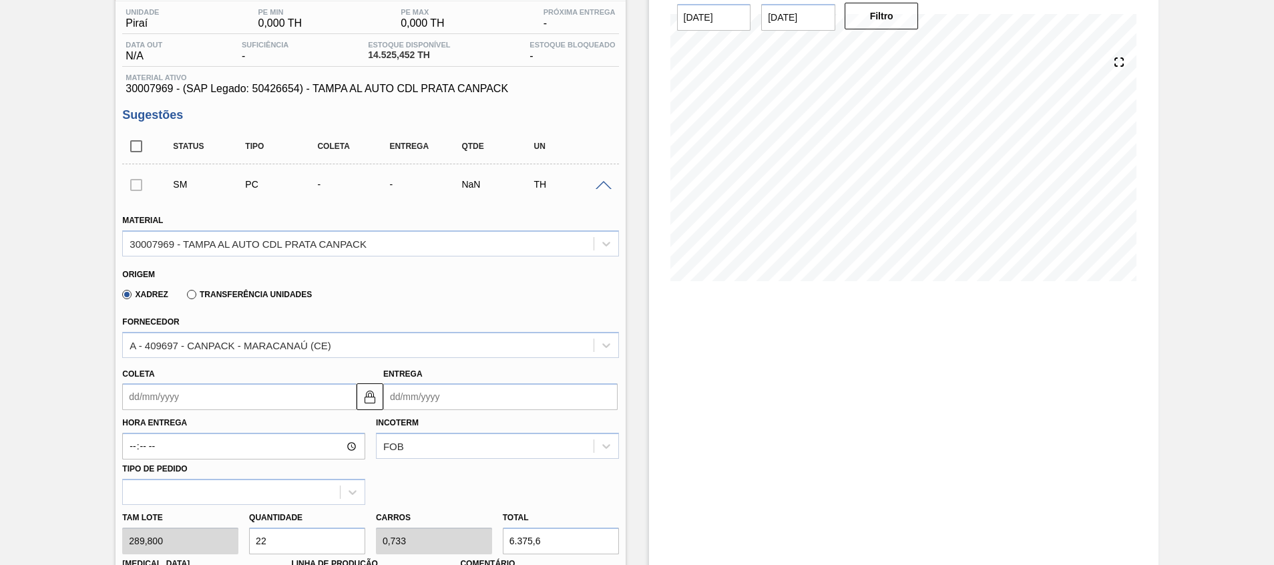
scroll to position [0, 0]
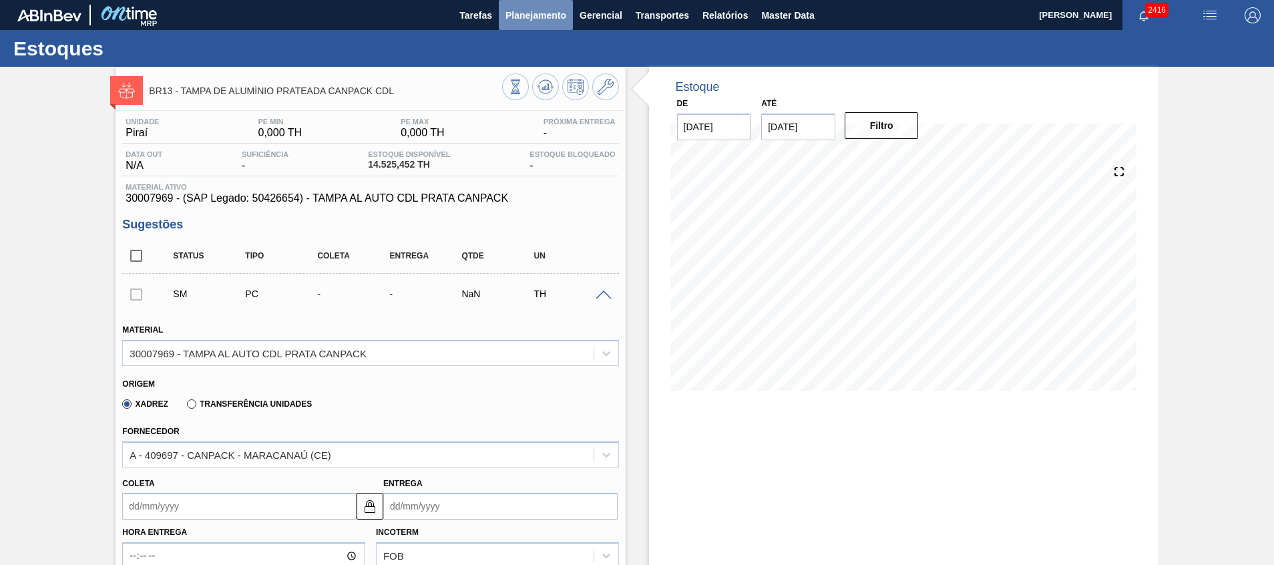
click at [524, 17] on span "Planejamento" at bounding box center [536, 15] width 61 height 16
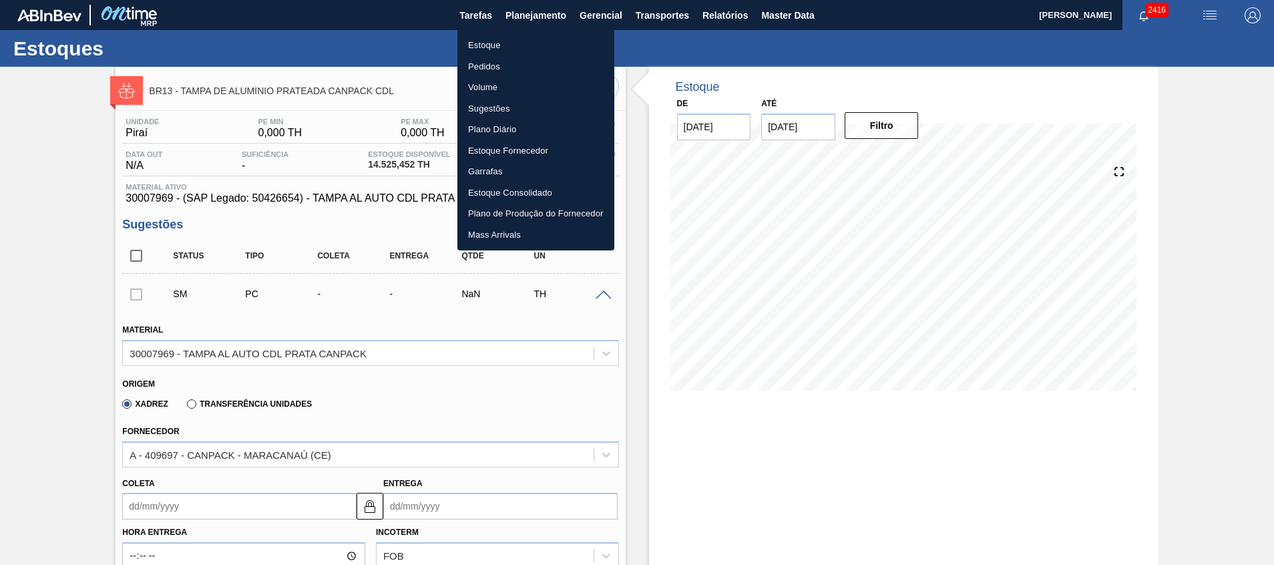
click at [526, 15] on div at bounding box center [637, 282] width 1274 height 565
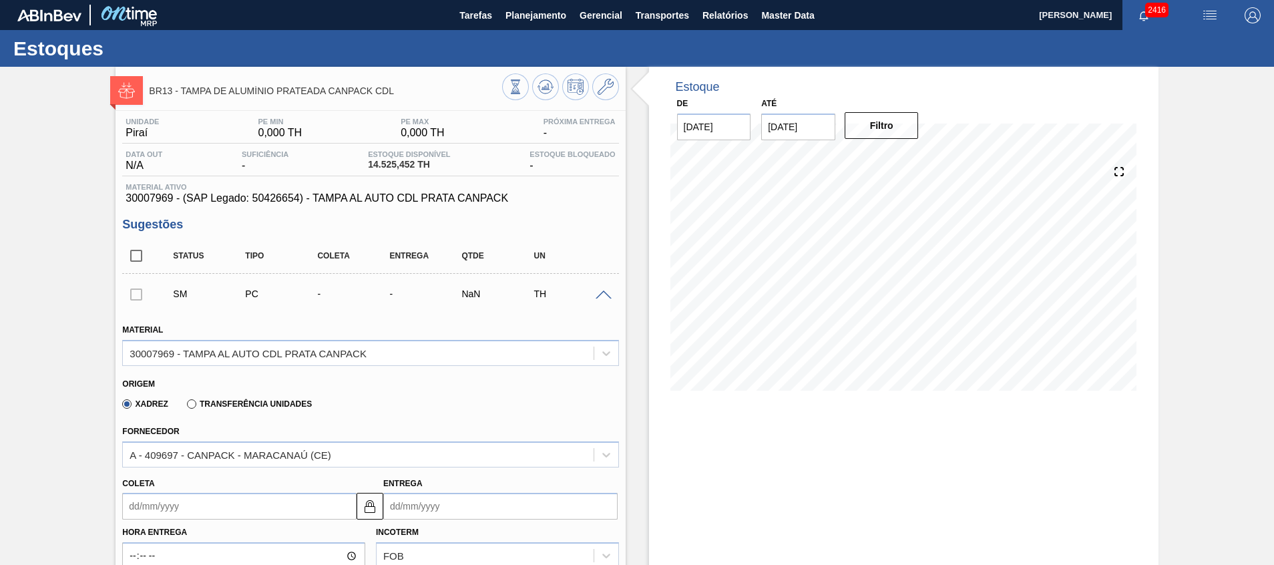
click at [530, 0] on body "Tarefas Planejamento Gerencial Transportes Relatórios Master Data Beatriz Marce…" at bounding box center [637, 0] width 1274 height 0
click at [533, 17] on span "Planejamento" at bounding box center [536, 15] width 61 height 16
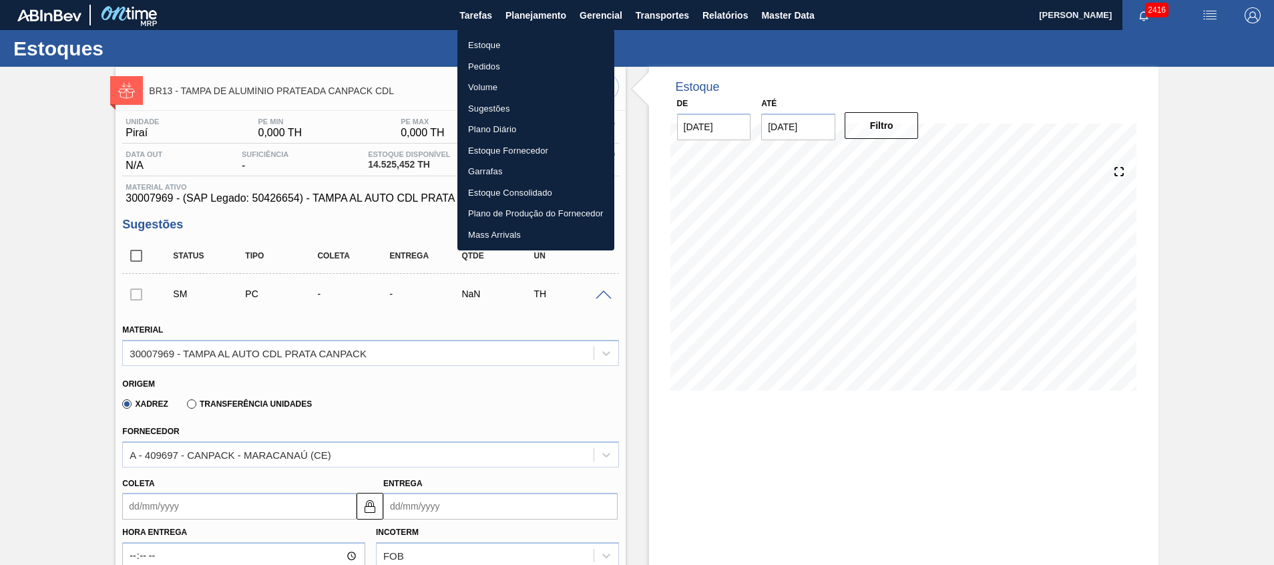
click at [160, 196] on div at bounding box center [637, 282] width 1274 height 565
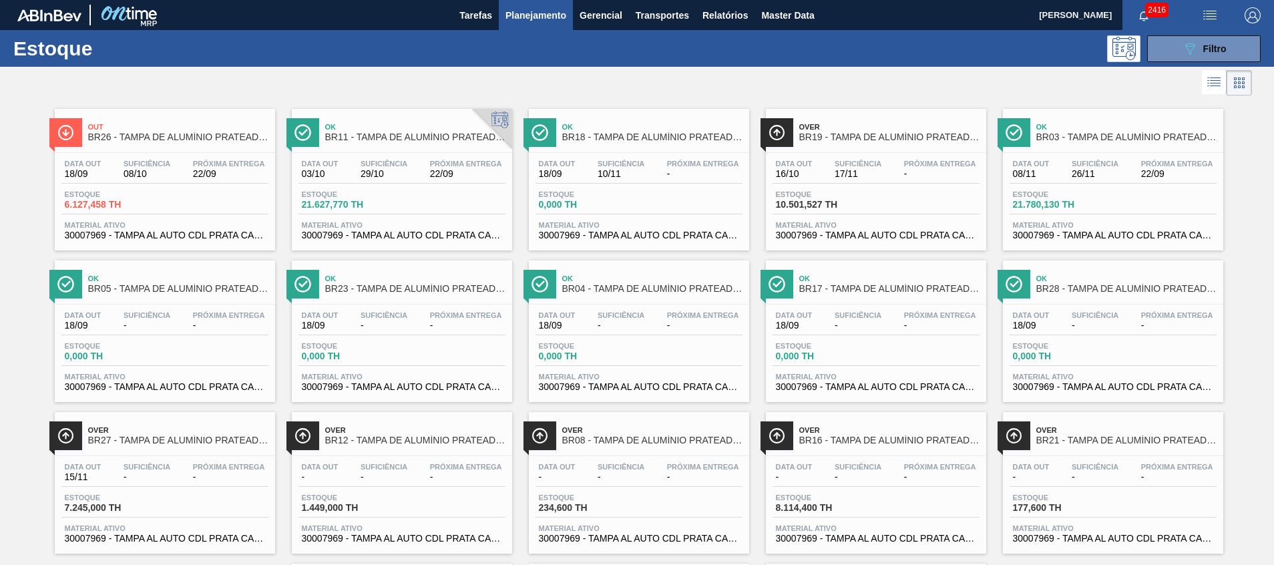
scroll to position [100, 0]
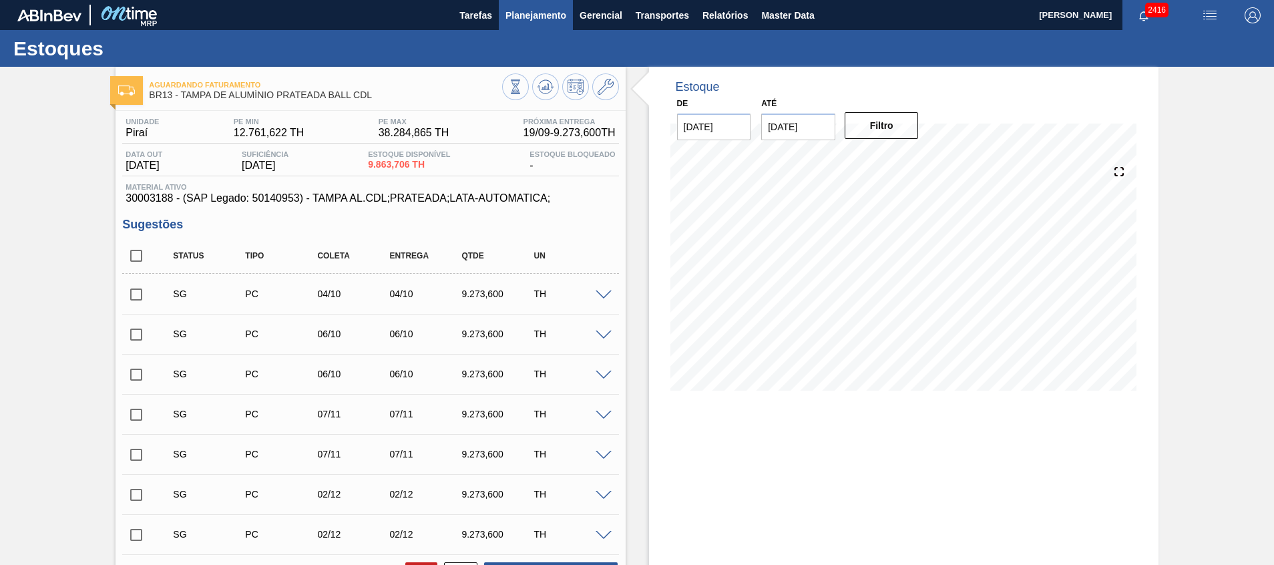
click at [553, 12] on span "Planejamento" at bounding box center [536, 15] width 61 height 16
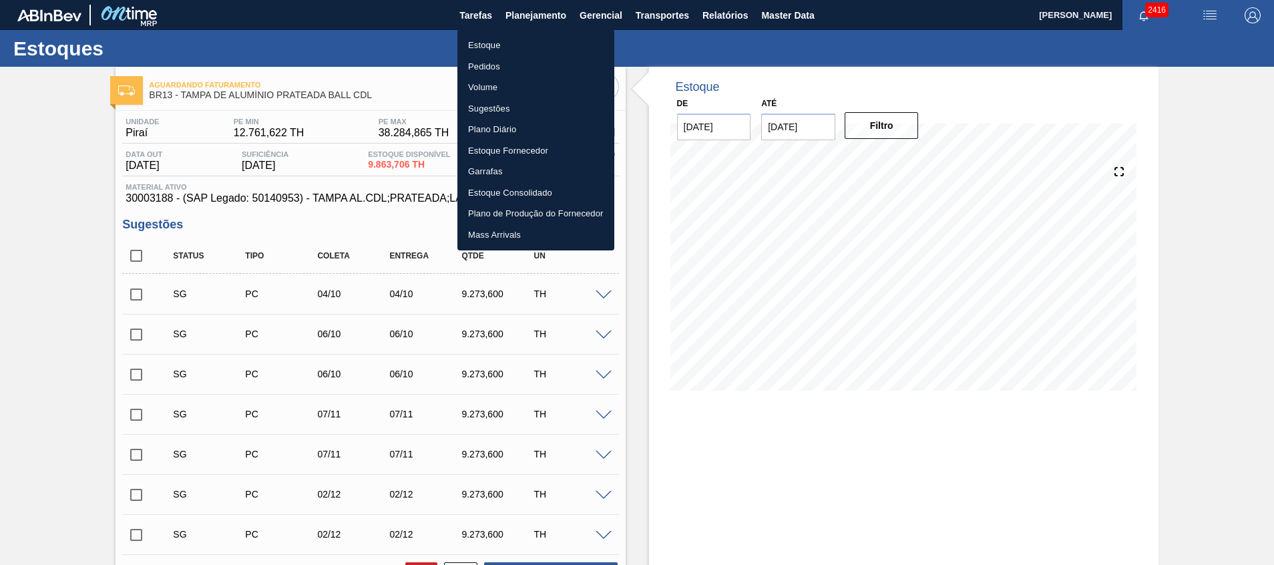
click at [540, 47] on li "Estoque" at bounding box center [535, 45] width 157 height 21
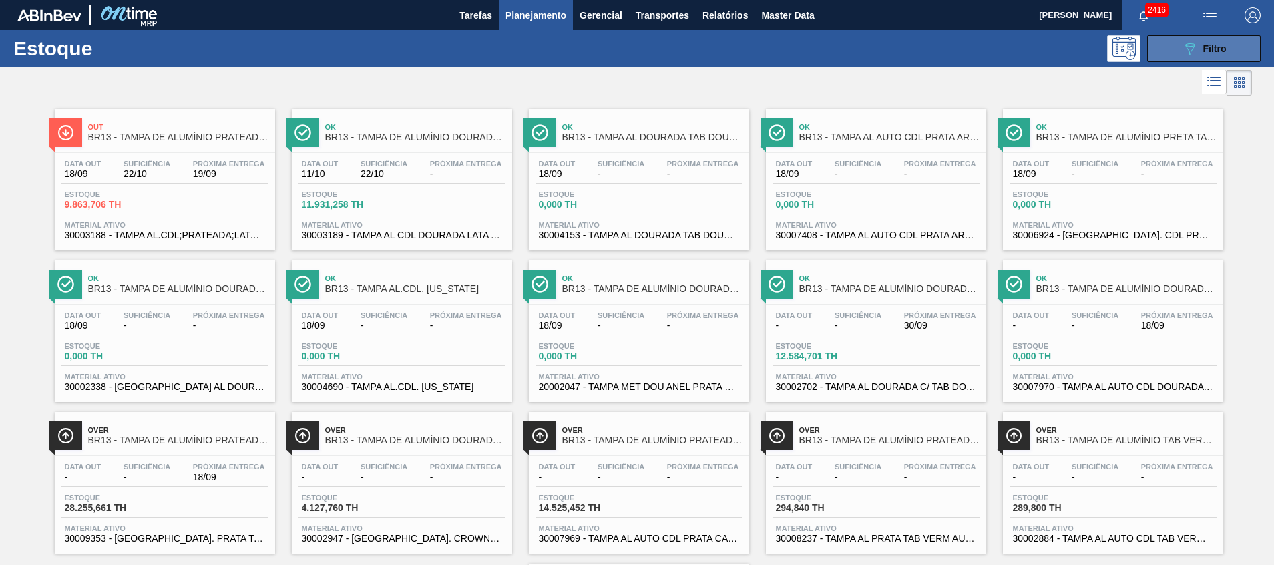
click at [1155, 49] on button "089F7B8B-B2A5-4AFE-B5C0-19BA573D28AC Filtro" at bounding box center [1204, 48] width 114 height 27
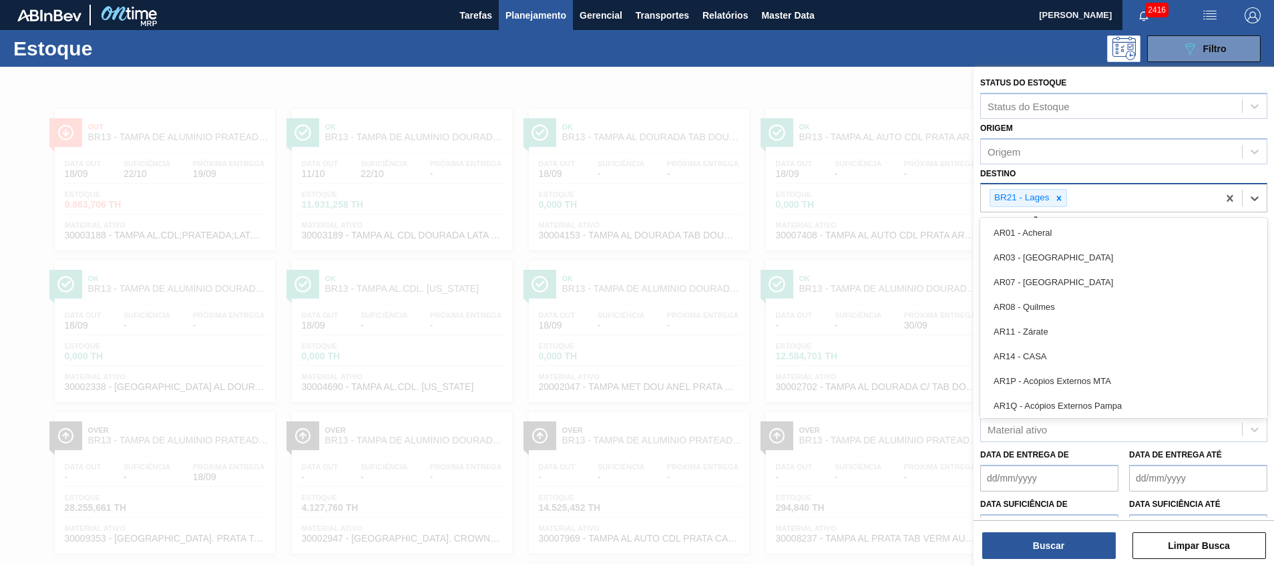
click at [1051, 194] on div "BR21 - Lages" at bounding box center [1020, 198] width 61 height 17
click at [1060, 196] on icon at bounding box center [1059, 198] width 9 height 9
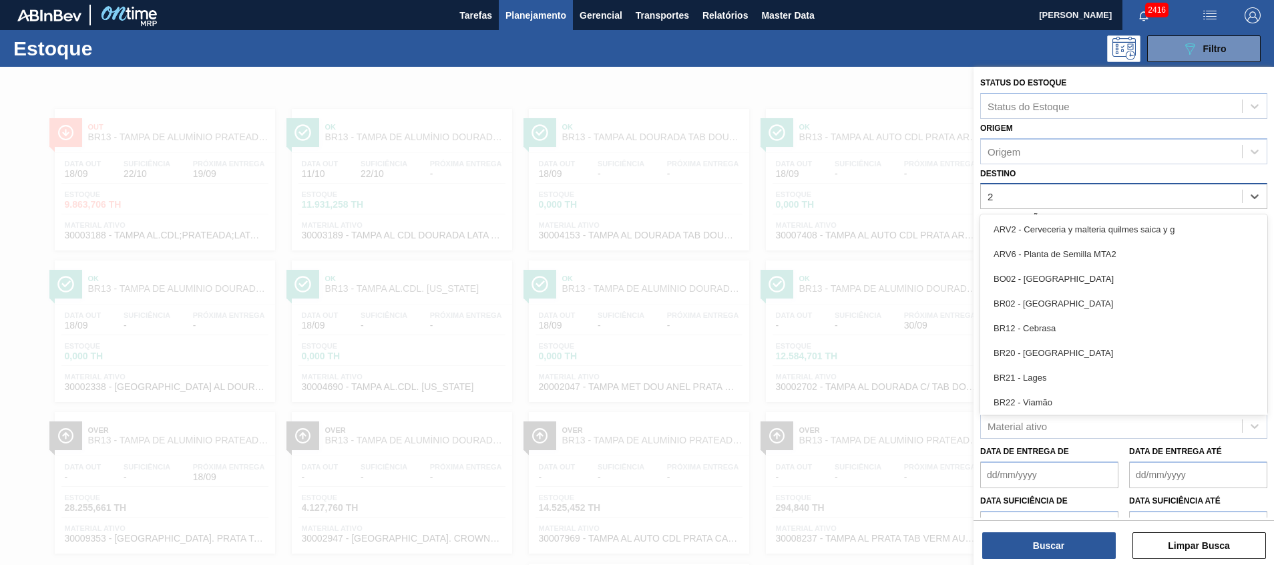
type input "26"
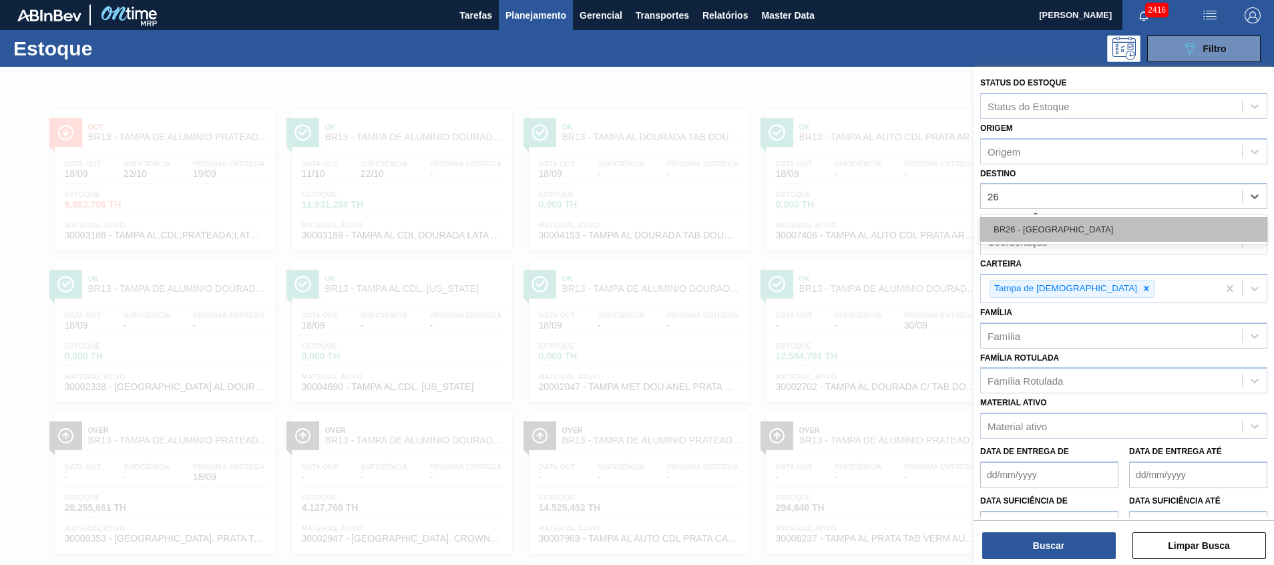
click at [1053, 233] on div "BR26 - [GEOGRAPHIC_DATA]" at bounding box center [1123, 229] width 287 height 25
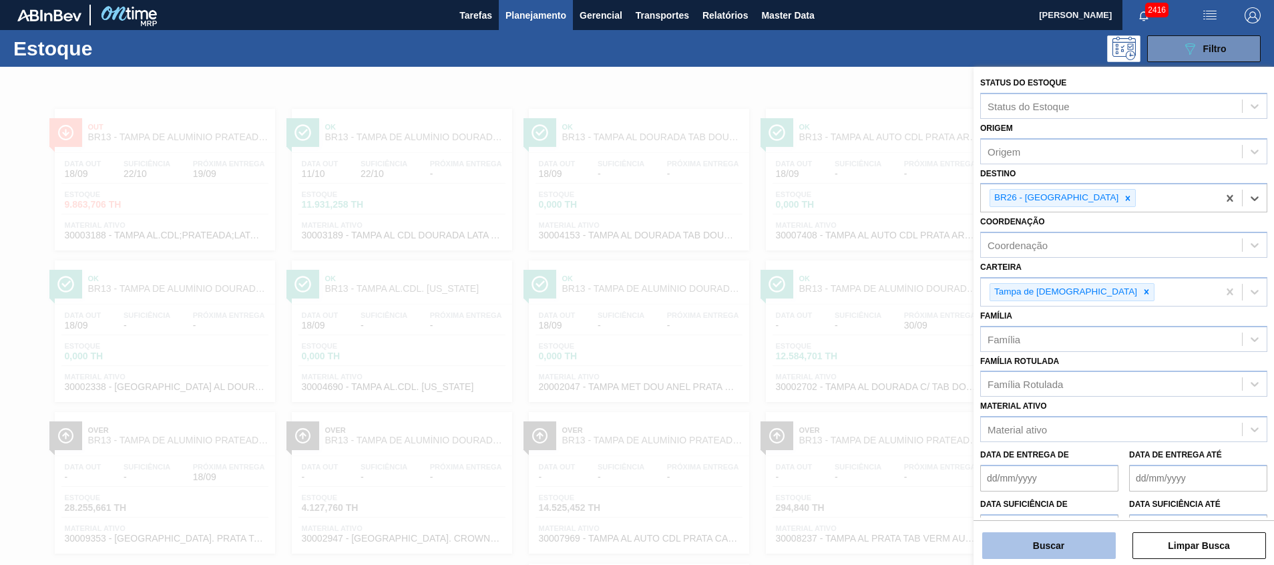
click at [1028, 549] on button "Buscar" at bounding box center [1049, 545] width 134 height 27
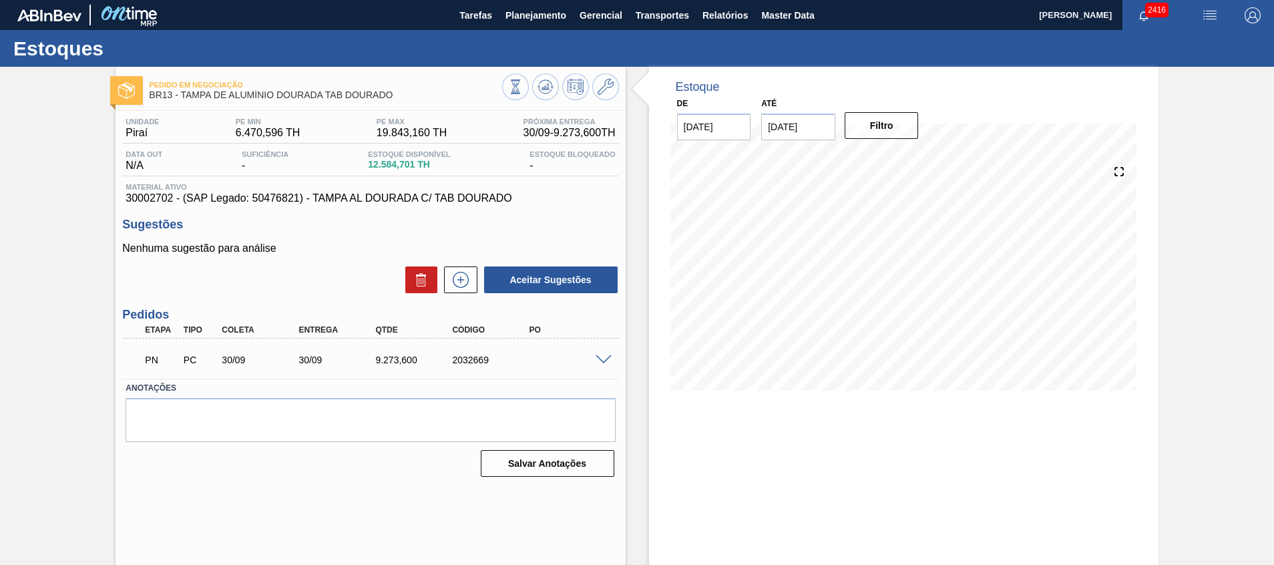
drag, startPoint x: 251, startPoint y: 456, endPoint x: 313, endPoint y: 474, distance: 64.7
click at [251, 456] on div "Salvar Anotações" at bounding box center [371, 463] width 490 height 29
click at [478, 364] on div "2032669" at bounding box center [492, 360] width 86 height 11
copy div "2032669"
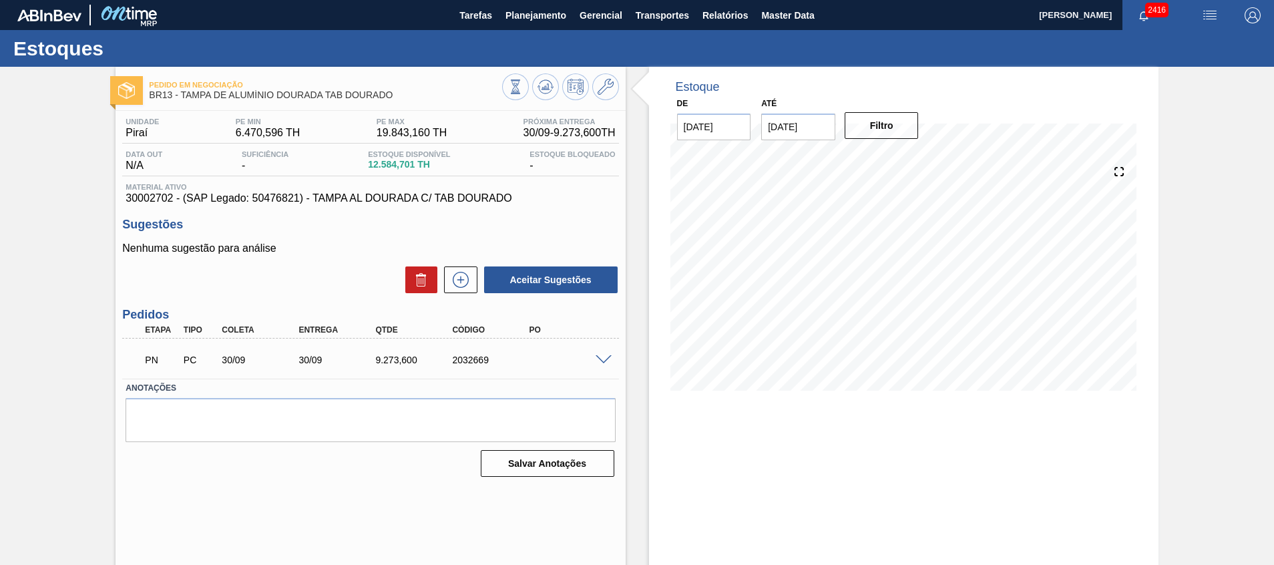
click at [594, 359] on div at bounding box center [605, 359] width 27 height 10
click at [603, 361] on span at bounding box center [604, 360] width 16 height 10
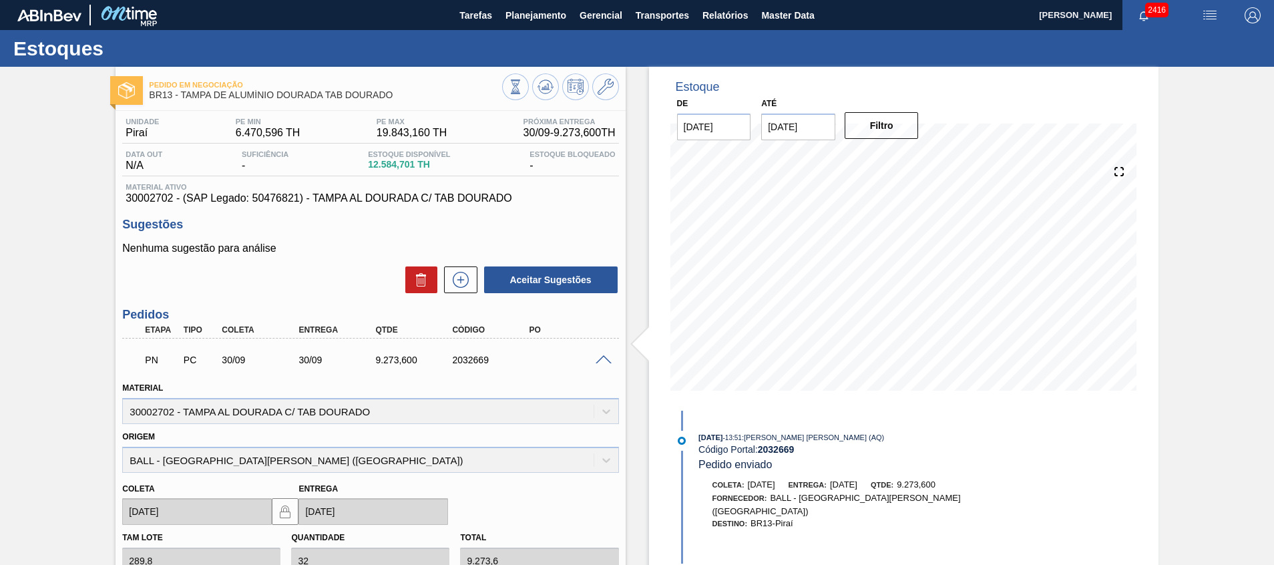
scroll to position [247, 0]
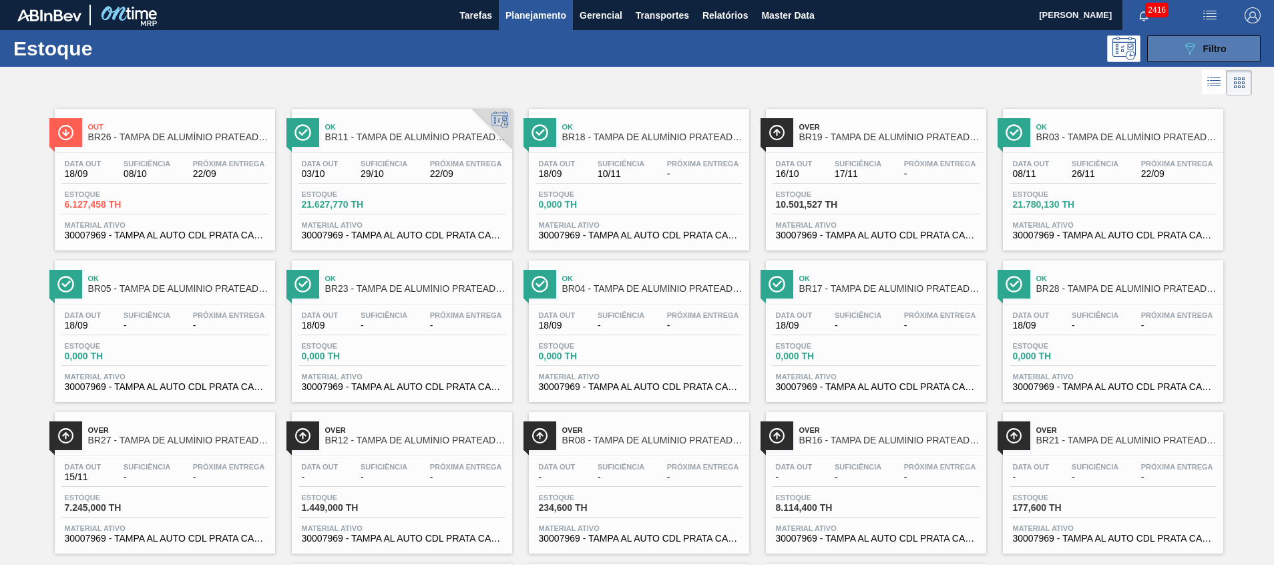
click at [1221, 39] on button "089F7B8B-B2A5-4AFE-B5C0-19BA573D28AC Filtro" at bounding box center [1204, 48] width 114 height 27
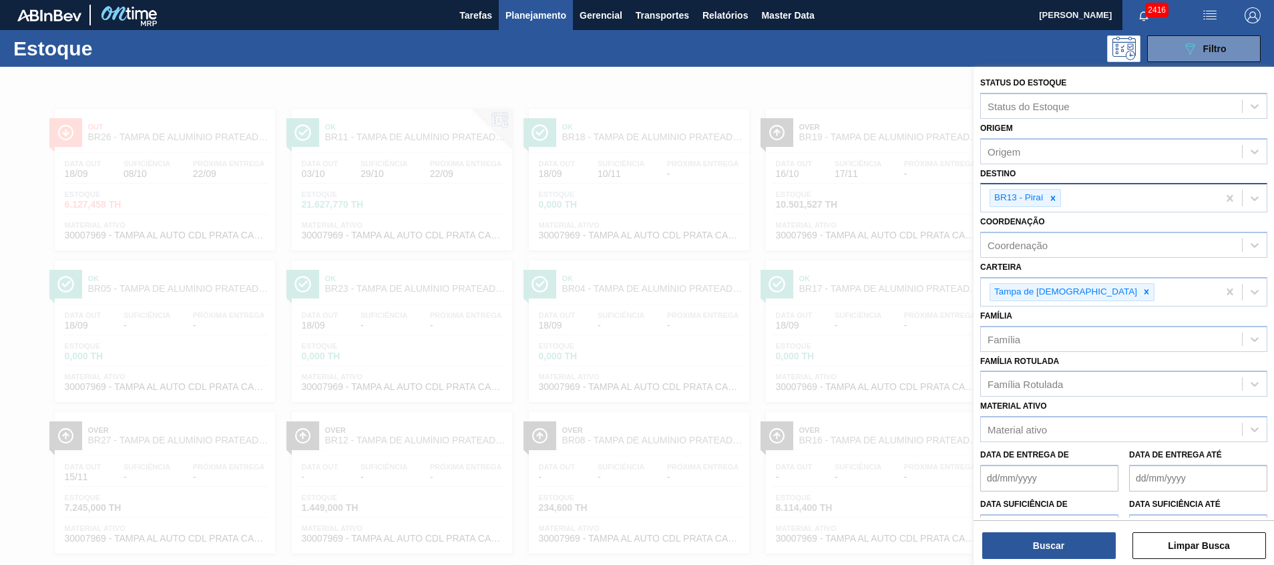
click at [1053, 198] on icon at bounding box center [1053, 198] width 5 height 5
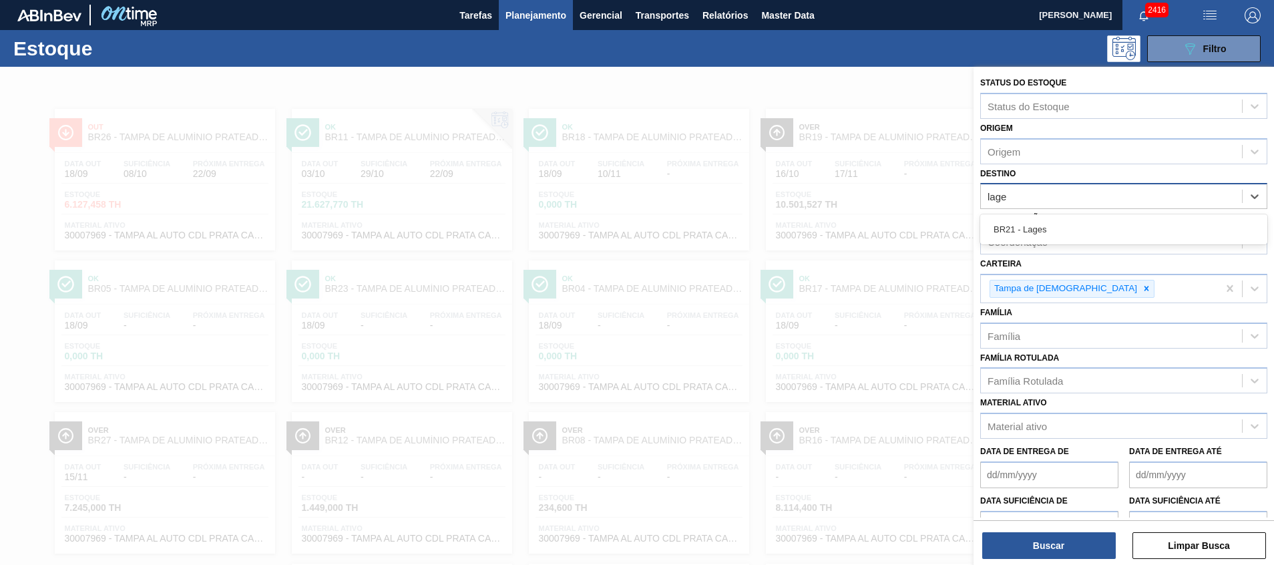
type input "lages"
drag, startPoint x: 1049, startPoint y: 222, endPoint x: 1048, endPoint y: 232, distance: 10.1
click at [1048, 223] on div "BR21 - Lages" at bounding box center [1123, 229] width 287 height 25
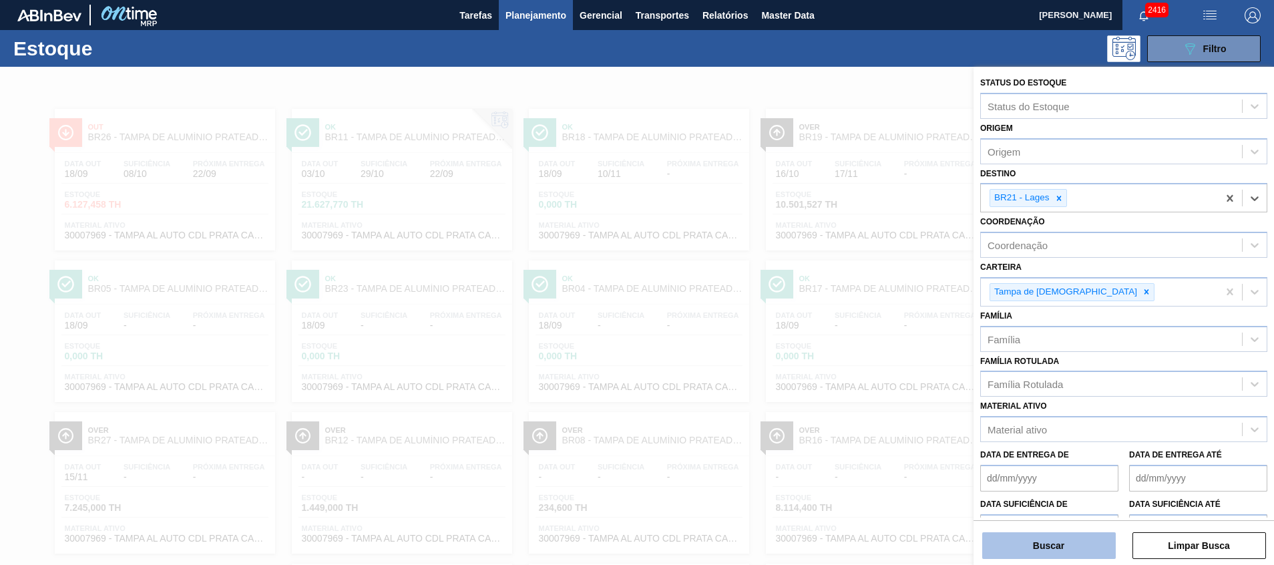
click at [1083, 548] on button "Buscar" at bounding box center [1049, 545] width 134 height 27
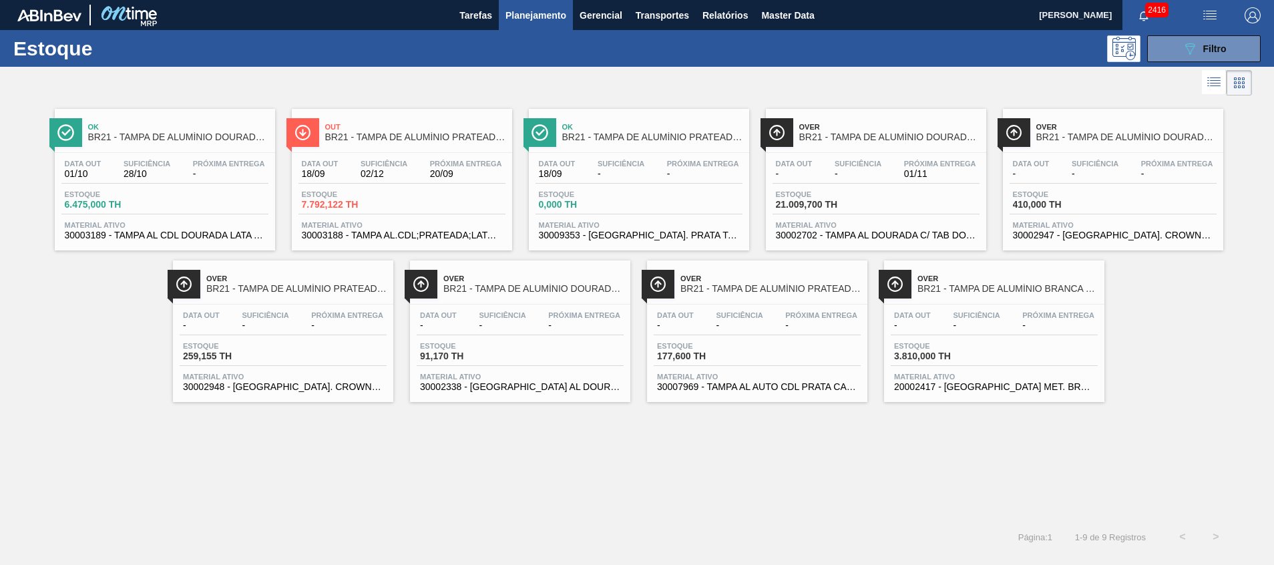
click at [391, 150] on div "Out BR21 - TAMPA DE ALUMÍNIO PRATEADA BALL CDL Data out 18/09 Suficiência 02/12…" at bounding box center [402, 180] width 220 height 142
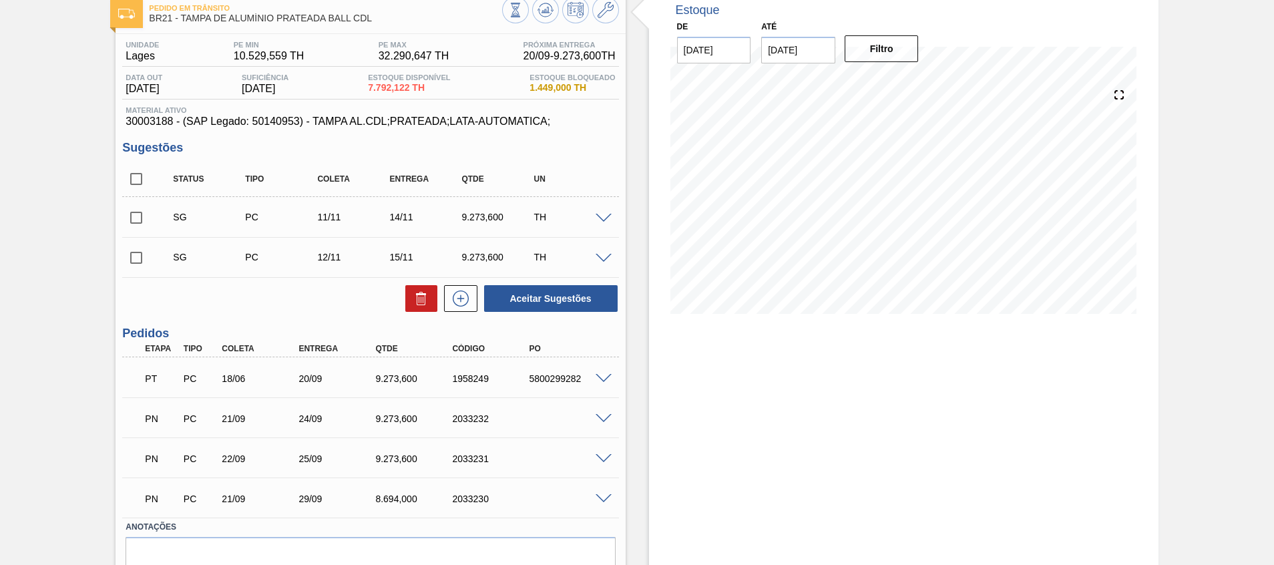
scroll to position [139, 0]
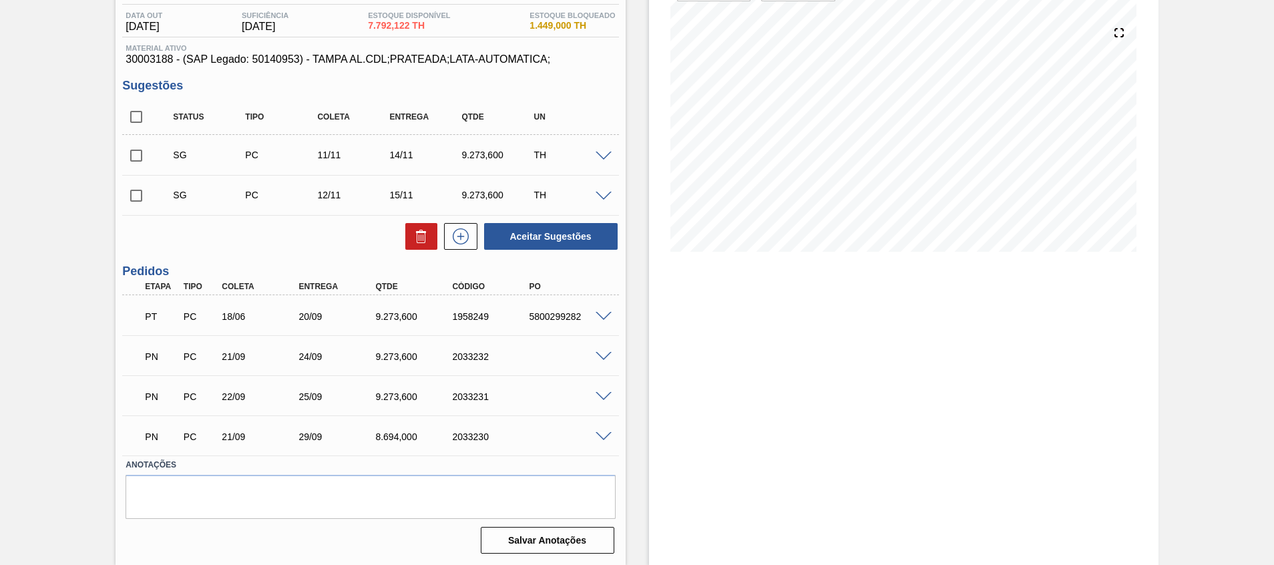
click at [609, 324] on div "PT PC 18/06 20/09 9.273,600 1958249 5800299282" at bounding box center [370, 315] width 496 height 33
click at [603, 319] on span at bounding box center [604, 317] width 16 height 10
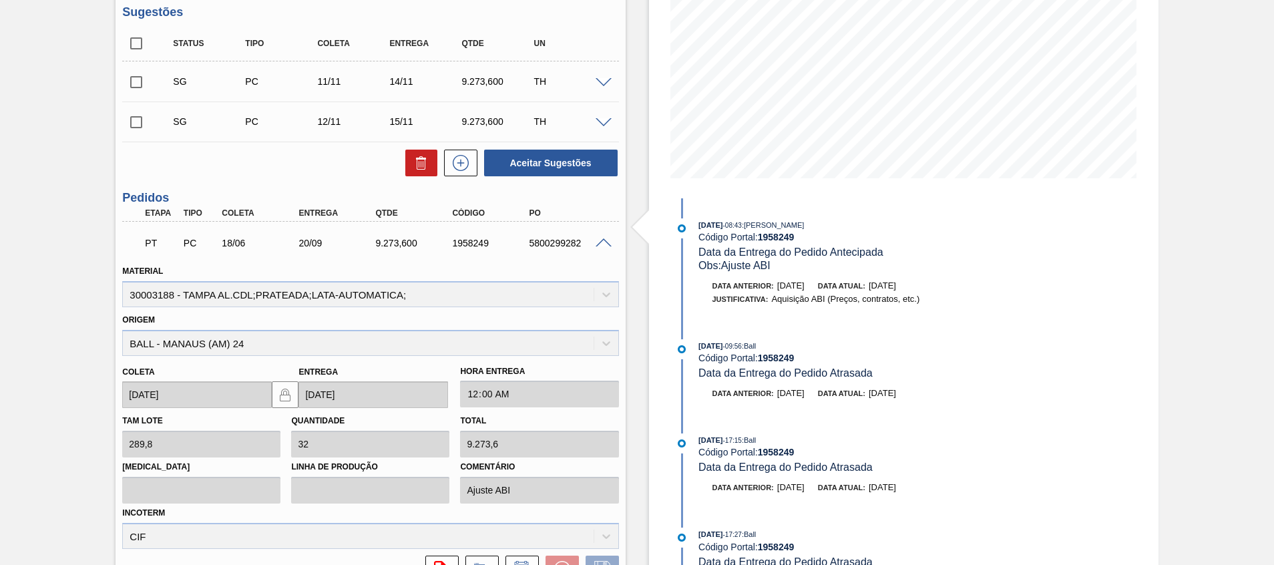
scroll to position [239, 0]
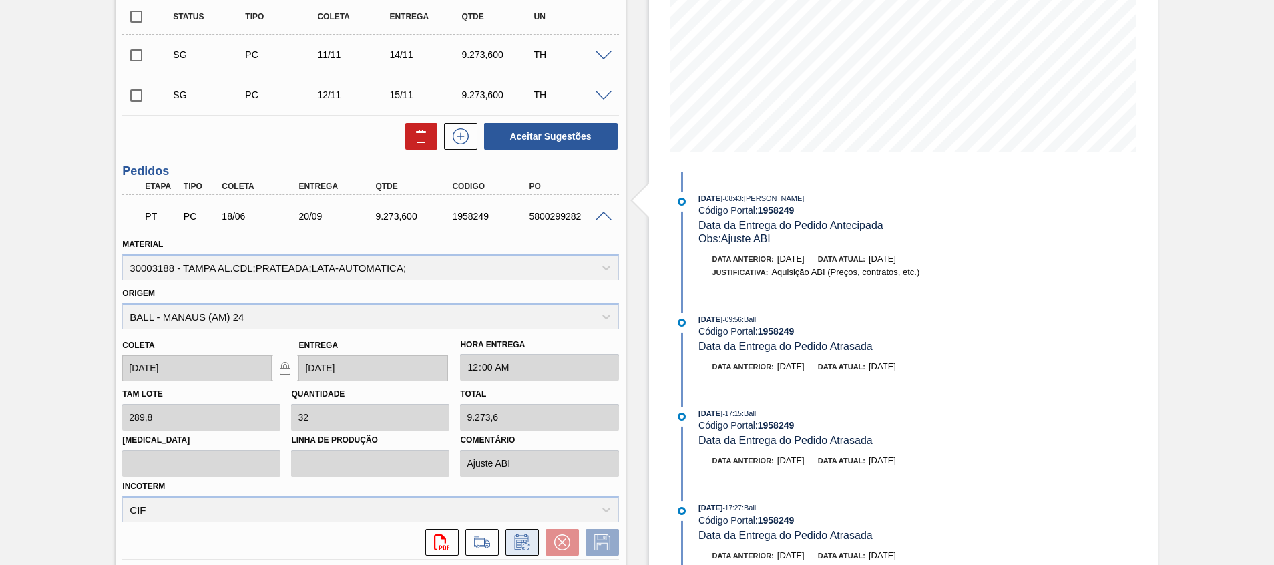
click at [522, 531] on button at bounding box center [522, 542] width 33 height 27
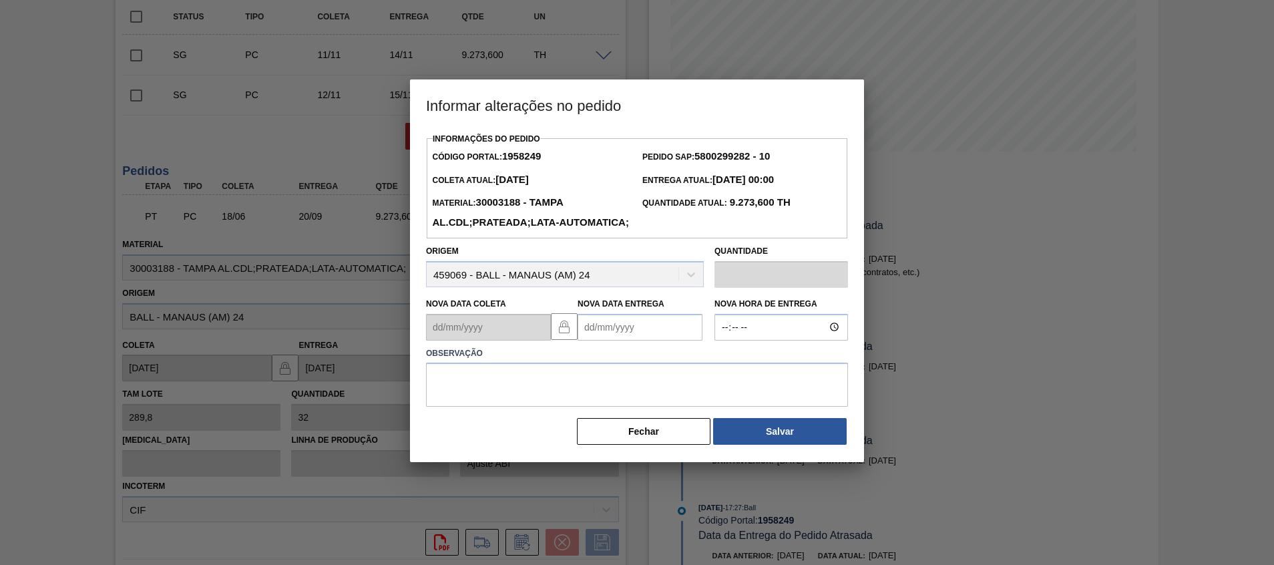
click at [608, 341] on Entrega1958249 "Nova Data Entrega" at bounding box center [640, 327] width 125 height 27
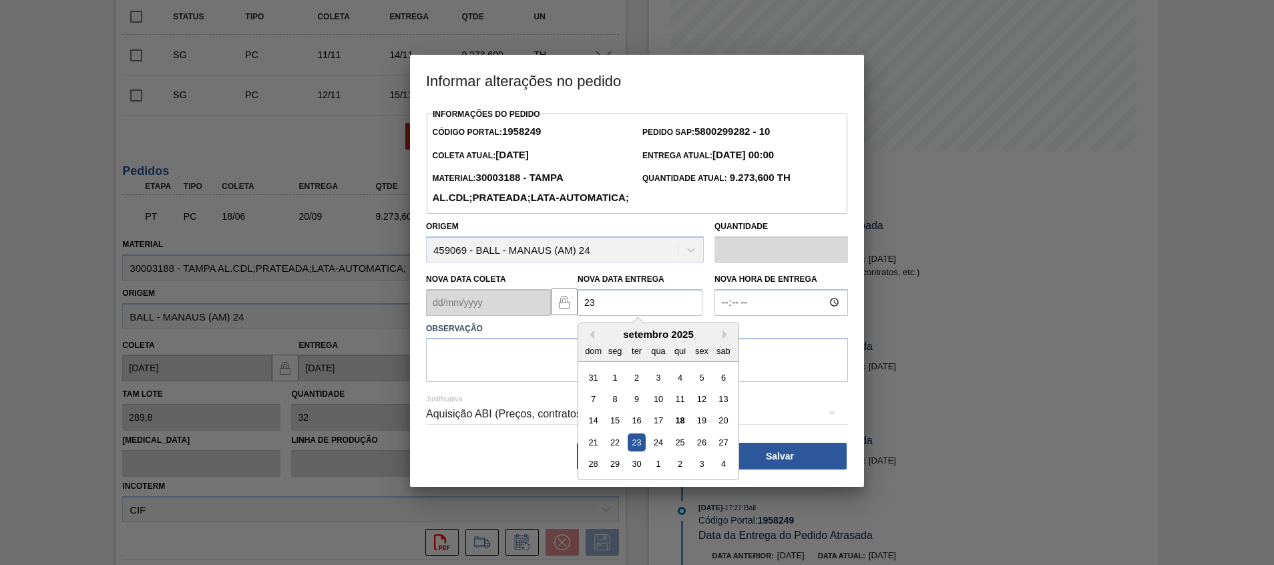
click at [638, 451] on div "23" at bounding box center [637, 442] width 18 height 18
type Entrega1958249 "23/09/2025"
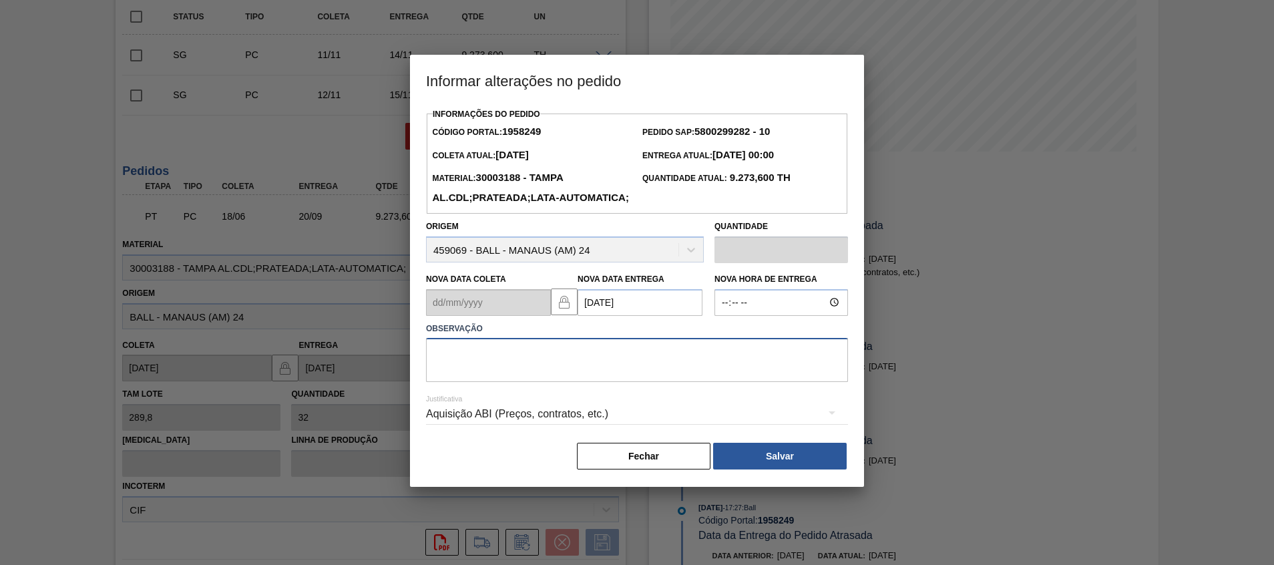
click at [614, 382] on textarea at bounding box center [637, 360] width 422 height 44
type textarea "Ajuste conforme disp Mercosul"
click at [747, 467] on button "Salvar" at bounding box center [780, 456] width 134 height 27
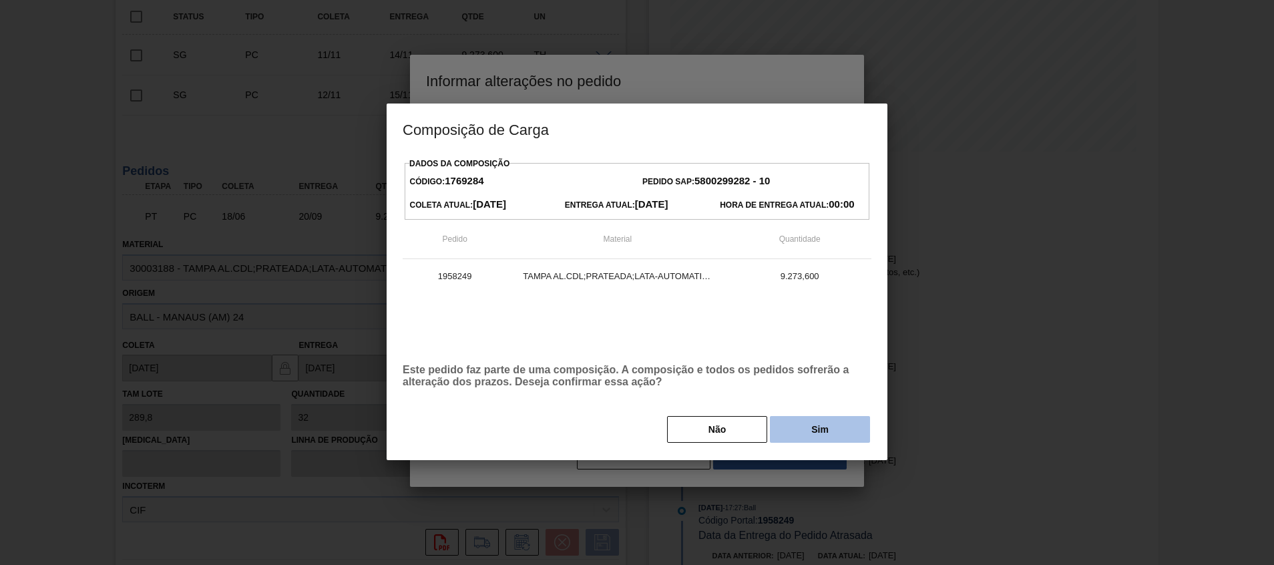
click at [783, 435] on button "Sim" at bounding box center [820, 429] width 100 height 27
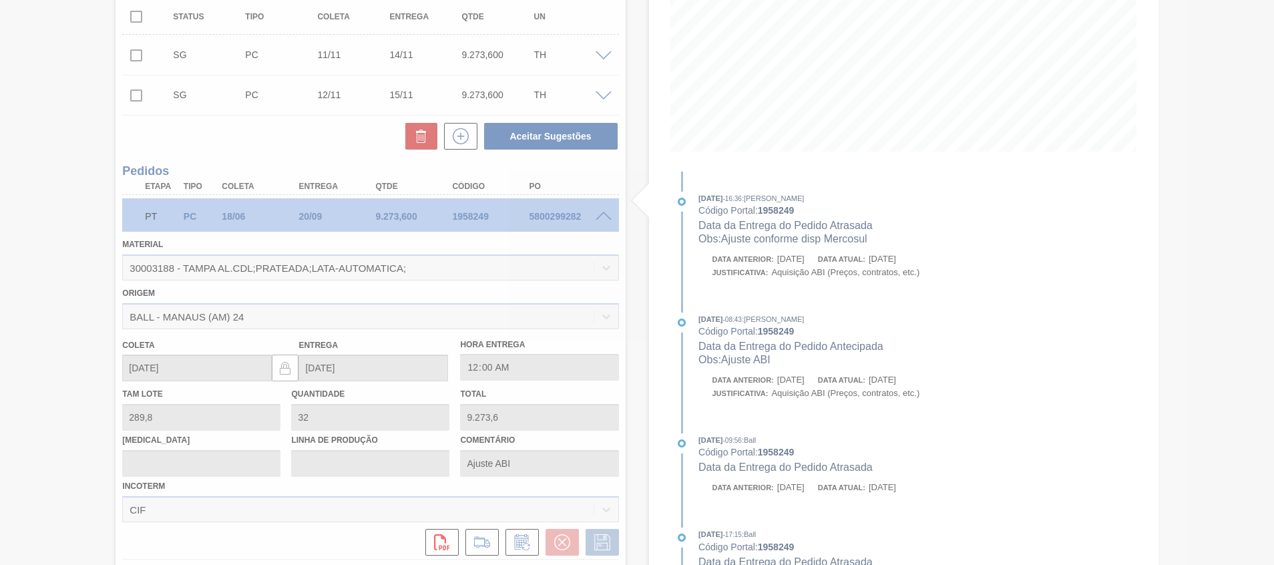
type input "Ajuste conforme disp Mercosul"
type input "23/09/2025"
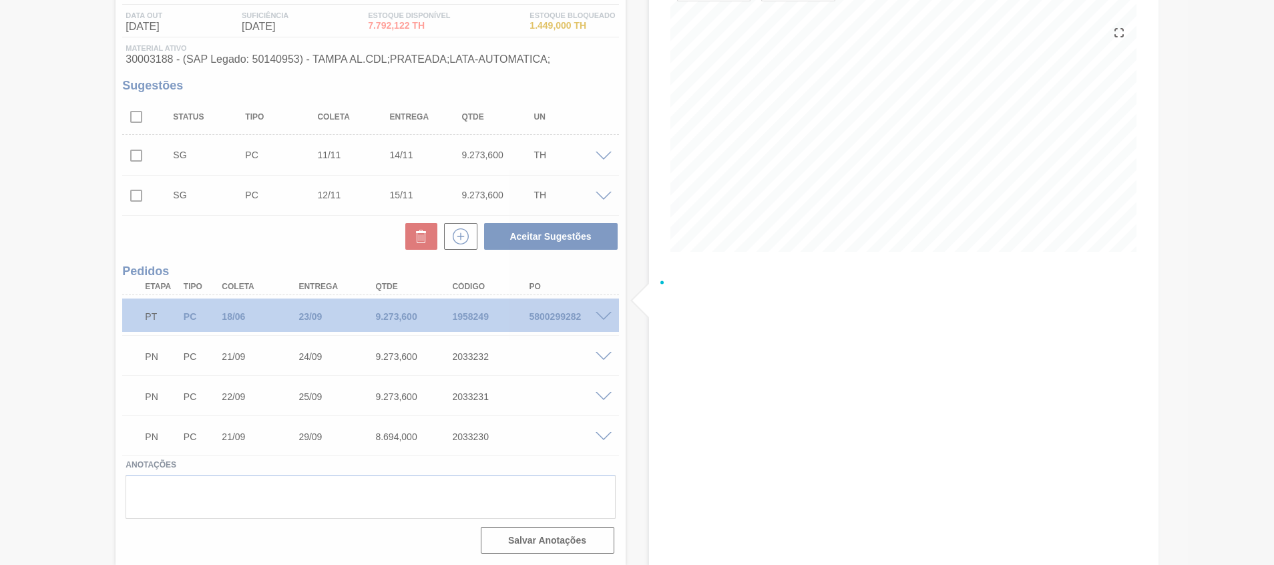
scroll to position [139, 0]
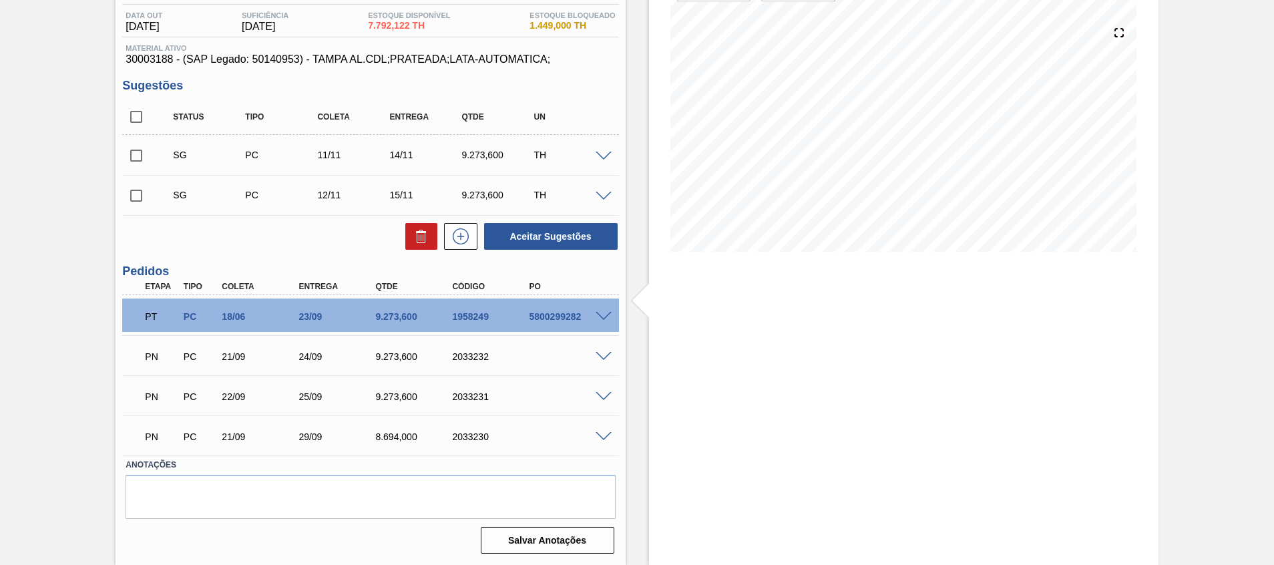
click at [139, 112] on input "checkbox" at bounding box center [136, 117] width 28 height 28
checkbox input "true"
click at [407, 228] on button at bounding box center [421, 236] width 32 height 27
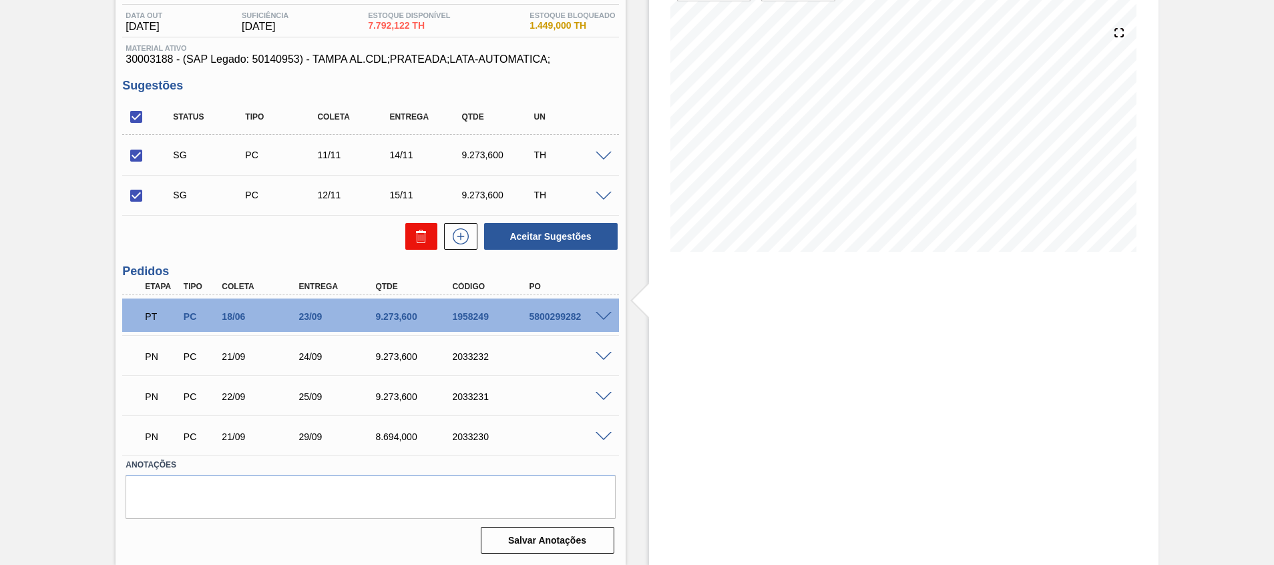
checkbox input "false"
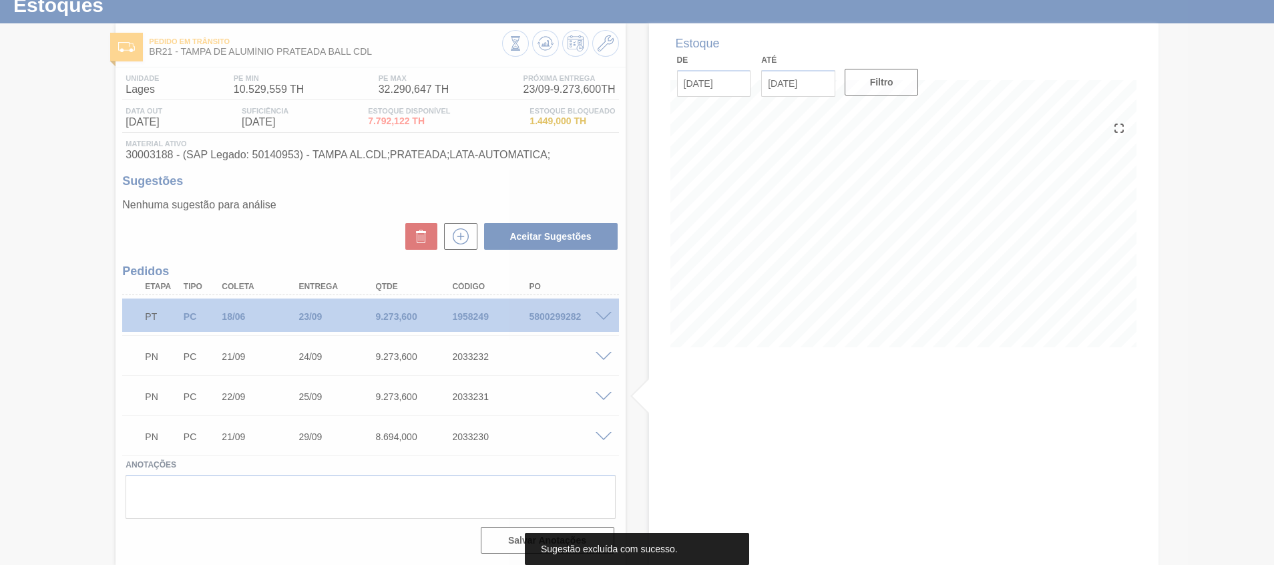
scroll to position [43, 0]
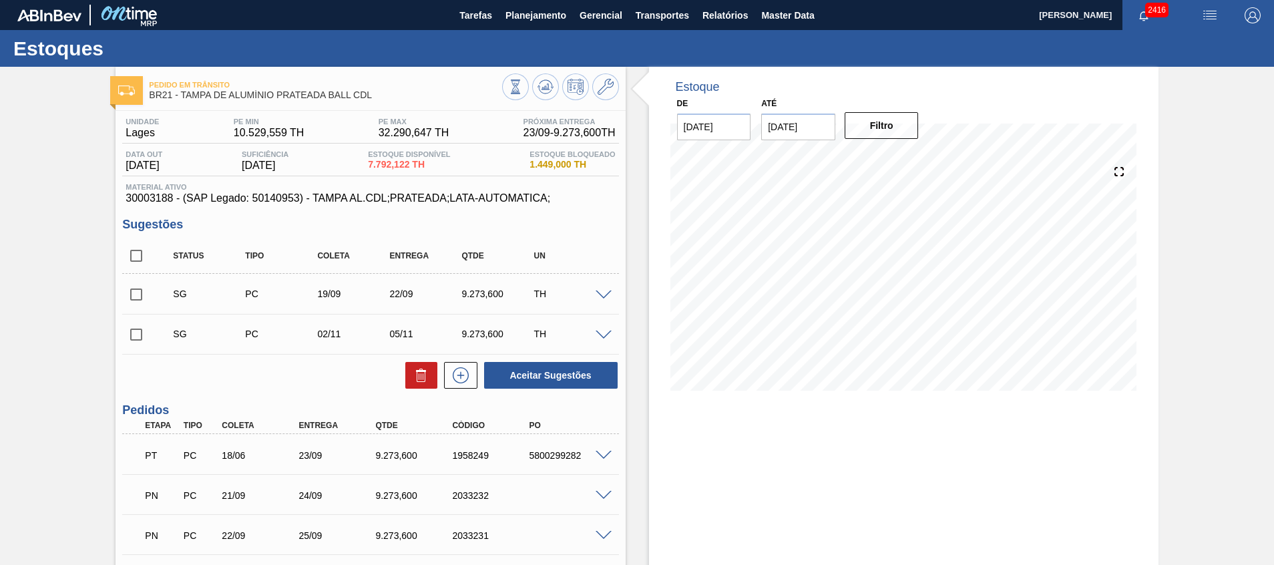
click at [142, 285] on input "checkbox" at bounding box center [136, 294] width 28 height 28
click at [409, 383] on button at bounding box center [421, 375] width 32 height 27
checkbox input "false"
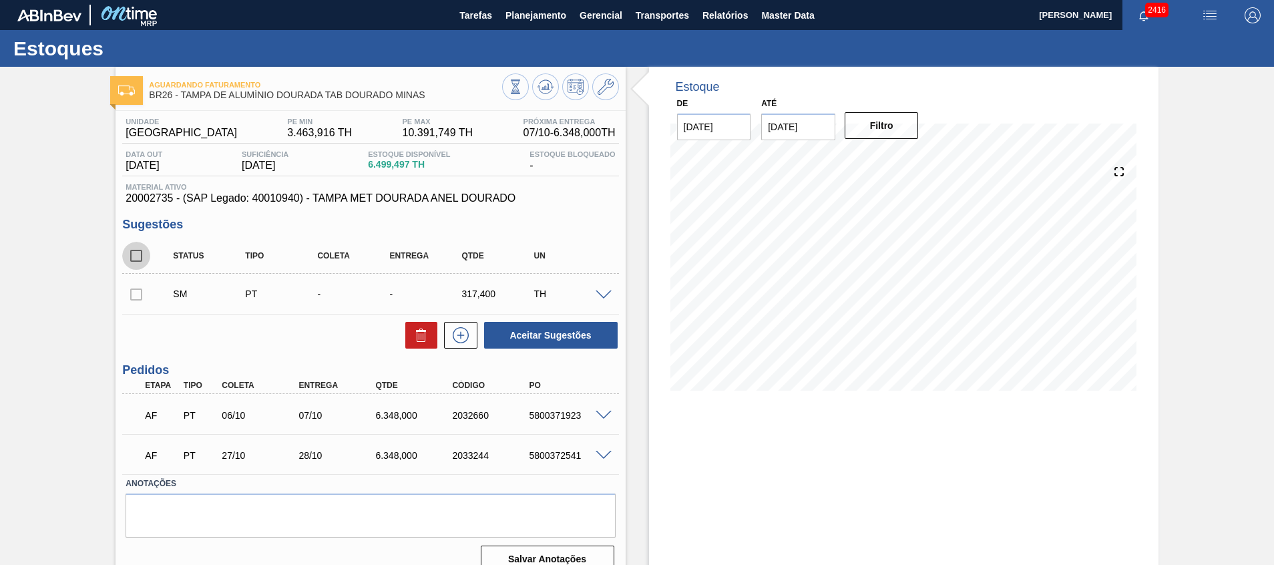
click at [140, 260] on input "checkbox" at bounding box center [136, 256] width 28 height 28
checkbox input "true"
click at [423, 343] on icon at bounding box center [421, 335] width 16 height 16
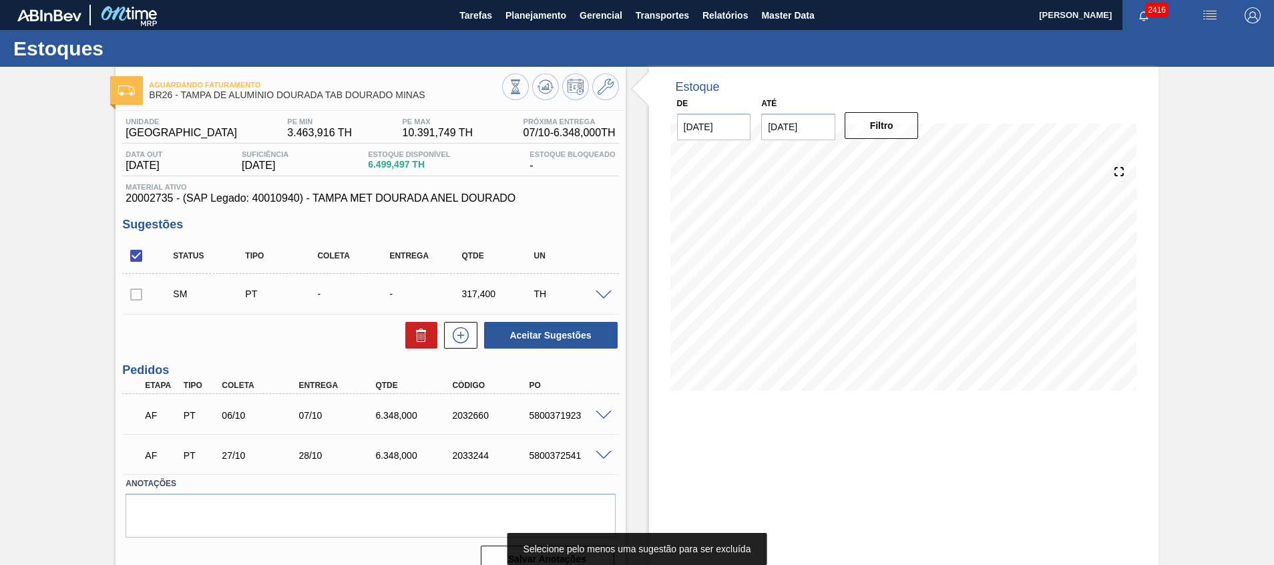
click at [132, 295] on div at bounding box center [136, 293] width 28 height 27
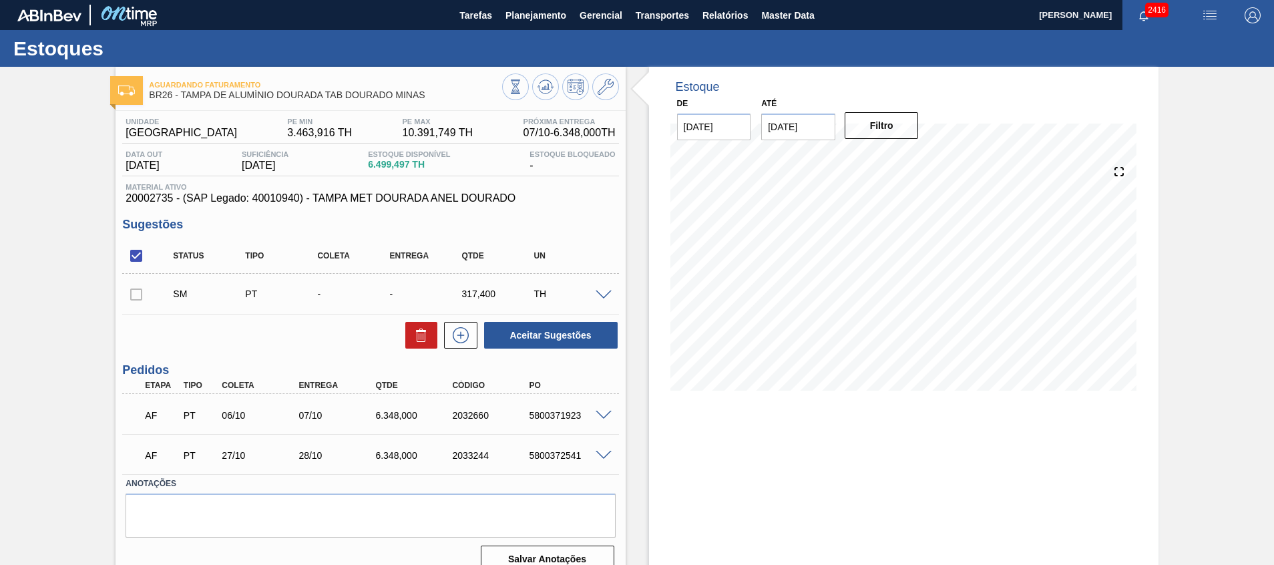
click at [137, 296] on div at bounding box center [136, 293] width 28 height 27
click at [551, 83] on icon at bounding box center [546, 87] width 16 height 16
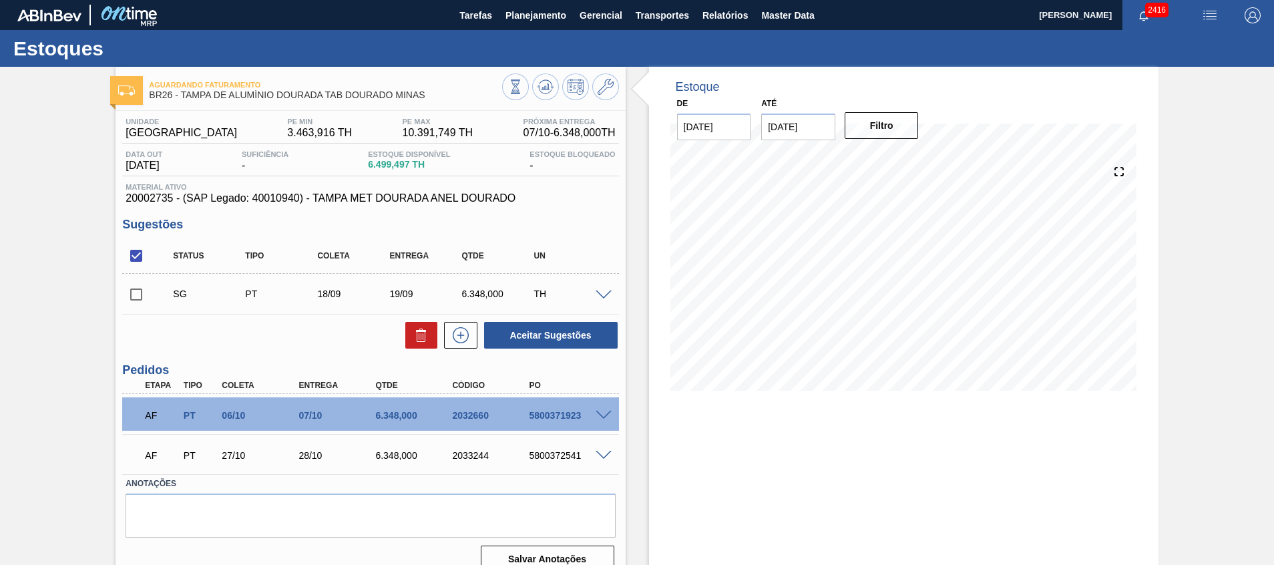
drag, startPoint x: 143, startPoint y: 295, endPoint x: 234, endPoint y: 305, distance: 91.4
click at [143, 295] on input "checkbox" at bounding box center [136, 294] width 28 height 28
click at [417, 338] on icon at bounding box center [421, 337] width 9 height 10
checkbox input "false"
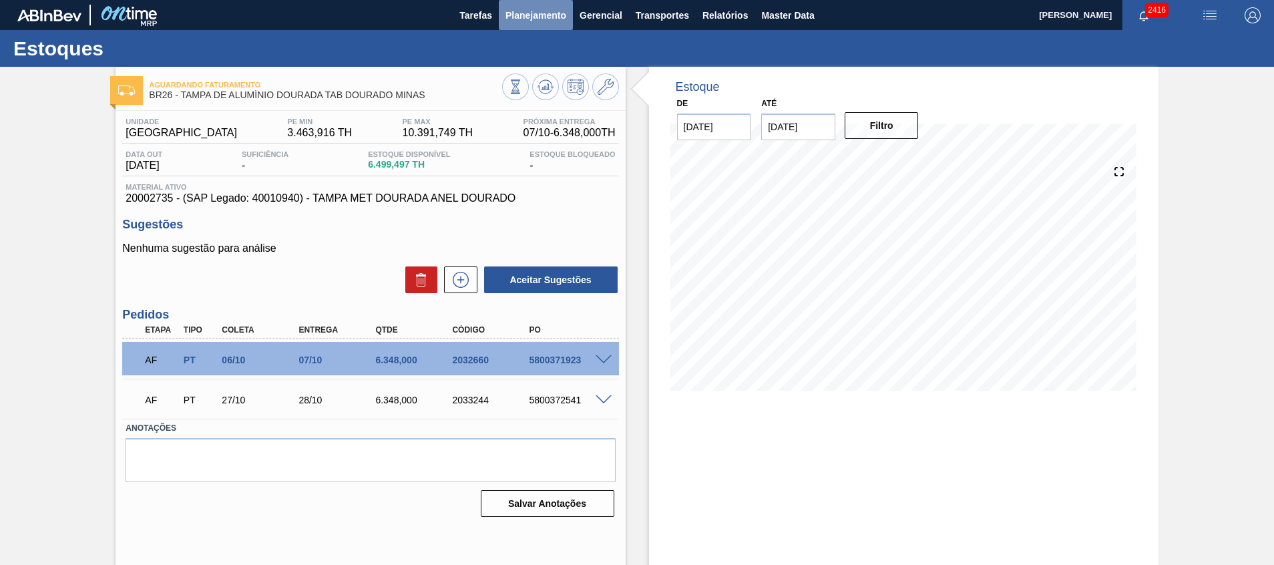
click at [521, 16] on span "Planejamento" at bounding box center [536, 15] width 61 height 16
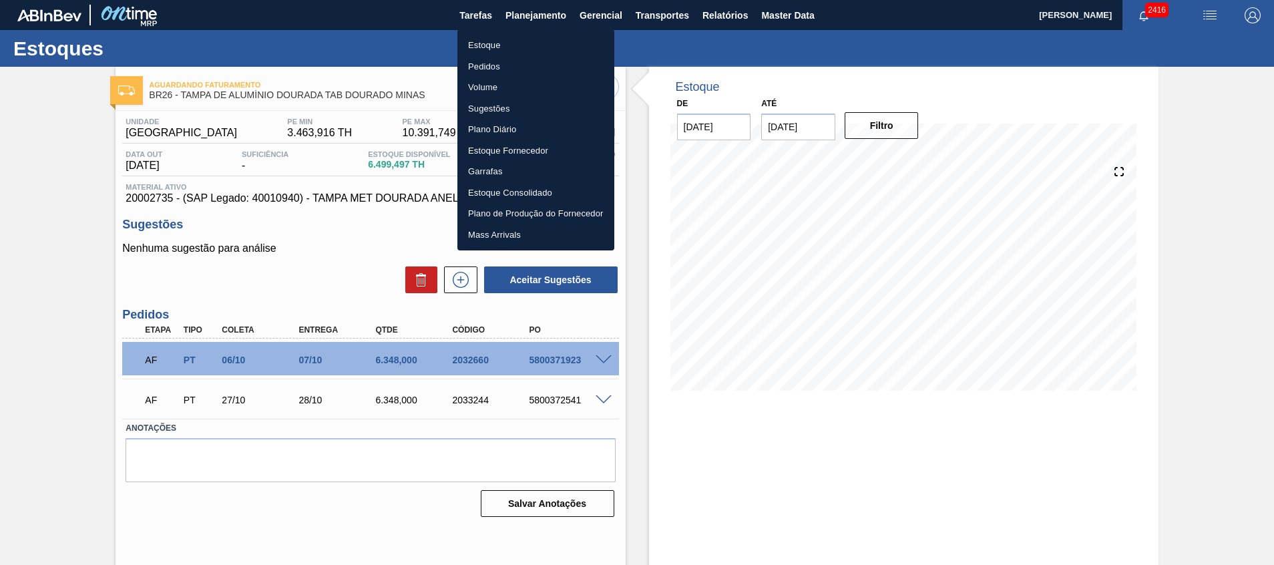
click at [495, 49] on li "Estoque" at bounding box center [535, 45] width 157 height 21
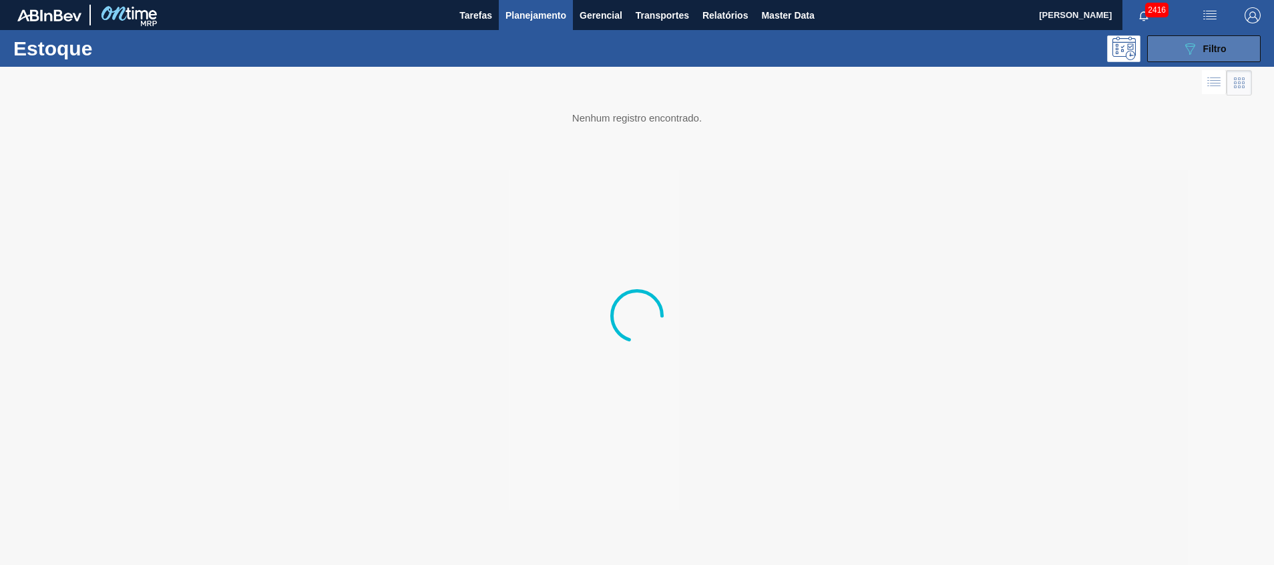
click at [1207, 49] on span "Filtro" at bounding box center [1214, 48] width 23 height 11
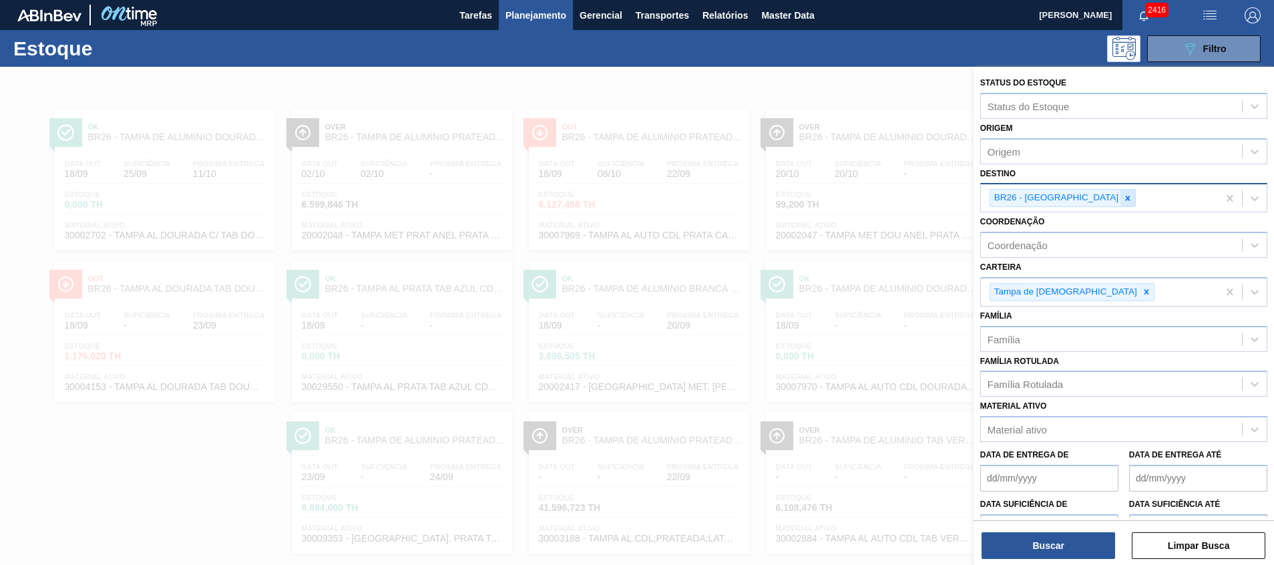
click at [1123, 197] on icon at bounding box center [1127, 198] width 9 height 9
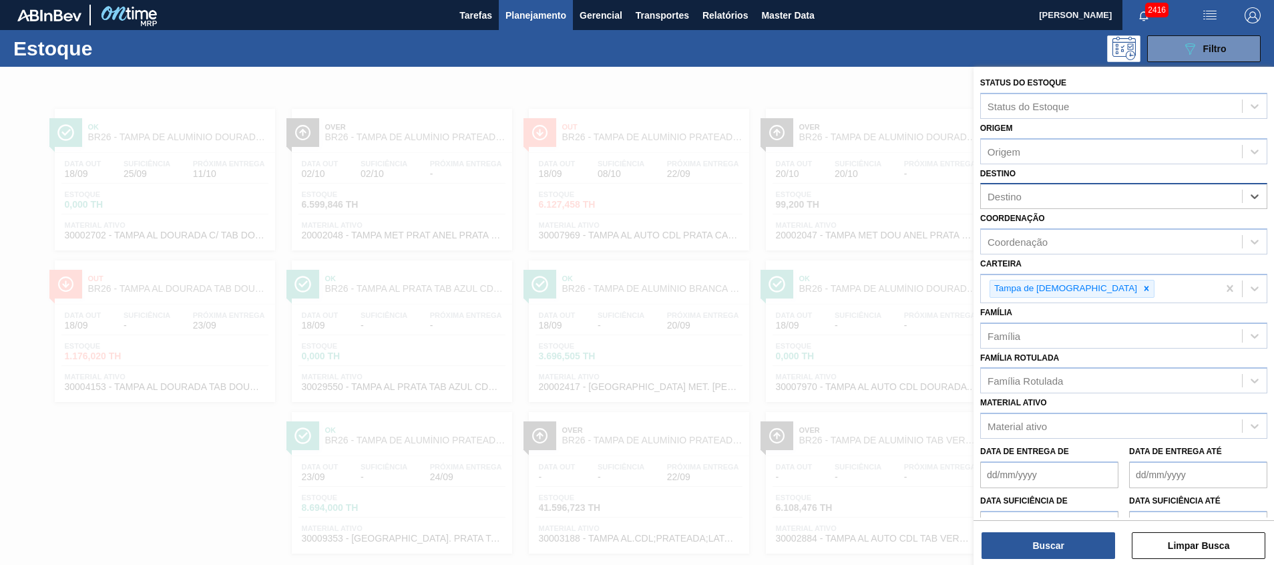
paste input "20002735"
type input "20002735"
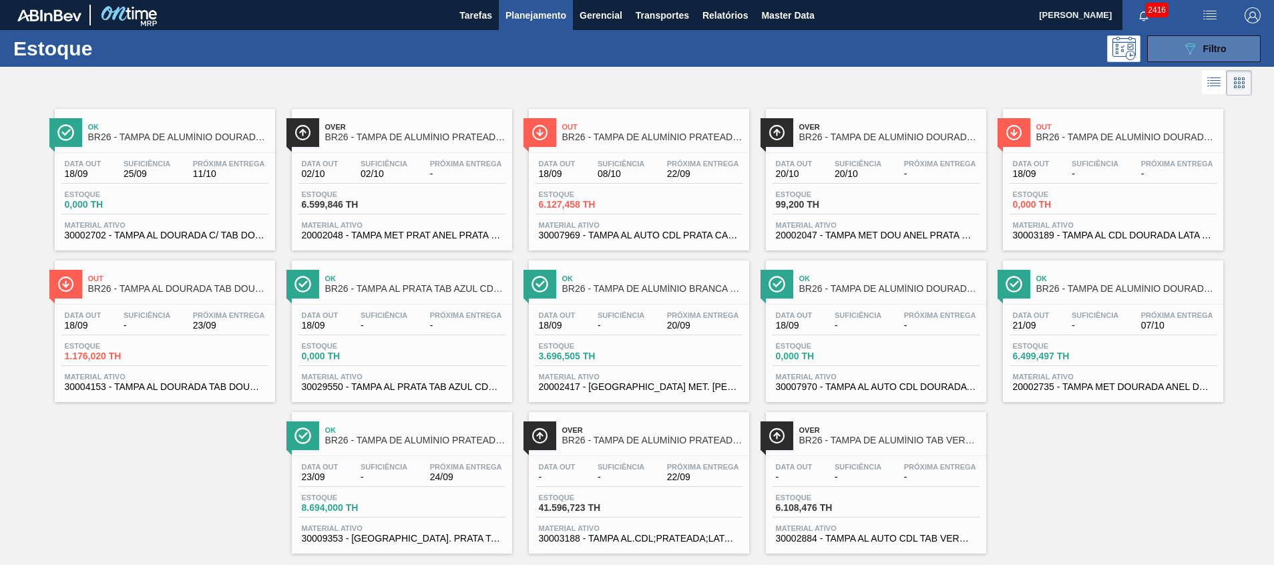
click at [1199, 44] on div "089F7B8B-B2A5-4AFE-B5C0-19BA573D28AC Filtro" at bounding box center [1204, 49] width 45 height 16
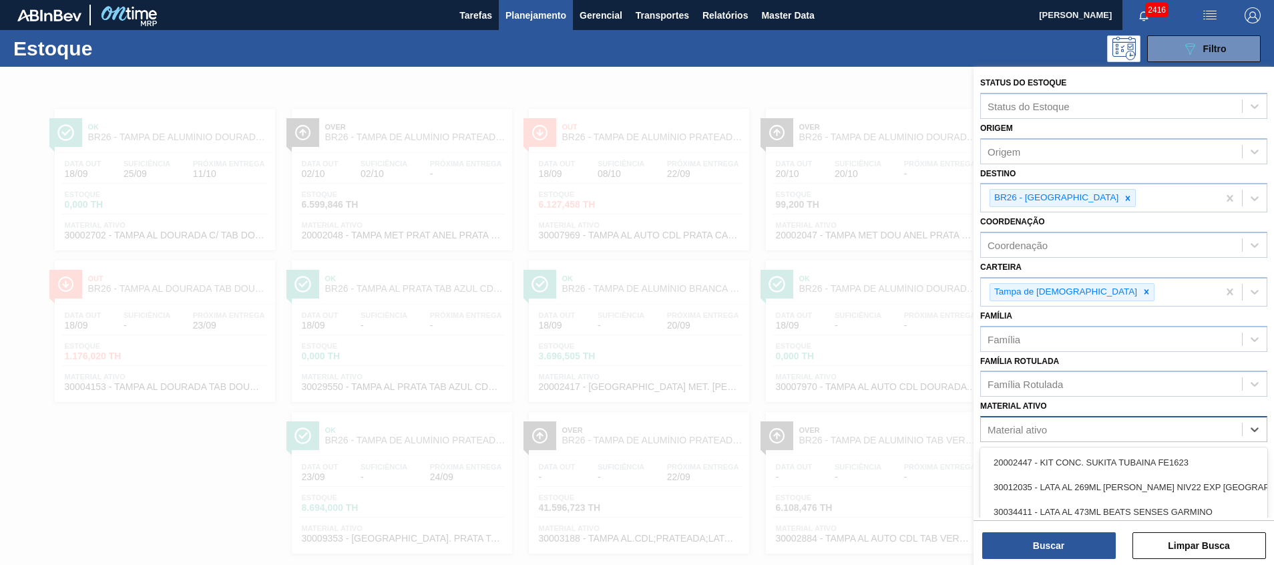
click at [1042, 435] on div "Material ativo" at bounding box center [1017, 429] width 59 height 11
paste ativo "20002735"
type ativo "20002735"
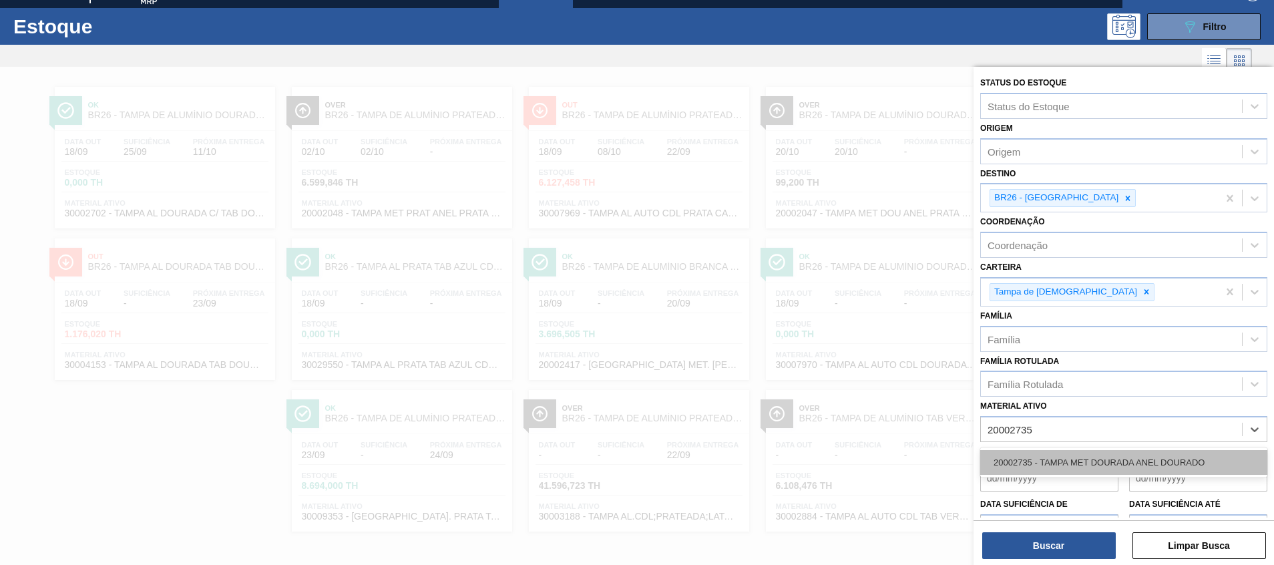
click at [1047, 456] on div "20002735 - TAMPA MET DOURADA ANEL DOURADO" at bounding box center [1123, 462] width 287 height 25
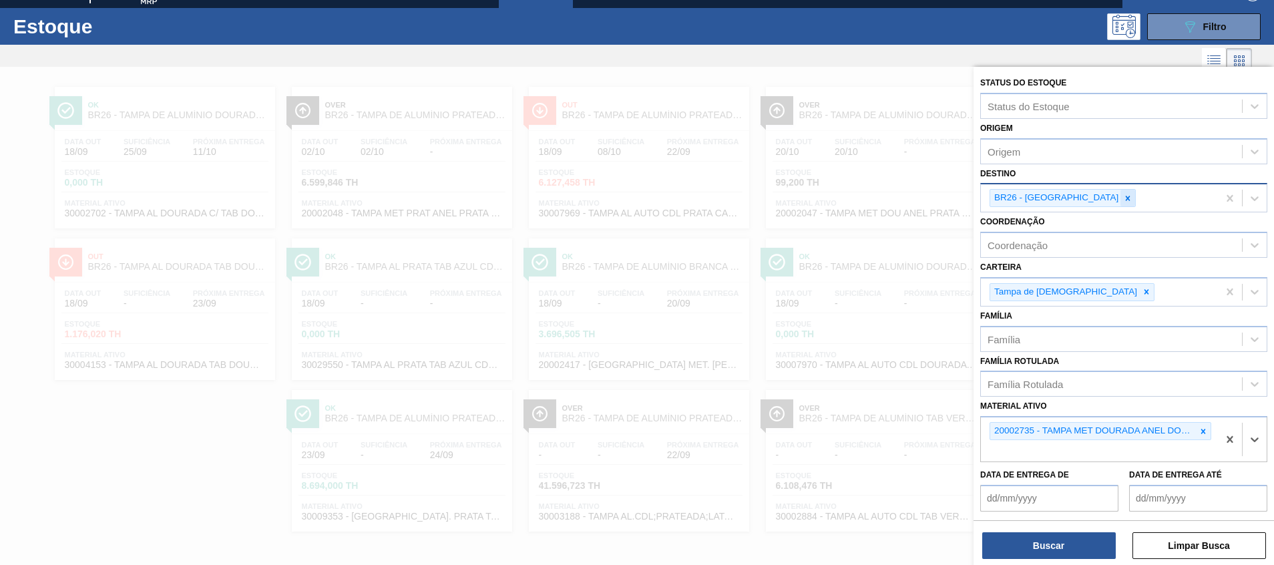
click at [1123, 196] on icon at bounding box center [1127, 198] width 9 height 9
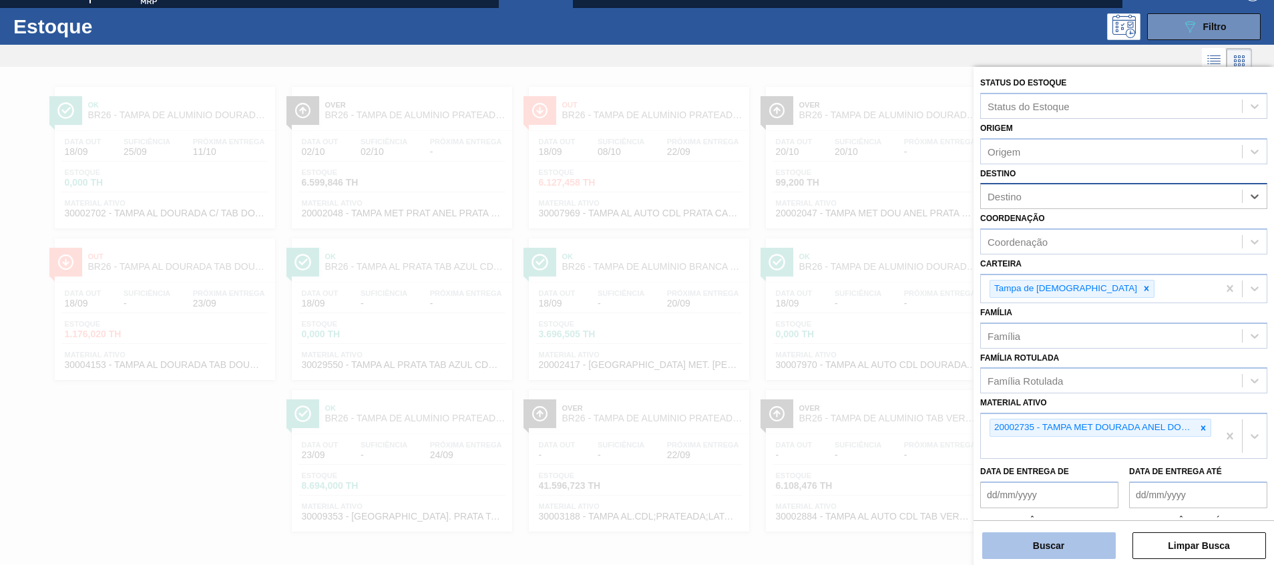
click at [1083, 554] on button "Buscar" at bounding box center [1049, 545] width 134 height 27
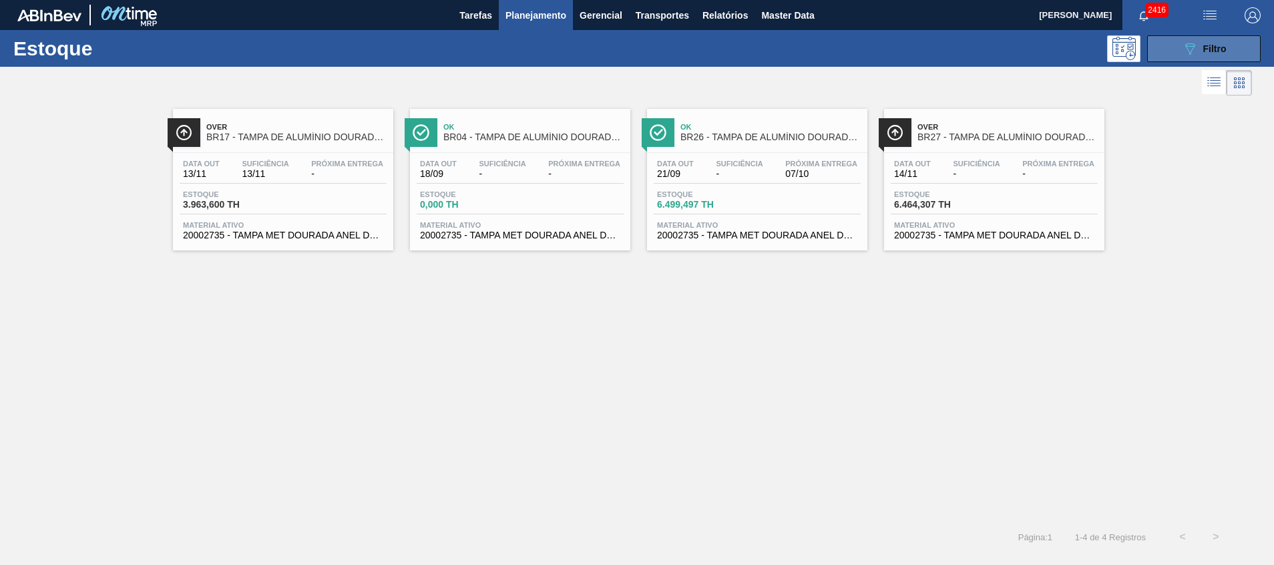
click at [1155, 59] on button "089F7B8B-B2A5-4AFE-B5C0-19BA573D28AC Filtro" at bounding box center [1204, 48] width 114 height 27
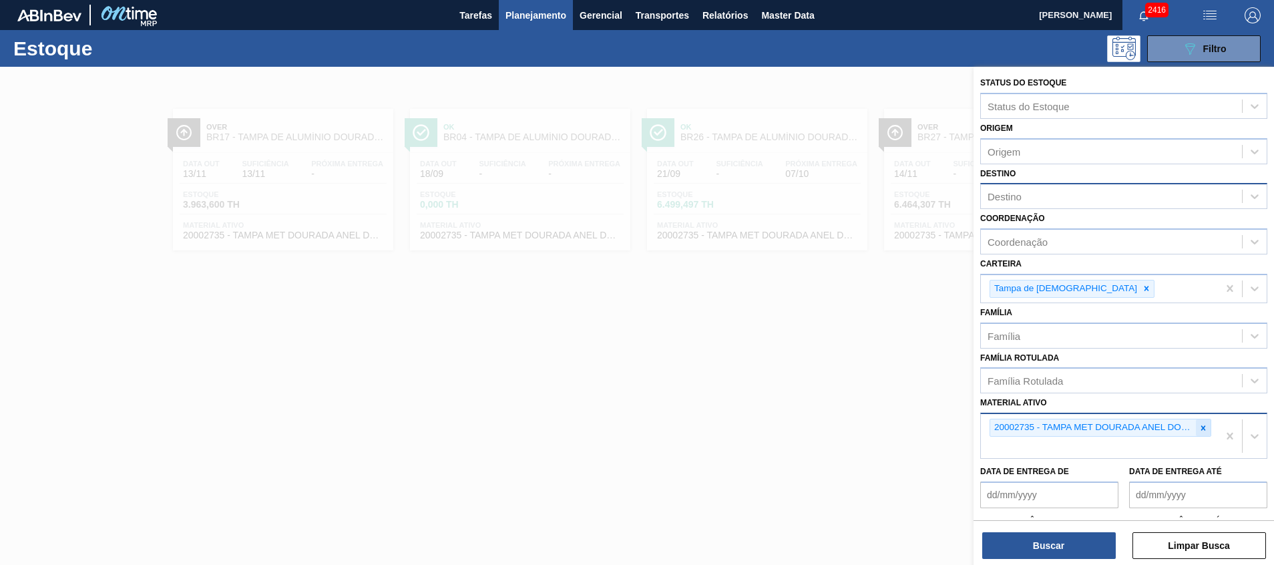
click at [1202, 435] on div at bounding box center [1203, 427] width 15 height 17
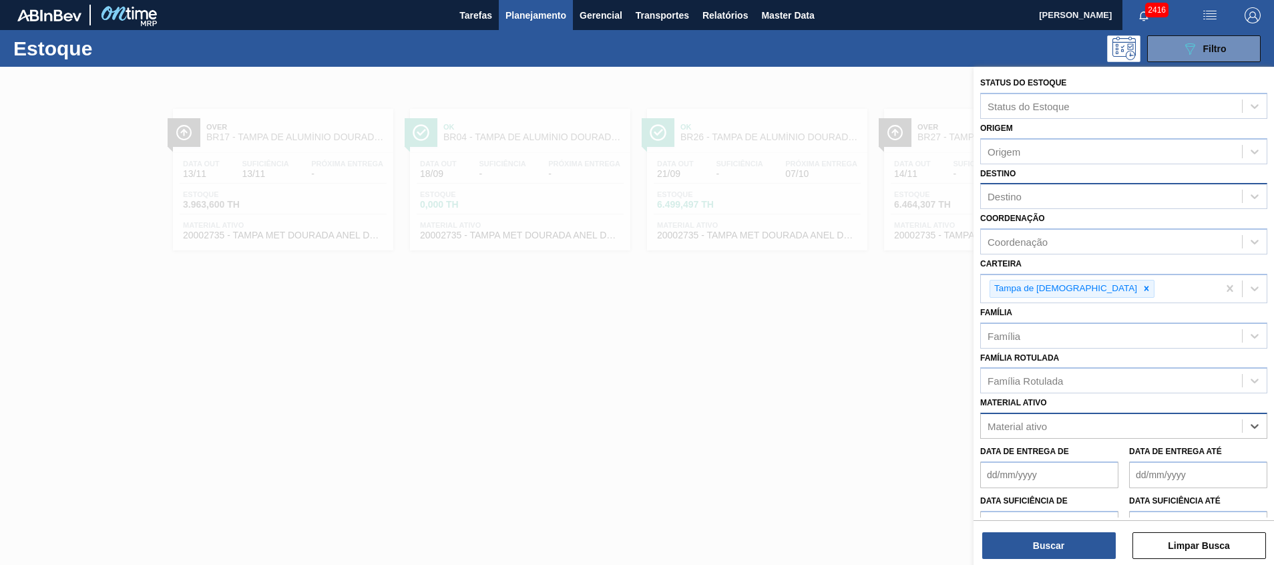
paste ativo "30002702"
type ativo "30002702"
click at [1089, 445] on div "30002702 - TAMPA AL DOURADA C/ TAB DOURADO" at bounding box center [1123, 459] width 287 height 30
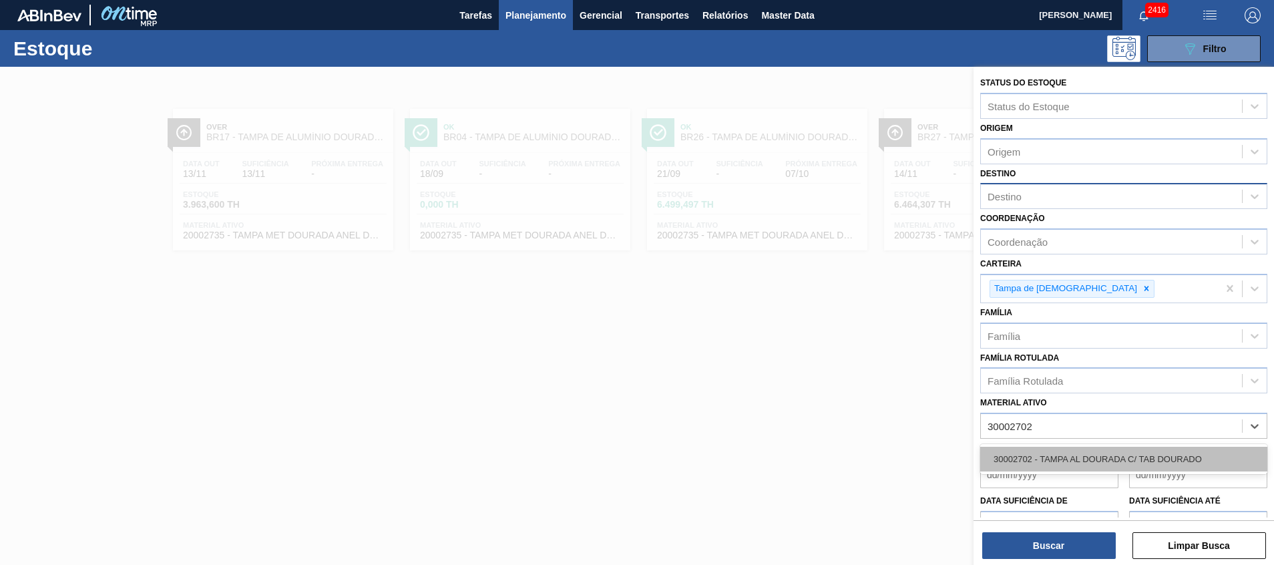
click at [1093, 455] on div "30002702 - TAMPA AL DOURADA C/ TAB DOURADO" at bounding box center [1123, 459] width 287 height 25
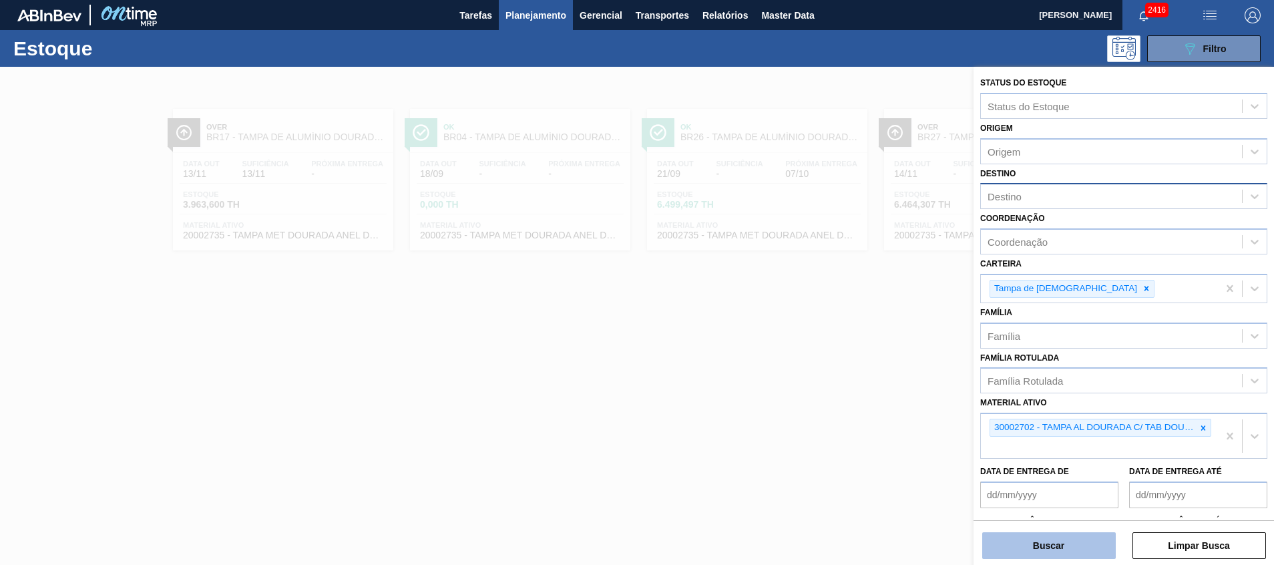
click at [1046, 538] on button "Buscar" at bounding box center [1049, 545] width 134 height 27
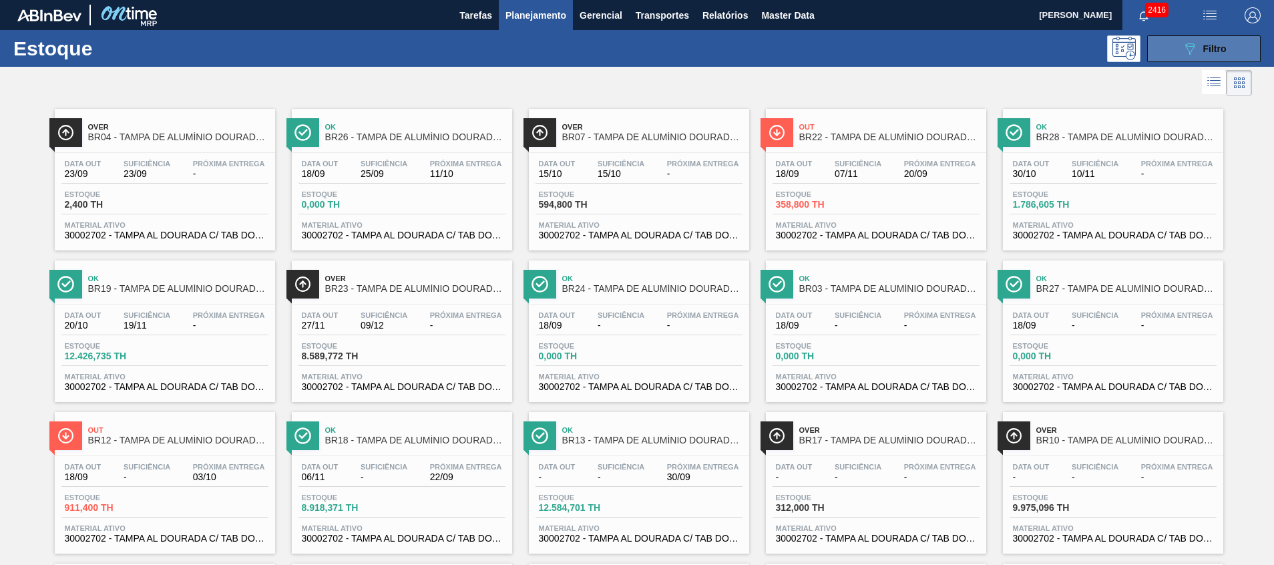
click at [1161, 48] on button "089F7B8B-B2A5-4AFE-B5C0-19BA573D28AC Filtro" at bounding box center [1204, 48] width 114 height 27
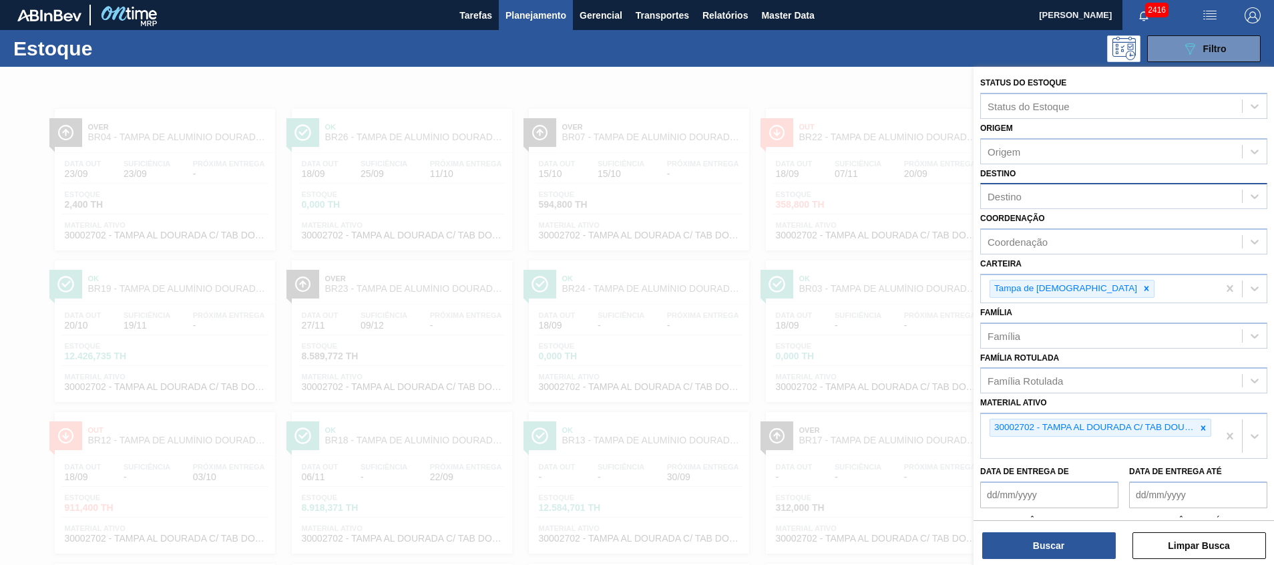
click at [1066, 203] on div "Destino" at bounding box center [1111, 196] width 261 height 19
type input "18"
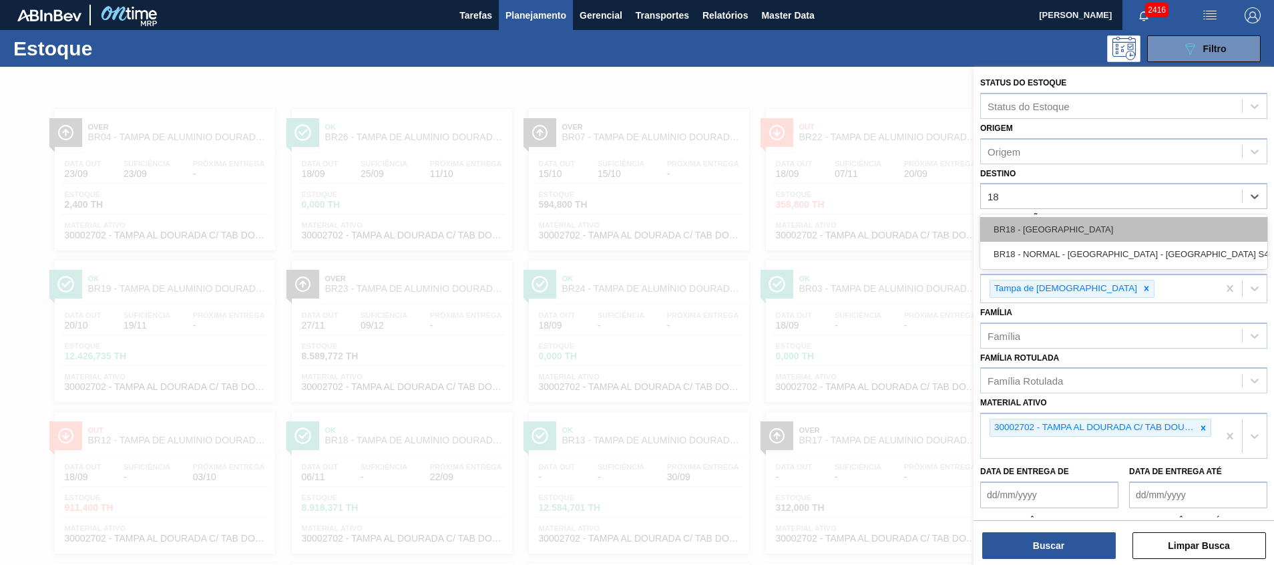
click at [1068, 221] on div "BR18 - Pernambuco" at bounding box center [1123, 229] width 287 height 25
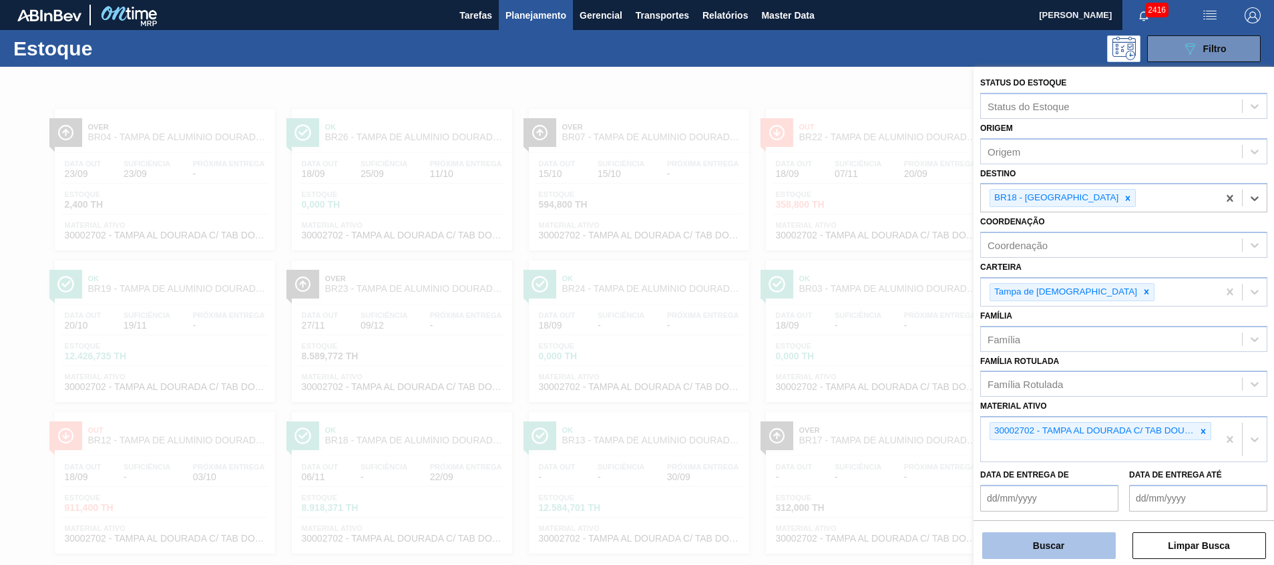
click at [1030, 536] on button "Buscar" at bounding box center [1049, 545] width 134 height 27
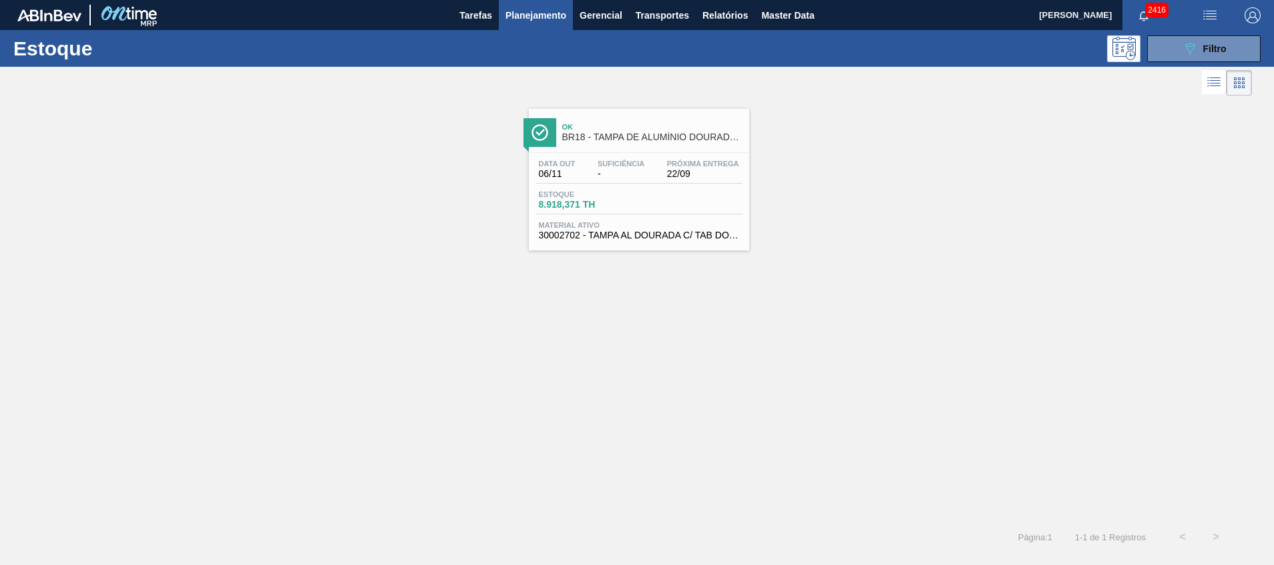
click at [608, 147] on div "Ok BR18 - TAMPA DE ALUMÍNIO DOURADA TAB DOURADO" at bounding box center [652, 133] width 180 height 30
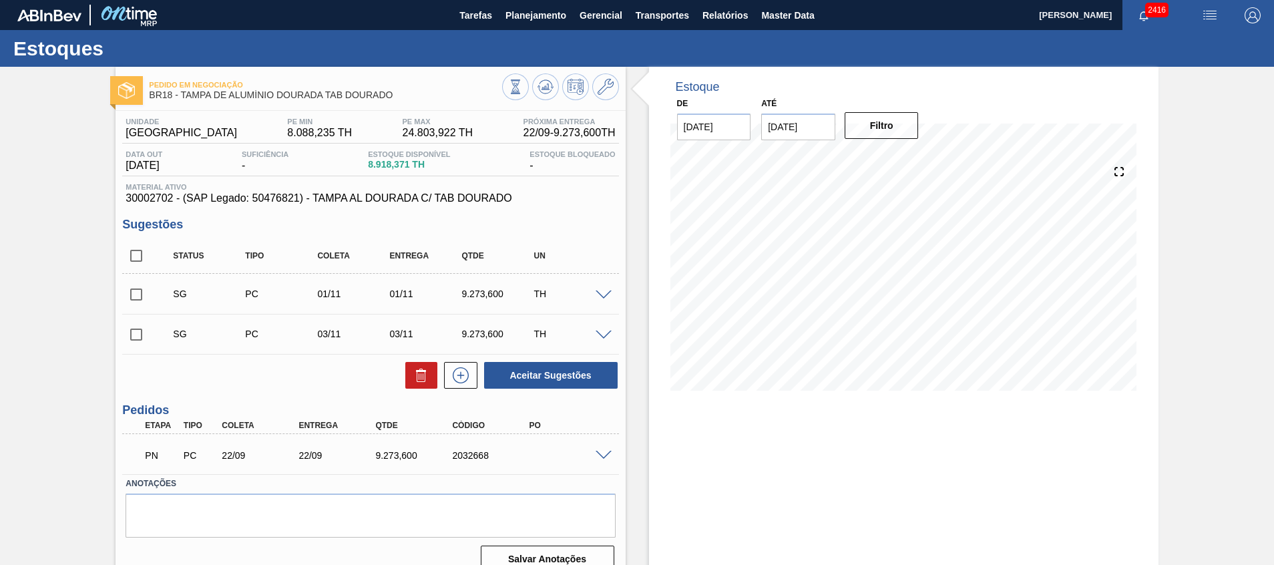
click at [599, 453] on span at bounding box center [604, 456] width 16 height 10
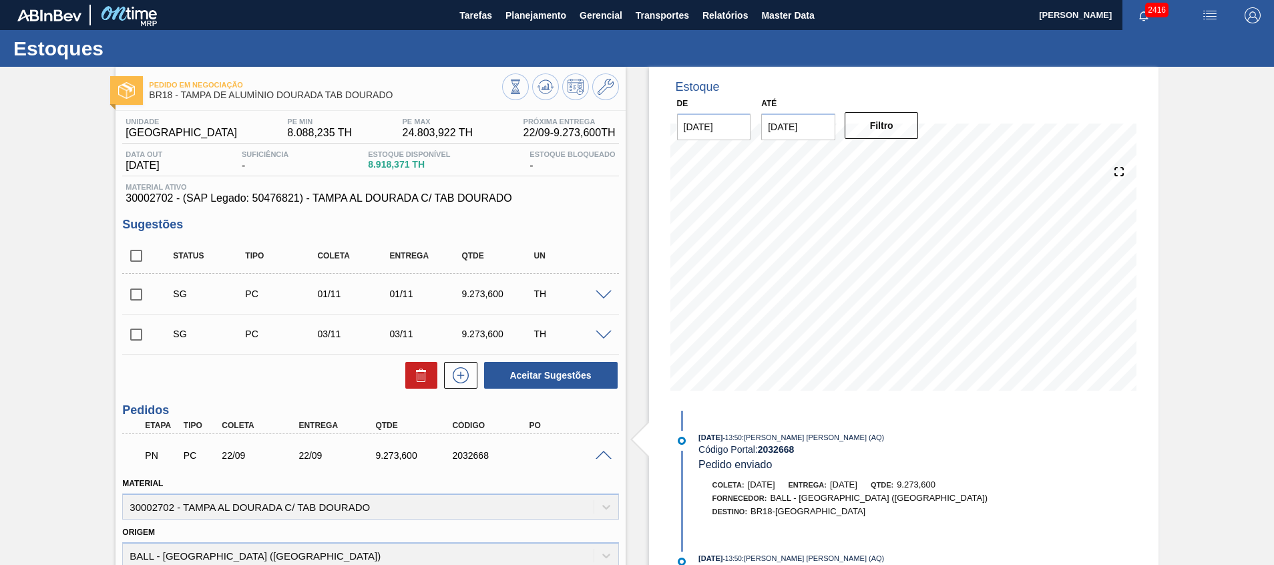
click at [599, 452] on span at bounding box center [604, 456] width 16 height 10
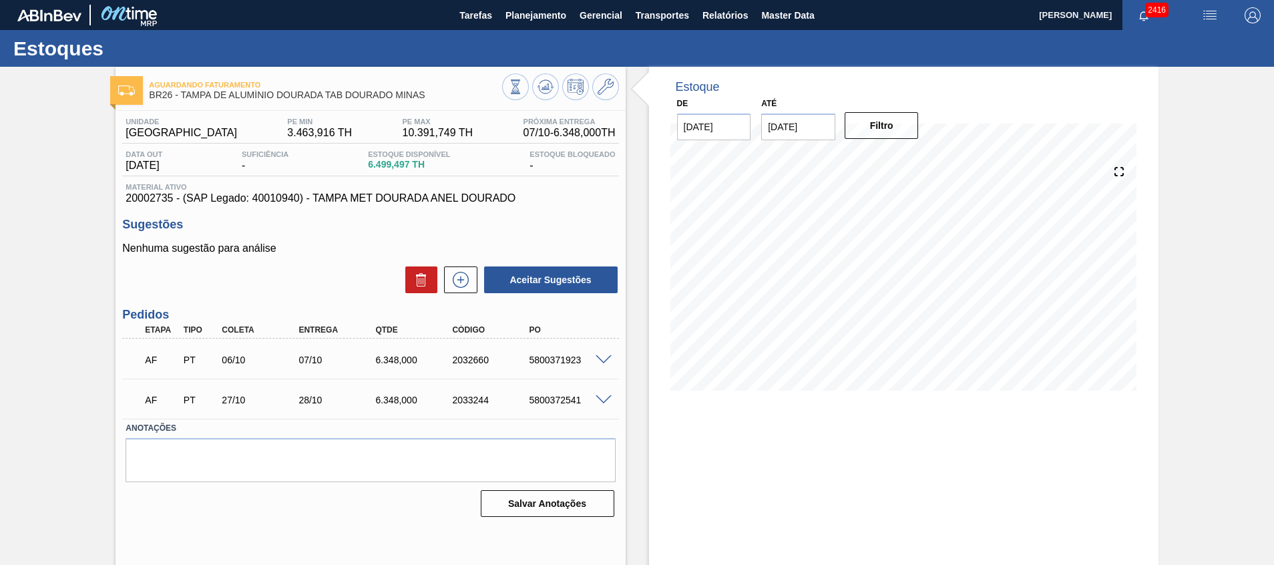
click at [156, 199] on span "20002735 - (SAP Legado: 40010940) - TAMPA MET DOURADA ANEL DOURADO" at bounding box center [371, 198] width 490 height 12
copy span "20002735"
click at [518, 17] on span "Planejamento" at bounding box center [536, 15] width 61 height 16
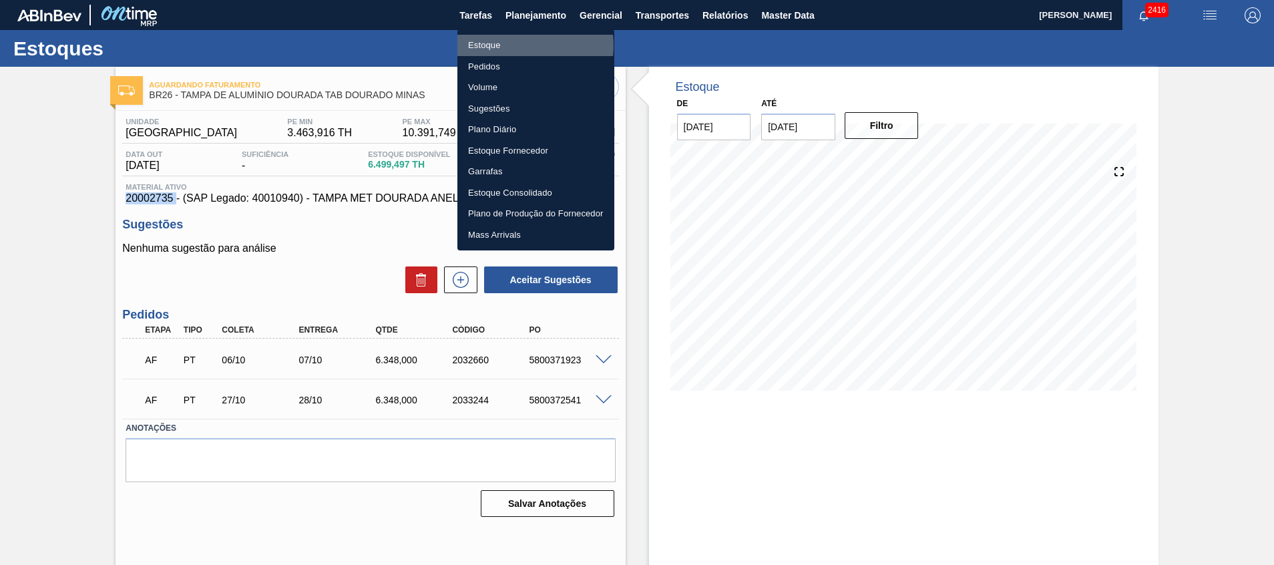
click at [517, 45] on li "Estoque" at bounding box center [535, 45] width 157 height 21
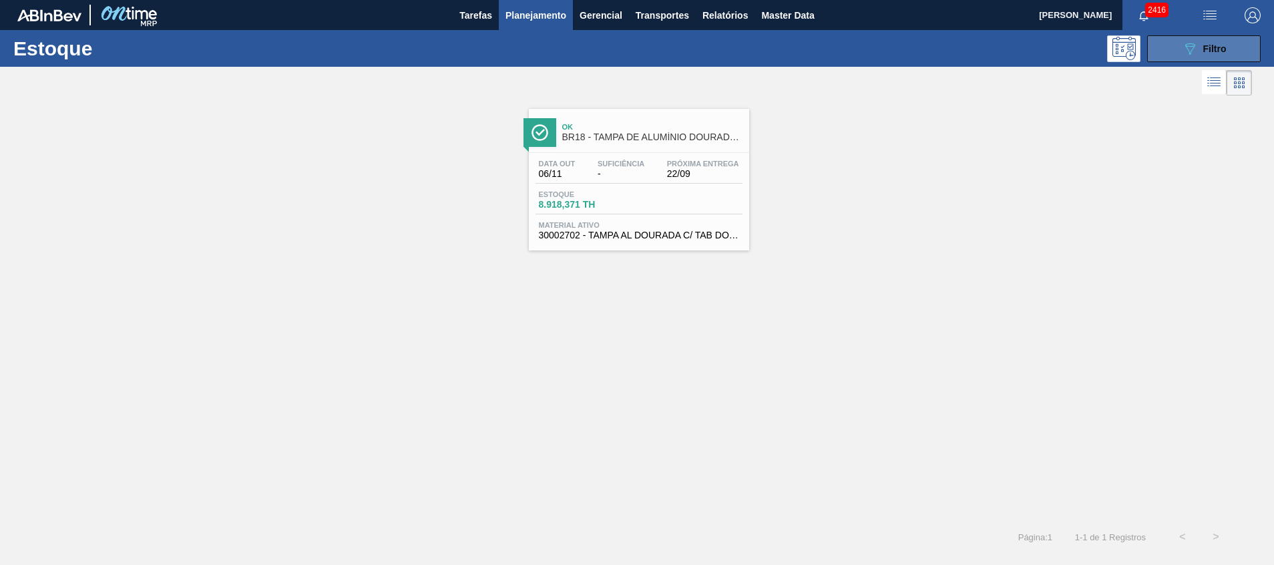
click at [1205, 45] on span "Filtro" at bounding box center [1214, 48] width 23 height 11
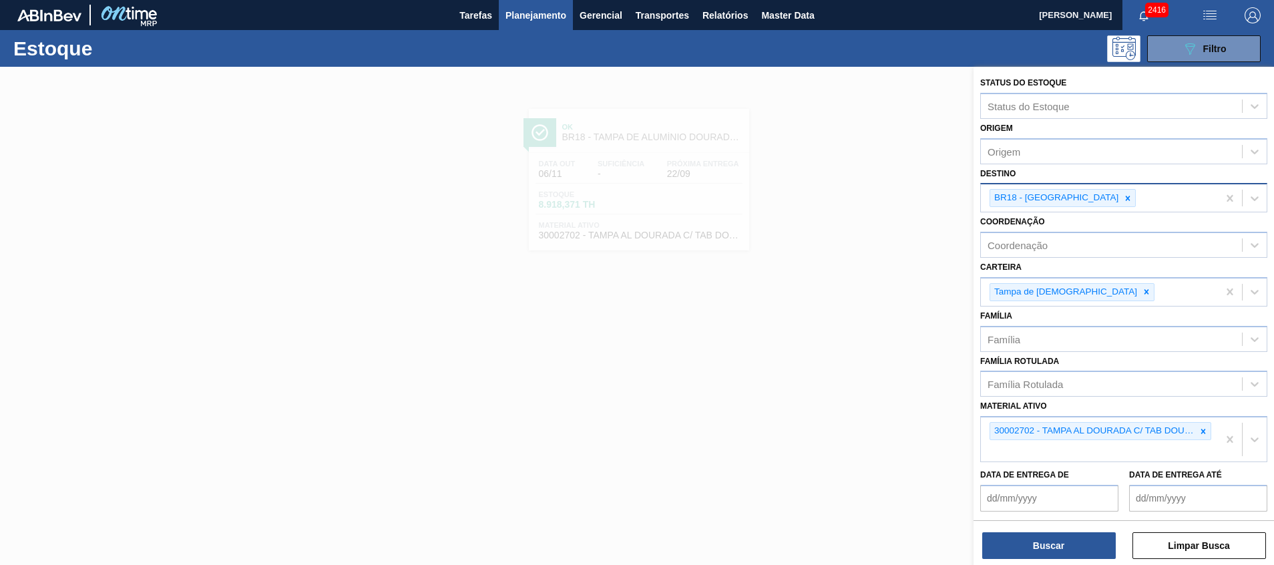
drag, startPoint x: 1206, startPoint y: 432, endPoint x: 1087, endPoint y: 185, distance: 274.5
click at [1087, 185] on div "Status do Estoque Status do Estoque Origem Origem Destino BR18 - Pernambuco Coo…" at bounding box center [1124, 342] width 301 height 550
click at [1126, 196] on icon at bounding box center [1128, 198] width 5 height 5
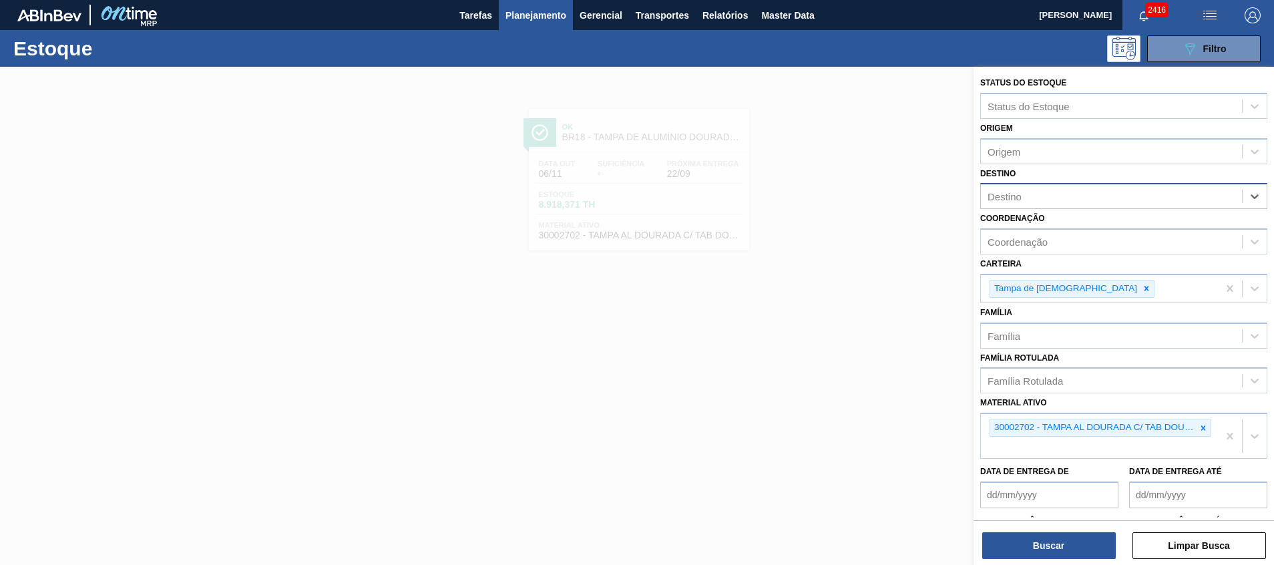
type input "11"
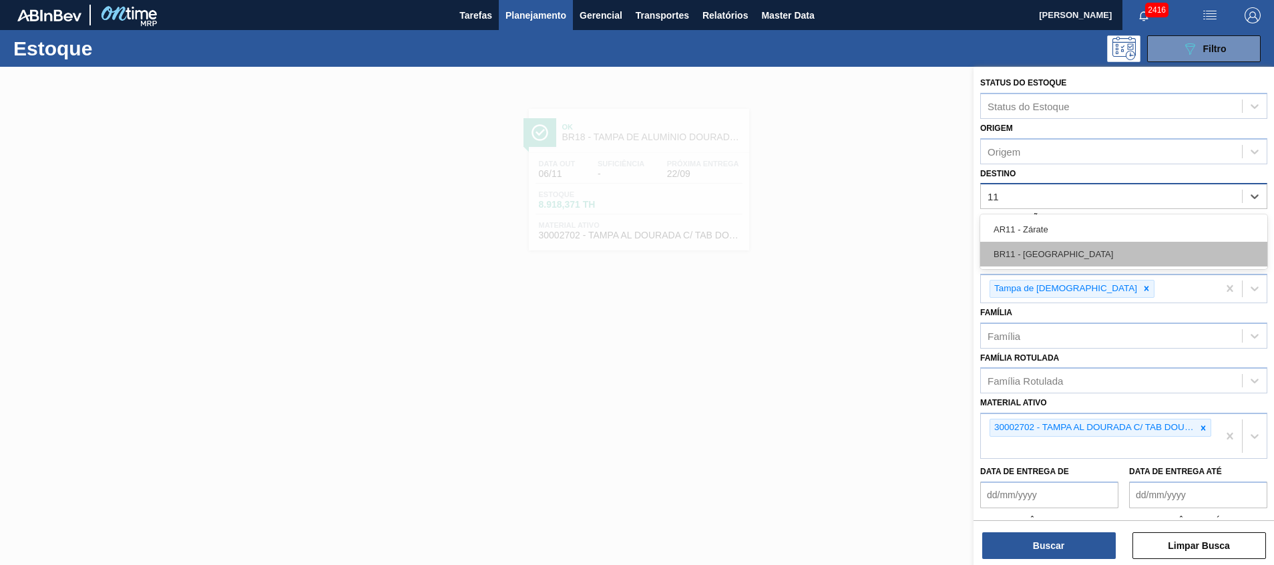
click at [1087, 246] on div "BR11 - São Luís" at bounding box center [1123, 254] width 287 height 25
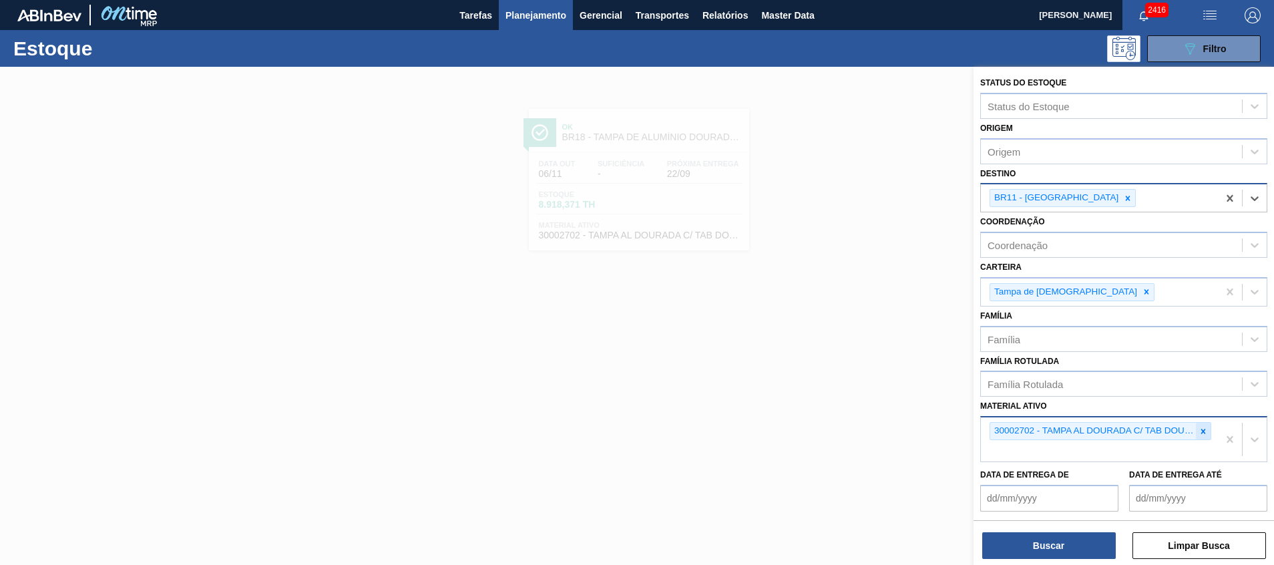
click at [1205, 432] on icon at bounding box center [1203, 431] width 9 height 9
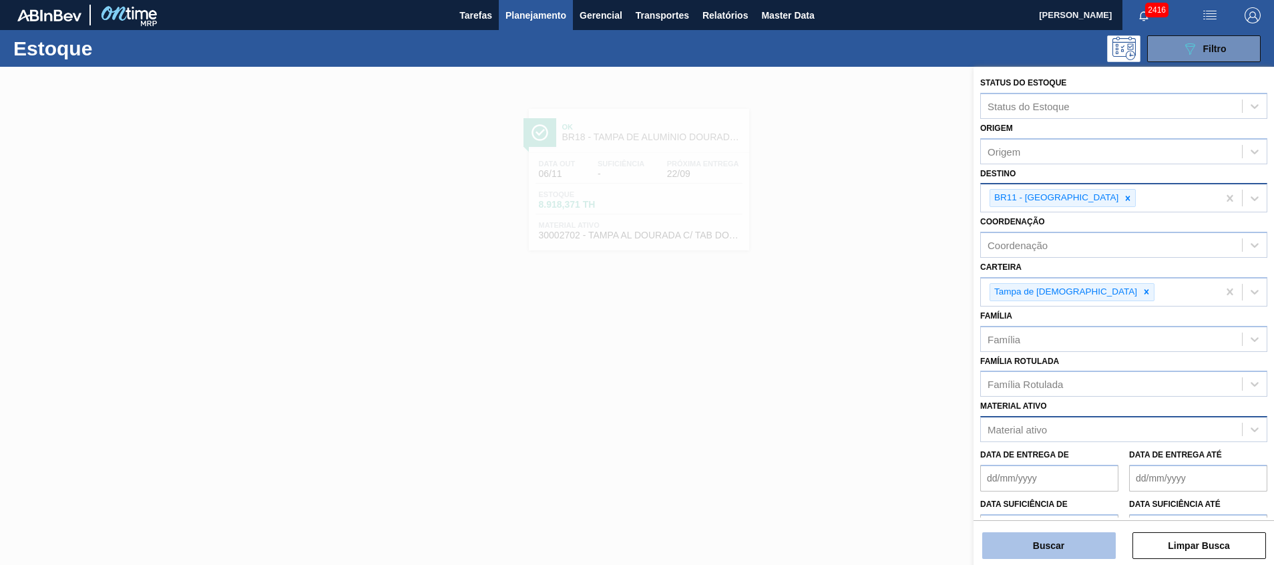
click at [1055, 546] on button "Buscar" at bounding box center [1049, 545] width 134 height 27
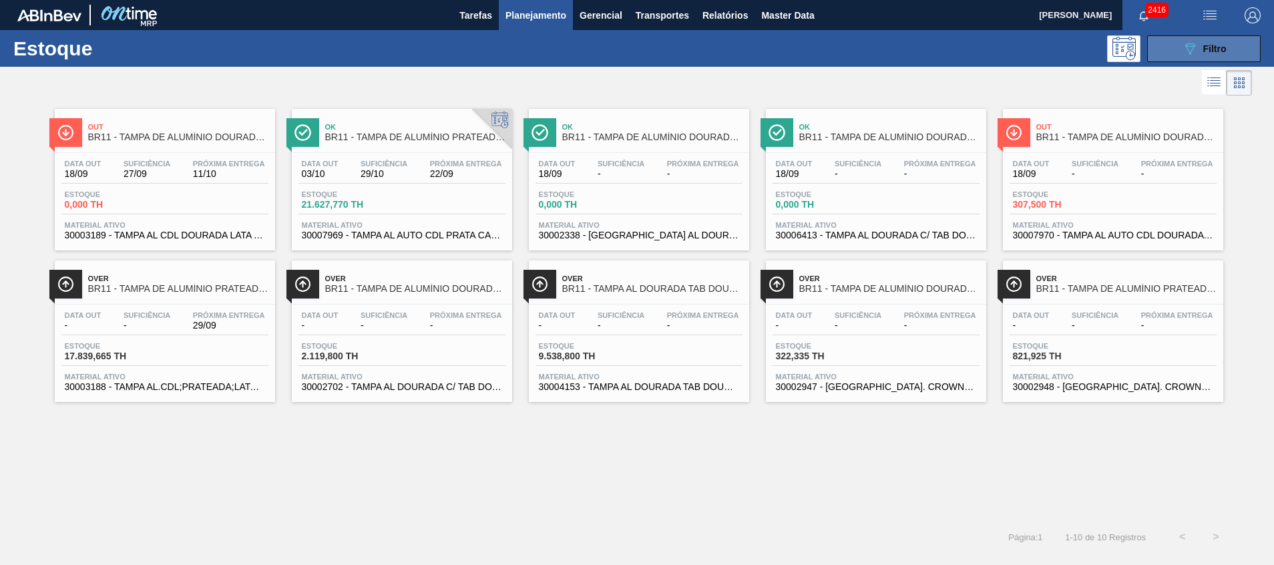
click at [1225, 57] on button "089F7B8B-B2A5-4AFE-B5C0-19BA573D28AC Filtro" at bounding box center [1204, 48] width 114 height 27
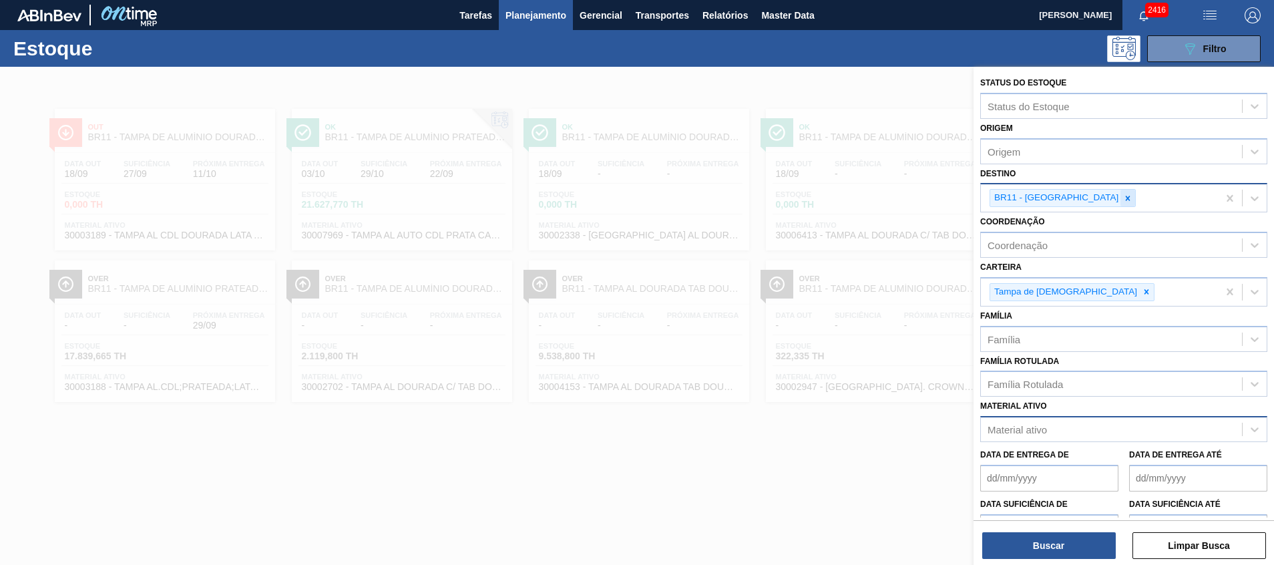
click at [1123, 196] on icon at bounding box center [1127, 198] width 9 height 9
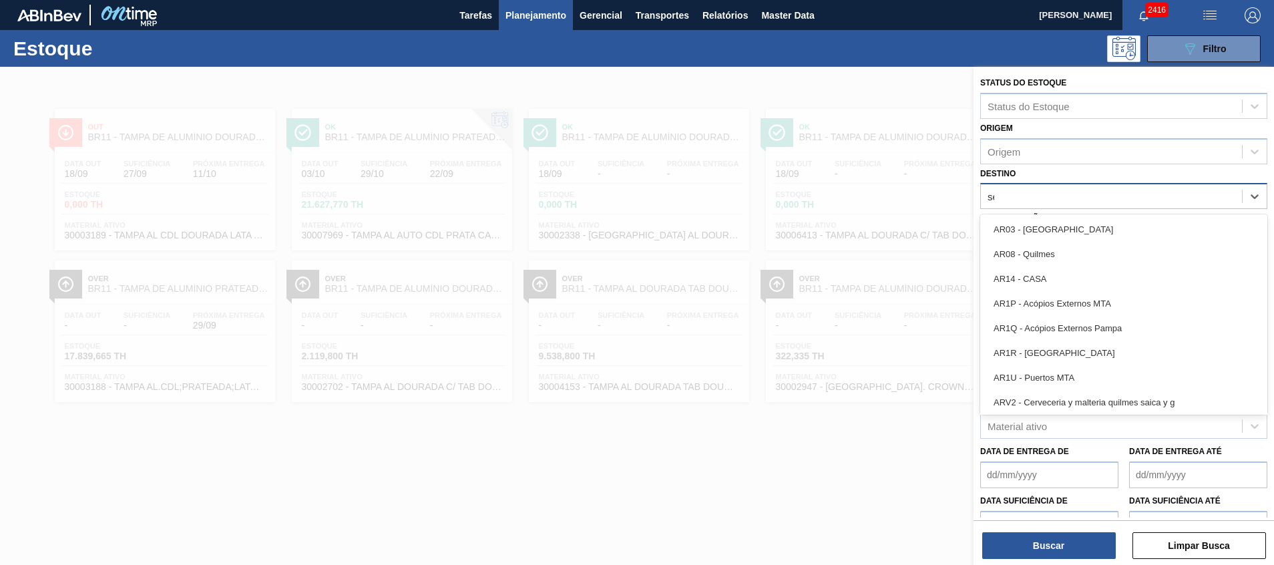
type input "ser"
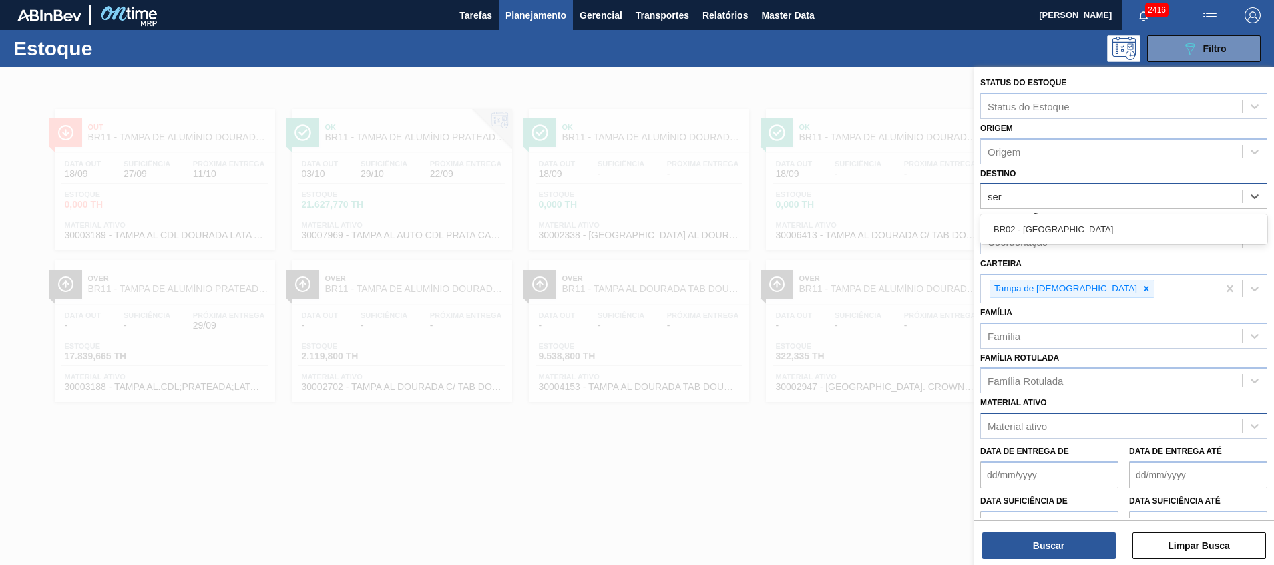
drag, startPoint x: 1041, startPoint y: 231, endPoint x: 1040, endPoint y: 260, distance: 28.7
click at [1041, 231] on div "BR02 - Sergipe" at bounding box center [1123, 229] width 287 height 25
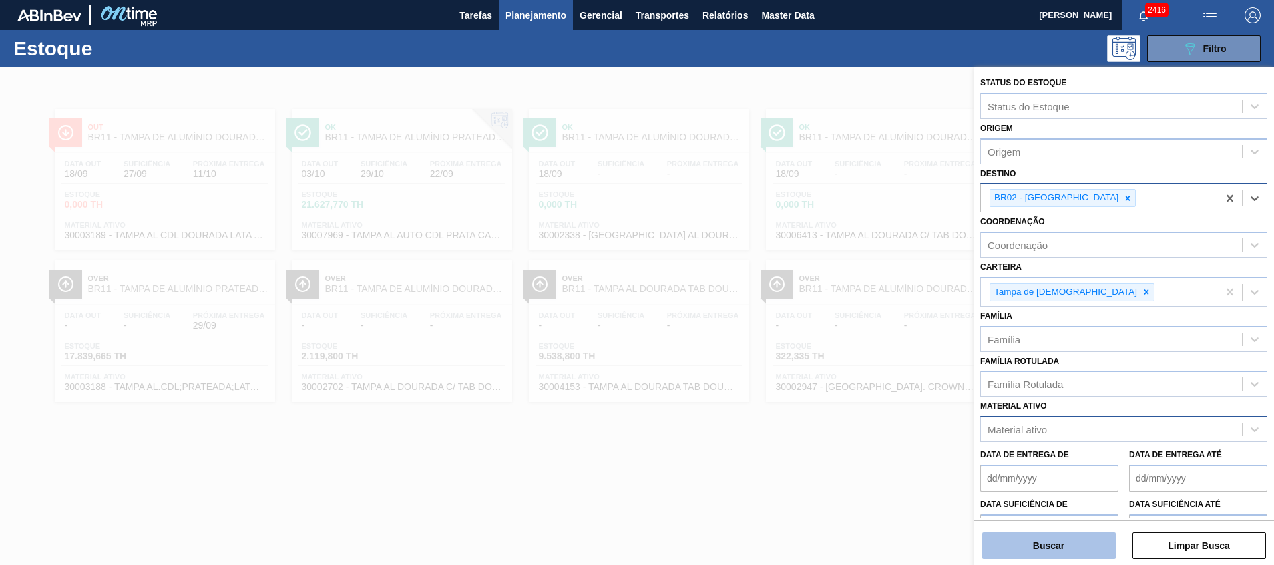
click at [1030, 544] on button "Buscar" at bounding box center [1049, 545] width 134 height 27
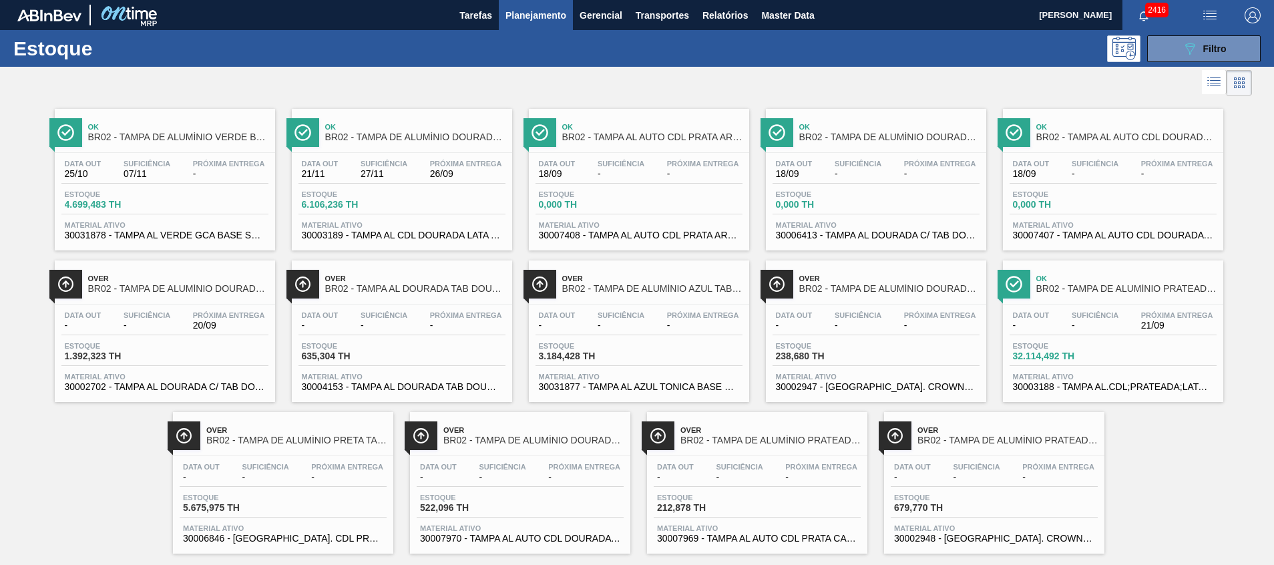
click at [321, 542] on span "30006846 - TAMPA AL. CDL PRETA C/ TAB PRETA" at bounding box center [283, 539] width 200 height 10
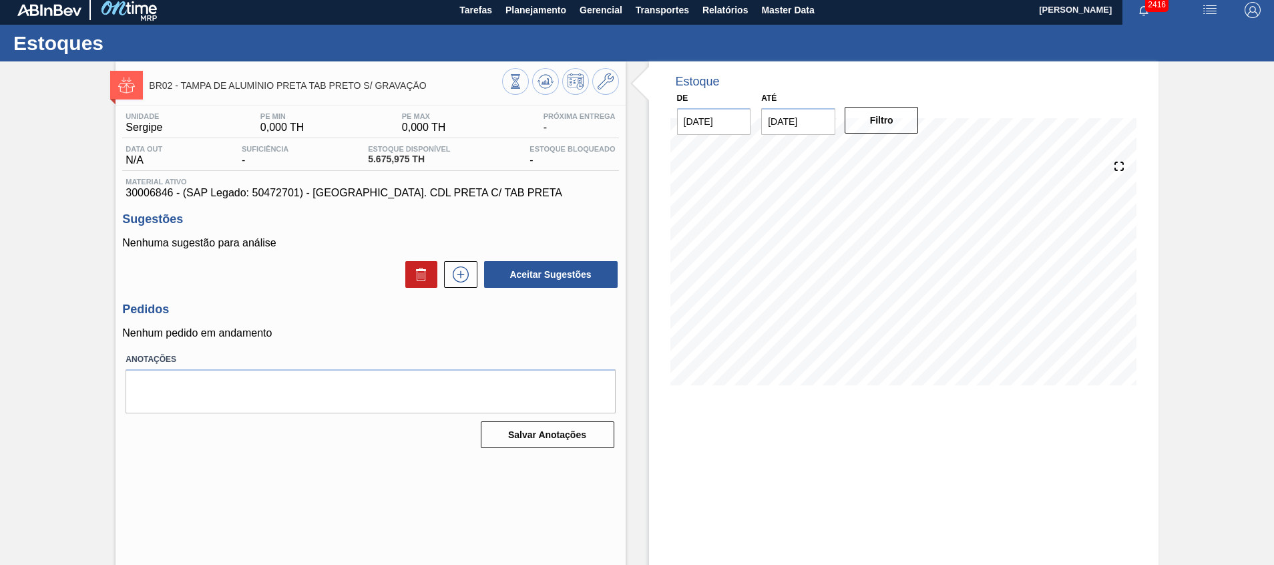
scroll to position [9, 0]
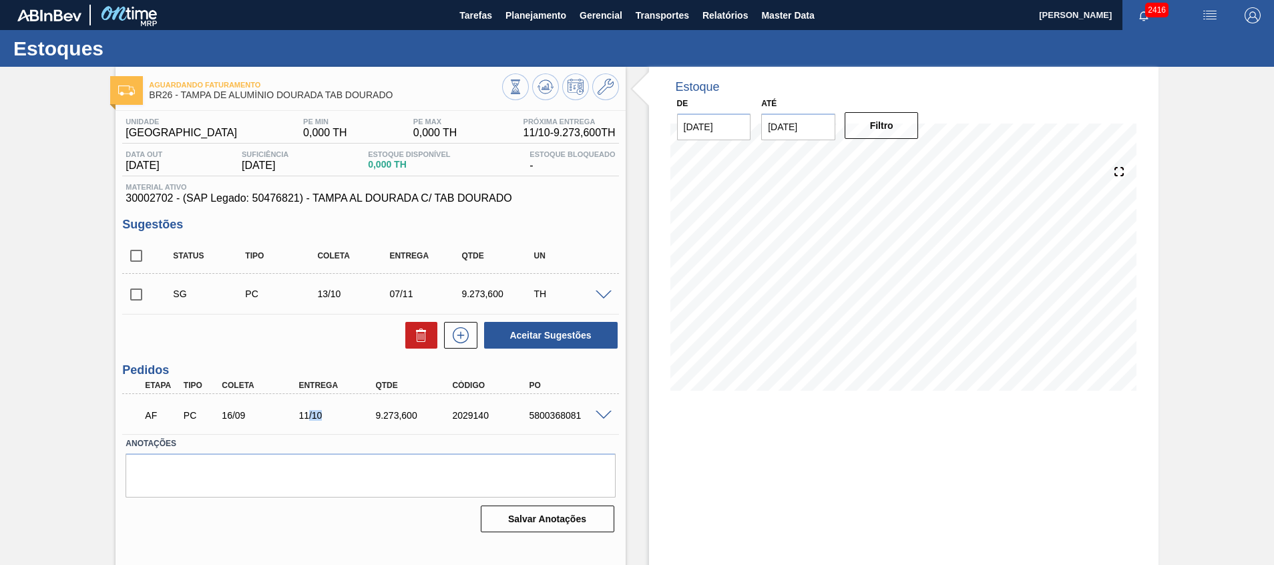
drag, startPoint x: 306, startPoint y: 418, endPoint x: 333, endPoint y: 417, distance: 26.7
click at [333, 417] on div "11/10" at bounding box center [338, 415] width 86 height 11
click at [807, 414] on div "Estoque De [DATE] Até [DATE] Filtro 01/10 Projeção de Estoque -3,142.872 [DOMAI…" at bounding box center [904, 321] width 510 height 508
click at [595, 409] on div at bounding box center [605, 414] width 27 height 10
click at [607, 415] on span at bounding box center [604, 416] width 16 height 10
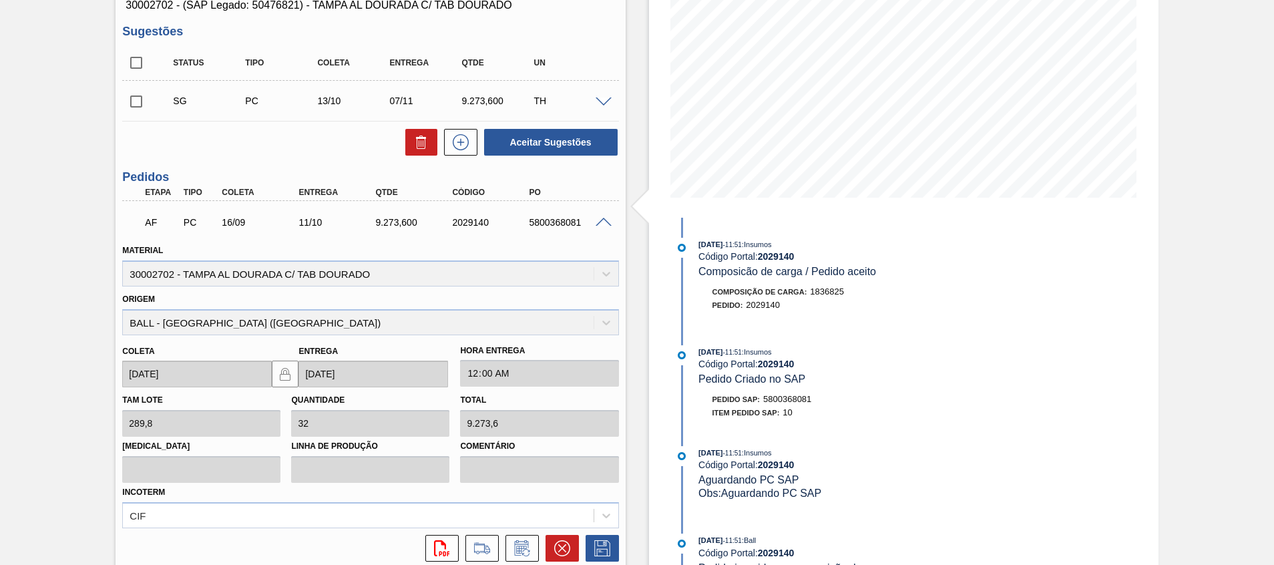
scroll to position [301, 0]
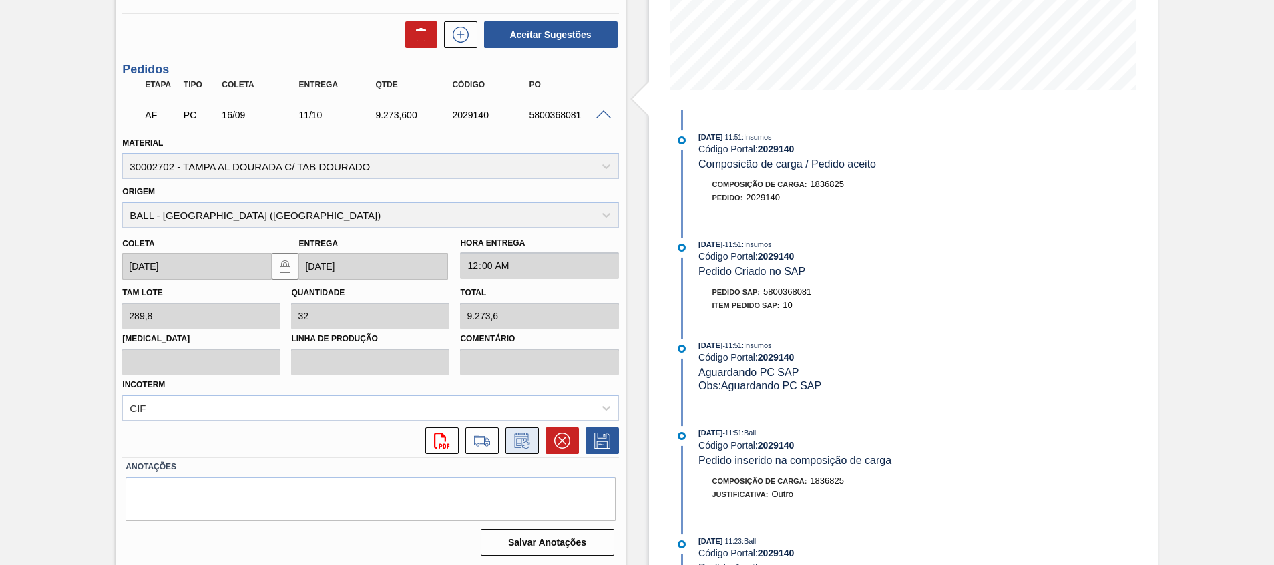
click at [526, 437] on icon at bounding box center [521, 440] width 14 height 15
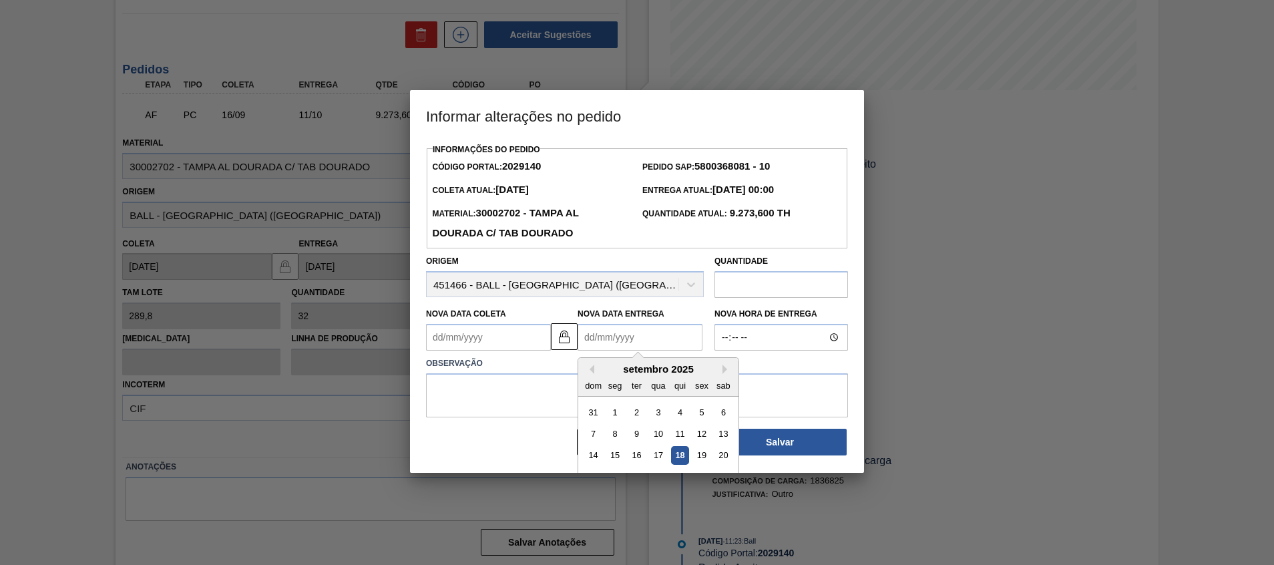
click at [589, 335] on Entrega2029140 "Nova Data Entrega" at bounding box center [640, 337] width 125 height 27
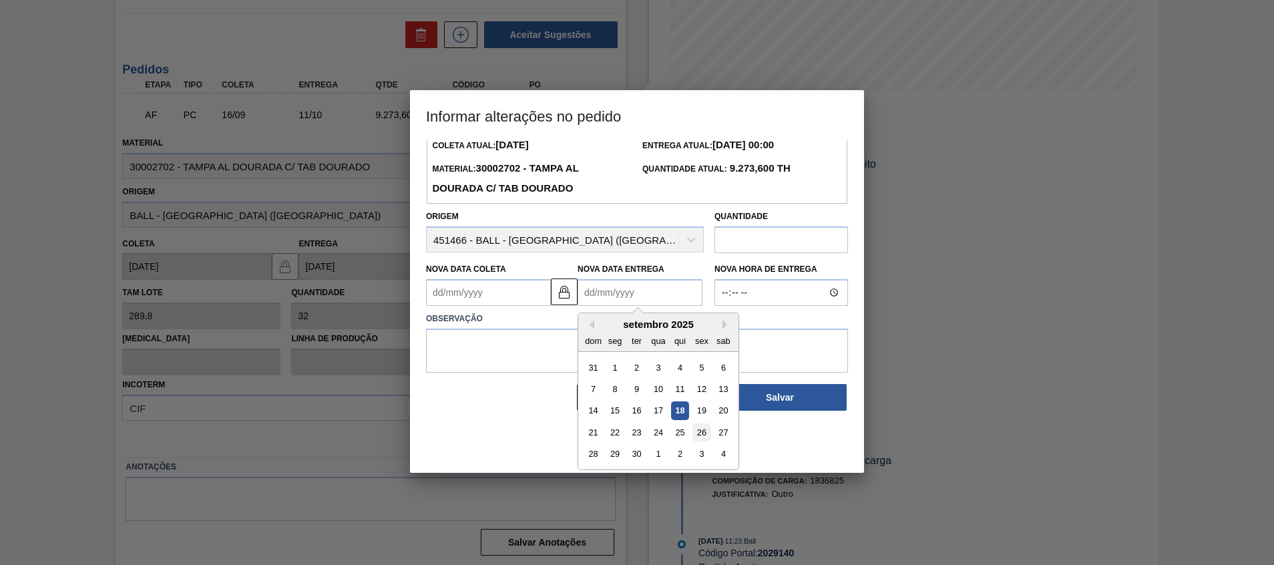
click at [706, 436] on div "26" at bounding box center [702, 432] width 18 height 18
type Coleta2029140 "[DATE]"
type Entrega2029140 "[DATE]"
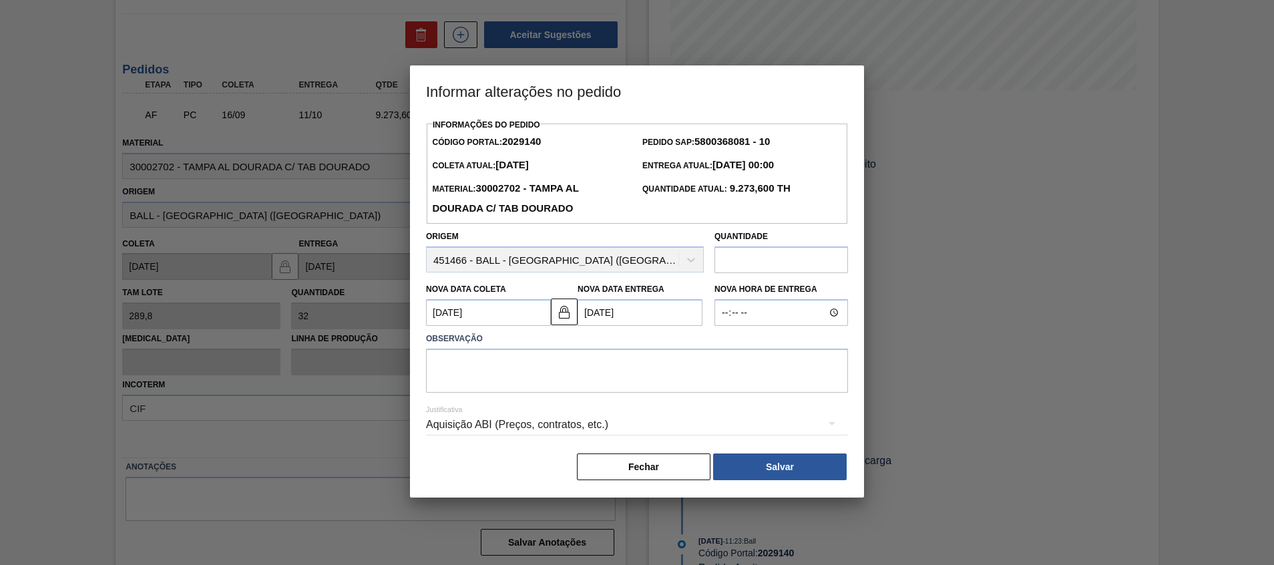
scroll to position [0, 0]
click at [632, 380] on textarea at bounding box center [637, 371] width 422 height 44
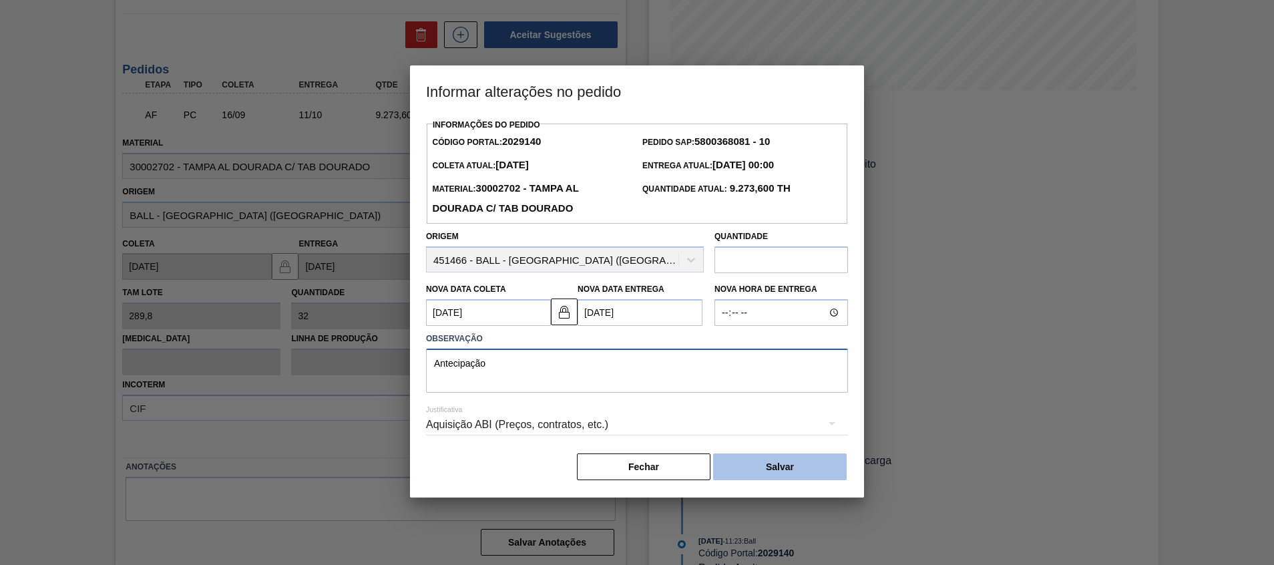
type textarea "Antecipação"
click at [735, 461] on button "Salvar" at bounding box center [780, 466] width 134 height 27
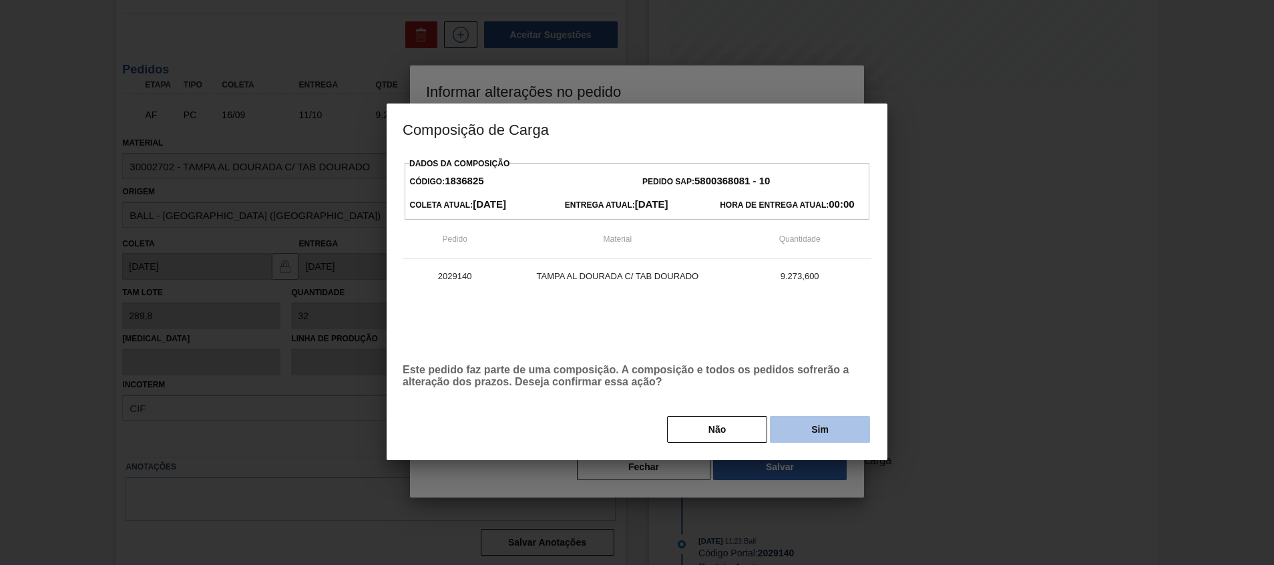
click at [783, 425] on button "Sim" at bounding box center [820, 429] width 100 height 27
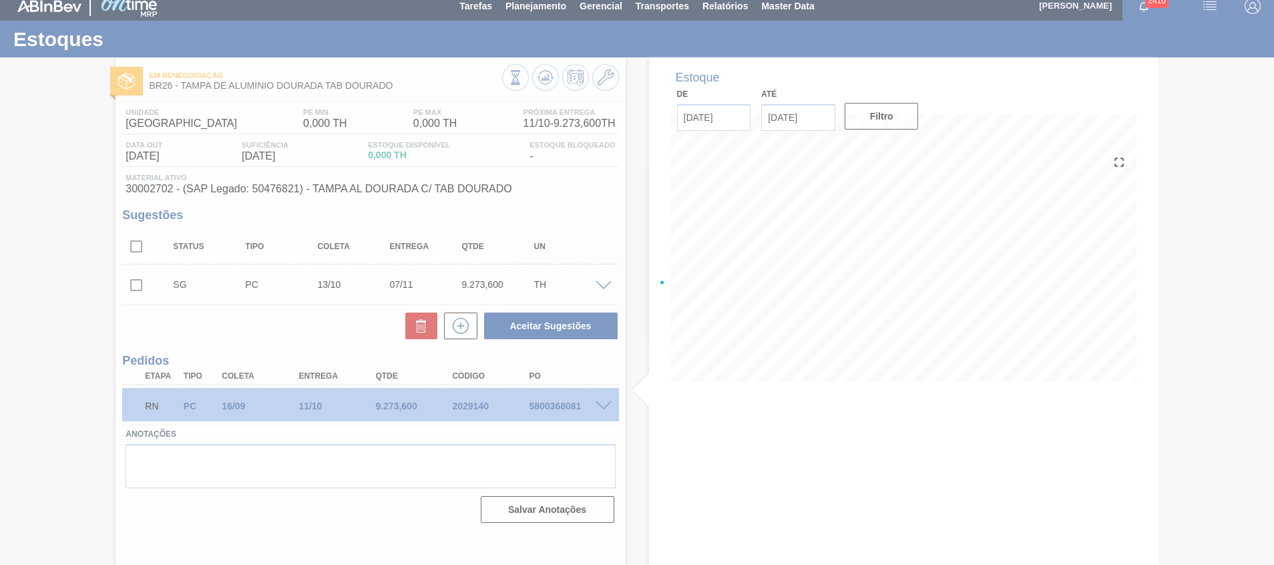
scroll to position [9, 0]
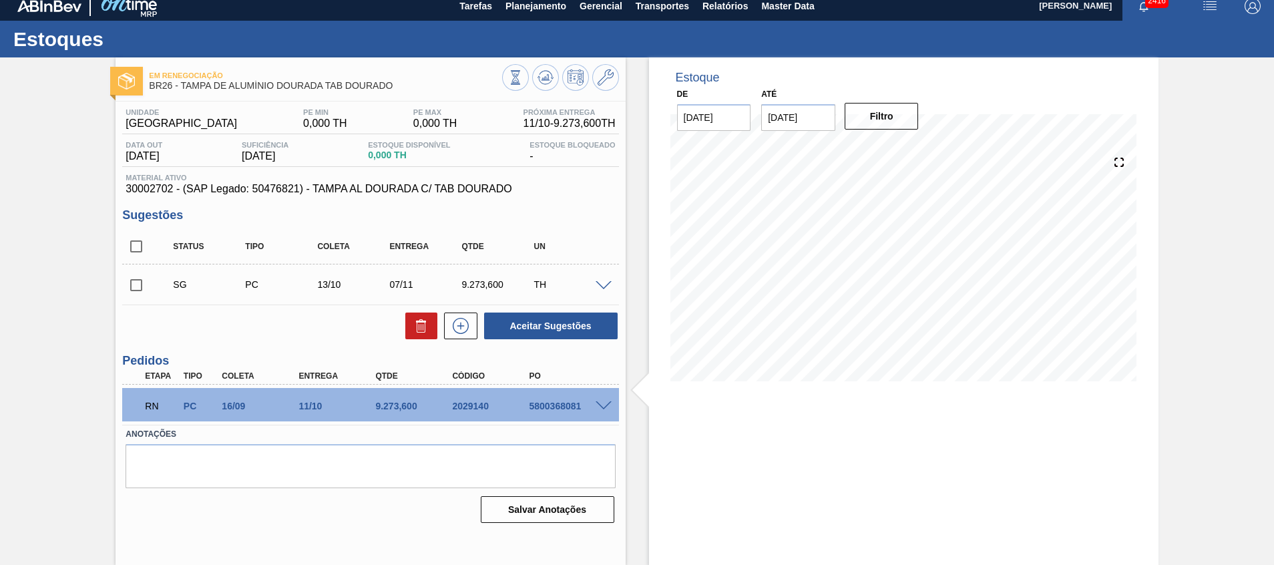
click at [141, 186] on span "30002702 - (SAP Legado: 50476821) - TAMPA AL DOURADA C/ TAB DOURADO" at bounding box center [371, 189] width 490 height 12
copy span "30002702"
